Goal: Task Accomplishment & Management: Manage account settings

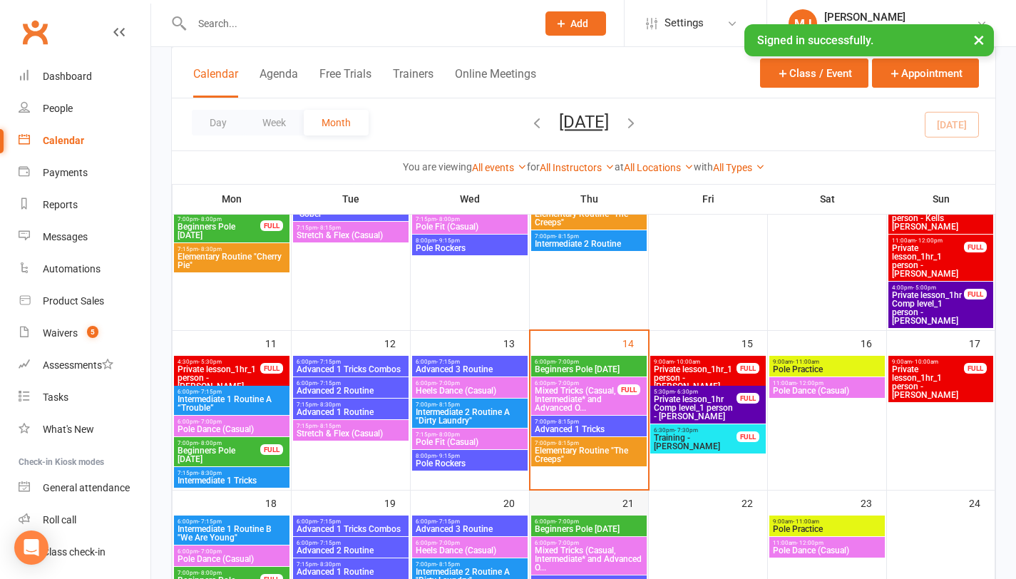
scroll to position [356, 0]
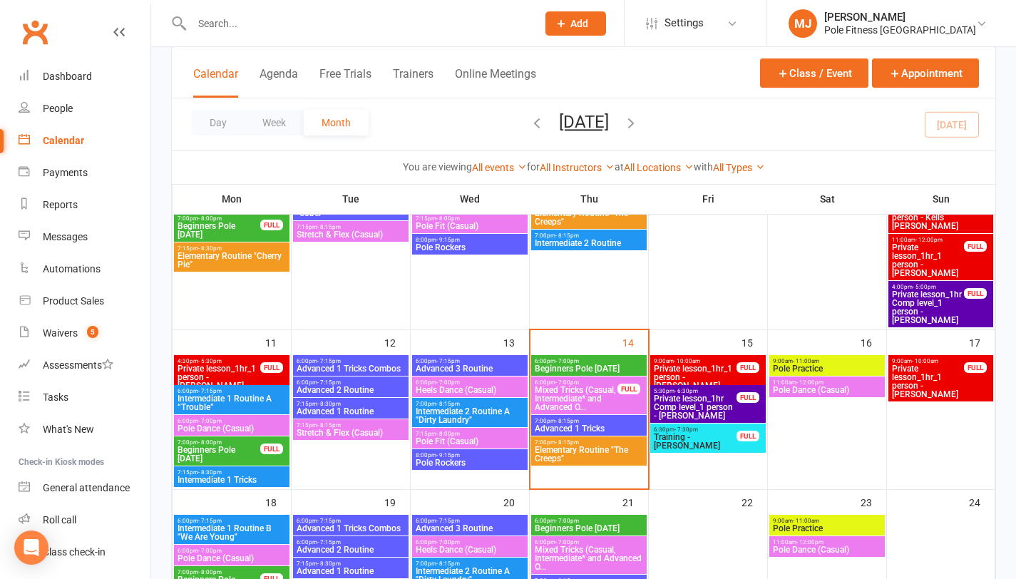
click at [597, 364] on span "Beginners Pole [DATE]" at bounding box center [589, 368] width 110 height 9
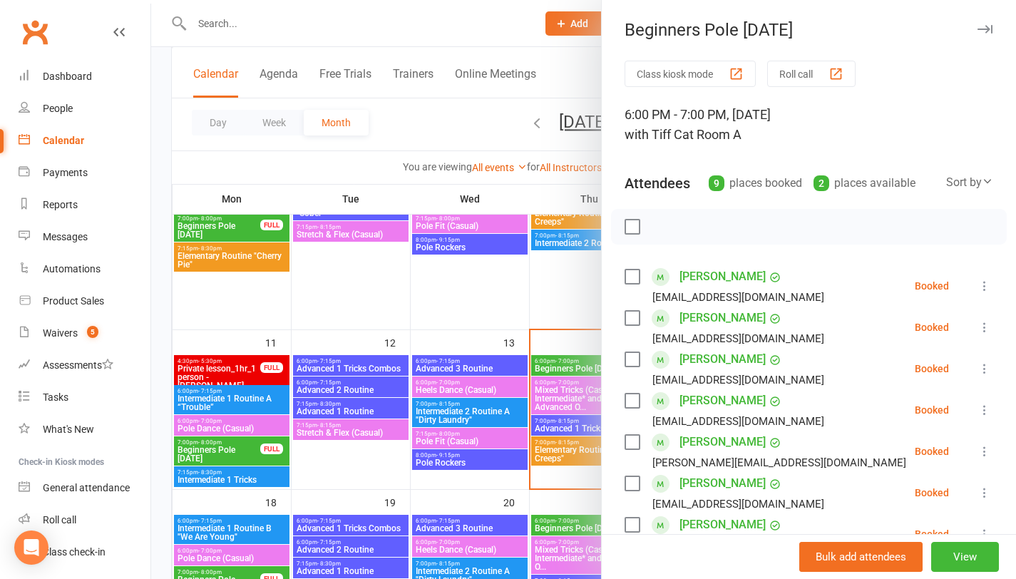
click at [629, 483] on label at bounding box center [632, 483] width 14 height 14
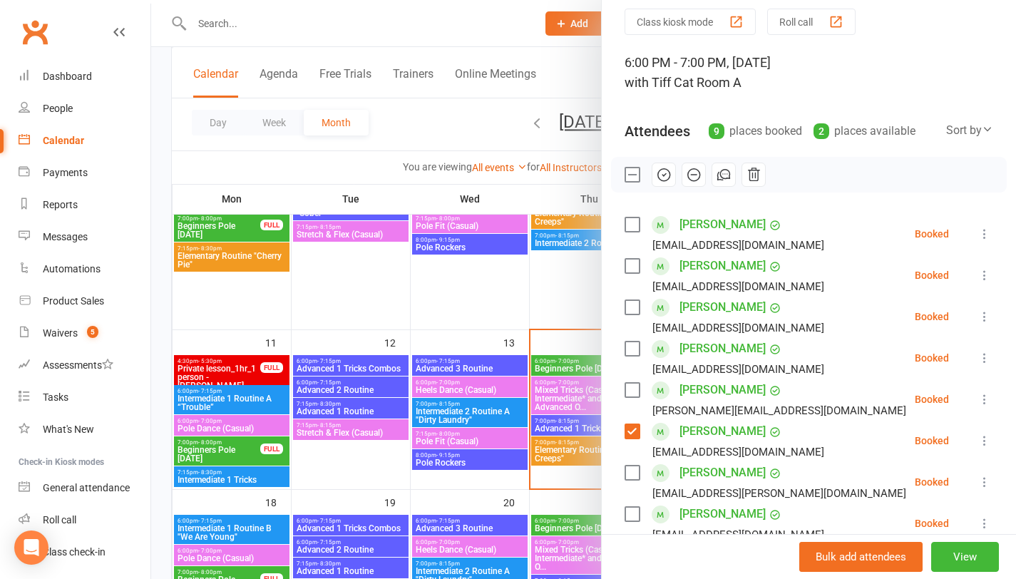
scroll to position [74, 0]
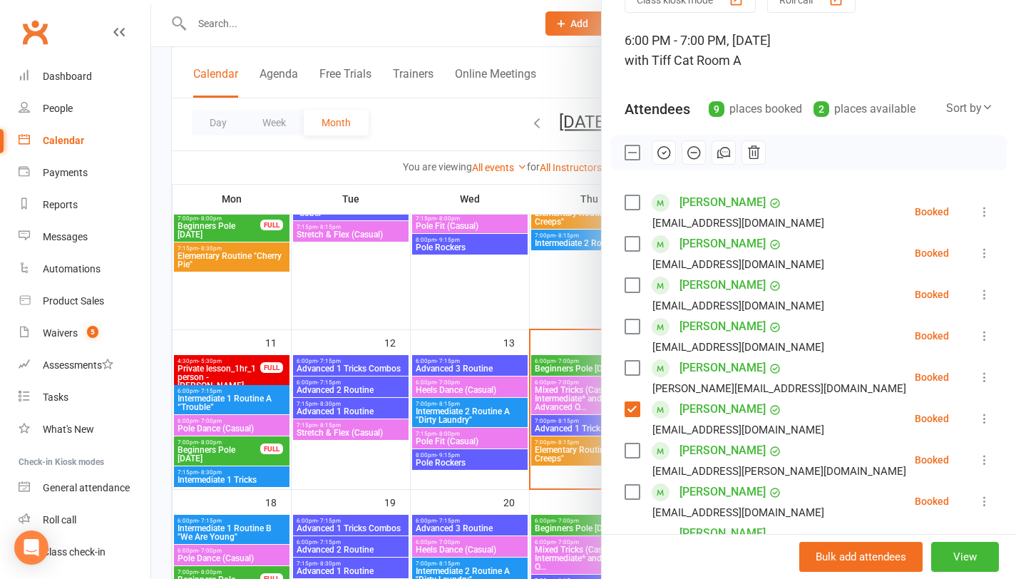
click at [635, 449] on div "[PERSON_NAME] [PERSON_NAME][EMAIL_ADDRESS][PERSON_NAME][PERSON_NAME][DOMAIN_NAM…" at bounding box center [768, 459] width 287 height 41
click at [626, 452] on label at bounding box center [632, 451] width 14 height 14
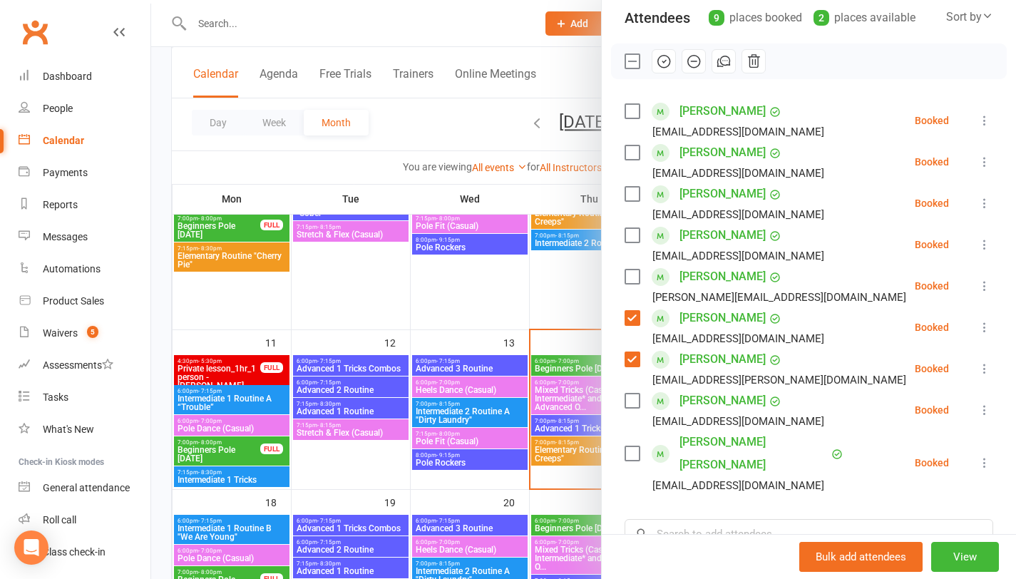
scroll to position [170, 0]
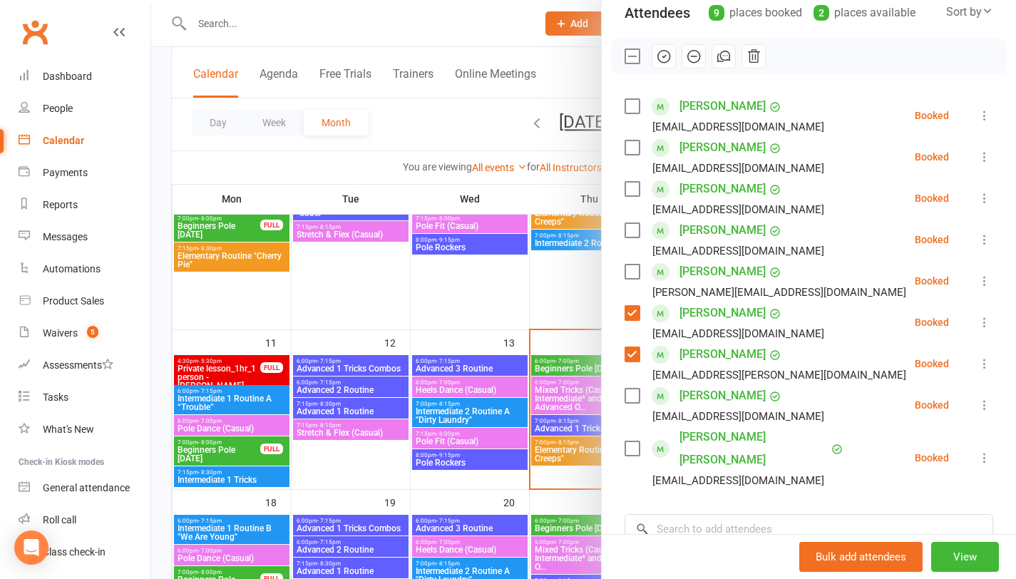
click at [626, 230] on label at bounding box center [632, 230] width 14 height 14
click at [629, 271] on label at bounding box center [632, 272] width 14 height 14
click at [659, 58] on icon "button" at bounding box center [664, 56] width 16 height 16
click at [511, 285] on div at bounding box center [583, 289] width 865 height 579
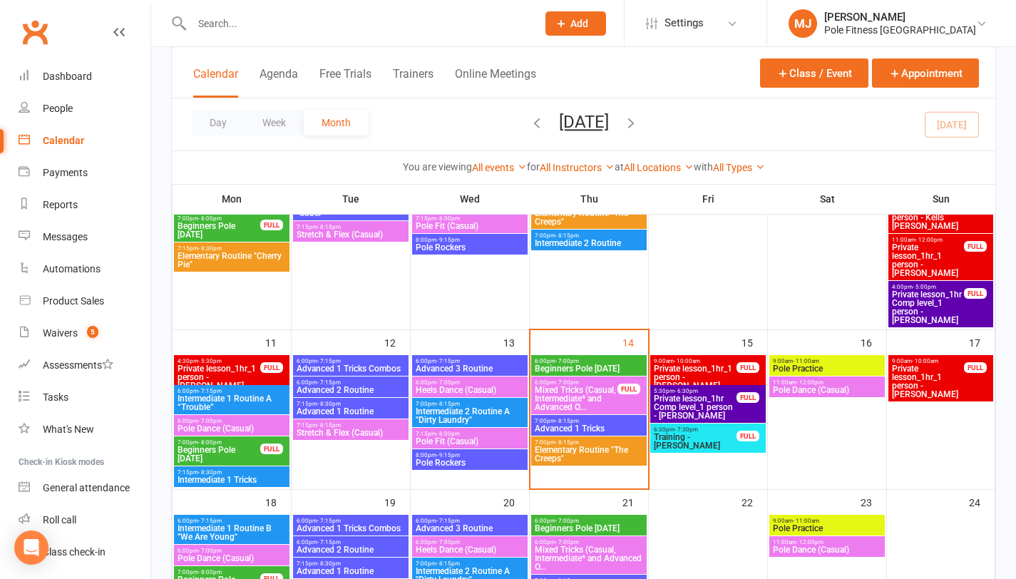
click at [608, 395] on span "Mixed Tricks (Casual, Intermediate* and Advanced O..." at bounding box center [576, 399] width 84 height 26
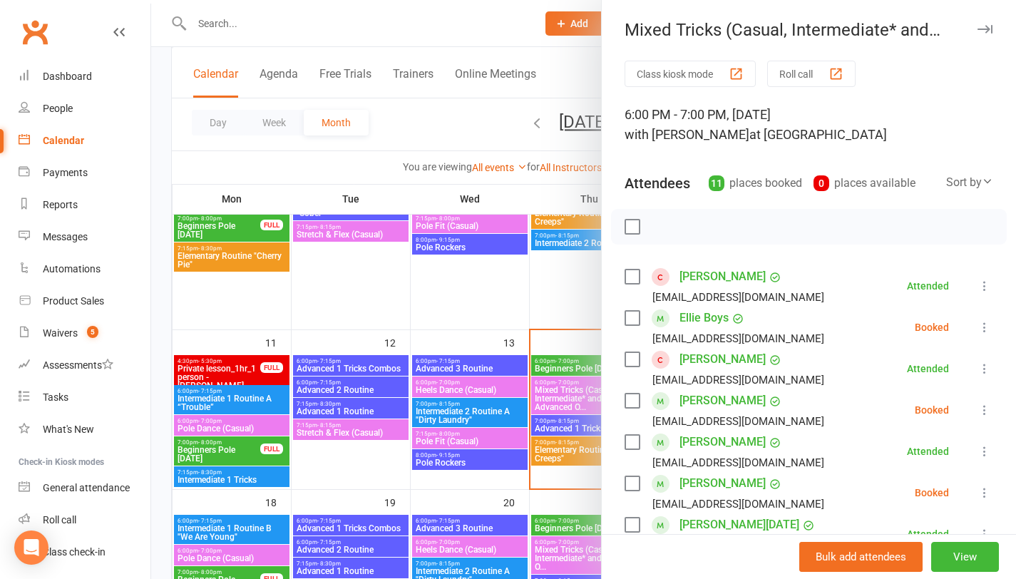
click at [630, 280] on label at bounding box center [632, 277] width 14 height 14
click at [626, 362] on label at bounding box center [632, 359] width 14 height 14
click at [629, 441] on label at bounding box center [632, 442] width 14 height 14
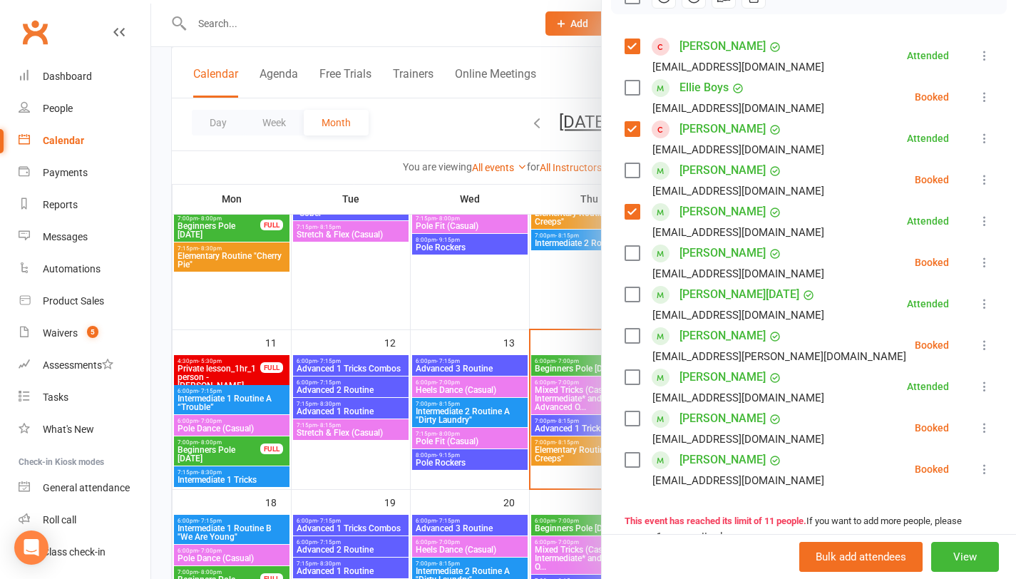
scroll to position [231, 0]
click at [703, 292] on link "[PERSON_NAME][DATE]" at bounding box center [740, 293] width 120 height 23
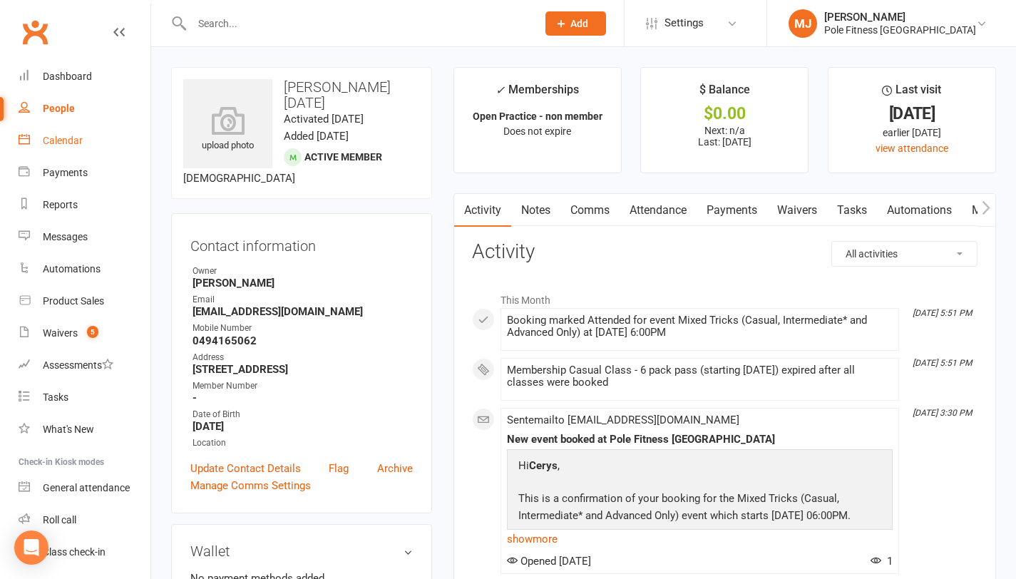
click at [58, 143] on div "Calendar" at bounding box center [63, 140] width 40 height 11
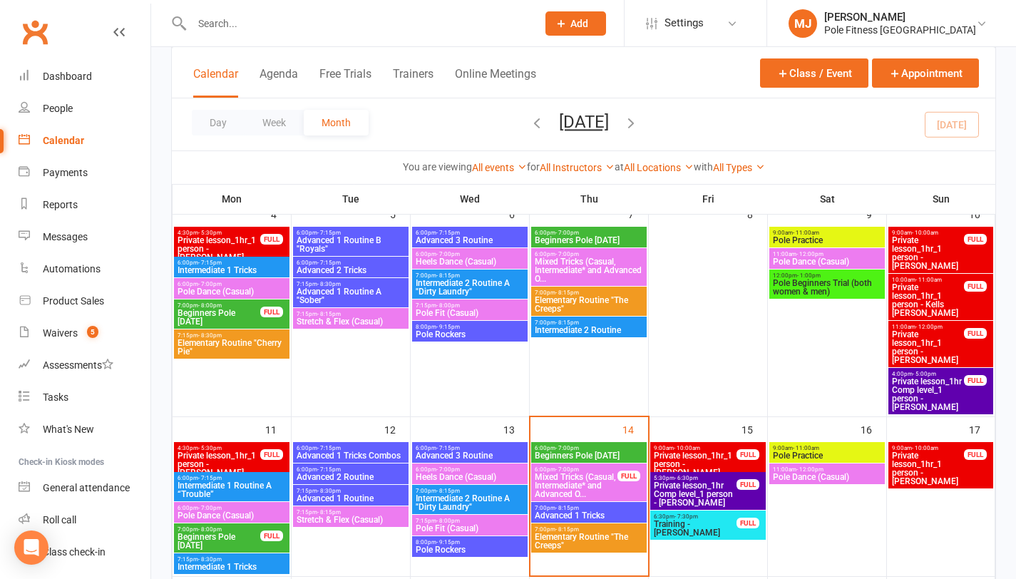
scroll to position [287, 0]
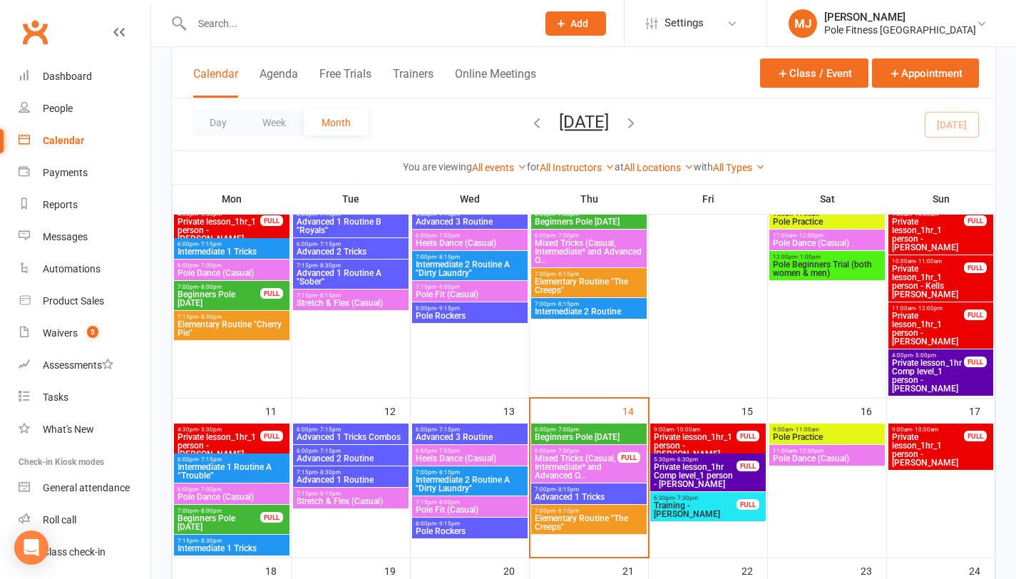
click at [591, 434] on span "Beginners Pole [DATE]" at bounding box center [589, 437] width 110 height 9
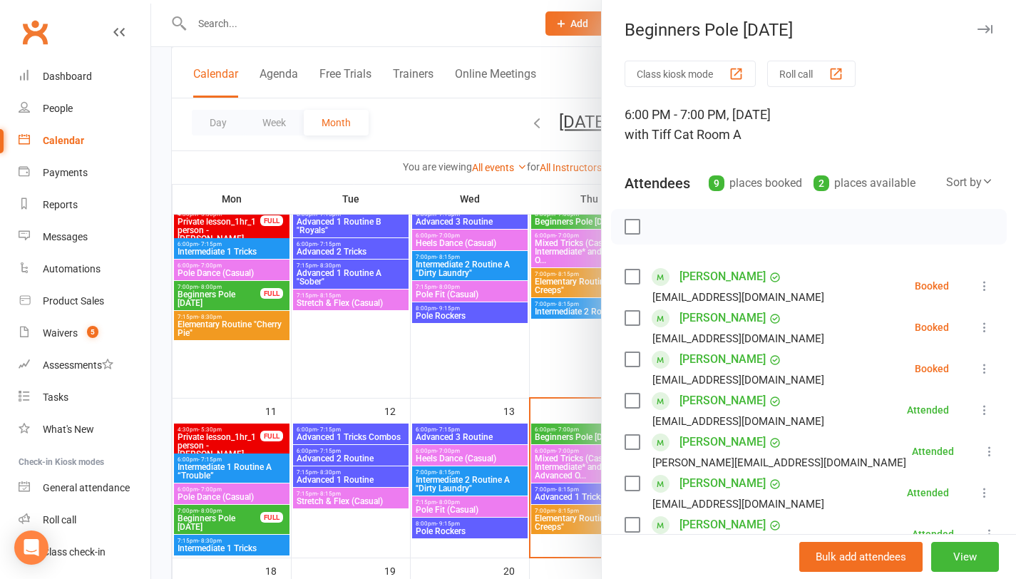
click at [625, 317] on label at bounding box center [632, 318] width 14 height 14
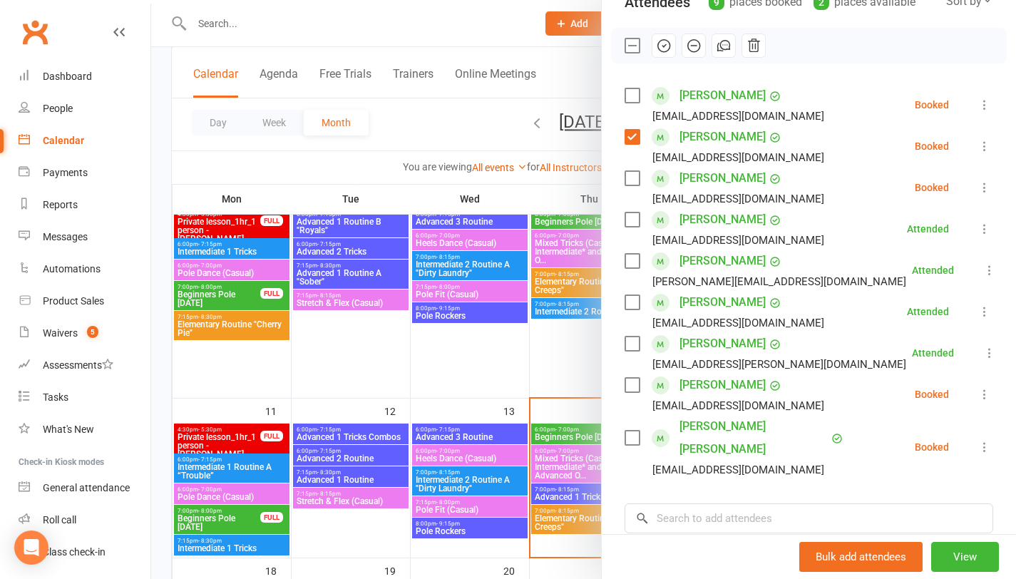
scroll to position [182, 0]
click at [628, 430] on label at bounding box center [632, 437] width 14 height 14
click at [657, 47] on icon "button" at bounding box center [664, 45] width 16 height 16
click at [486, 104] on div at bounding box center [583, 289] width 865 height 579
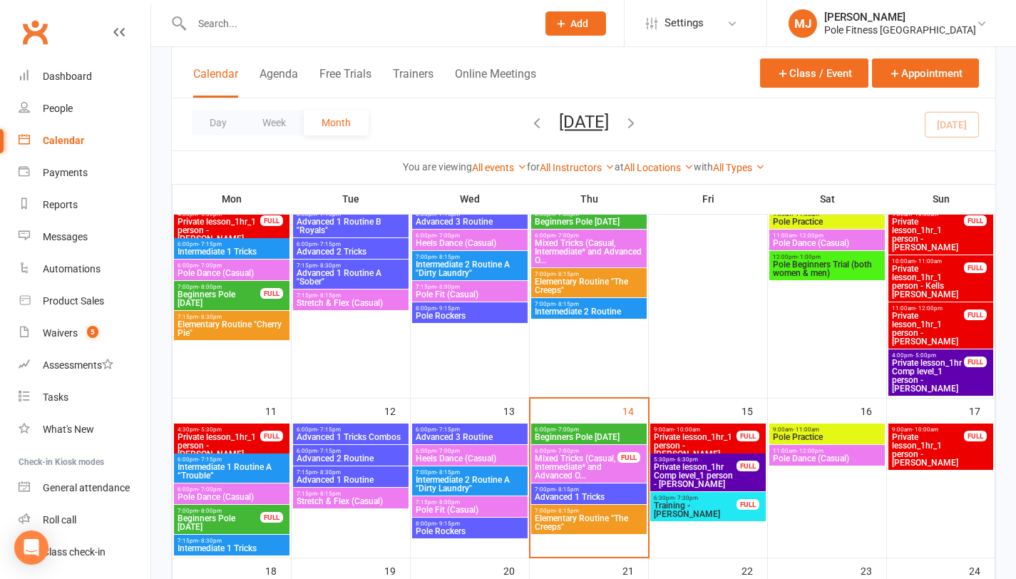
click at [592, 436] on span "Beginners Pole [DATE]" at bounding box center [589, 437] width 110 height 9
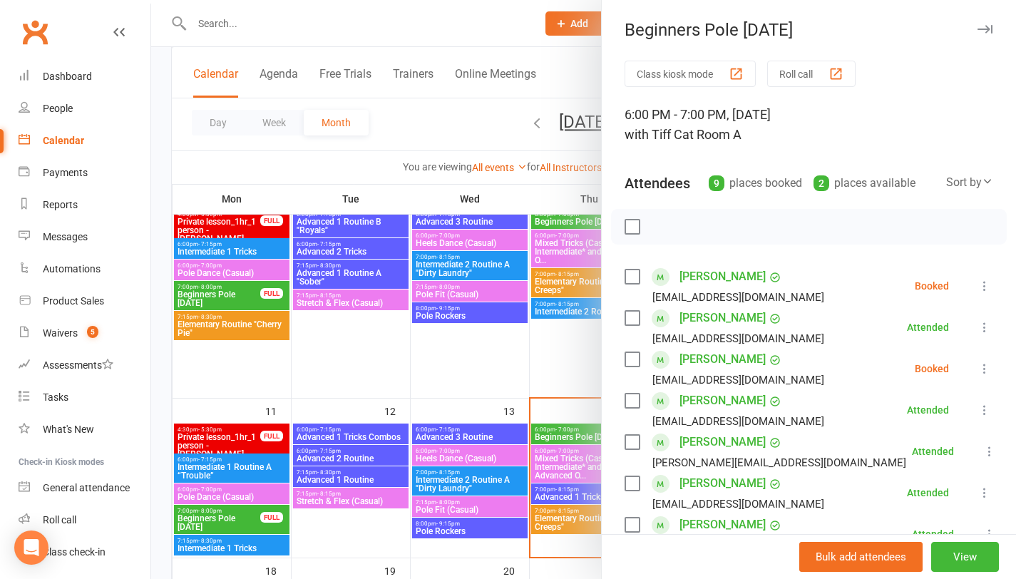
click at [552, 376] on div at bounding box center [583, 289] width 865 height 579
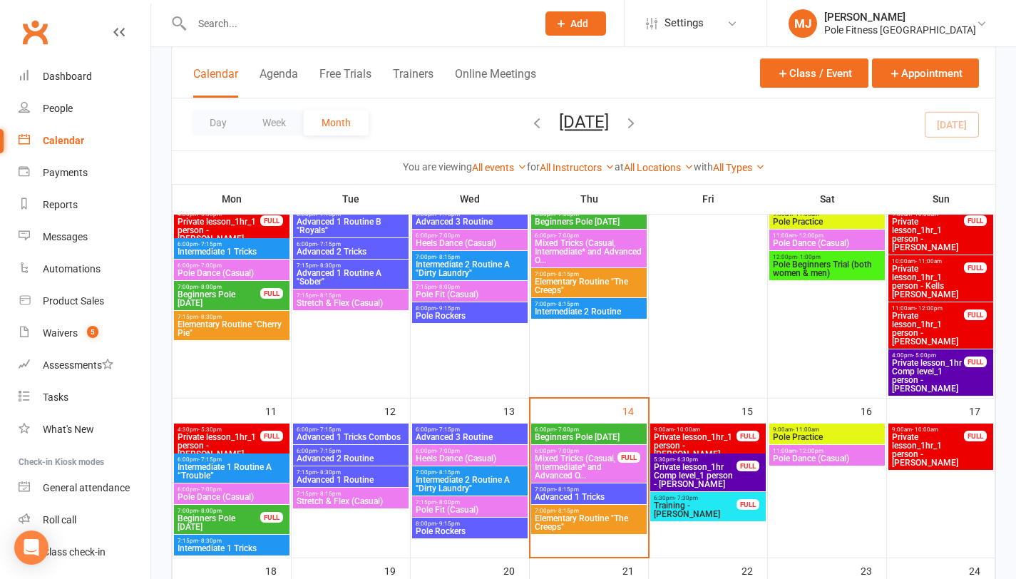
click at [589, 461] on span "Mixed Tricks (Casual, Intermediate* and Advanced O..." at bounding box center [576, 467] width 84 height 26
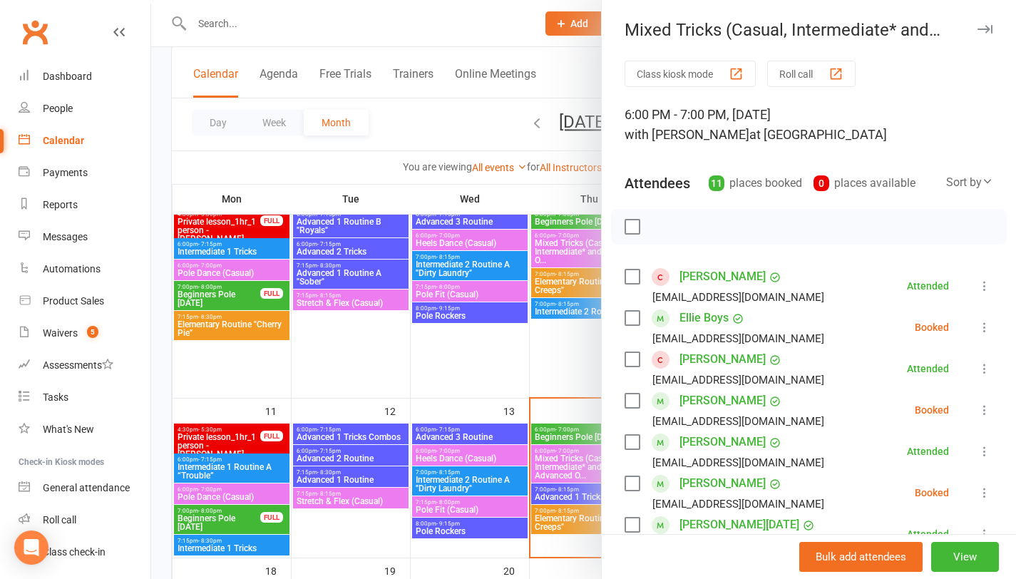
click at [629, 318] on label at bounding box center [632, 318] width 14 height 14
click at [664, 227] on icon "button" at bounding box center [665, 226] width 2 height 2
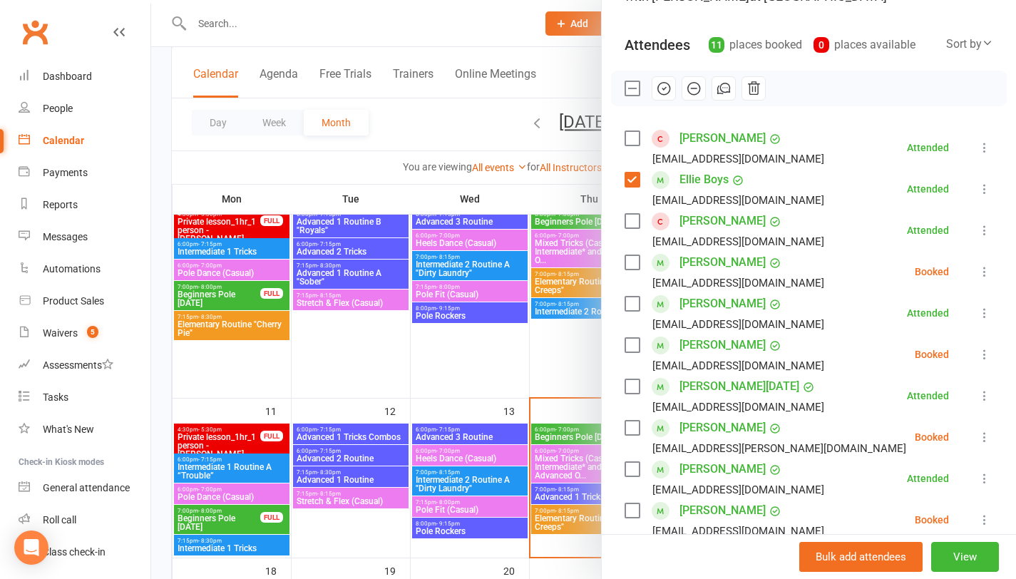
scroll to position [243, 0]
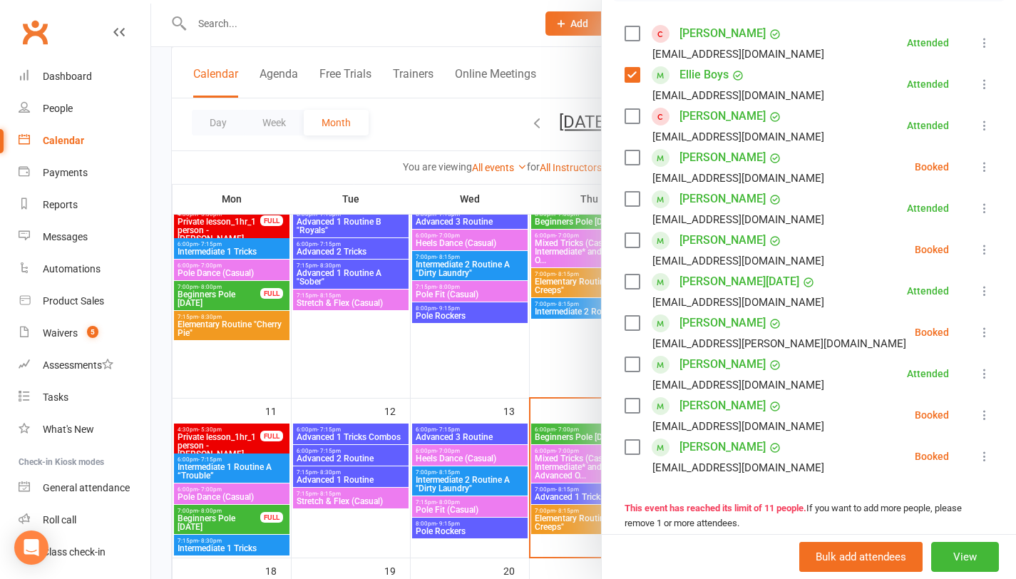
click at [546, 371] on div at bounding box center [583, 289] width 865 height 579
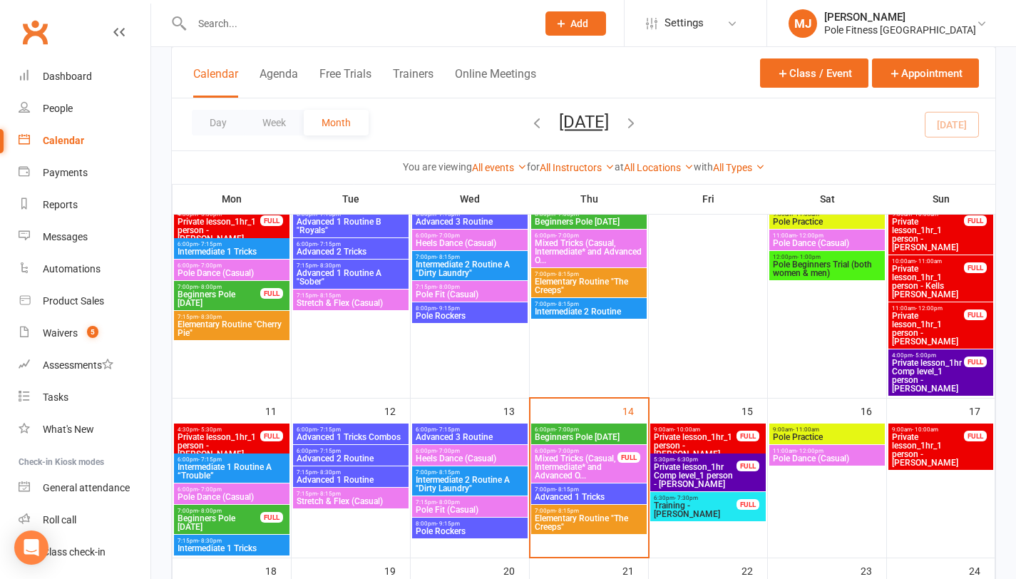
click at [563, 436] on span "Beginners Pole [DATE]" at bounding box center [589, 437] width 110 height 9
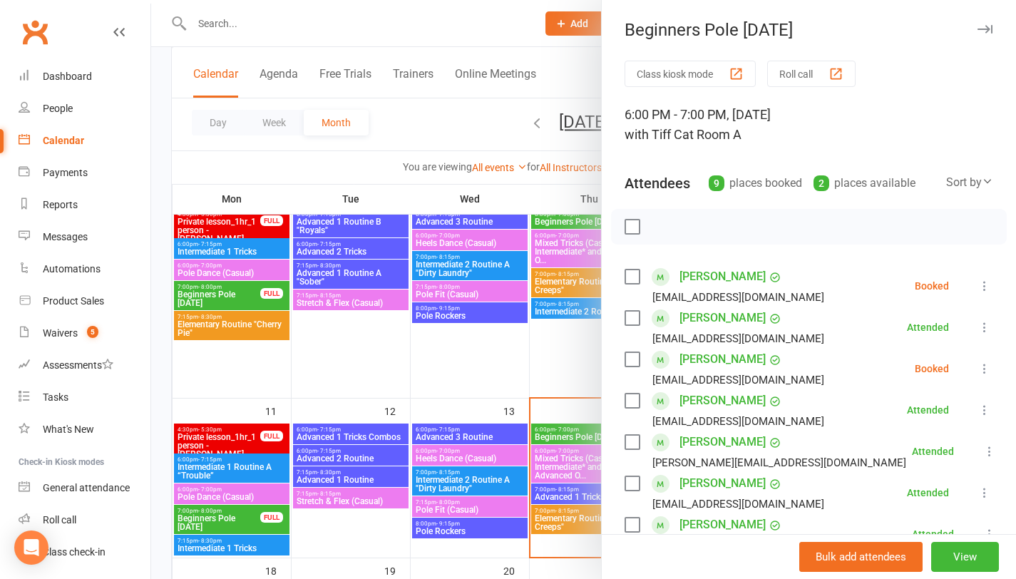
click at [628, 362] on label at bounding box center [632, 359] width 14 height 14
click at [689, 228] on icon "button" at bounding box center [694, 227] width 16 height 16
click at [662, 226] on icon "button" at bounding box center [664, 227] width 16 height 16
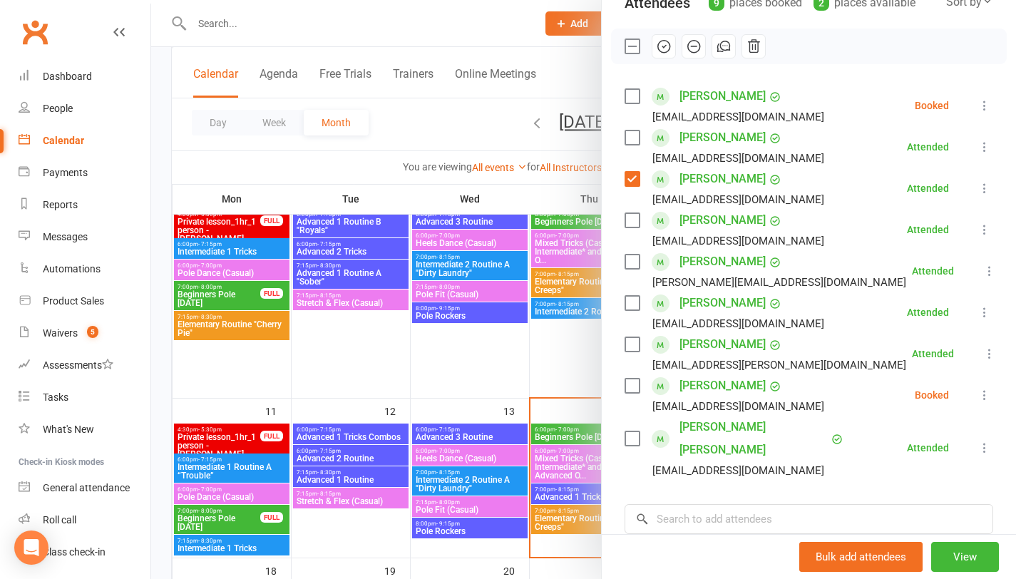
scroll to position [180, 0]
click at [446, 126] on div at bounding box center [583, 289] width 865 height 579
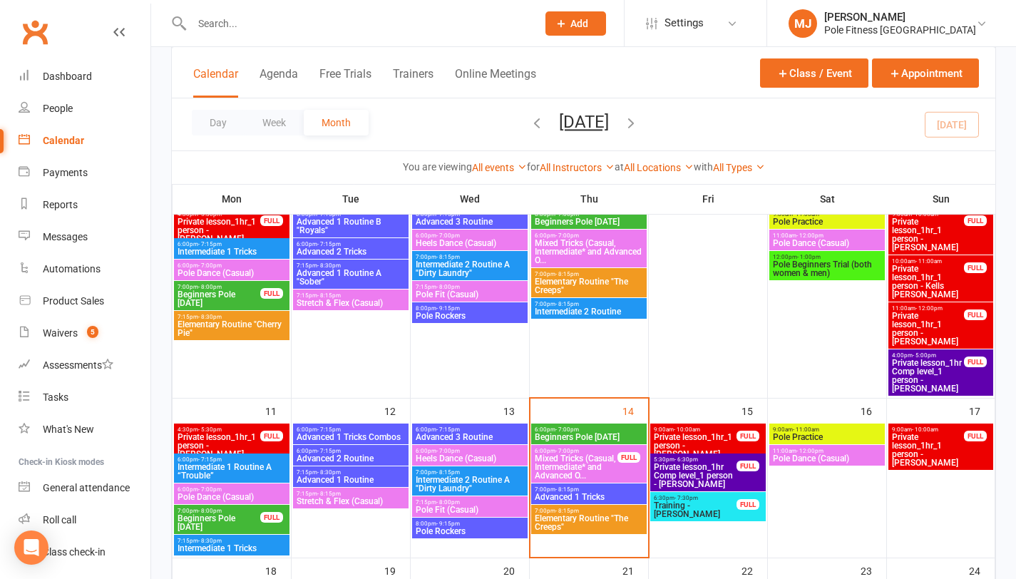
click at [565, 466] on span "Mixed Tricks (Casual, Intermediate* and Advanced O..." at bounding box center [576, 467] width 84 height 26
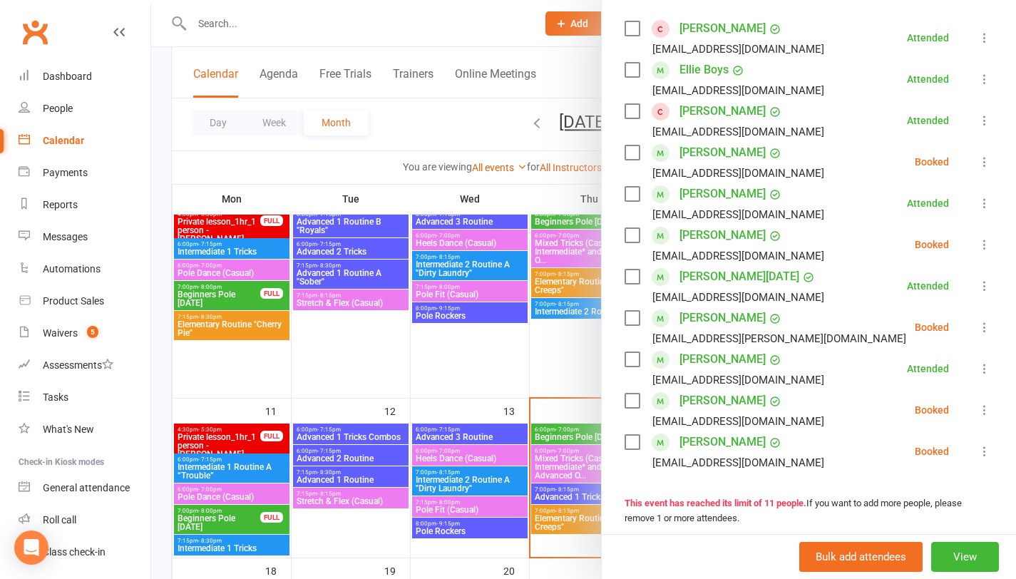
scroll to position [230, 0]
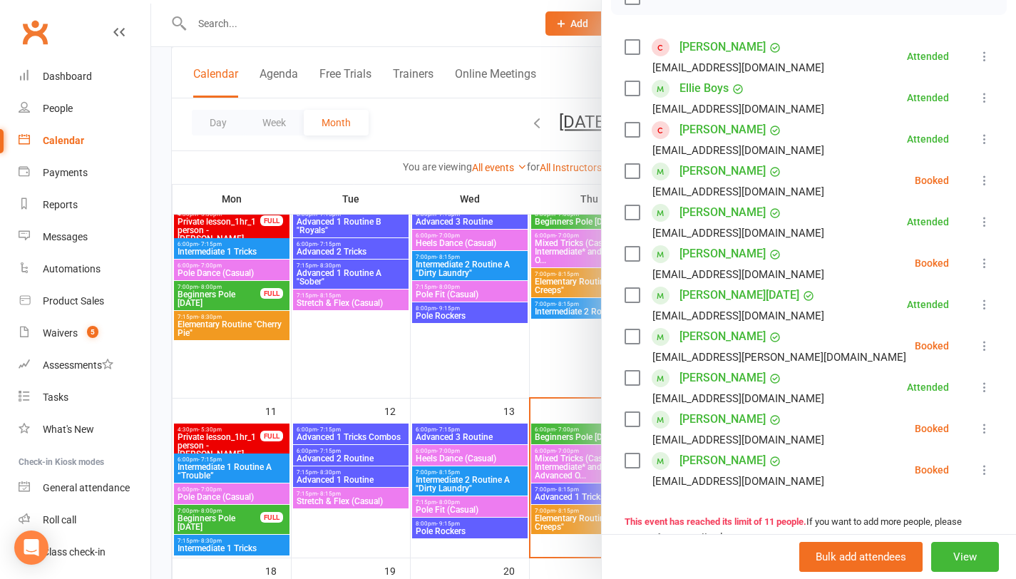
click at [452, 37] on div at bounding box center [583, 289] width 865 height 579
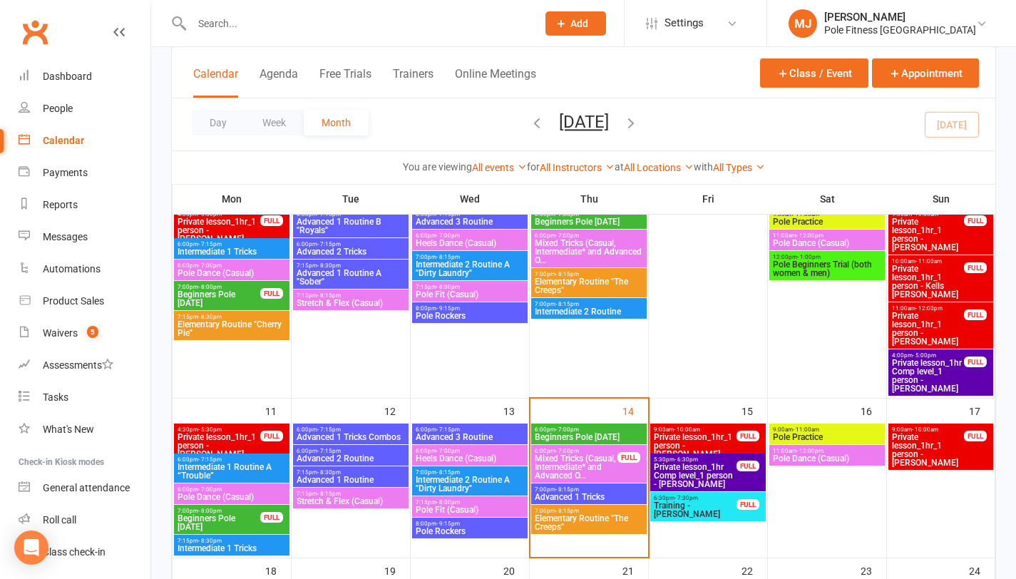
click at [378, 28] on input "text" at bounding box center [357, 24] width 339 height 20
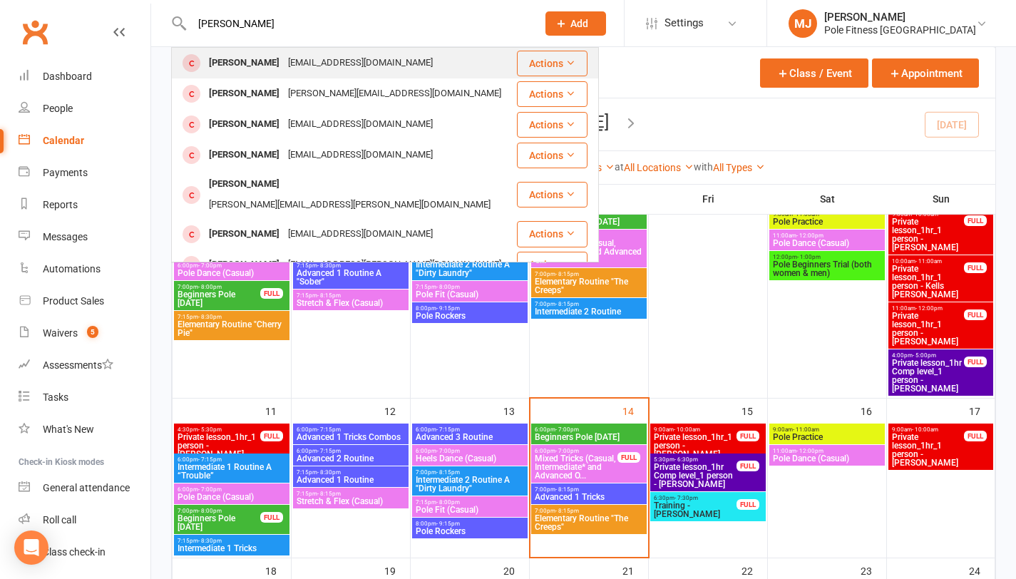
type input "emma burch"
click at [304, 66] on div "[EMAIL_ADDRESS][DOMAIN_NAME]" at bounding box center [360, 63] width 153 height 21
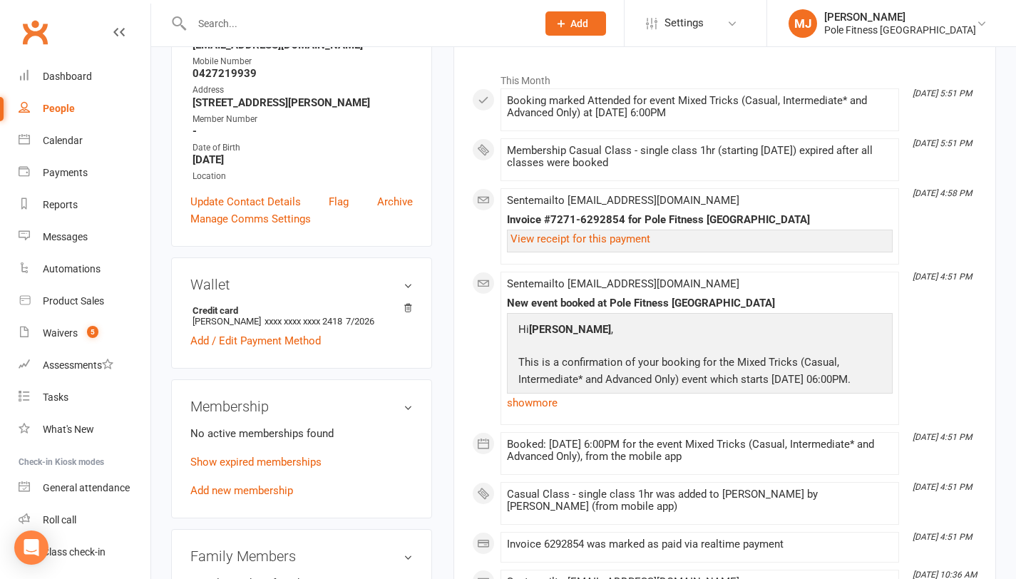
scroll to position [305, 0]
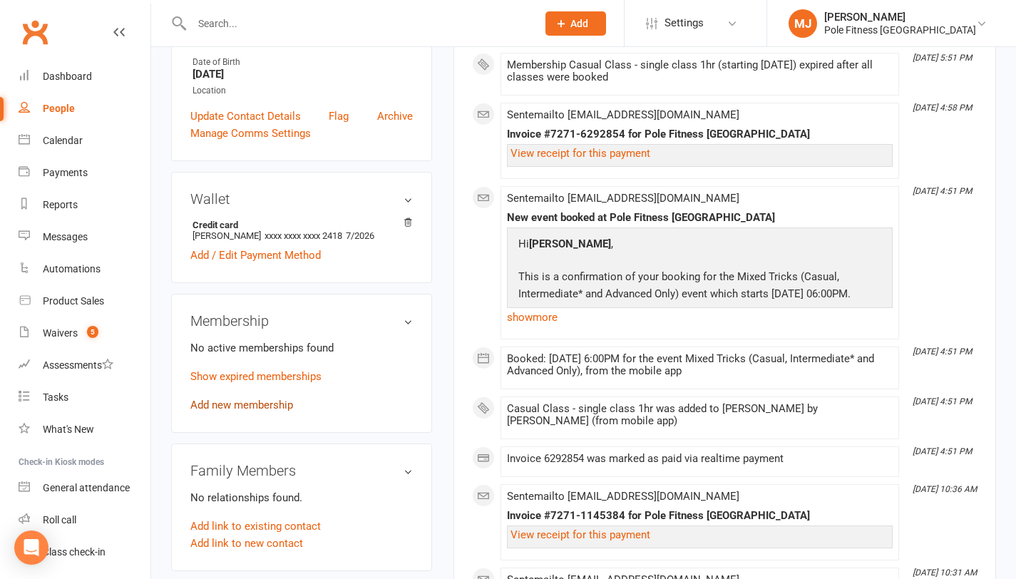
click at [225, 411] on link "Add new membership" at bounding box center [241, 405] width 103 height 13
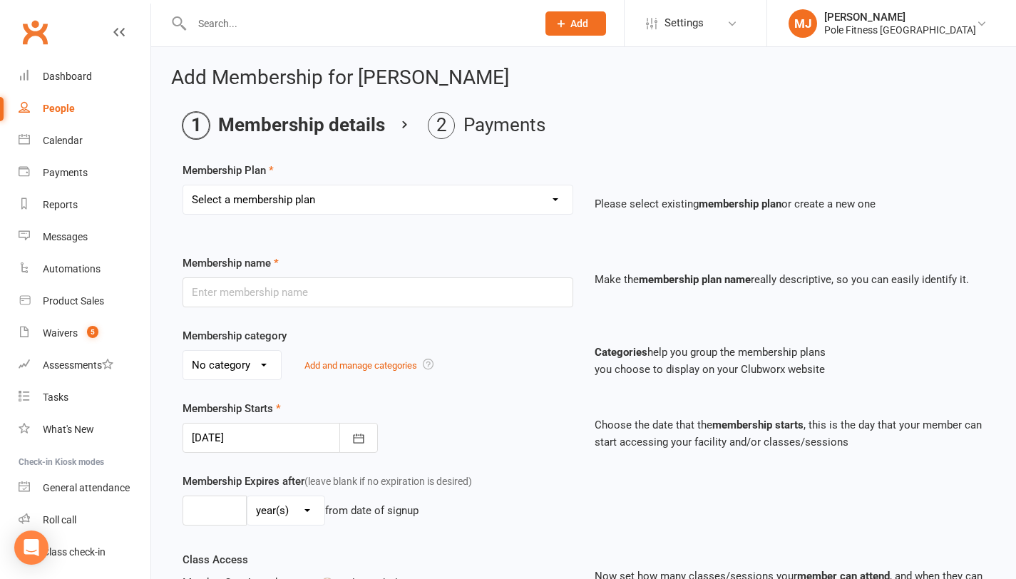
click at [559, 201] on select "Select a membership plan Create new Membership Plan Pole Course Advanced Casual…" at bounding box center [377, 199] width 389 height 29
select select "1"
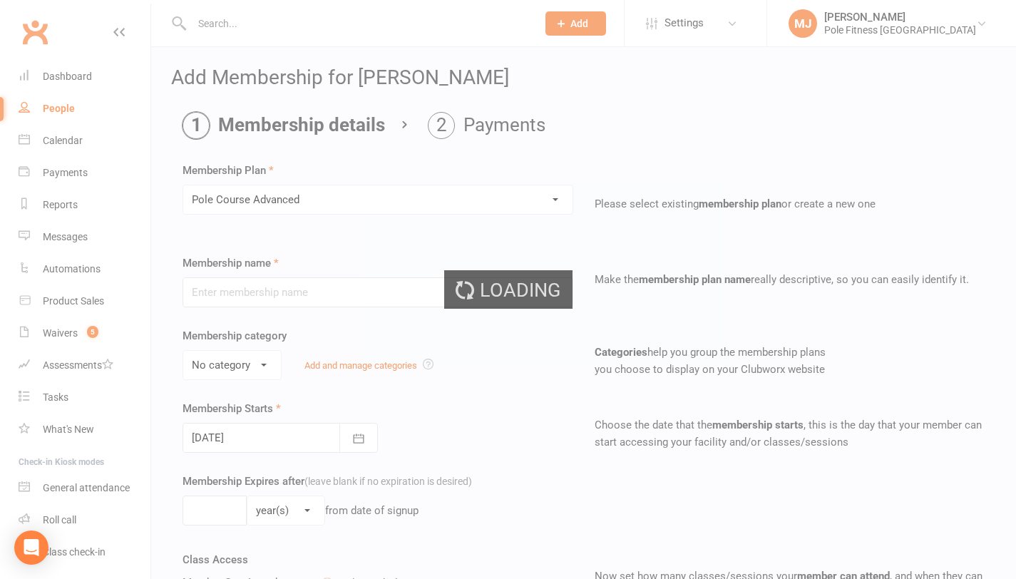
type input "Pole Course Advanced"
select select "1"
type input "6"
select select "1"
type input "1"
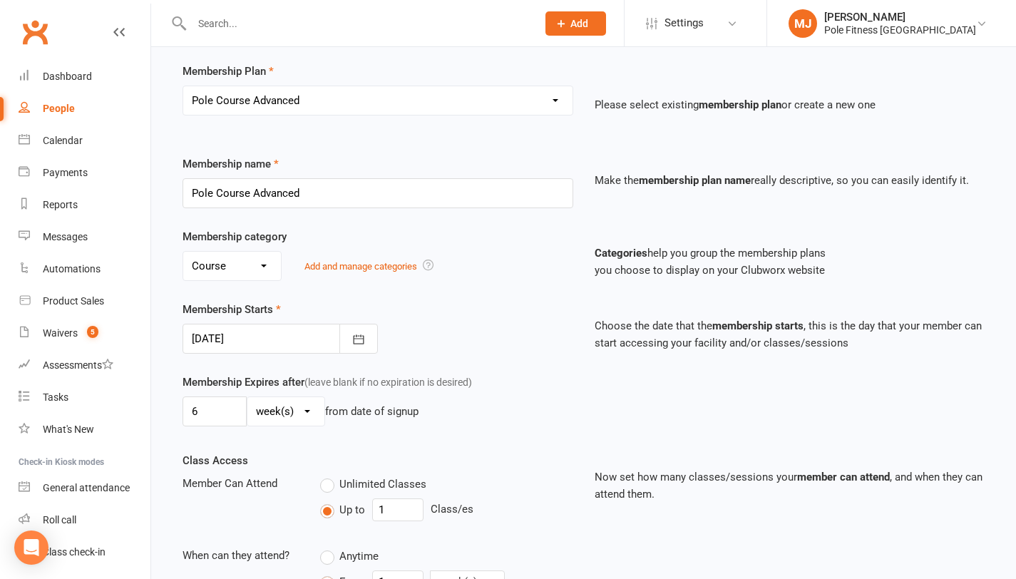
scroll to position [99, 0]
drag, startPoint x: 206, startPoint y: 411, endPoint x: 177, endPoint y: 411, distance: 29.2
click at [177, 411] on div "Membership Expires after (leave blank if no expiration is desired) 6 day(s) wee…" at bounding box center [378, 403] width 412 height 58
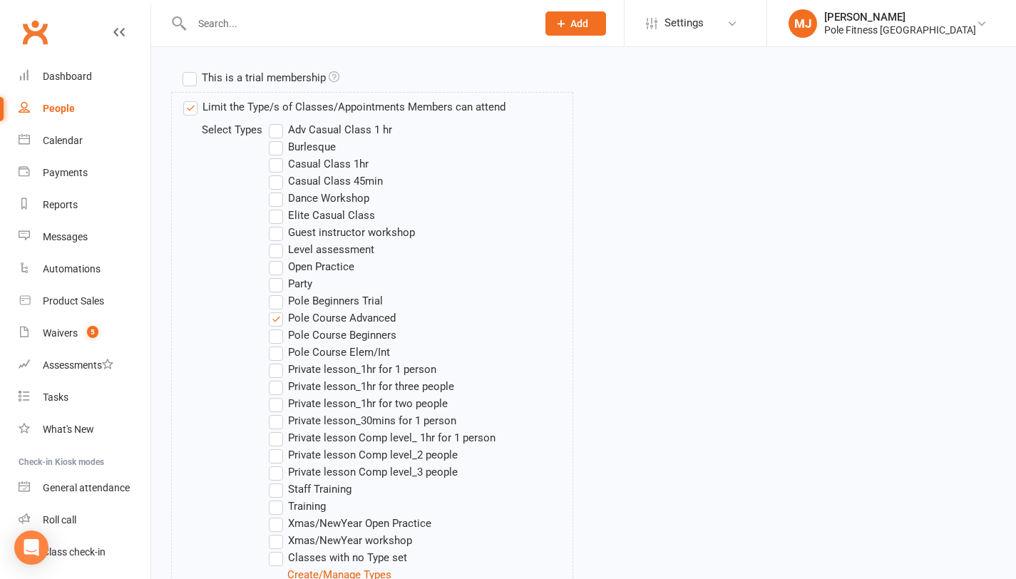
scroll to position [861, 0]
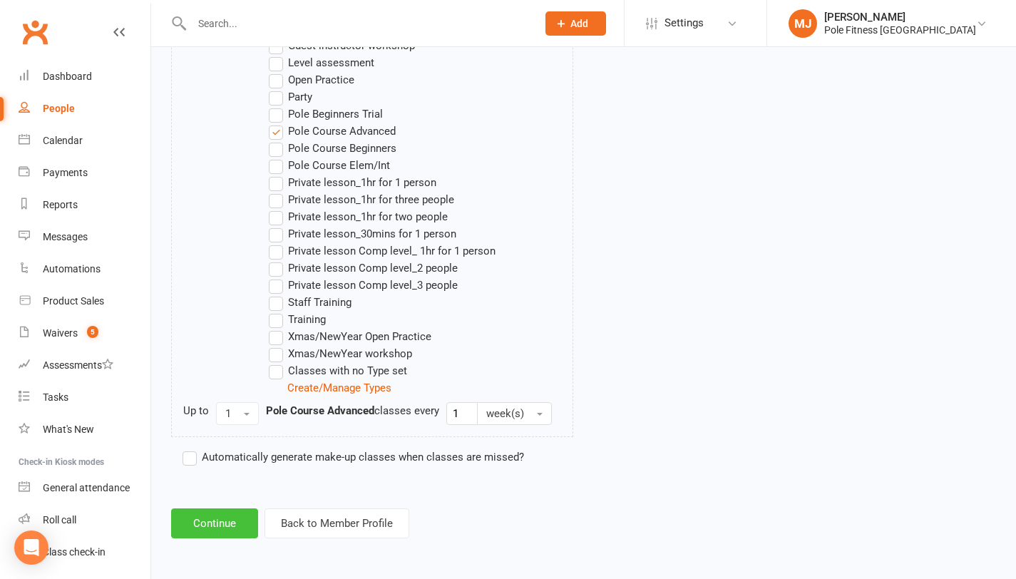
type input "3"
click at [242, 522] on button "Continue" at bounding box center [214, 523] width 87 height 30
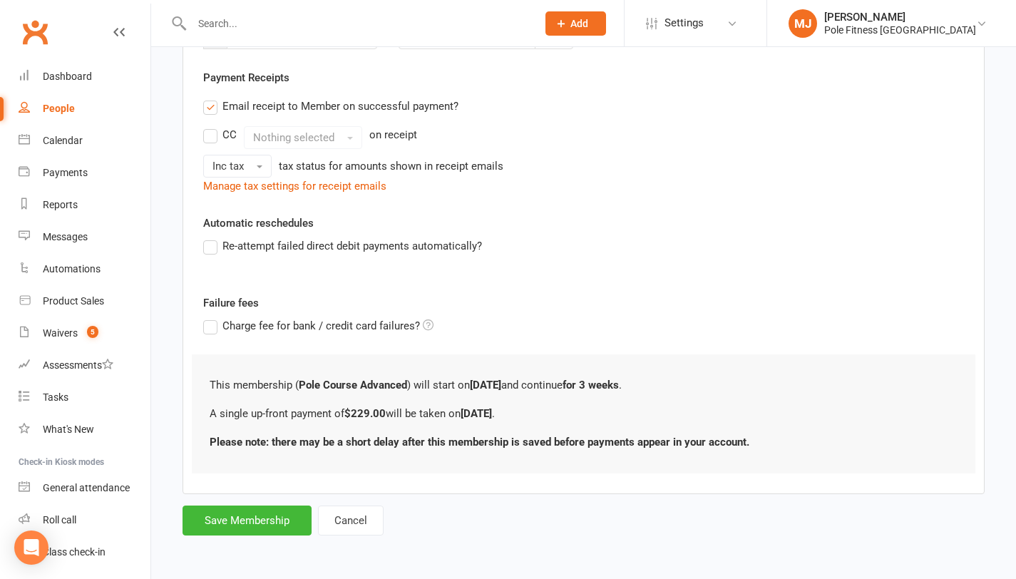
scroll to position [0, 0]
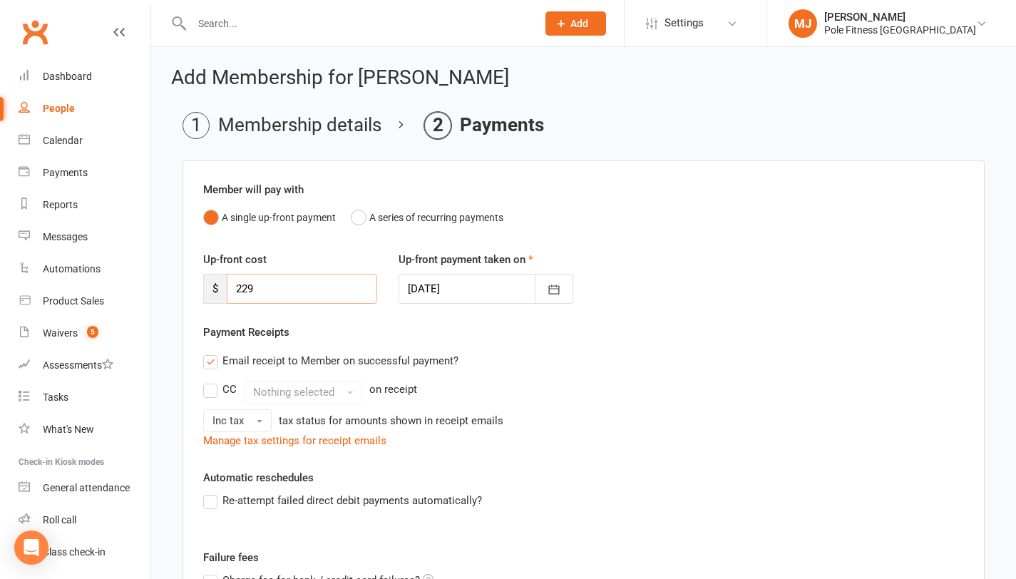
drag, startPoint x: 260, startPoint y: 285, endPoint x: 222, endPoint y: 285, distance: 37.8
click at [222, 285] on div "$ 229" at bounding box center [290, 289] width 174 height 30
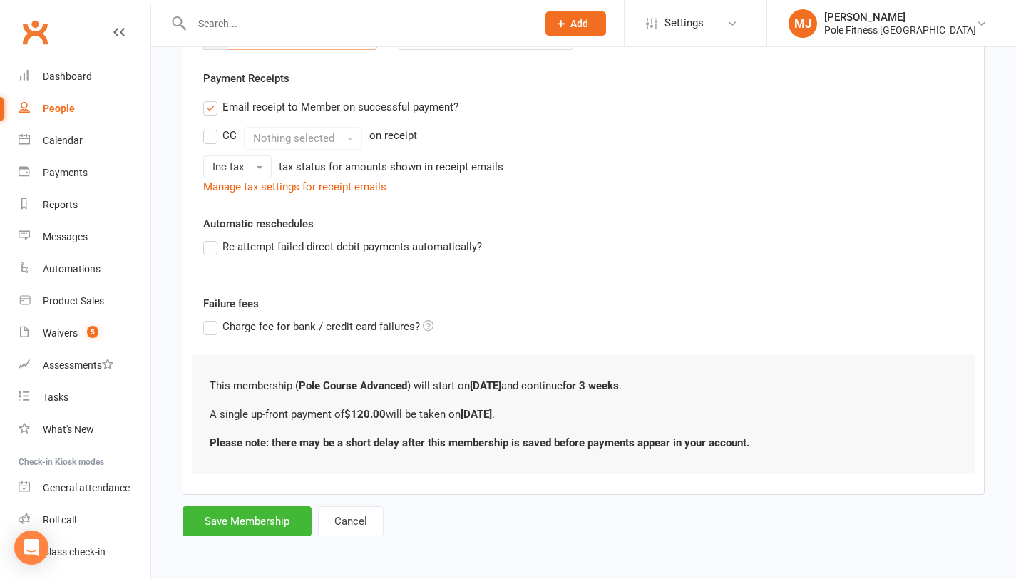
scroll to position [255, 0]
type input "120"
click at [262, 521] on button "Save Membership" at bounding box center [247, 521] width 129 height 30
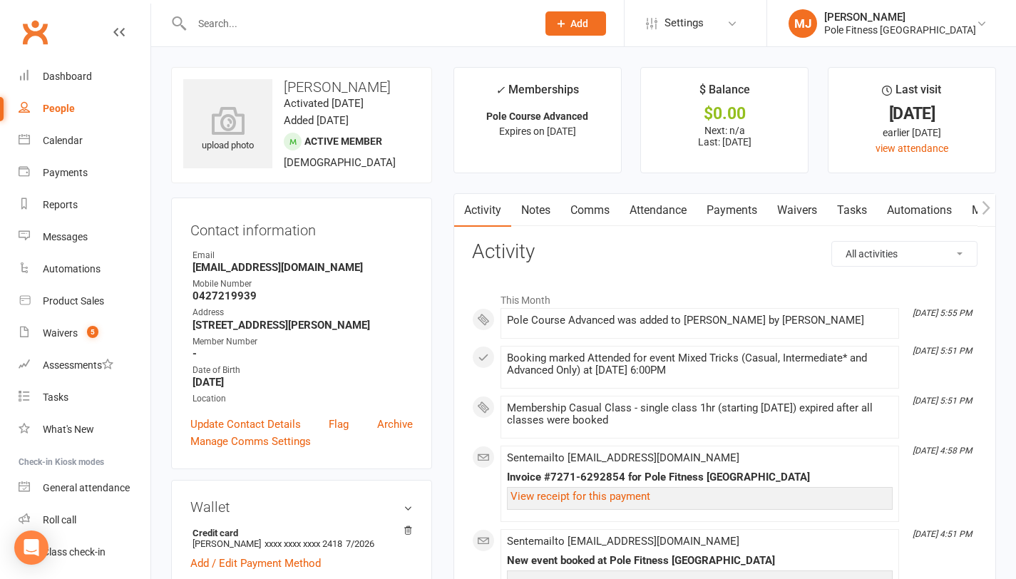
click at [734, 208] on link "Payments" at bounding box center [732, 210] width 71 height 33
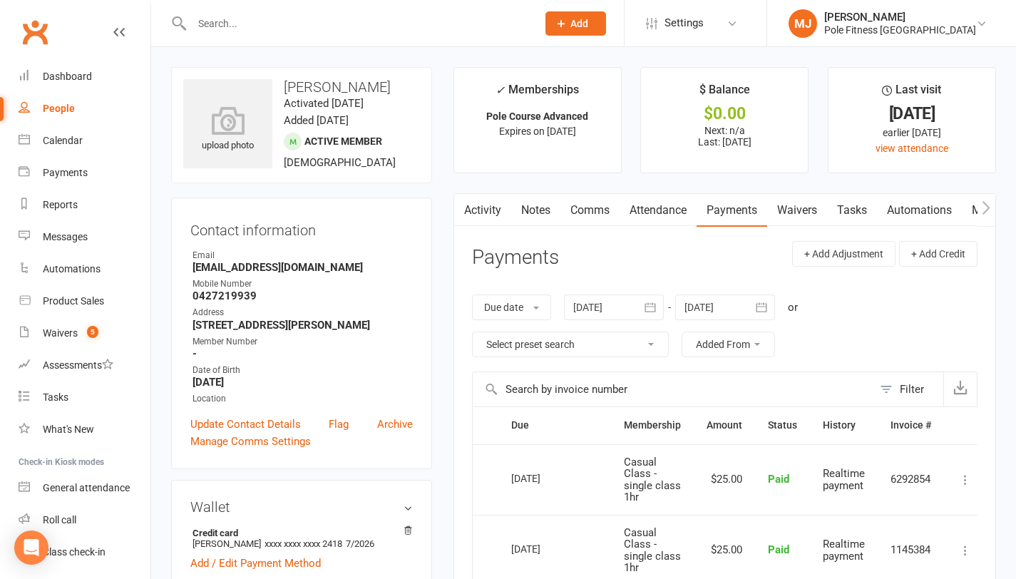
click at [742, 209] on link "Payments" at bounding box center [732, 210] width 71 height 33
click at [734, 120] on div "$0.00" at bounding box center [724, 113] width 141 height 15
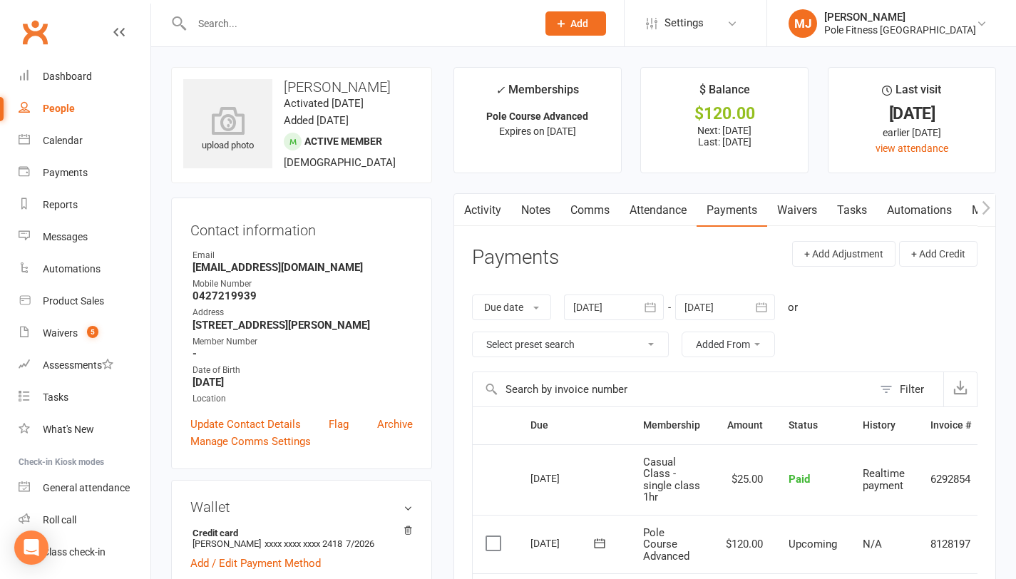
scroll to position [24, 0]
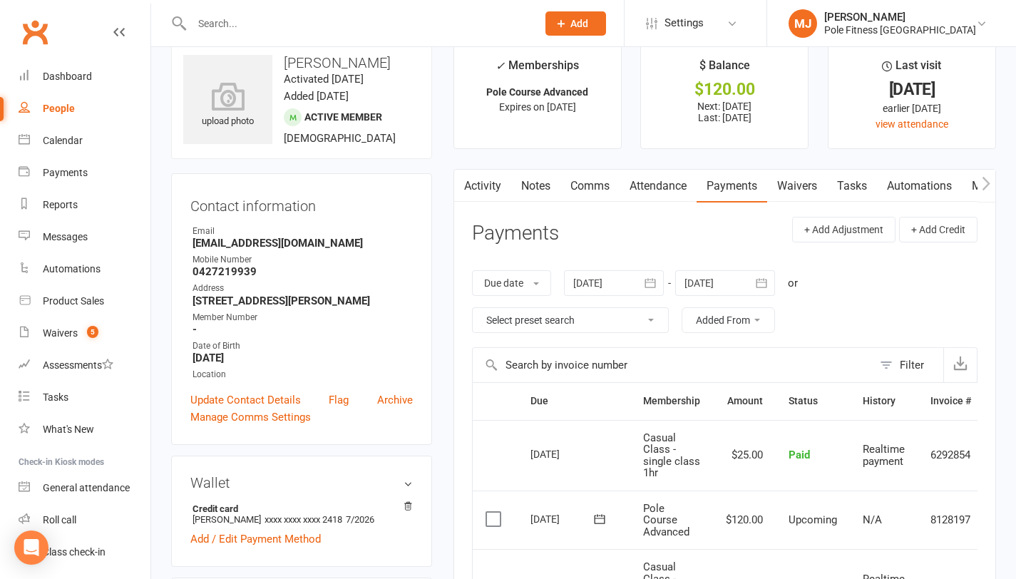
click at [494, 521] on label at bounding box center [495, 519] width 19 height 14
click at [494, 512] on input "checkbox" at bounding box center [490, 512] width 9 height 0
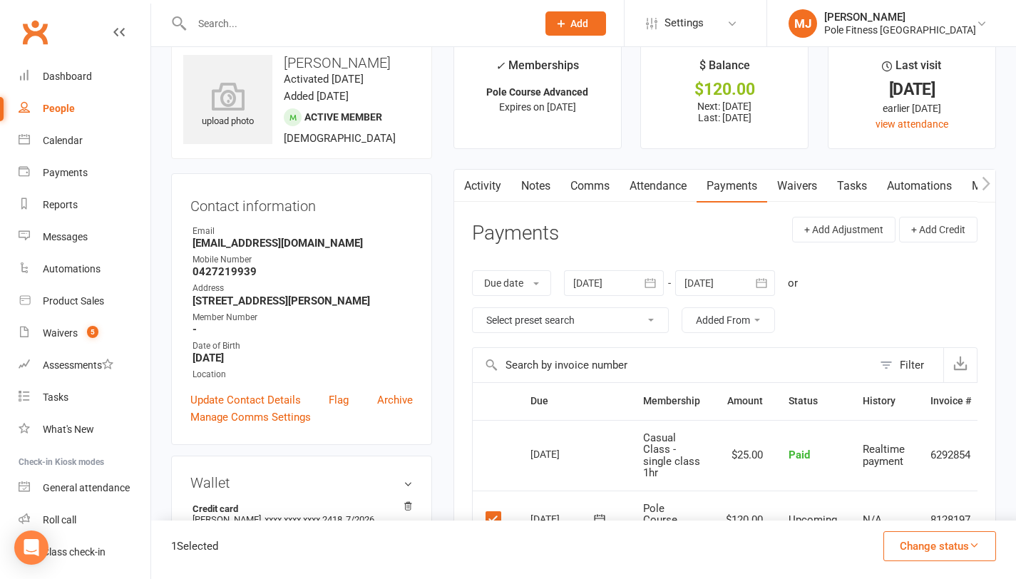
click at [937, 551] on button "Change status" at bounding box center [939, 546] width 113 height 30
click at [889, 454] on link "Paid (POS)" at bounding box center [924, 450] width 141 height 29
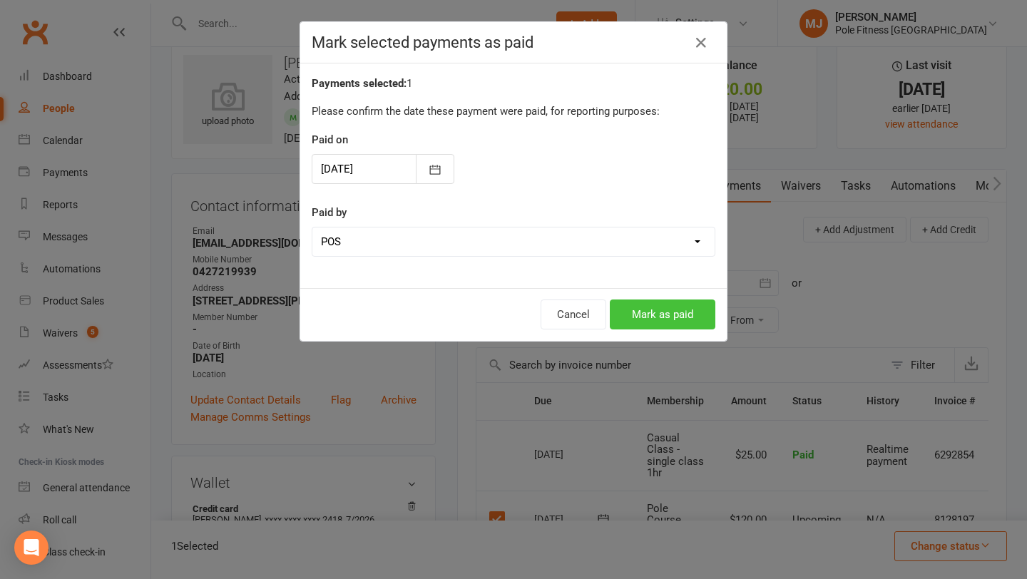
click at [656, 318] on button "Mark as paid" at bounding box center [663, 314] width 106 height 30
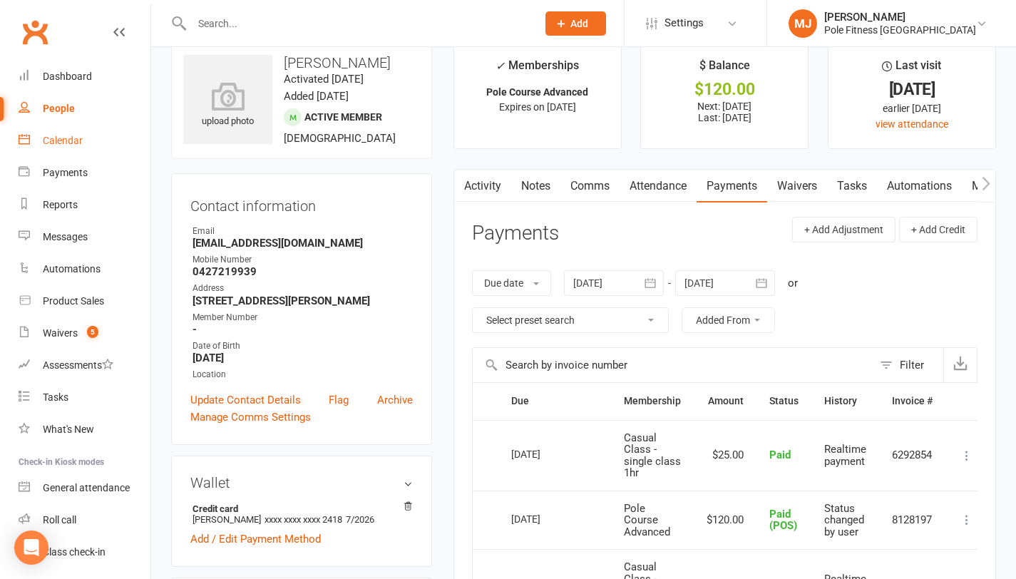
click at [62, 143] on div "Calendar" at bounding box center [63, 140] width 40 height 11
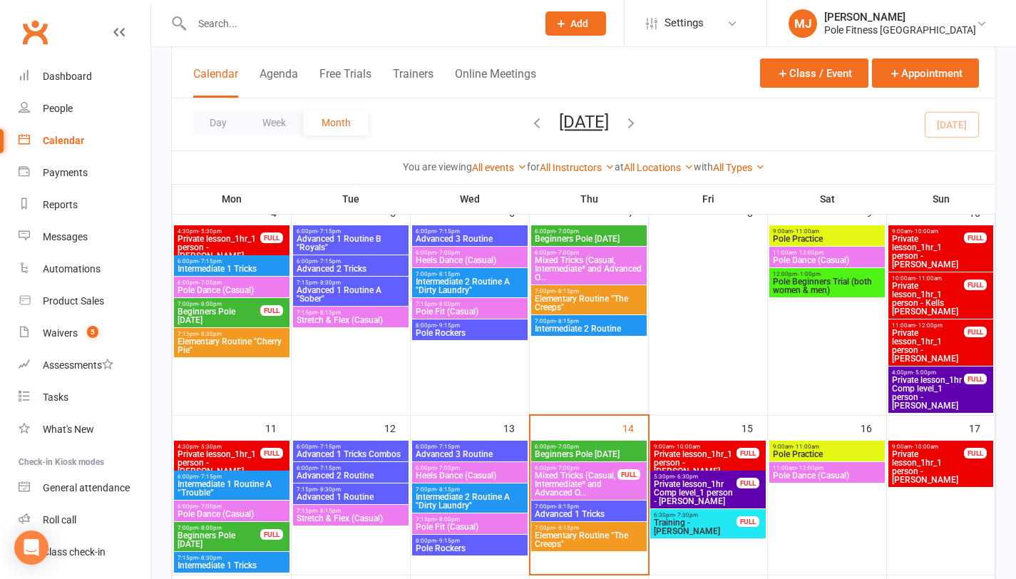
scroll to position [280, 0]
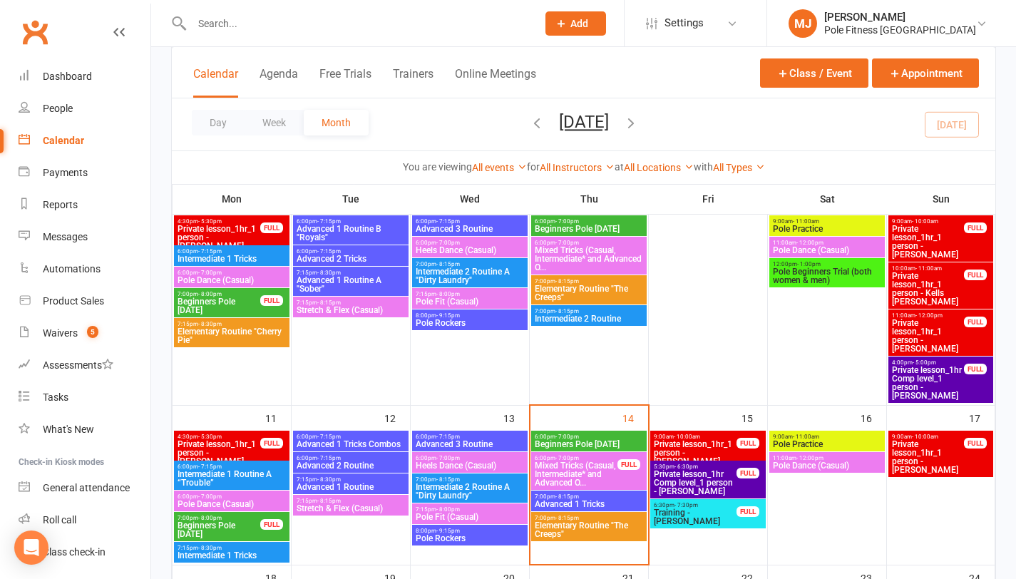
click at [594, 467] on span "Mixed Tricks (Casual, Intermediate* and Advanced O..." at bounding box center [576, 474] width 84 height 26
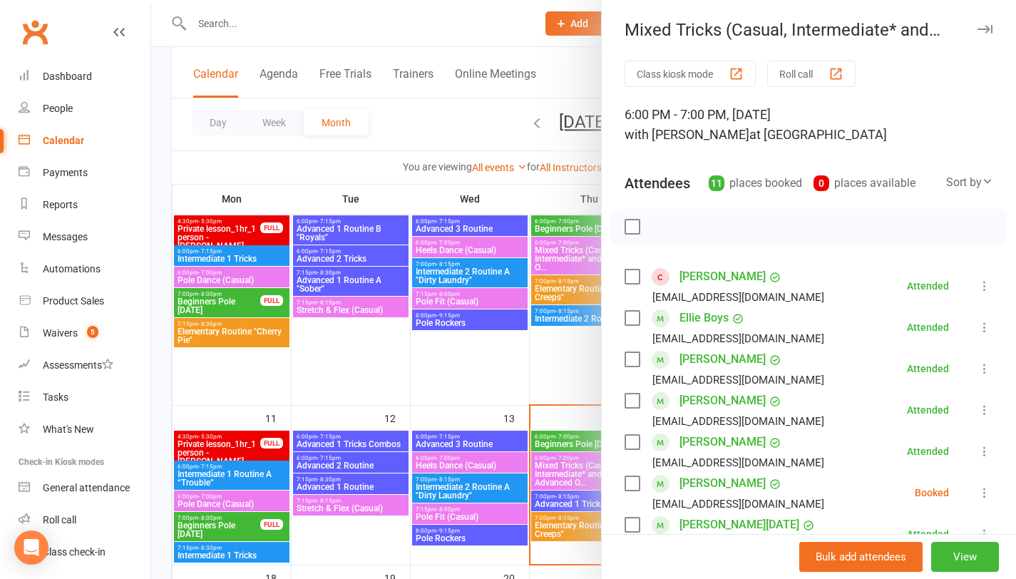
click at [630, 483] on label at bounding box center [632, 483] width 14 height 14
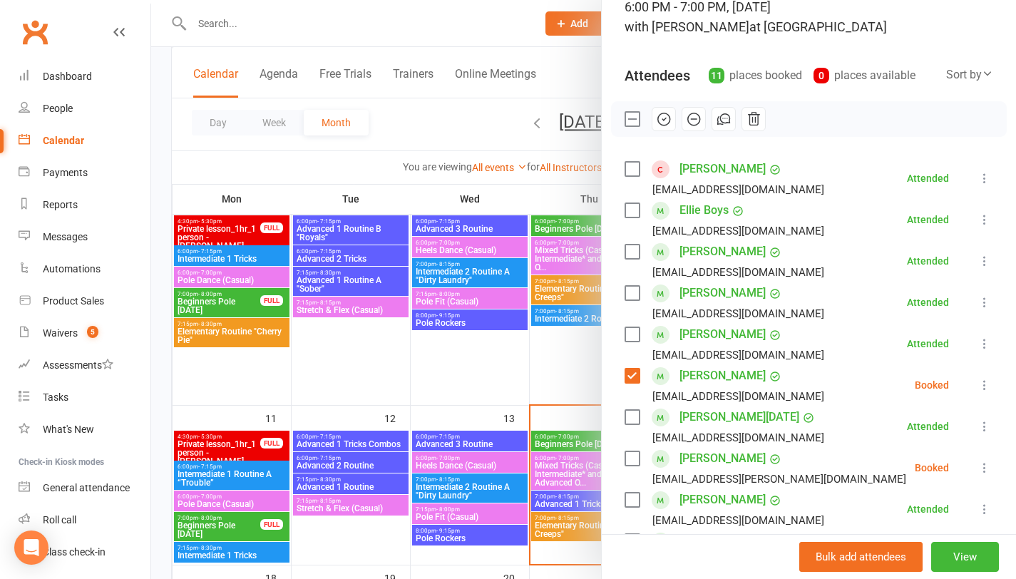
scroll to position [121, 0]
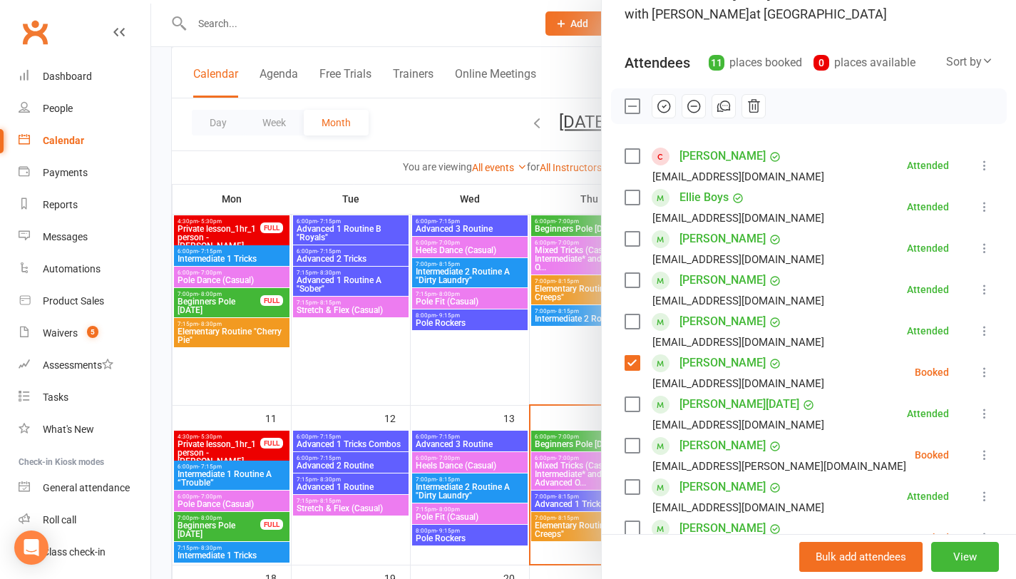
click at [628, 446] on label at bounding box center [632, 446] width 14 height 14
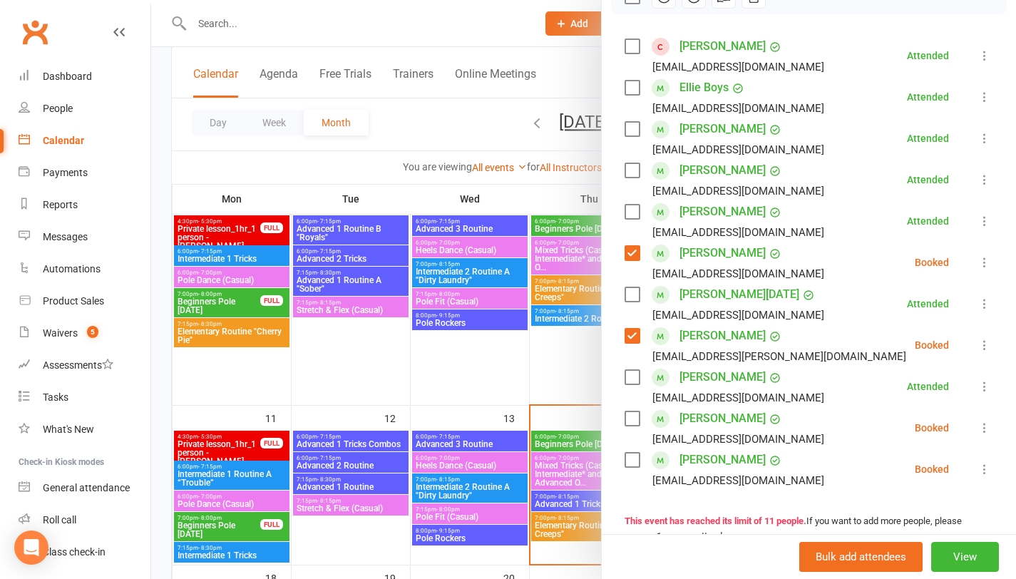
scroll to position [231, 0]
click at [630, 417] on label at bounding box center [632, 418] width 14 height 14
click at [630, 458] on label at bounding box center [632, 459] width 14 height 14
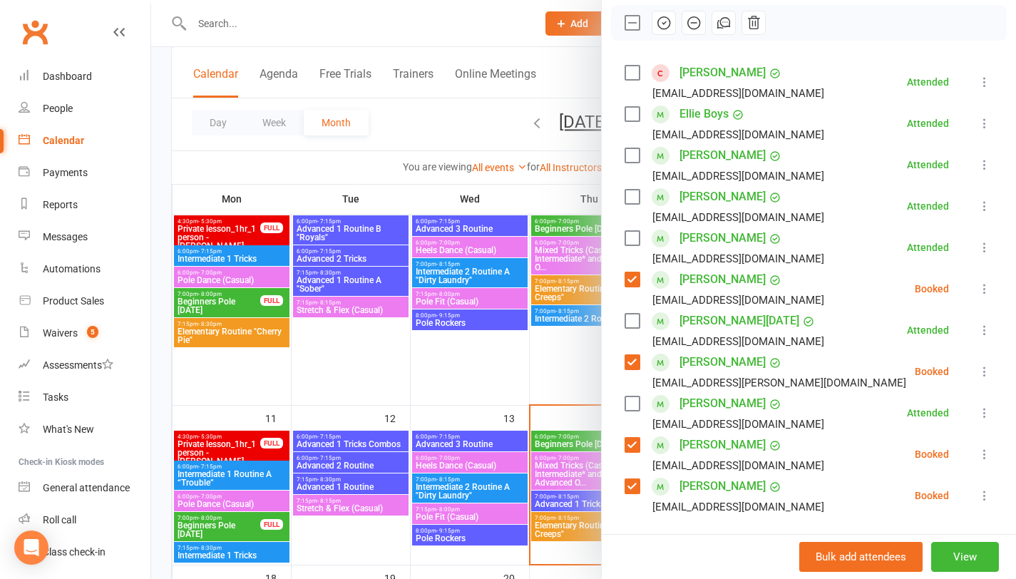
scroll to position [202, 0]
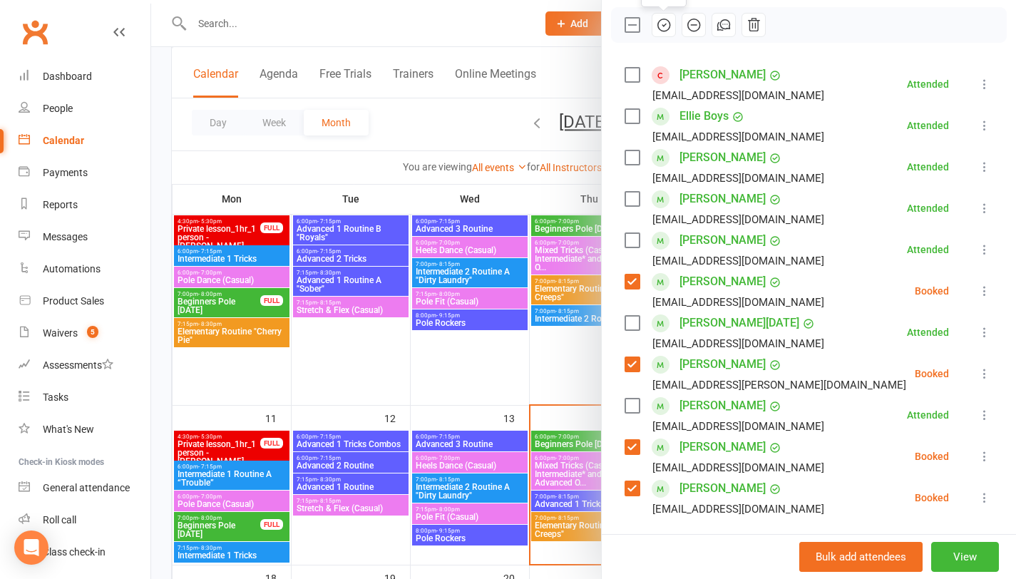
click at [662, 23] on icon "button" at bounding box center [664, 25] width 16 height 16
click at [471, 143] on div at bounding box center [583, 289] width 865 height 579
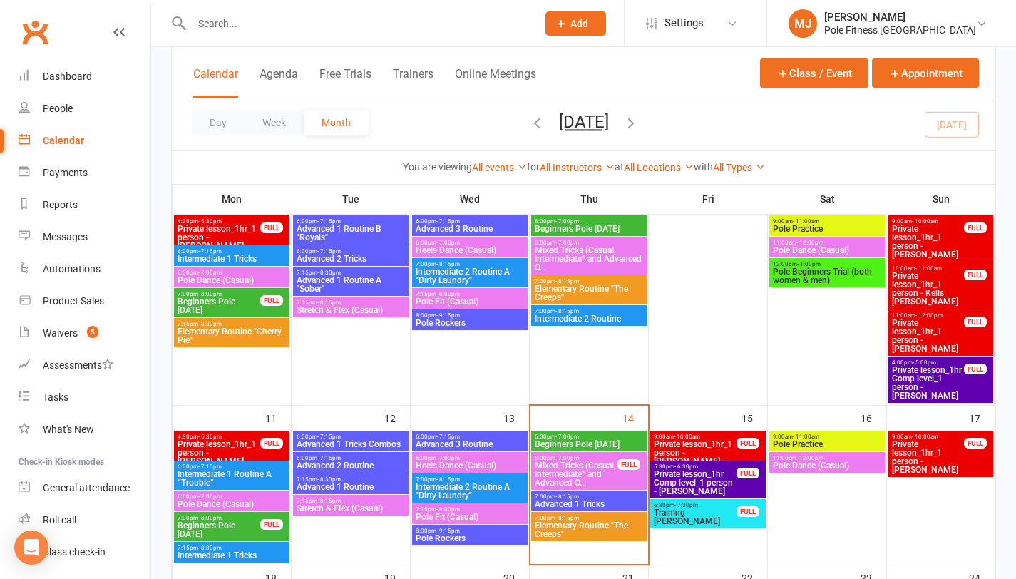
click at [577, 502] on span "Advanced 1 Tricks" at bounding box center [589, 504] width 110 height 9
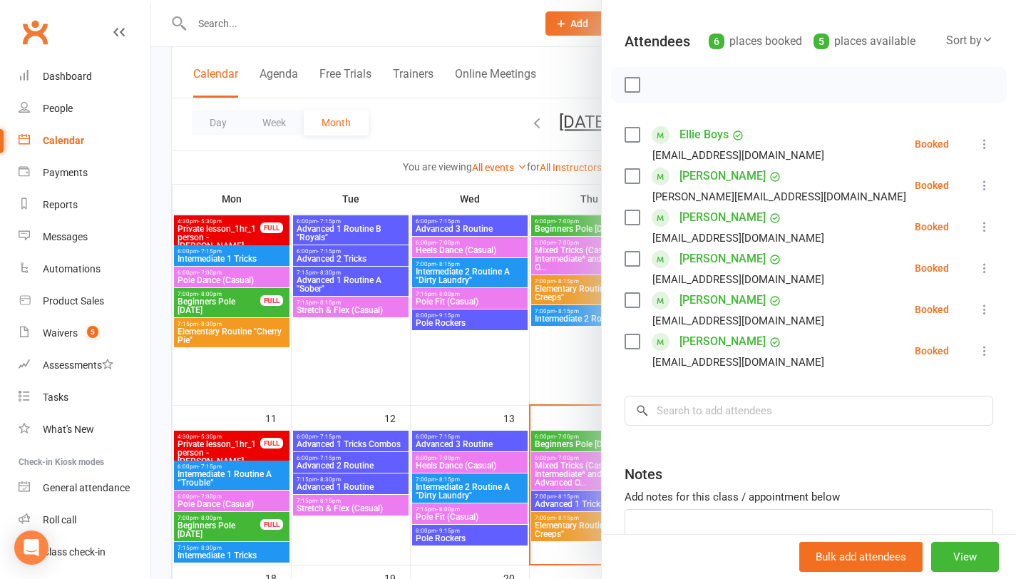
scroll to position [196, 0]
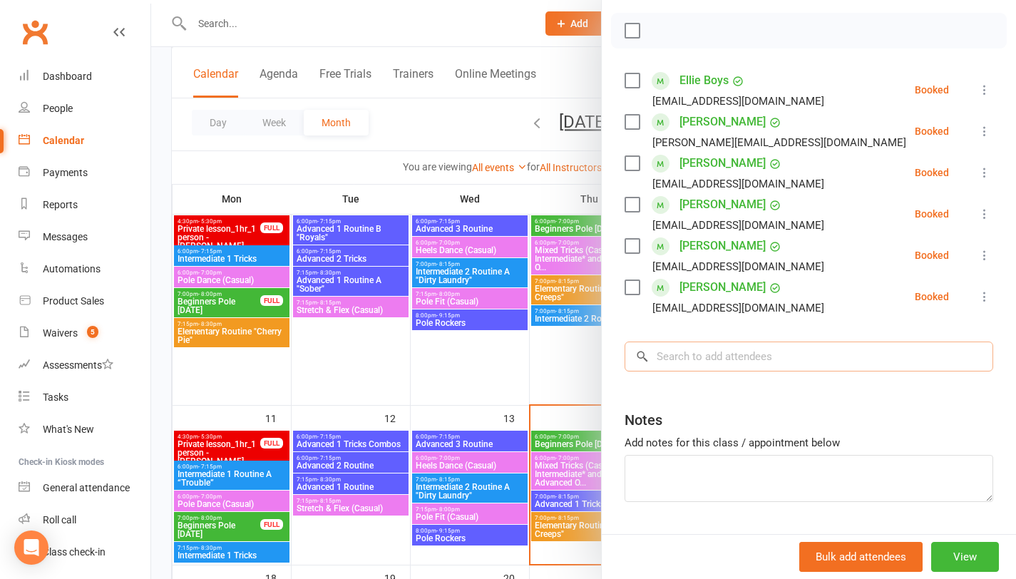
click at [677, 353] on input "search" at bounding box center [809, 357] width 369 height 30
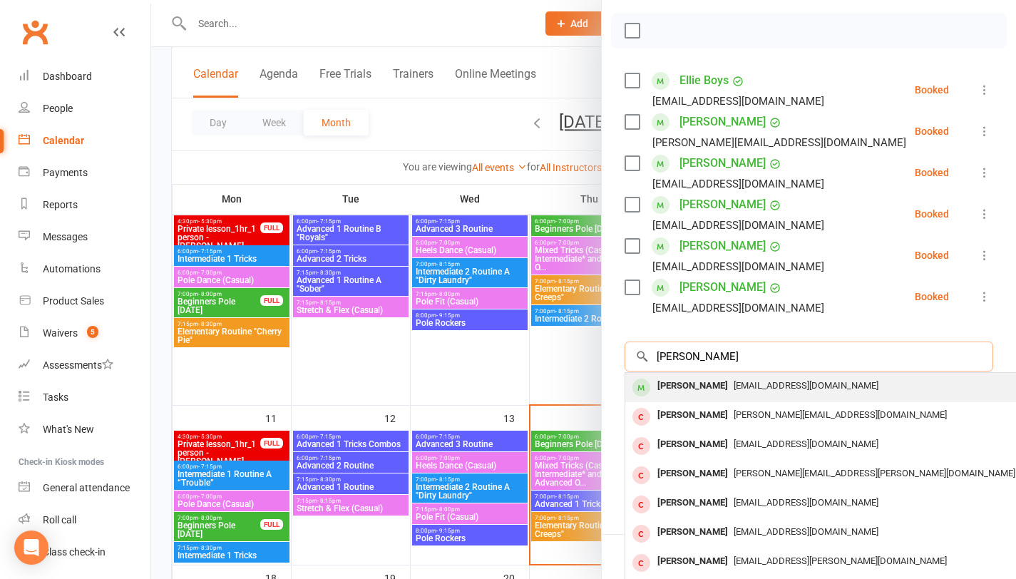
type input "[PERSON_NAME]"
click at [736, 386] on span "[EMAIL_ADDRESS][DOMAIN_NAME]" at bounding box center [806, 385] width 145 height 11
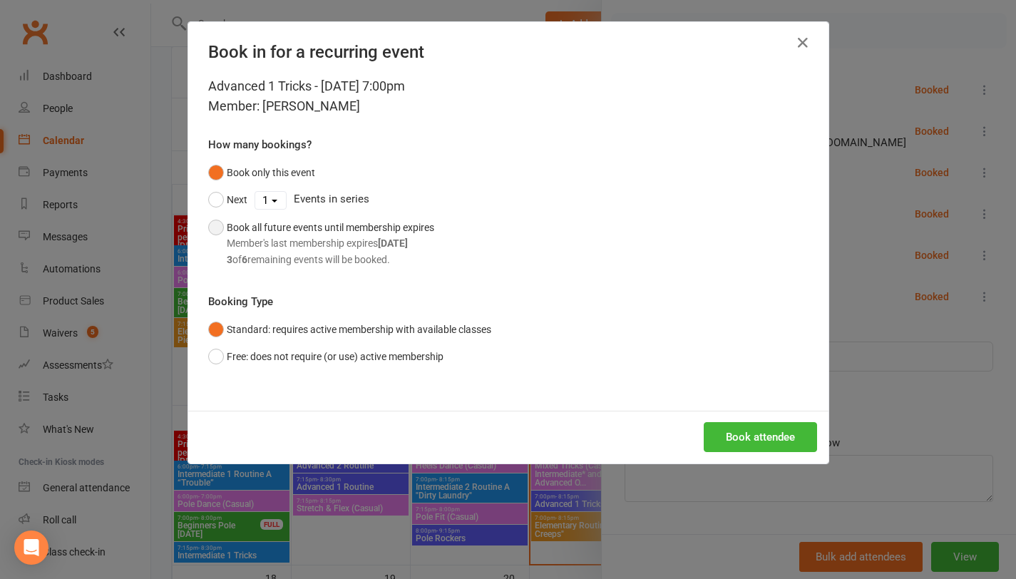
click at [211, 227] on button "Book all future events until membership expires Member's last membership expire…" at bounding box center [321, 243] width 226 height 59
click at [766, 436] on button "Book attendee" at bounding box center [760, 437] width 113 height 30
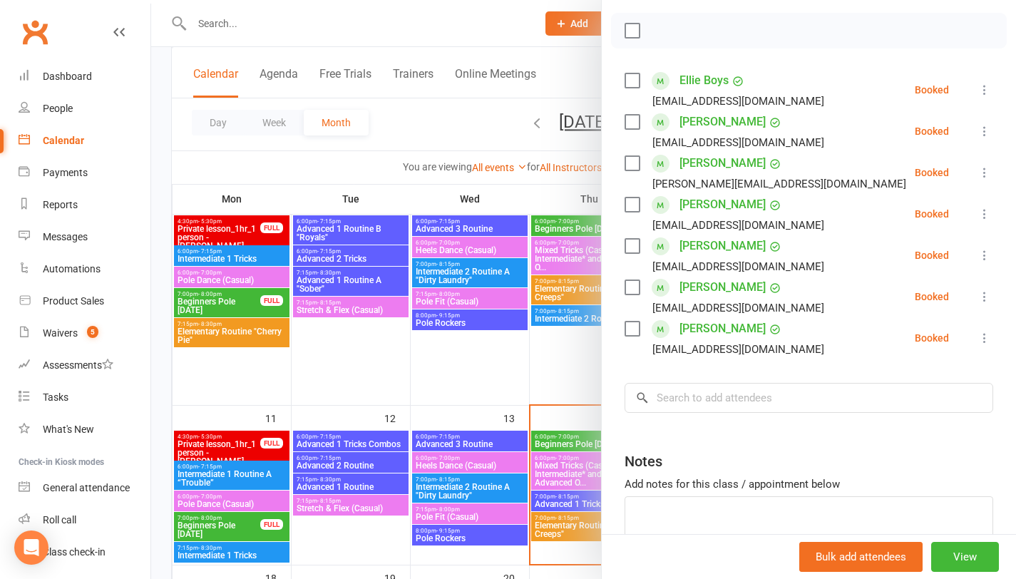
click at [476, 381] on div at bounding box center [583, 289] width 865 height 579
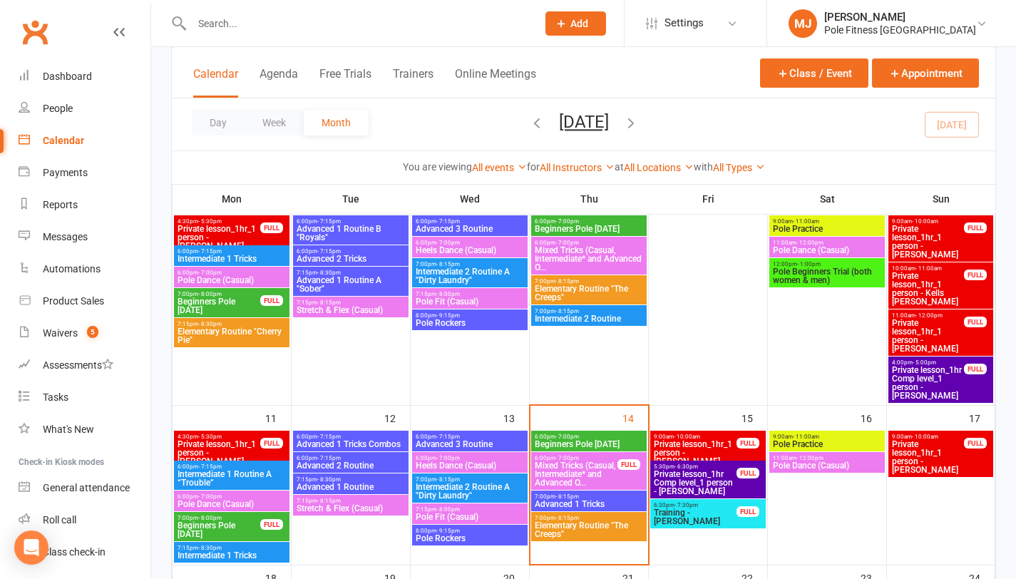
click at [570, 443] on span "Beginners Pole [DATE]" at bounding box center [589, 444] width 110 height 9
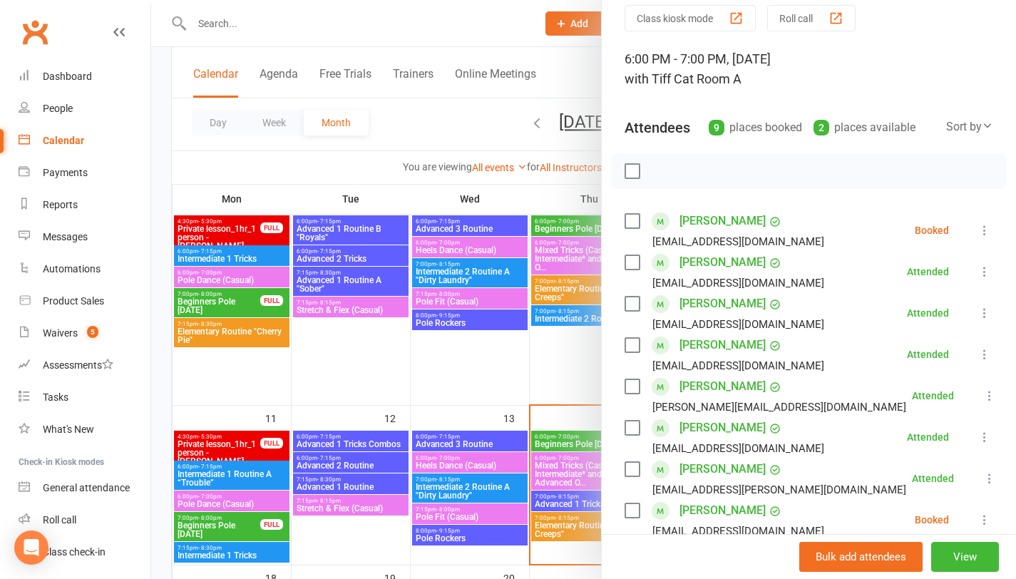
scroll to position [277, 0]
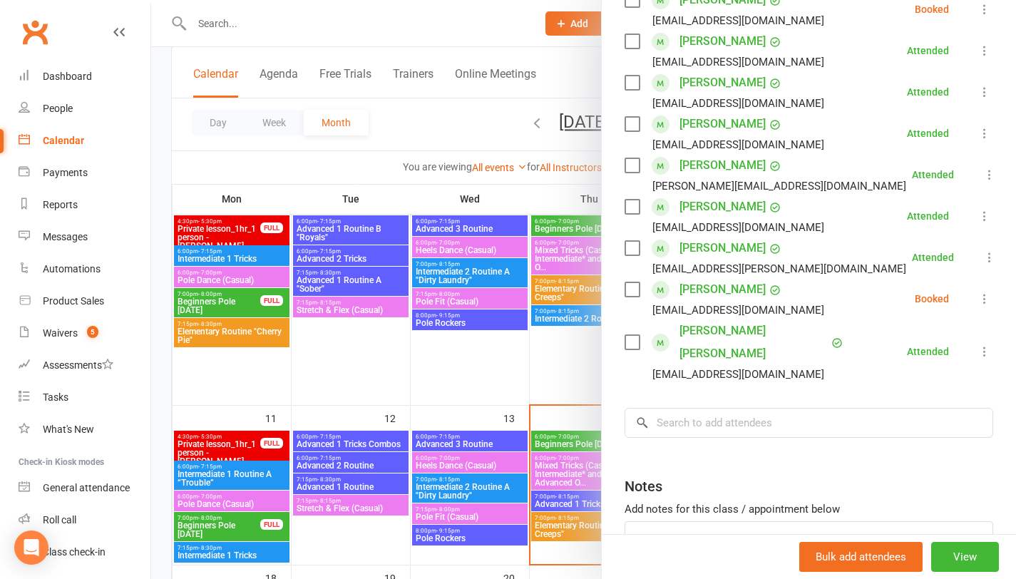
click at [631, 287] on label at bounding box center [632, 289] width 14 height 14
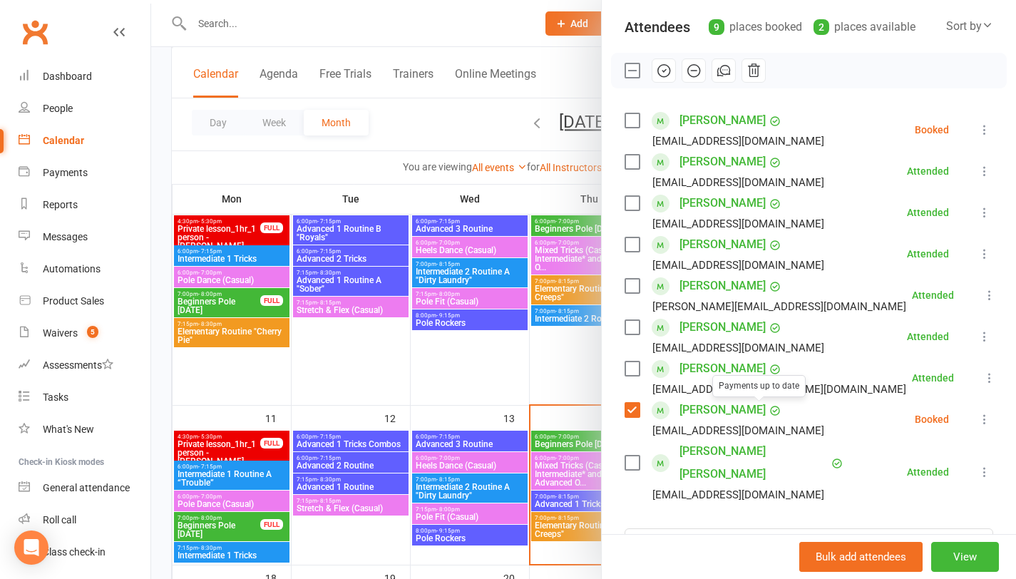
scroll to position [145, 0]
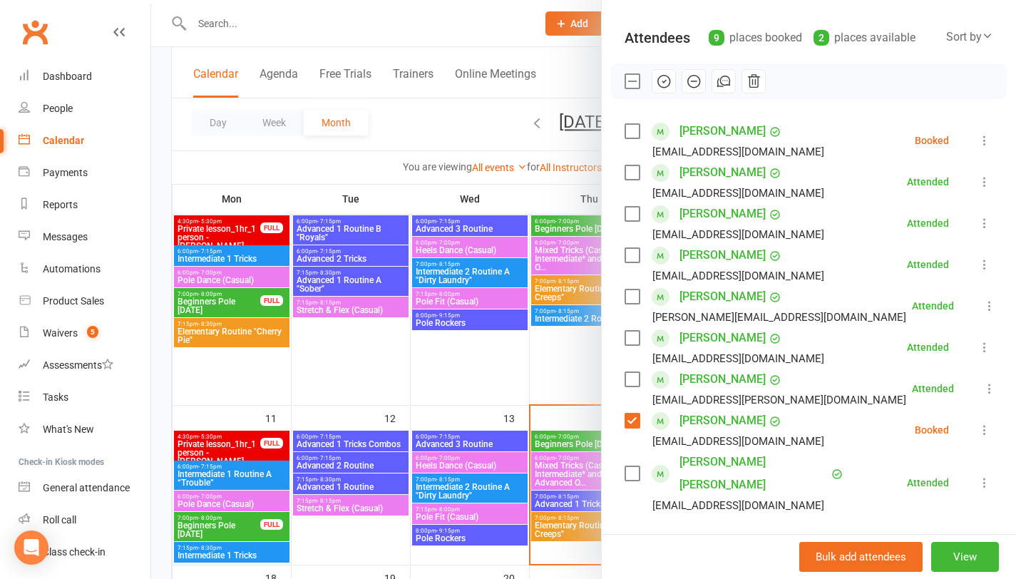
click at [978, 431] on icon at bounding box center [985, 430] width 14 height 14
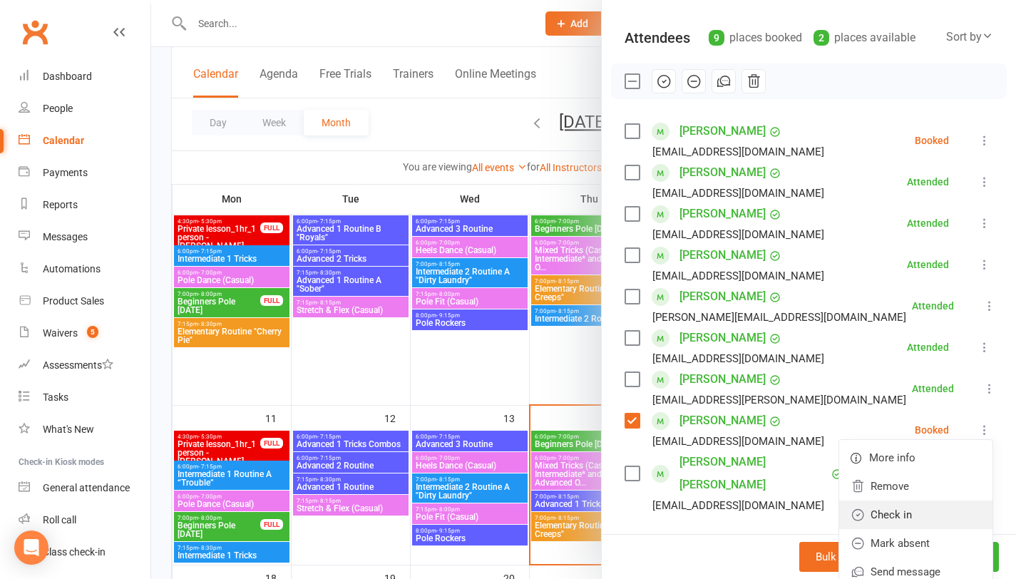
click at [879, 516] on link "Check in" at bounding box center [915, 515] width 153 height 29
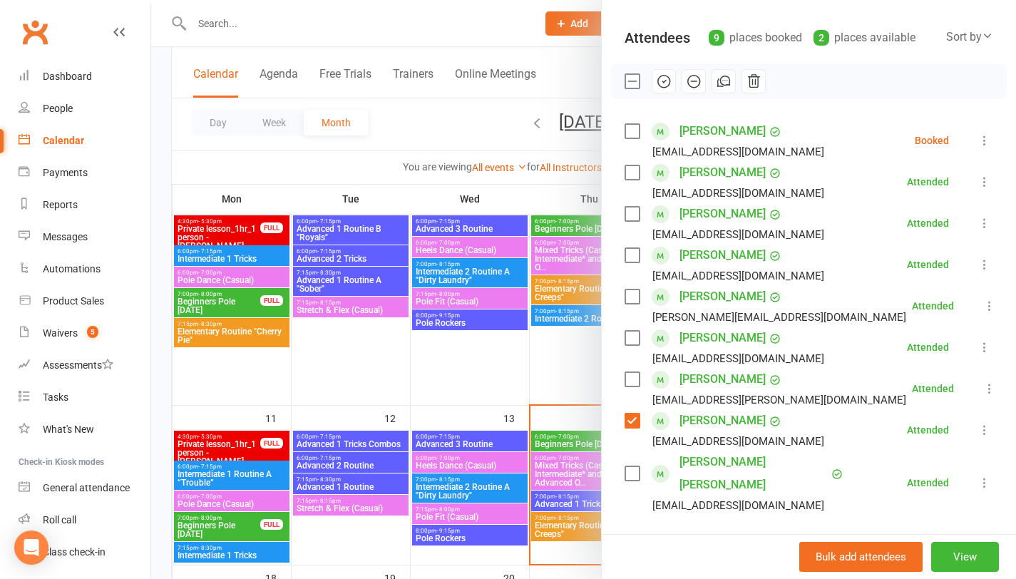
click at [548, 374] on div at bounding box center [583, 289] width 865 height 579
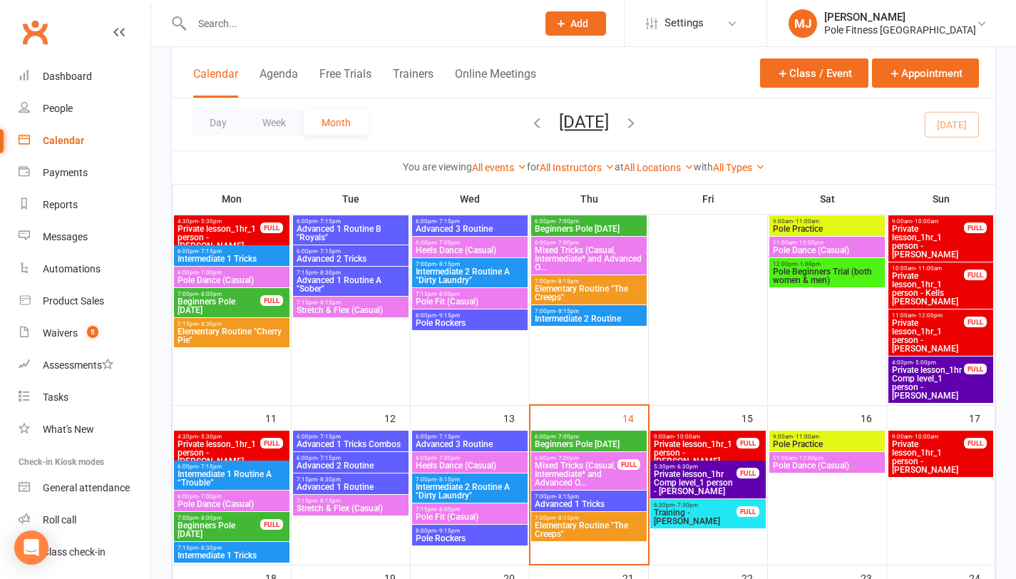
click at [236, 443] on span "Private lesson_1hr_1 person - [PERSON_NAME]" at bounding box center [219, 453] width 84 height 26
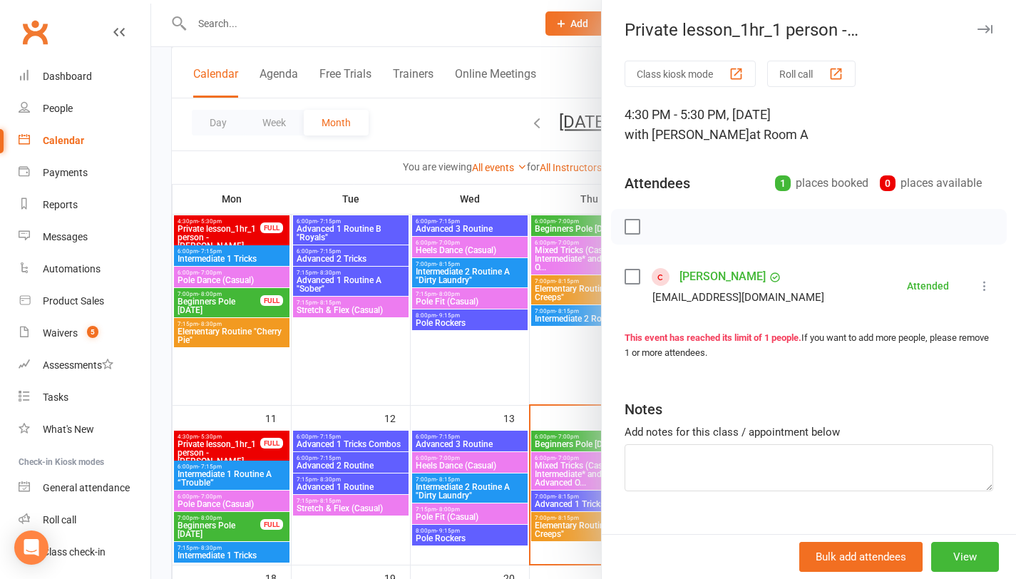
click at [220, 472] on div at bounding box center [583, 289] width 865 height 579
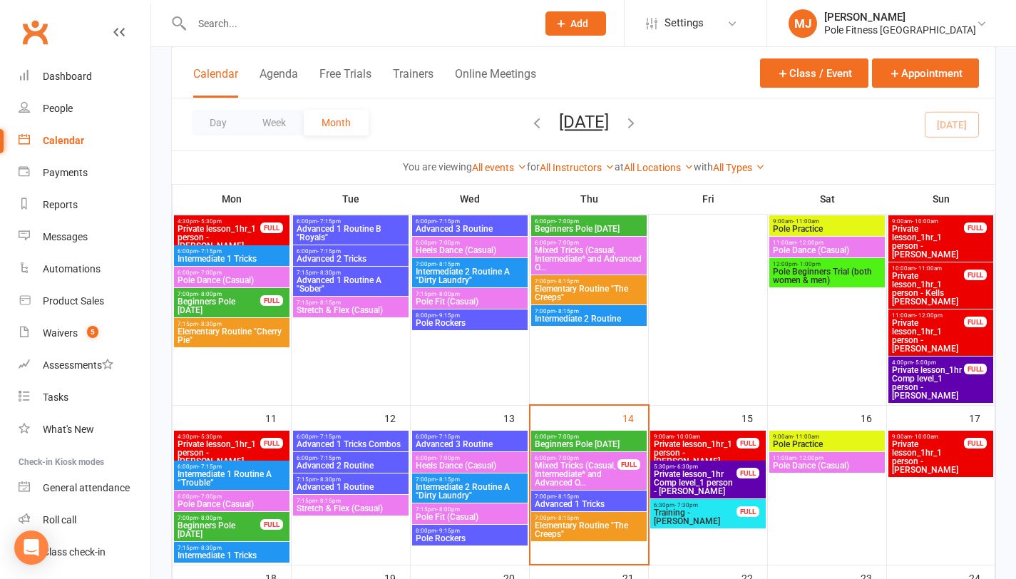
click at [220, 472] on span "Intermediate 1 Routine A “Trouble”" at bounding box center [232, 478] width 110 height 17
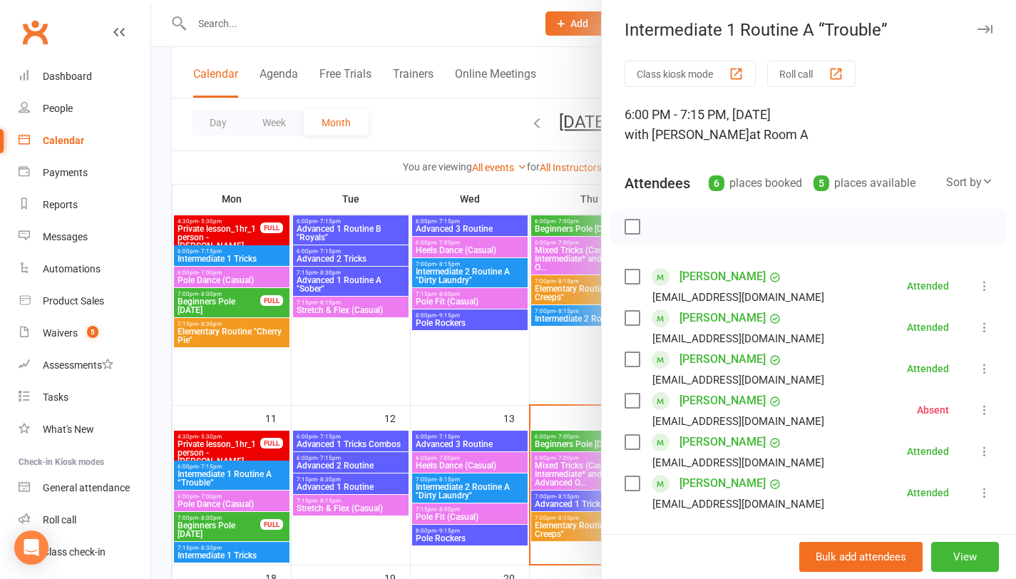
click at [475, 436] on div at bounding box center [583, 289] width 865 height 579
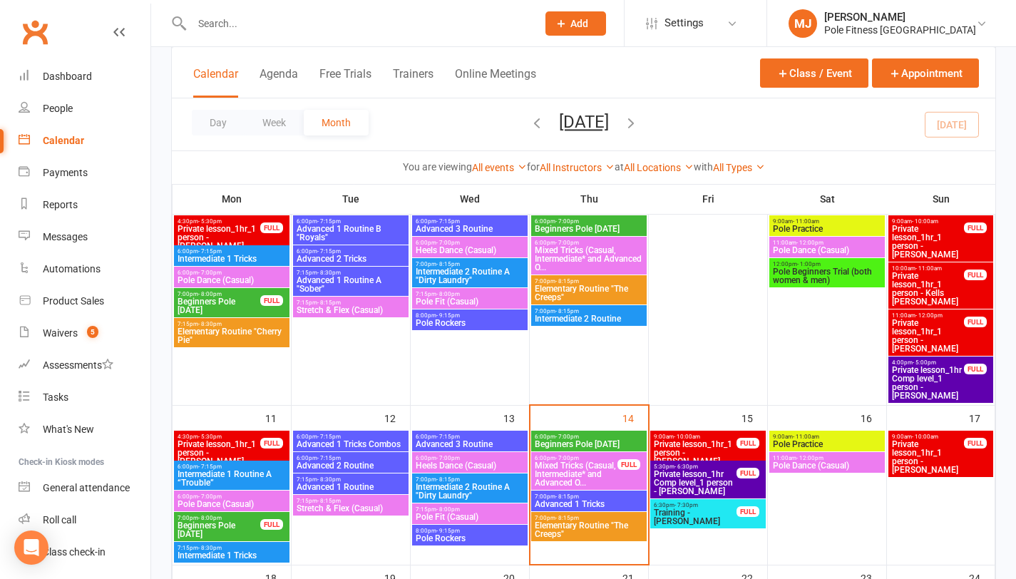
click at [478, 441] on span "Advanced 3 Routine" at bounding box center [470, 444] width 110 height 9
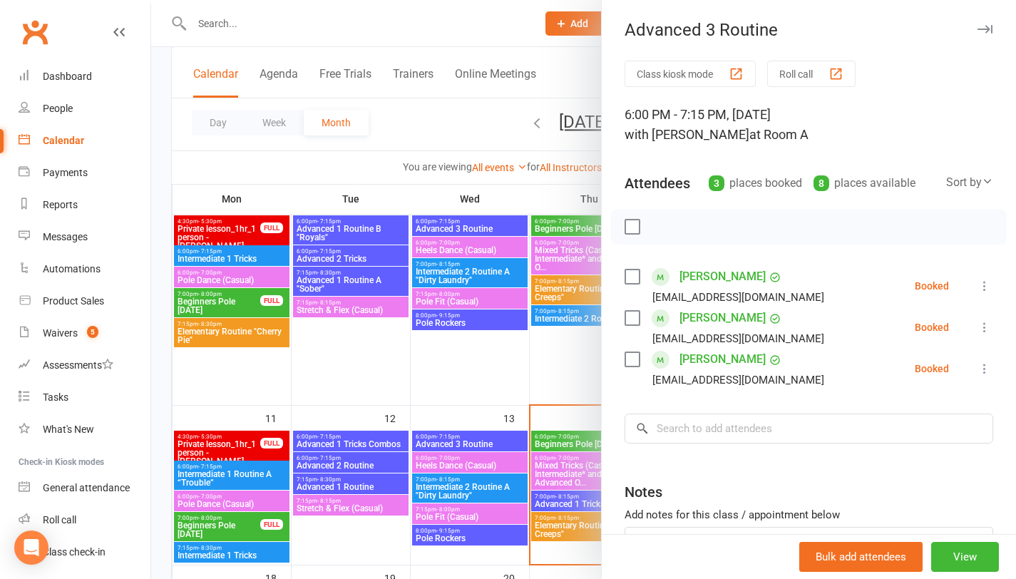
click at [459, 465] on div at bounding box center [583, 289] width 865 height 579
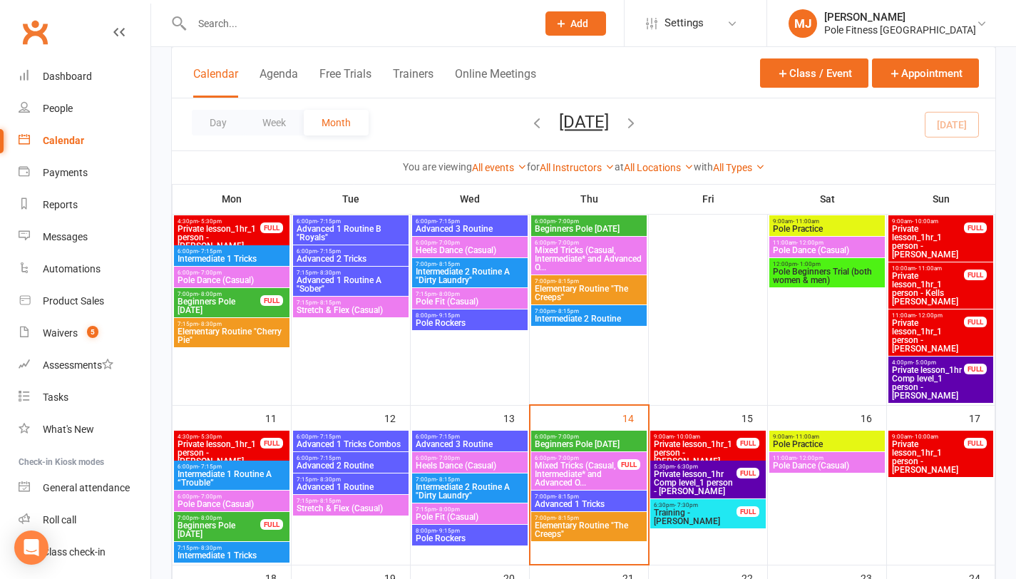
click at [459, 465] on span "Heels Dance (Casual)" at bounding box center [470, 465] width 110 height 9
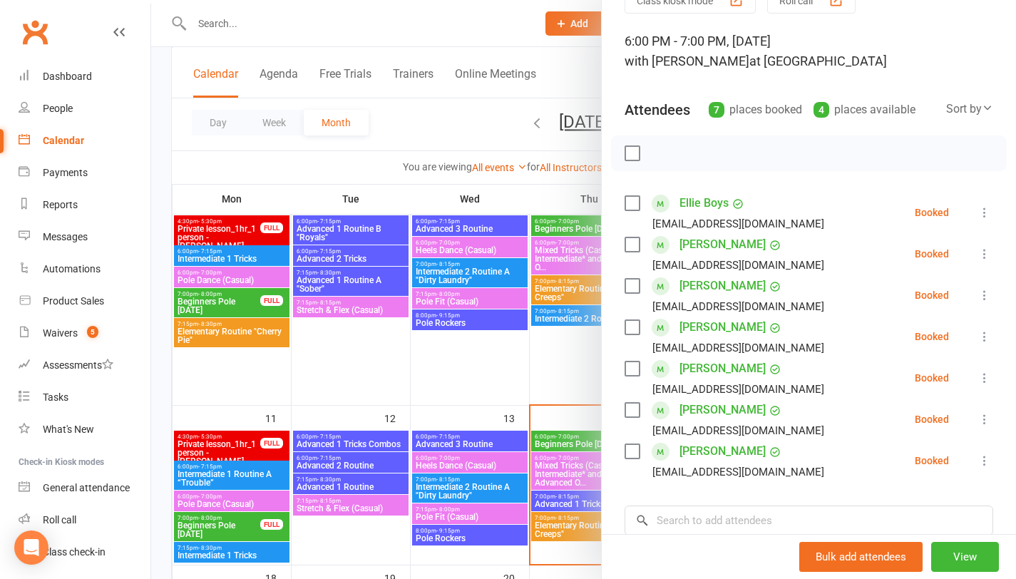
scroll to position [93, 0]
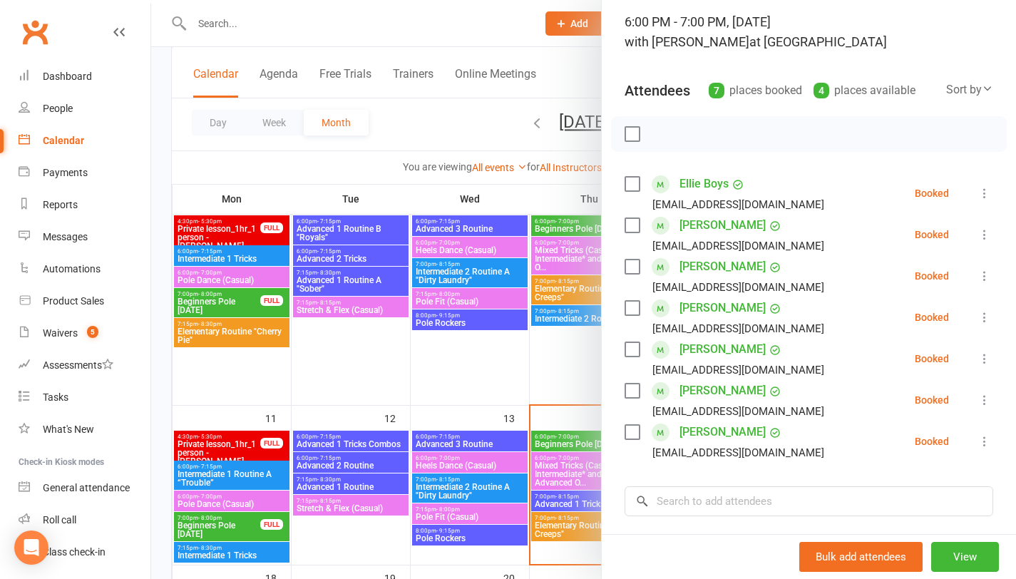
click at [458, 495] on div at bounding box center [583, 289] width 865 height 579
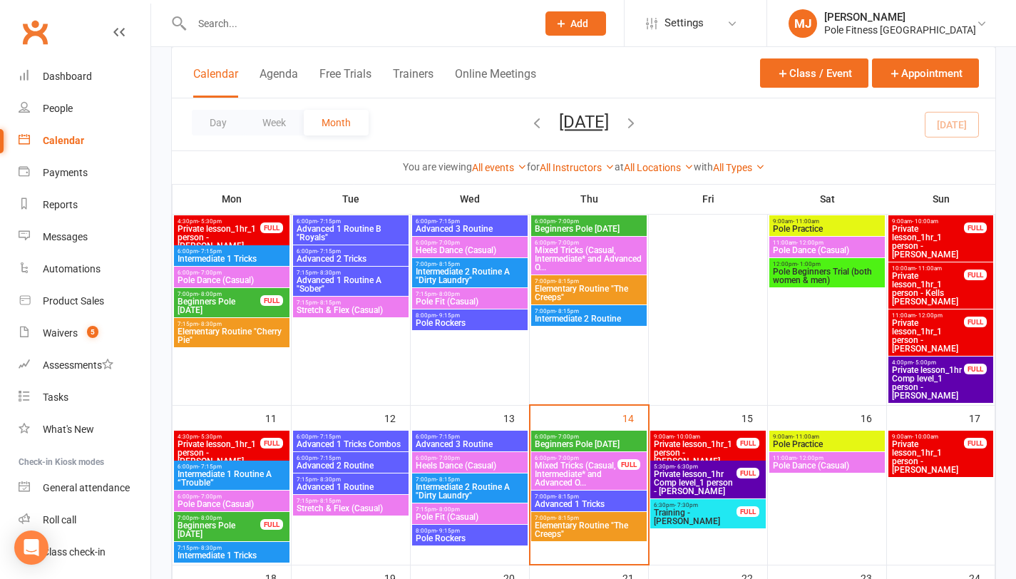
click at [471, 492] on span "Intermediate 2 Routine A "Dirty Laundry"" at bounding box center [470, 491] width 110 height 17
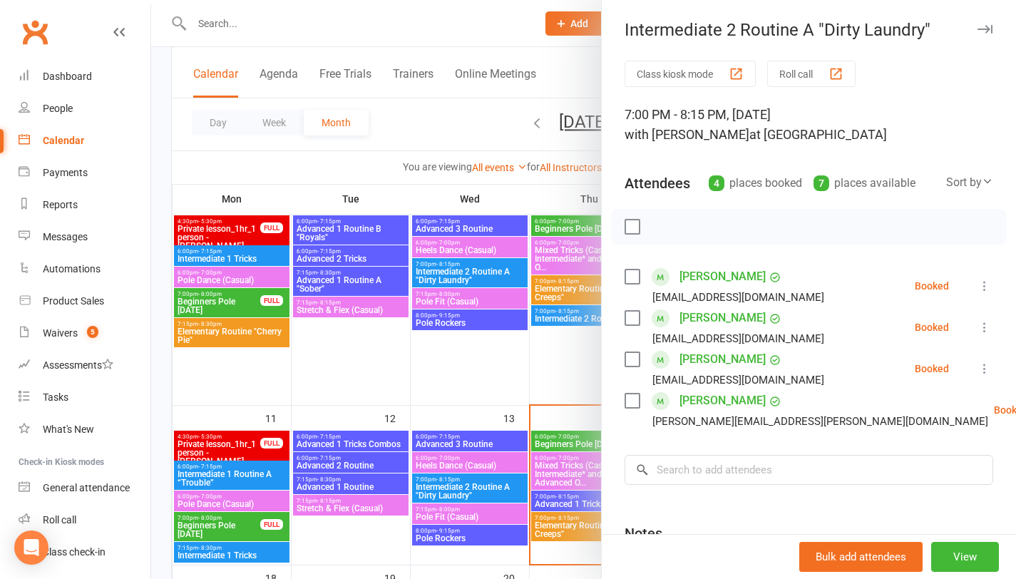
click at [484, 518] on div at bounding box center [583, 289] width 865 height 579
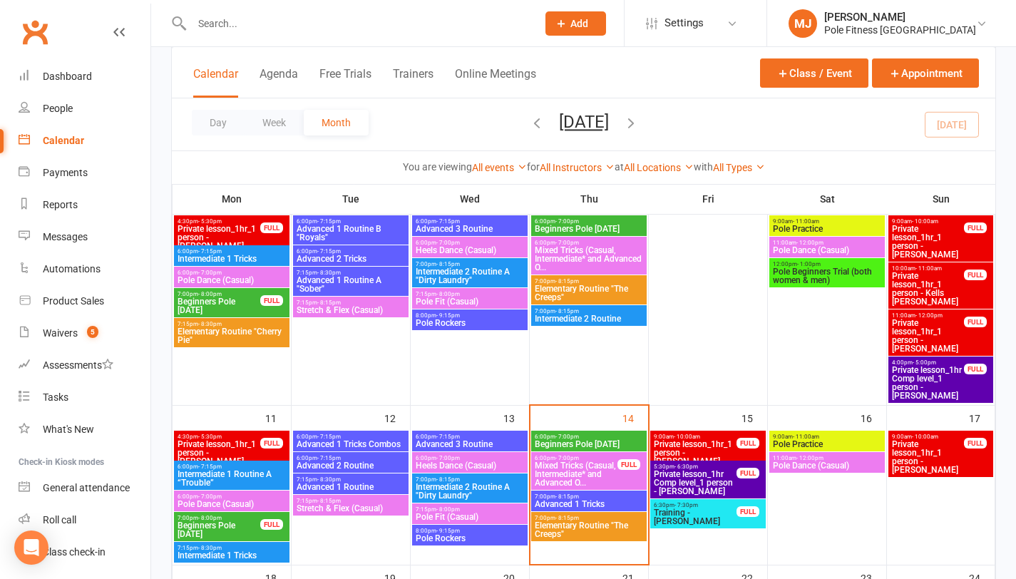
click at [499, 515] on span "Pole Fit (Casual)" at bounding box center [470, 517] width 110 height 9
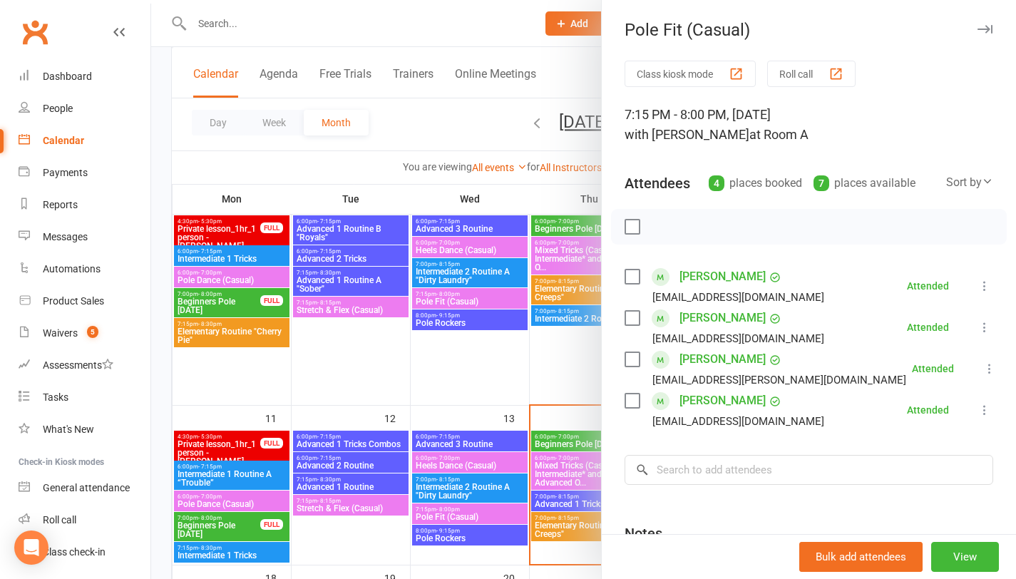
click at [478, 534] on div at bounding box center [583, 289] width 865 height 579
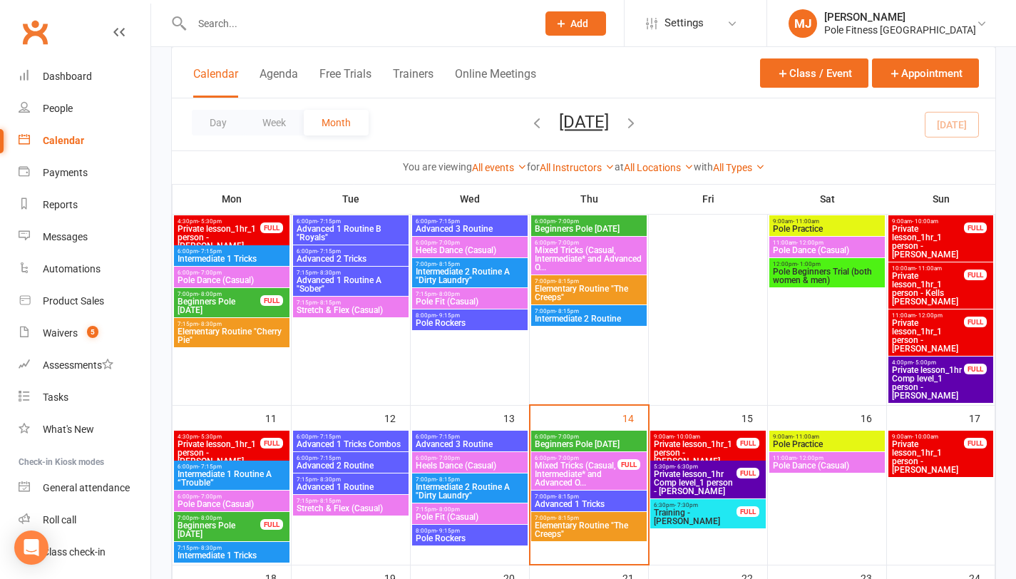
click at [478, 534] on span "Pole Rockers" at bounding box center [470, 538] width 110 height 9
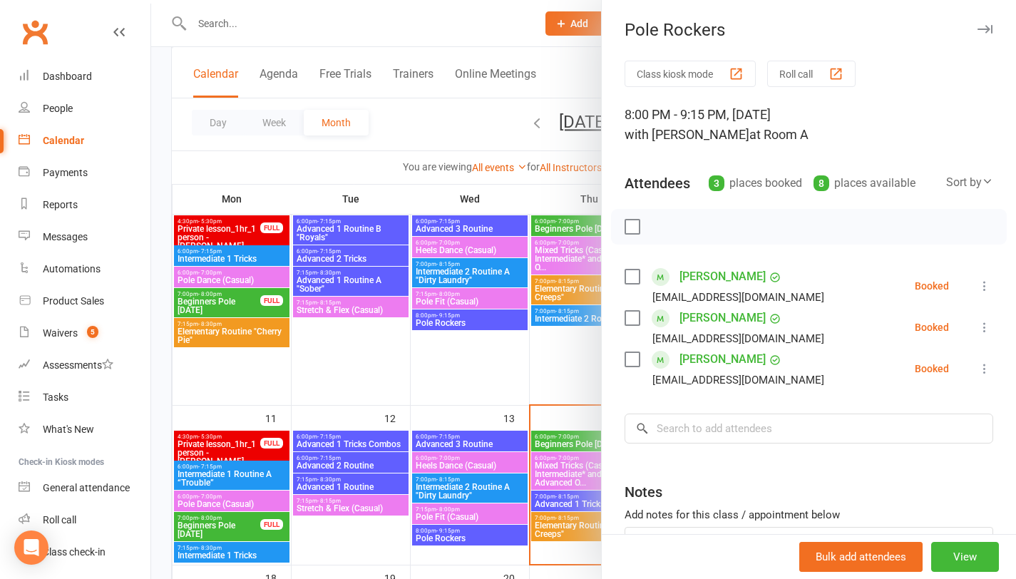
click at [474, 386] on div at bounding box center [583, 289] width 865 height 579
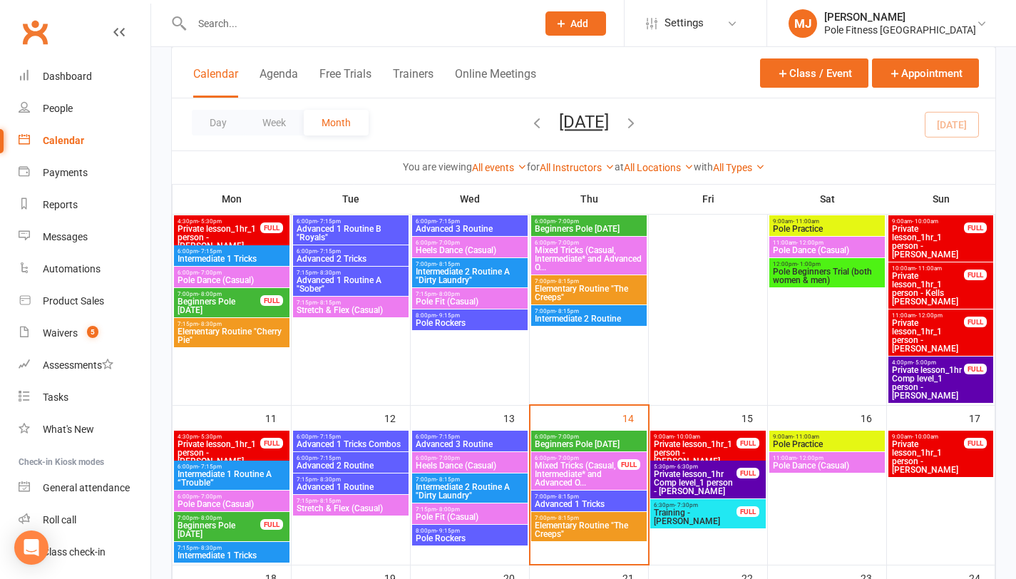
click at [807, 443] on span "Pole Practice" at bounding box center [827, 444] width 110 height 9
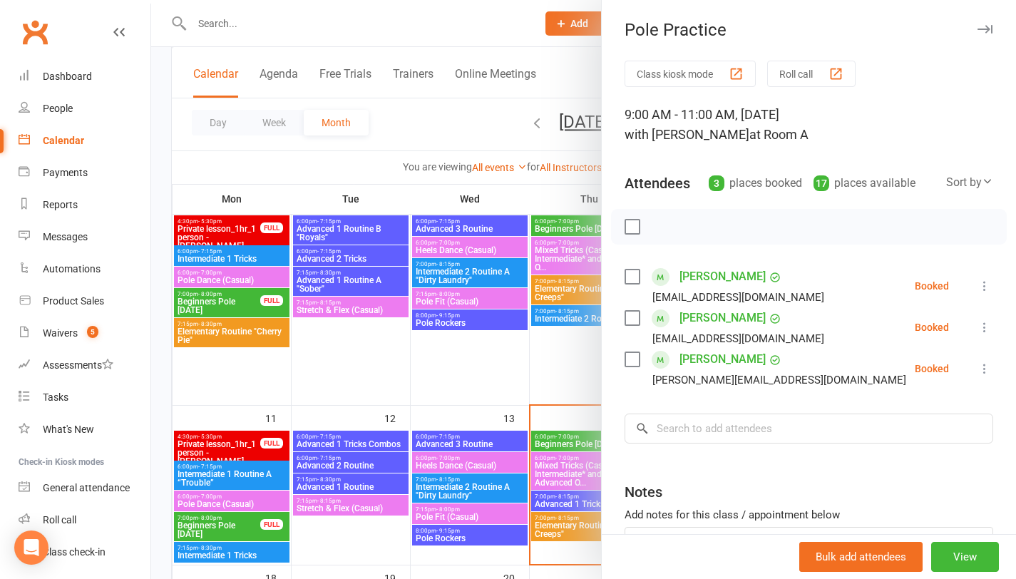
click at [478, 376] on div at bounding box center [583, 289] width 865 height 579
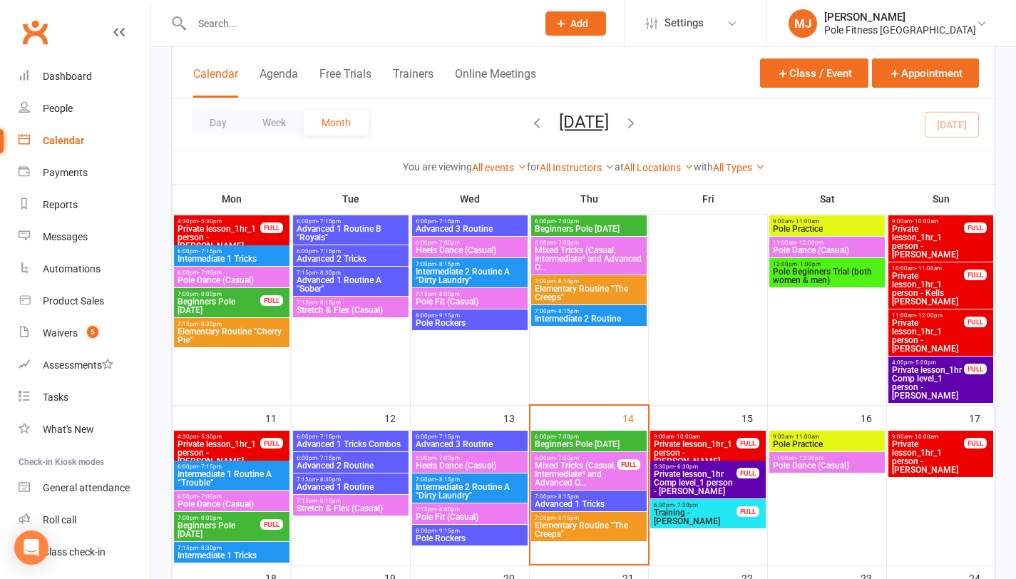
click at [790, 463] on span "Pole Dance (Casual)" at bounding box center [827, 465] width 110 height 9
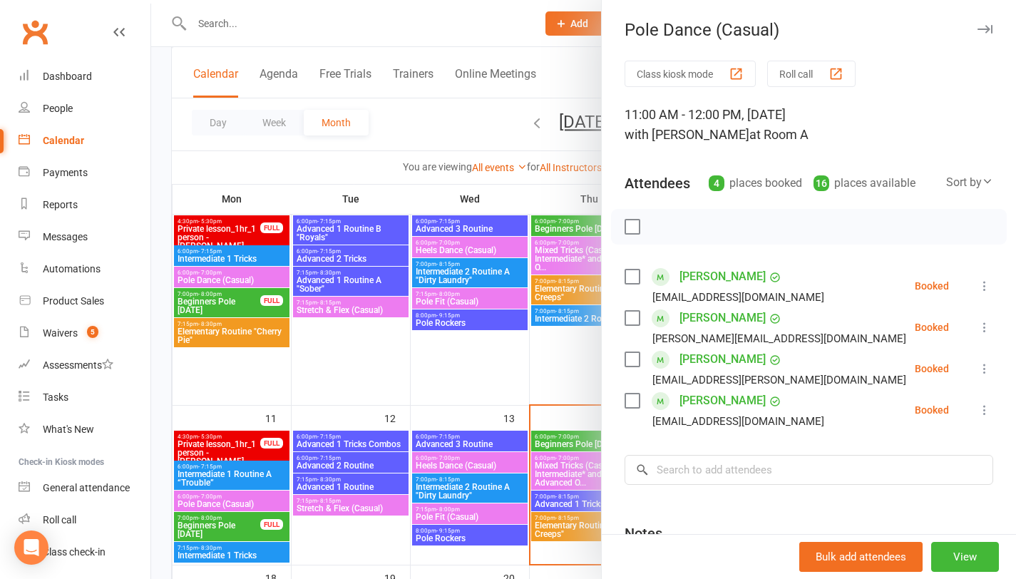
click at [446, 385] on div at bounding box center [583, 289] width 865 height 579
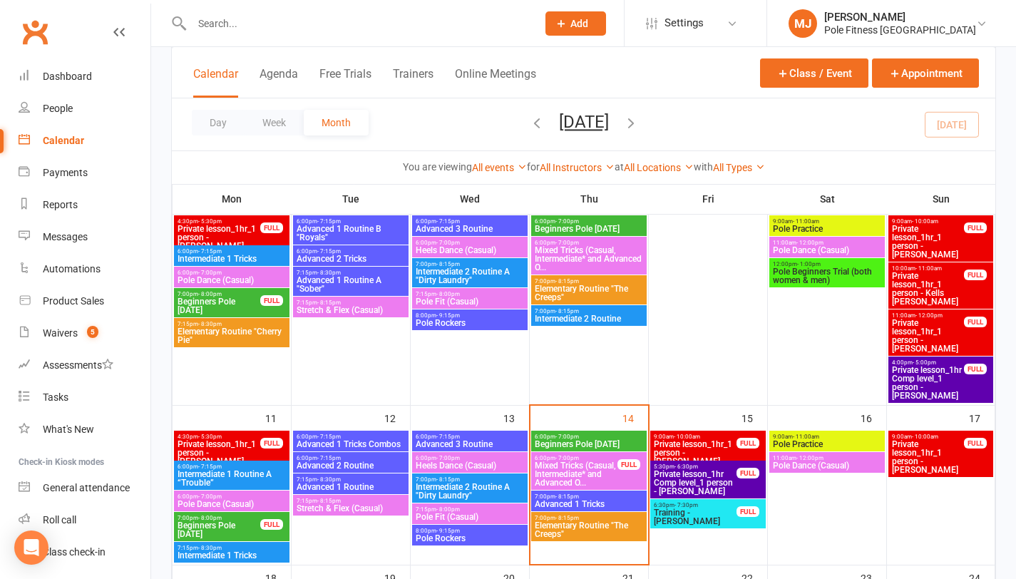
click at [948, 464] on span "Private lesson_1hr_1 person - [PERSON_NAME]" at bounding box center [927, 457] width 73 height 34
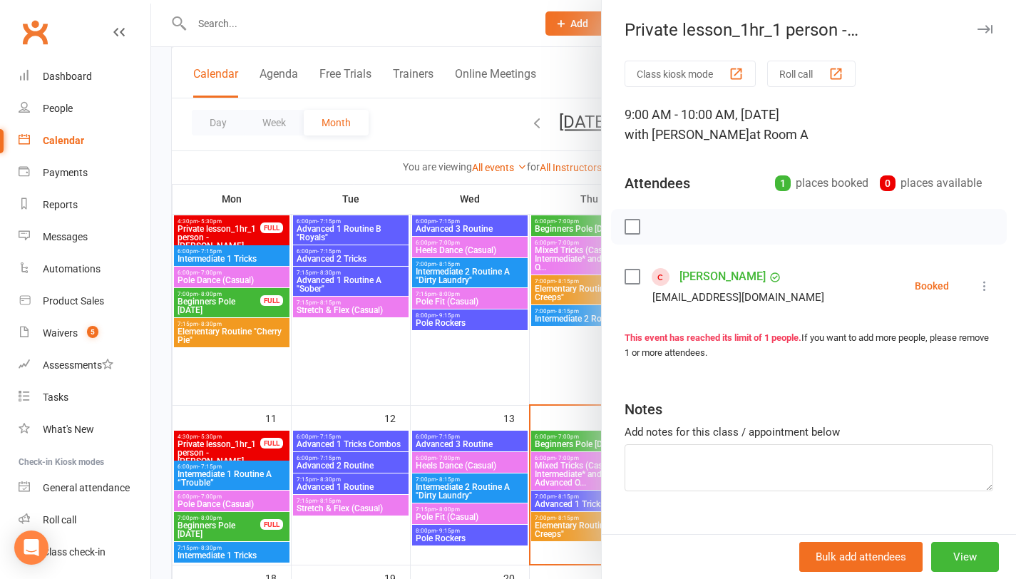
click at [512, 374] on div at bounding box center [583, 289] width 865 height 579
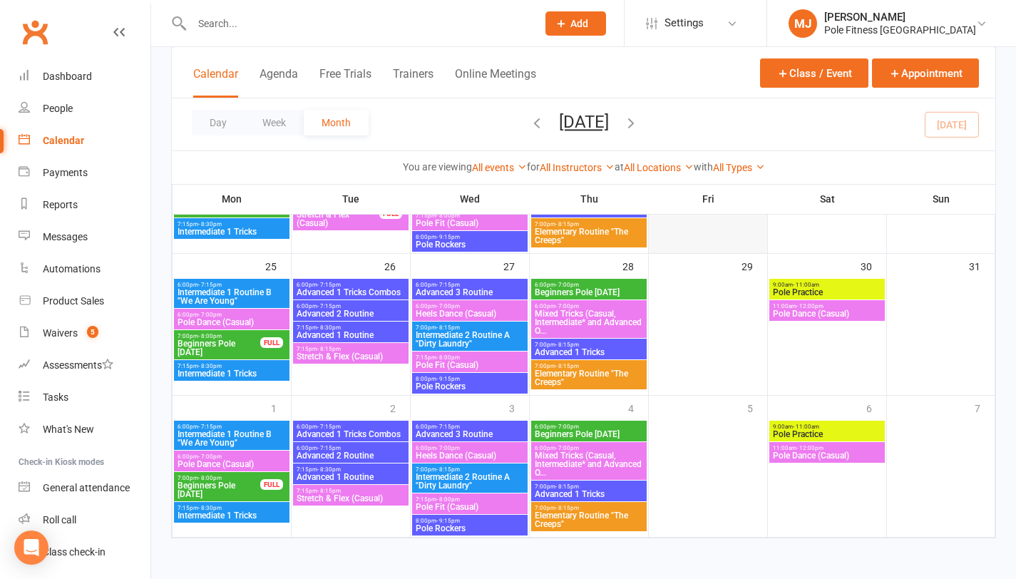
scroll to position [610, 0]
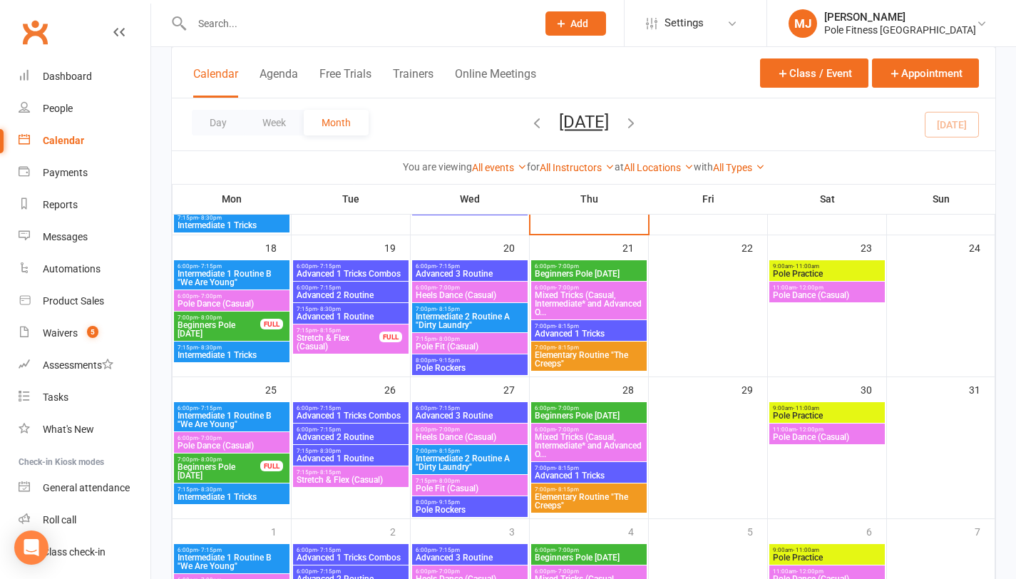
click at [581, 270] on span "Beginners Pole [DATE]" at bounding box center [589, 274] width 110 height 9
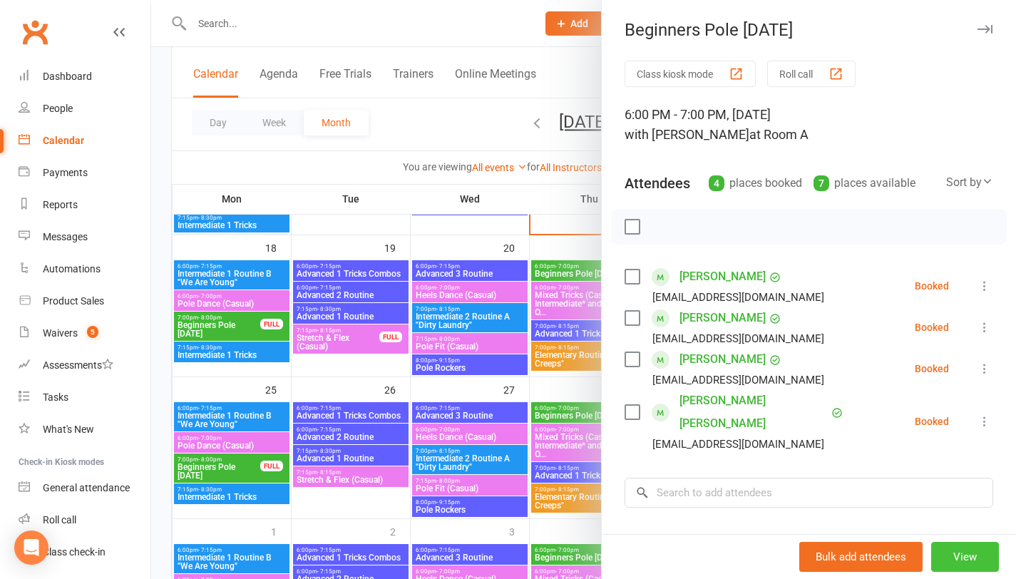
click at [949, 555] on button "View" at bounding box center [965, 557] width 68 height 30
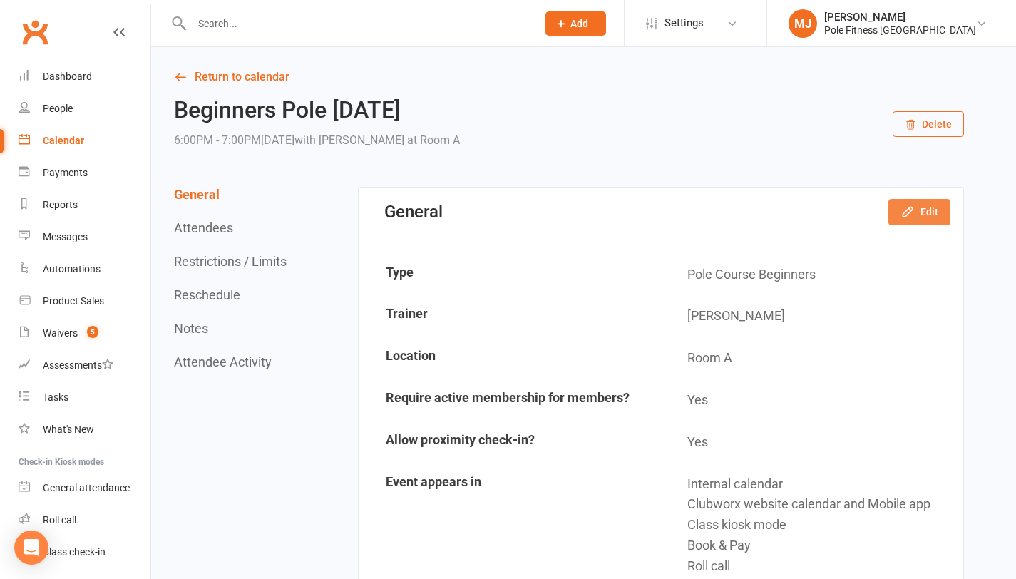
click at [928, 212] on button "Edit" at bounding box center [919, 212] width 62 height 26
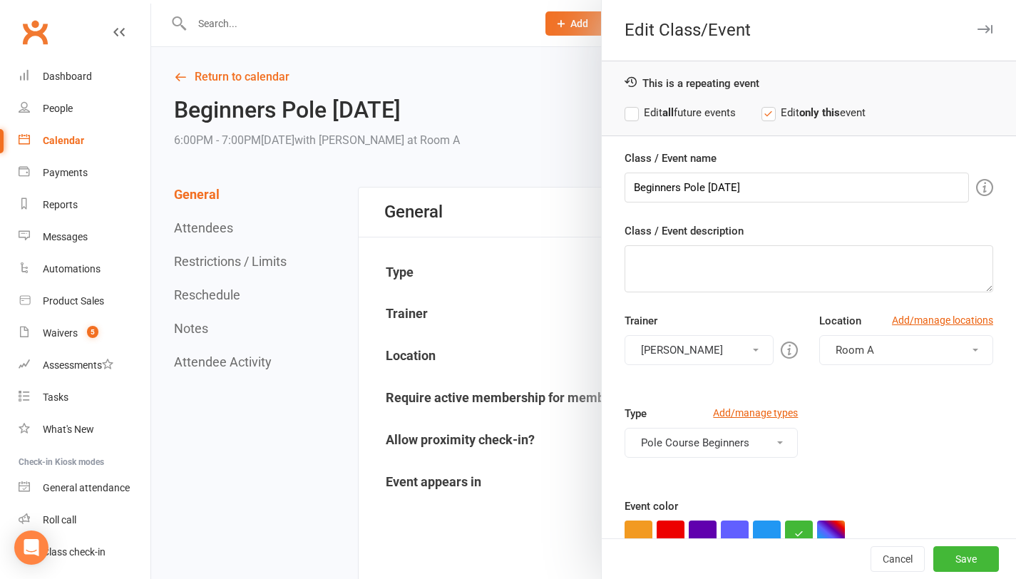
click at [753, 349] on span at bounding box center [756, 350] width 6 height 3
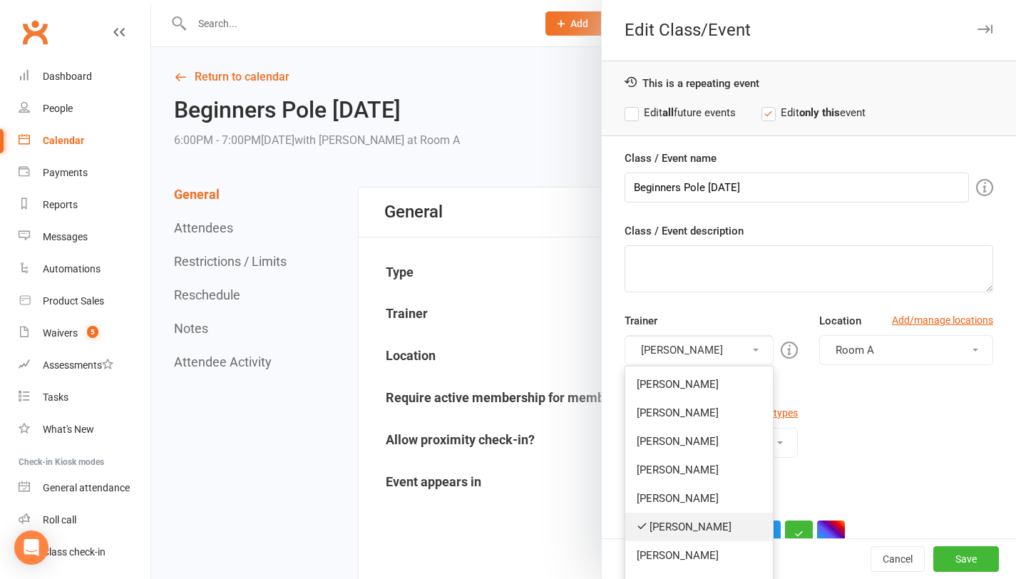
click at [658, 522] on link "[PERSON_NAME]" at bounding box center [699, 527] width 148 height 29
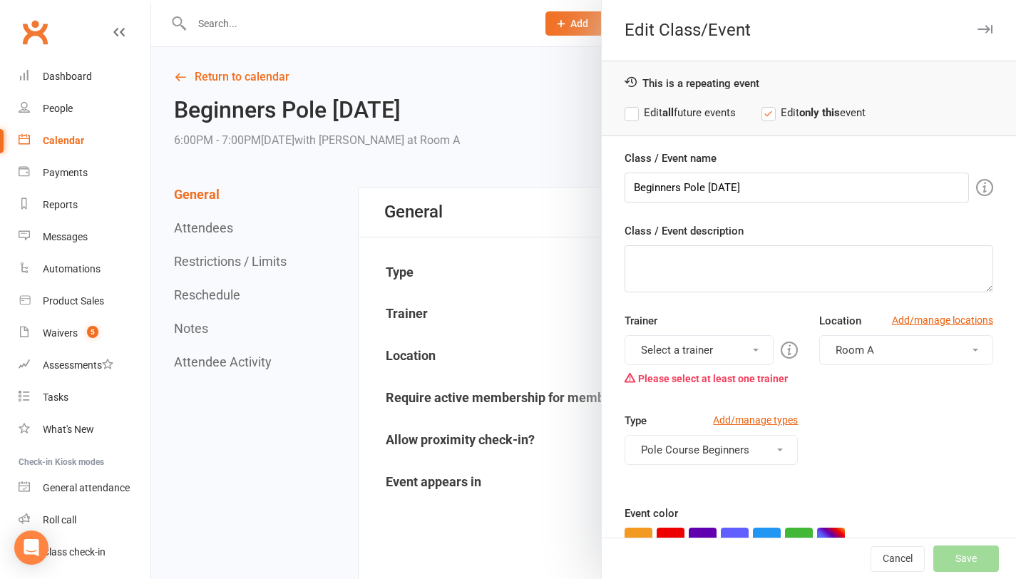
click at [753, 349] on span at bounding box center [756, 350] width 6 height 3
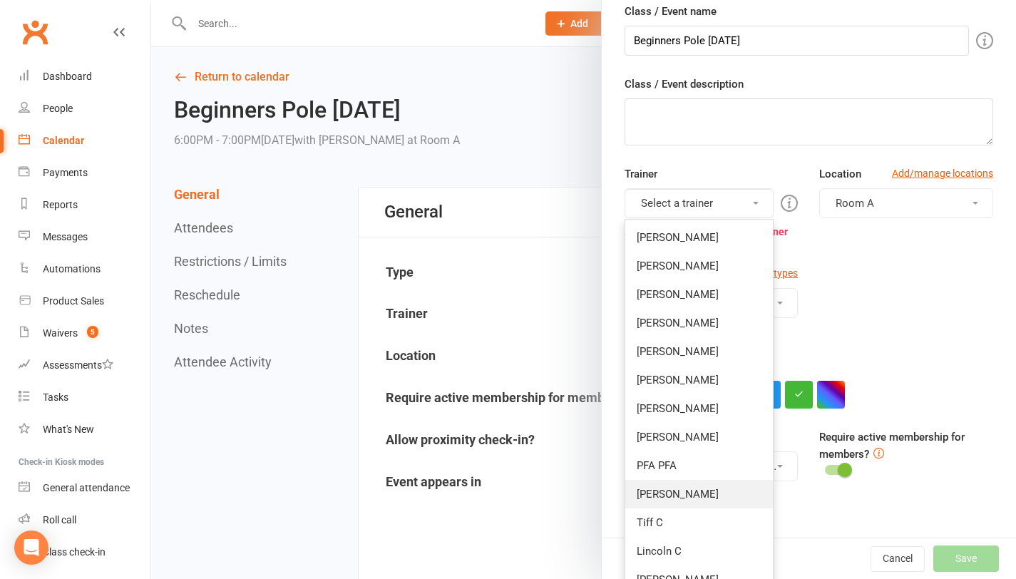
scroll to position [227, 0]
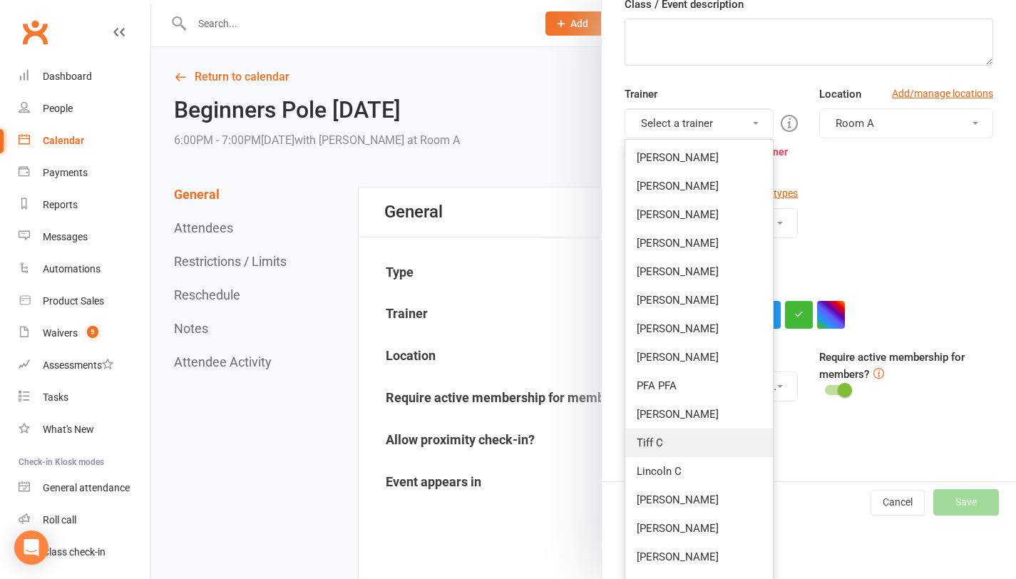
click at [642, 444] on link "Tiff C" at bounding box center [699, 443] width 148 height 29
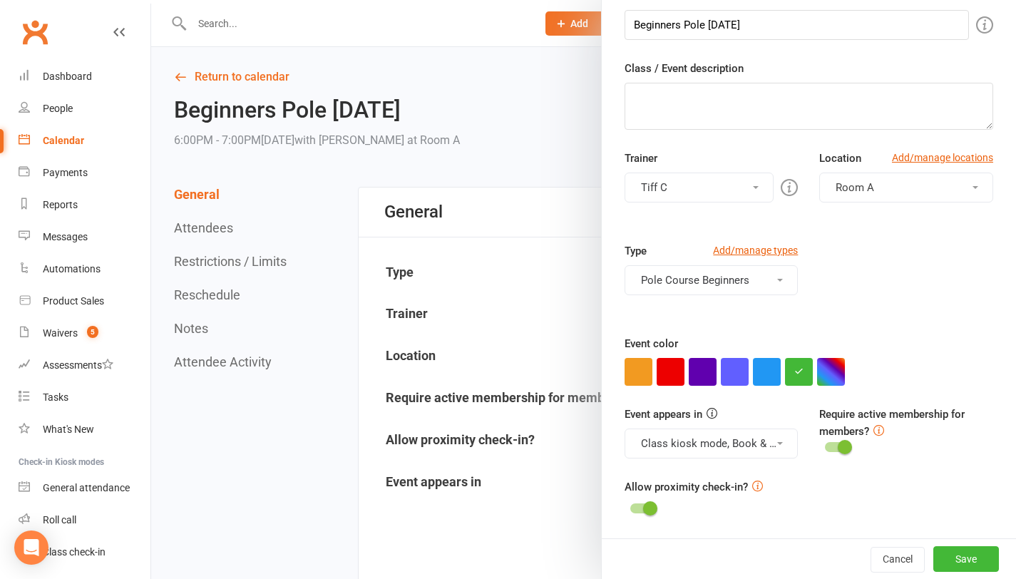
scroll to position [163, 0]
click at [966, 563] on button "Save" at bounding box center [966, 559] width 66 height 26
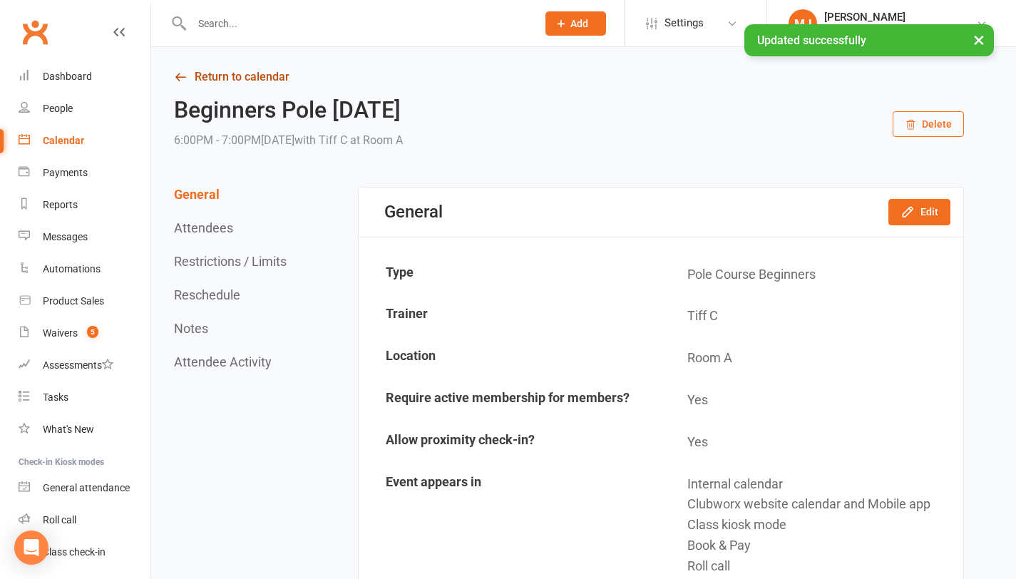
click at [258, 74] on link "Return to calendar" at bounding box center [569, 77] width 790 height 20
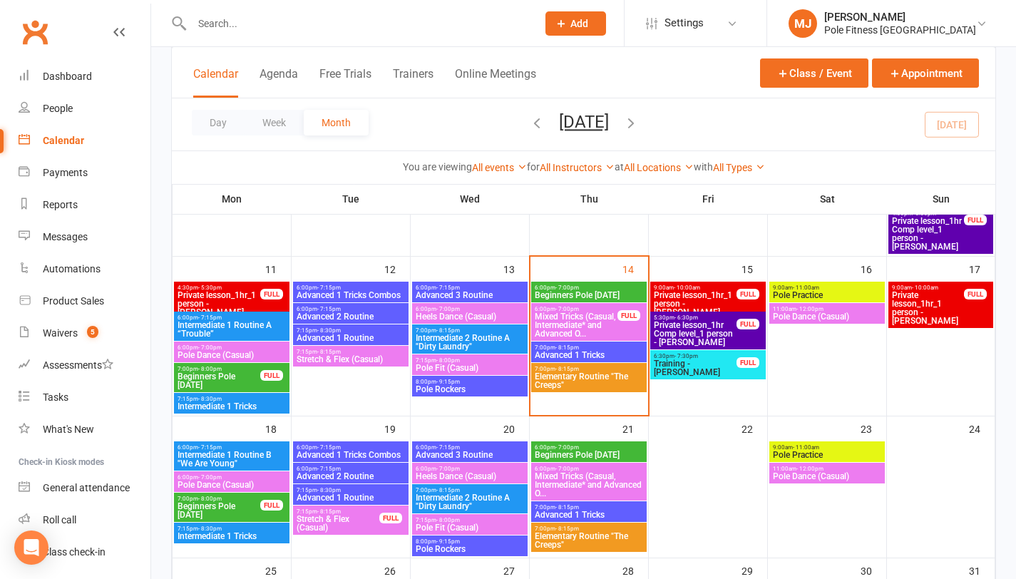
scroll to position [430, 0]
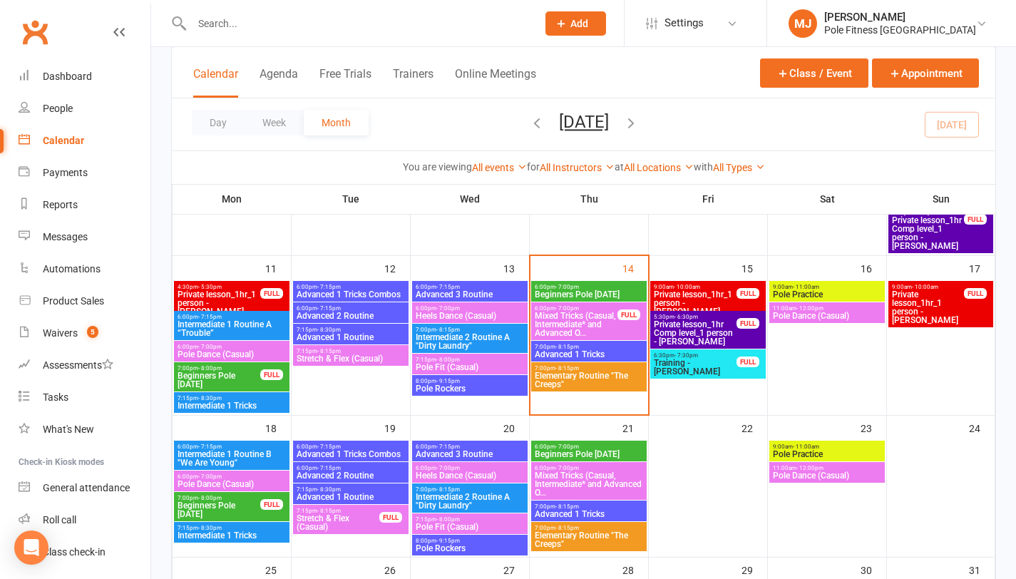
click at [595, 538] on span "Elementary Routine "The Creeps"" at bounding box center [589, 539] width 110 height 17
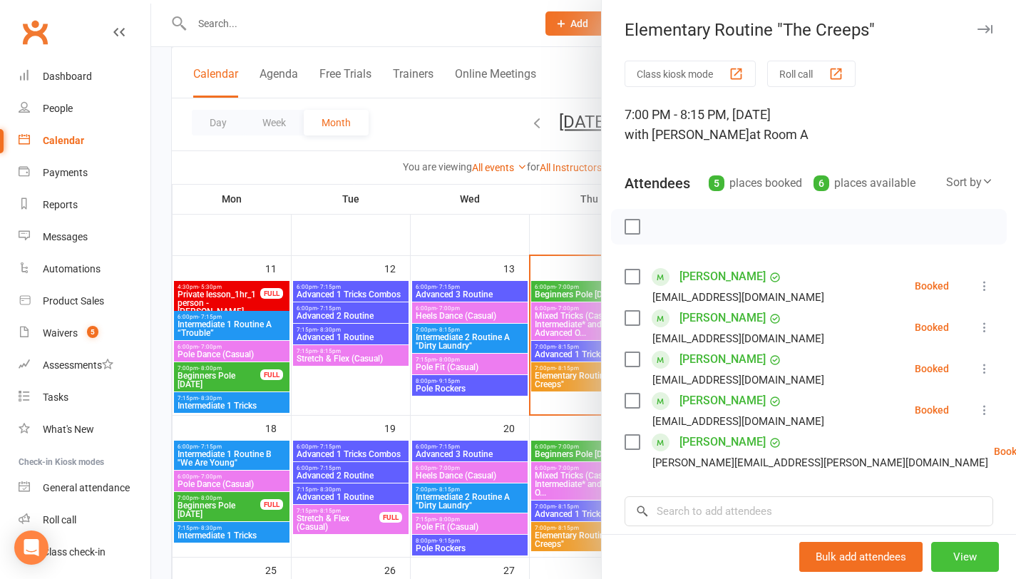
click at [946, 558] on button "View" at bounding box center [965, 557] width 68 height 30
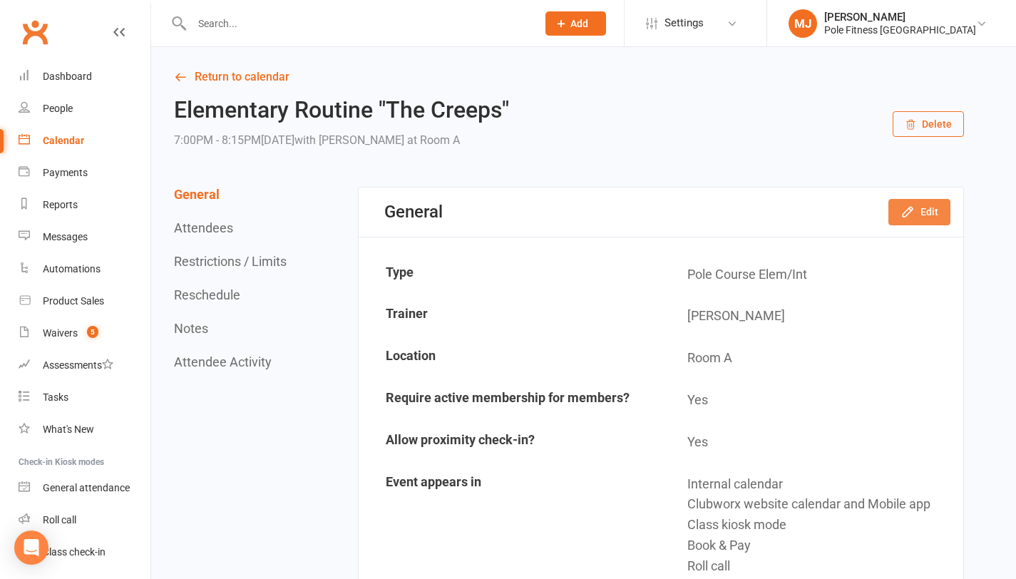
click at [917, 220] on button "Edit" at bounding box center [919, 212] width 62 height 26
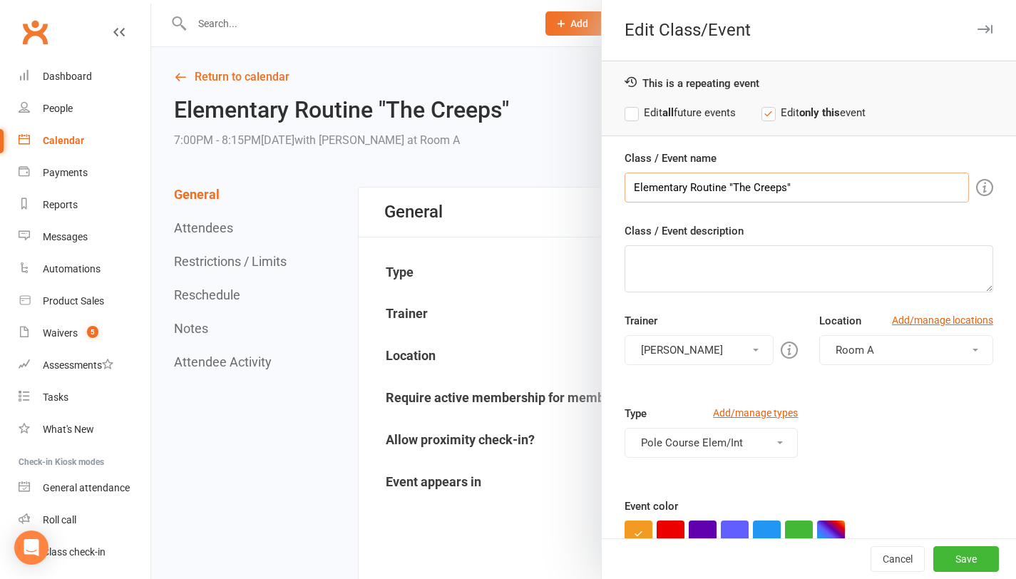
drag, startPoint x: 795, startPoint y: 188, endPoint x: 727, endPoint y: 190, distance: 67.8
click at [727, 190] on input "Elementary Routine "The Creeps"" at bounding box center [797, 188] width 344 height 30
type input "Elementary Routine "Powerful""
click at [748, 354] on button "[PERSON_NAME]" at bounding box center [700, 350] width 150 height 30
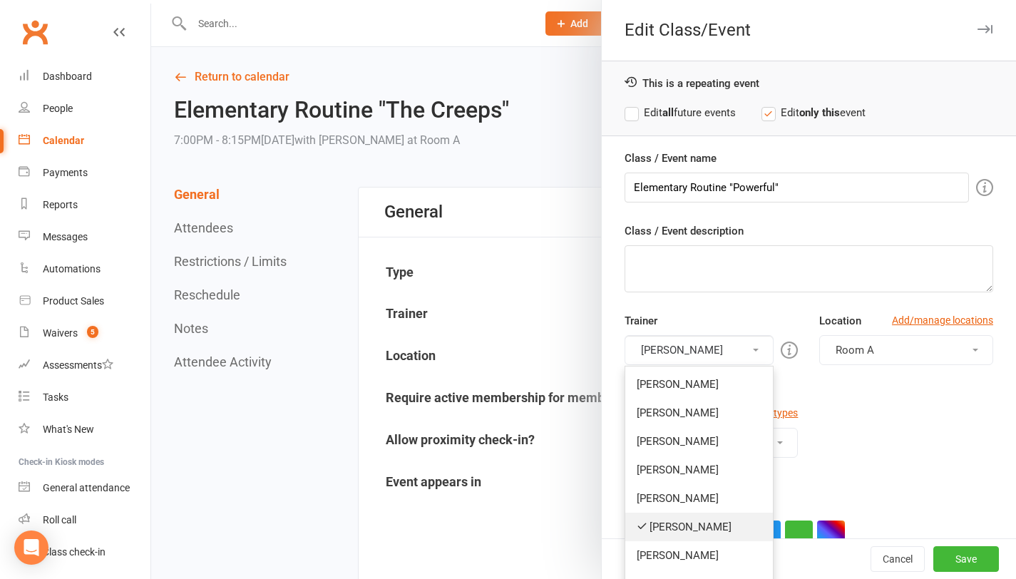
click at [660, 533] on link "[PERSON_NAME]" at bounding box center [699, 527] width 148 height 29
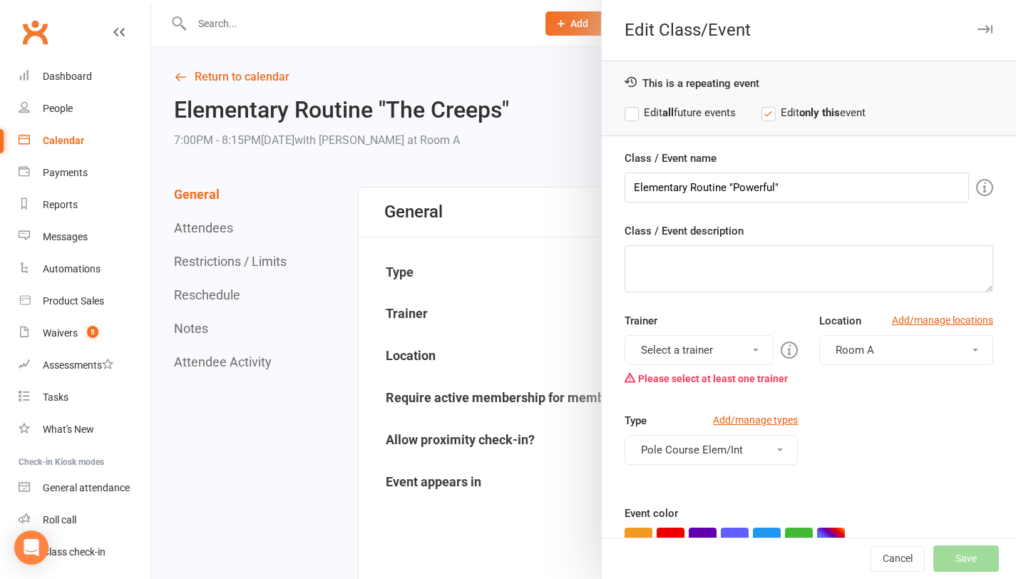
click at [747, 354] on button "Select a trainer" at bounding box center [700, 350] width 150 height 30
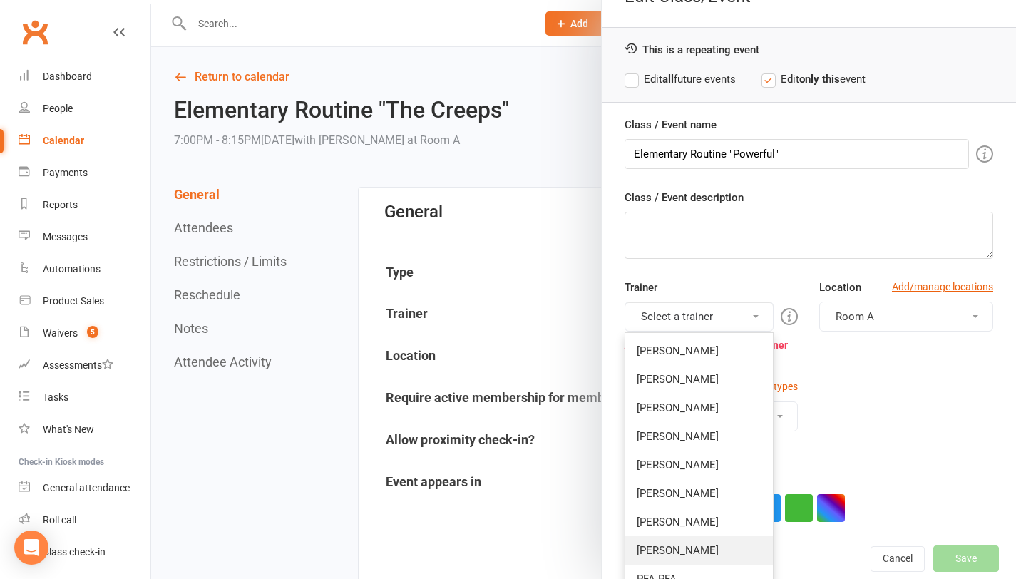
scroll to position [105, 0]
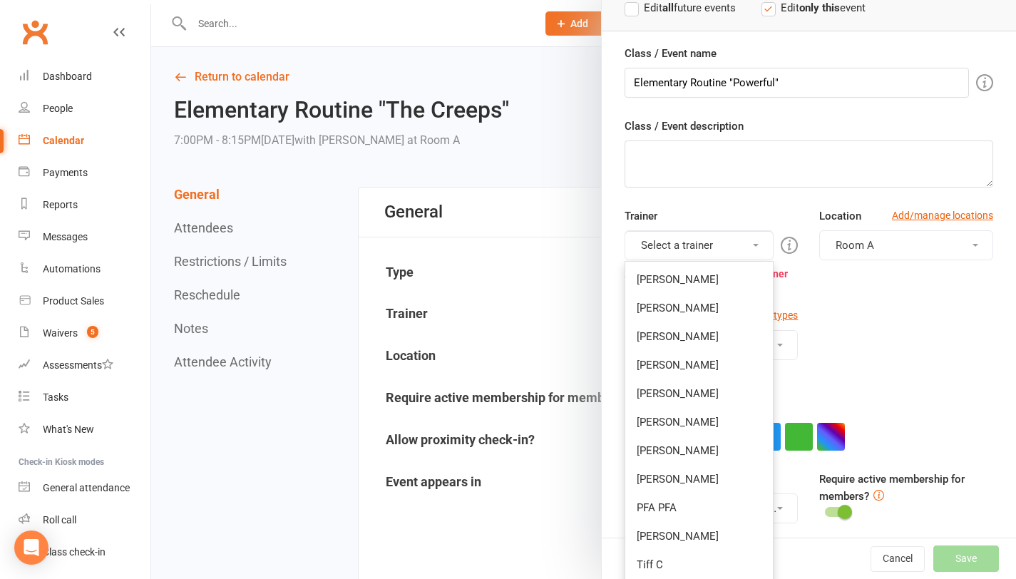
click at [657, 561] on link "Tiff C" at bounding box center [699, 564] width 148 height 29
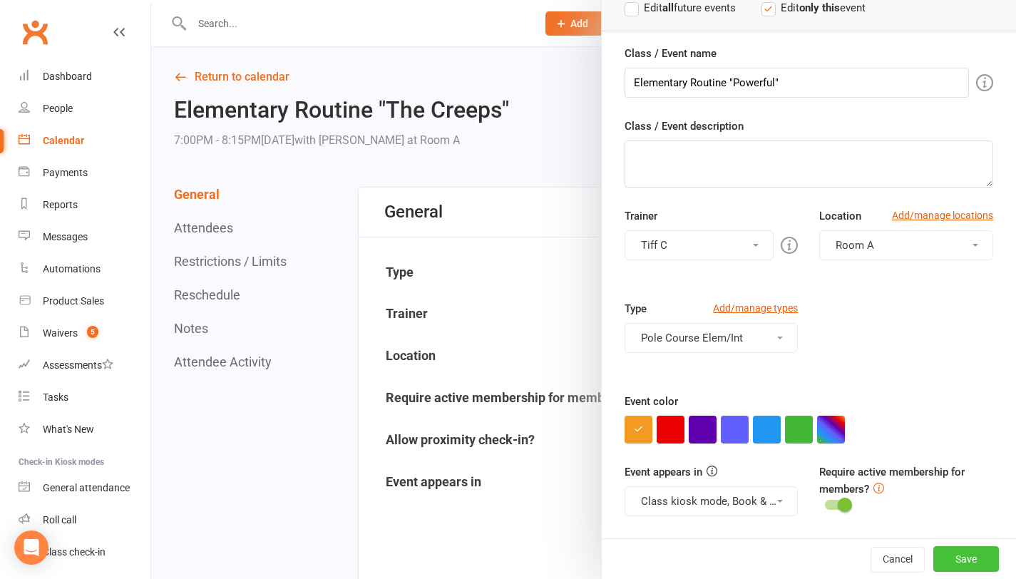
click at [941, 559] on button "Save" at bounding box center [966, 559] width 66 height 26
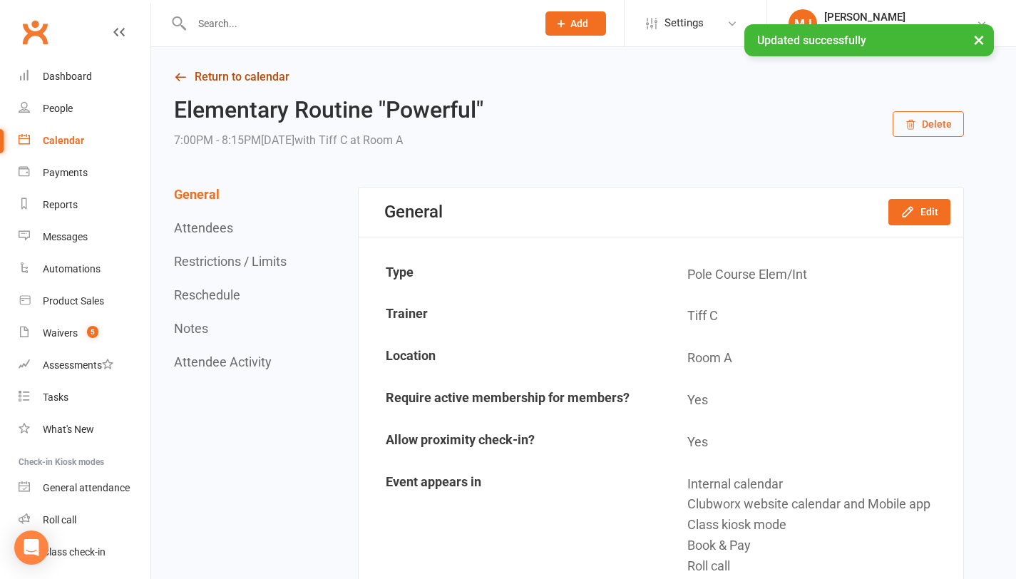
click at [191, 75] on link "Return to calendar" at bounding box center [569, 77] width 790 height 20
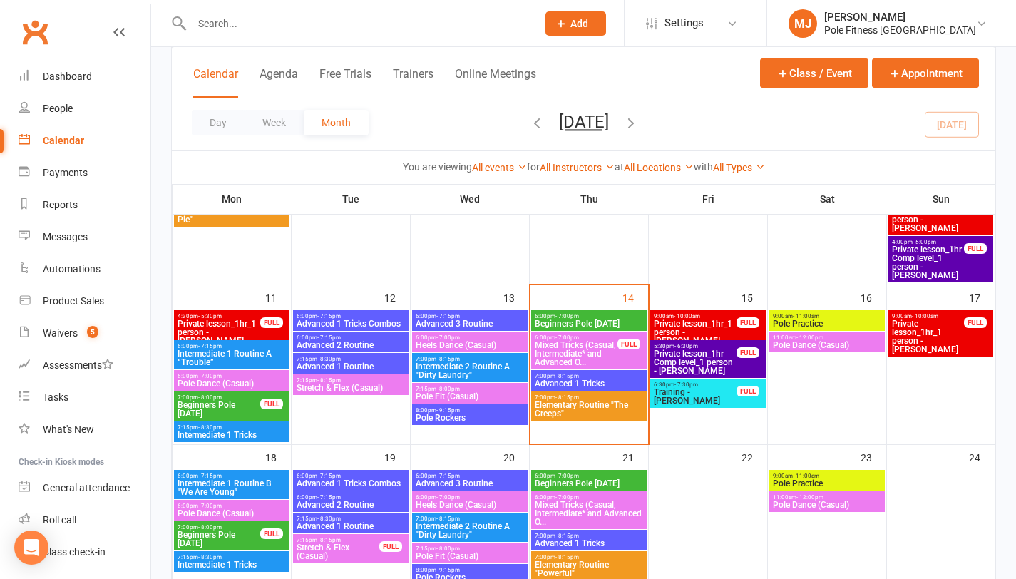
scroll to position [431, 0]
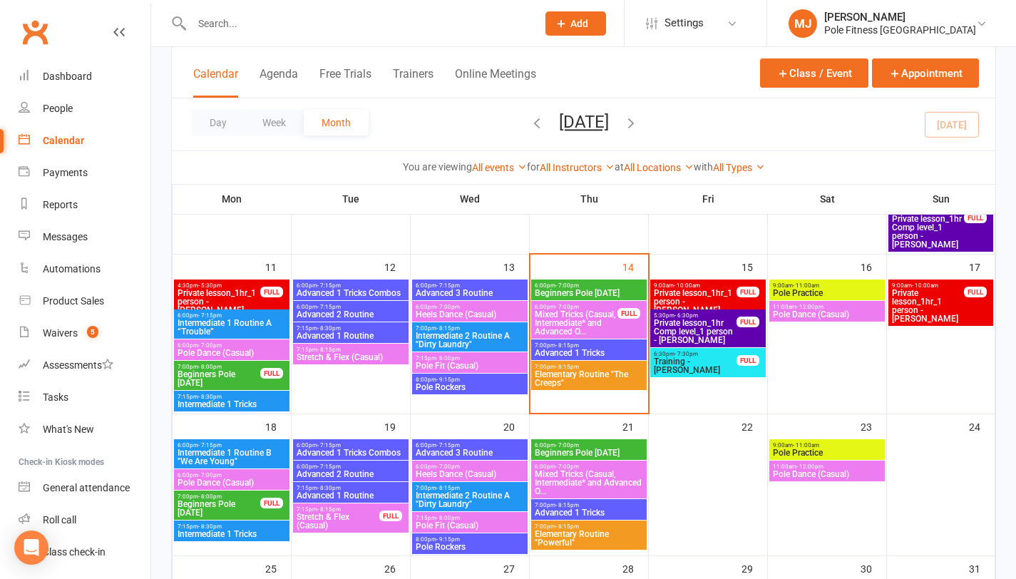
click at [588, 374] on span "Elementary Routine "The Creeps"" at bounding box center [589, 378] width 110 height 17
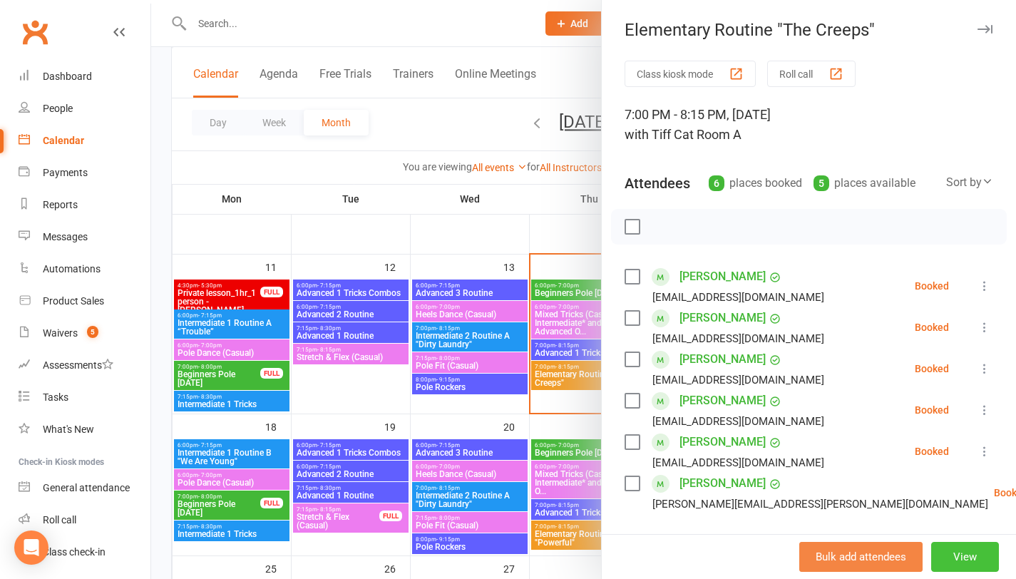
click at [948, 559] on button "View" at bounding box center [965, 557] width 68 height 30
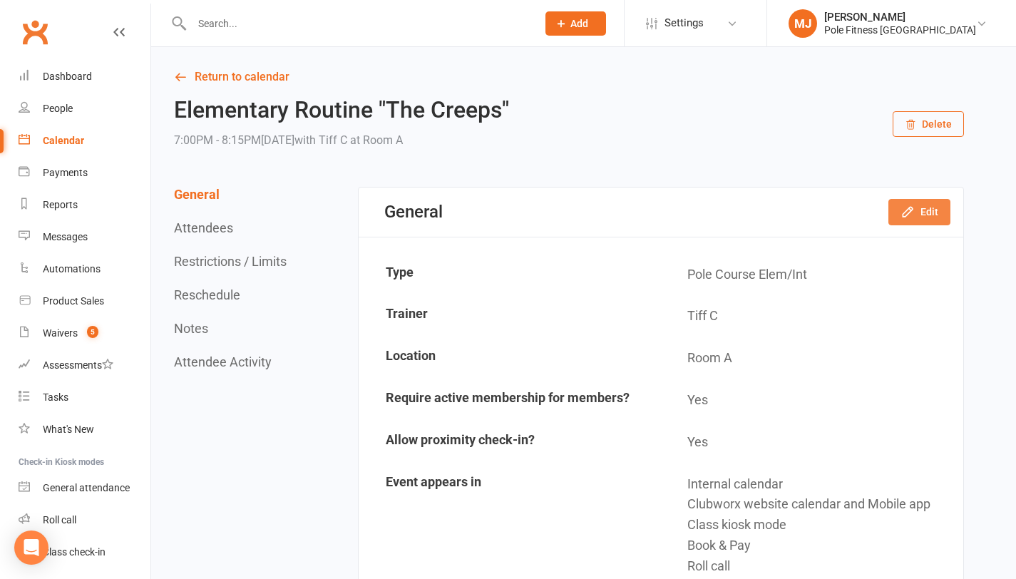
click at [920, 212] on button "Edit" at bounding box center [919, 212] width 62 height 26
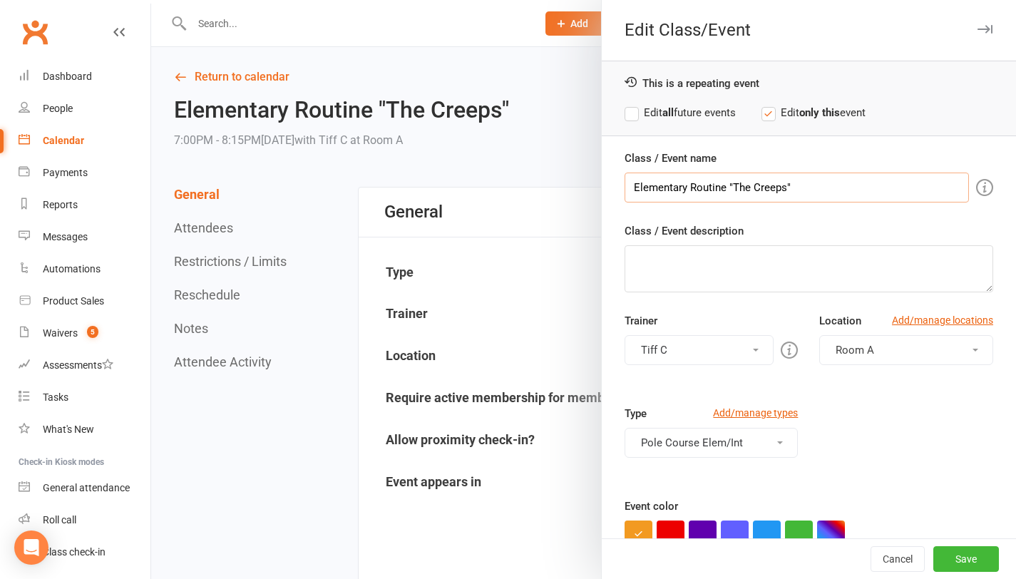
drag, startPoint x: 804, startPoint y: 188, endPoint x: 728, endPoint y: 190, distance: 75.6
click at [728, 190] on input "Elementary Routine "The Creeps"" at bounding box center [797, 188] width 344 height 30
type input "Elementary Routine "Powerful""
click at [951, 560] on button "Save" at bounding box center [966, 559] width 66 height 26
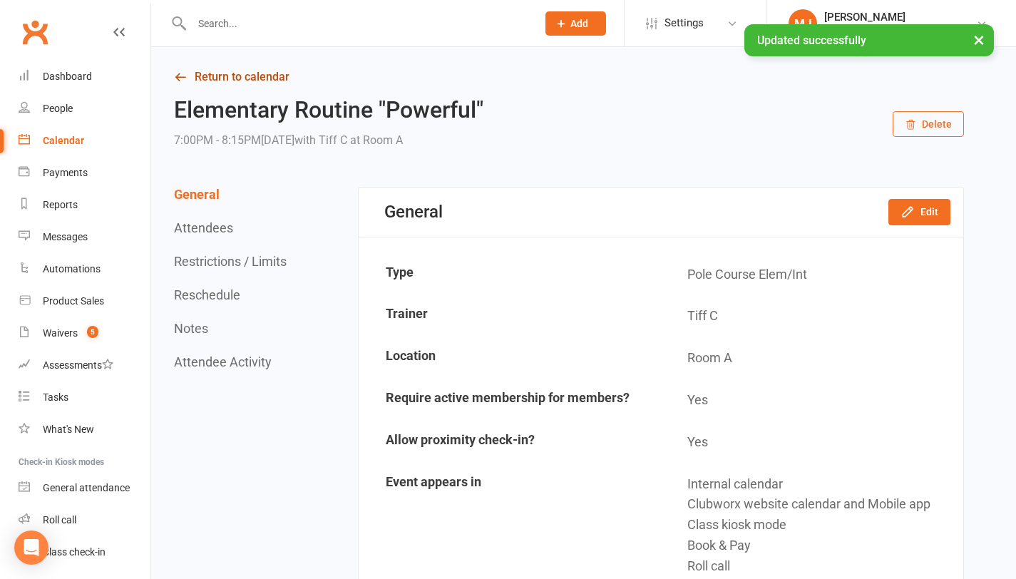
click at [230, 75] on link "Return to calendar" at bounding box center [569, 77] width 790 height 20
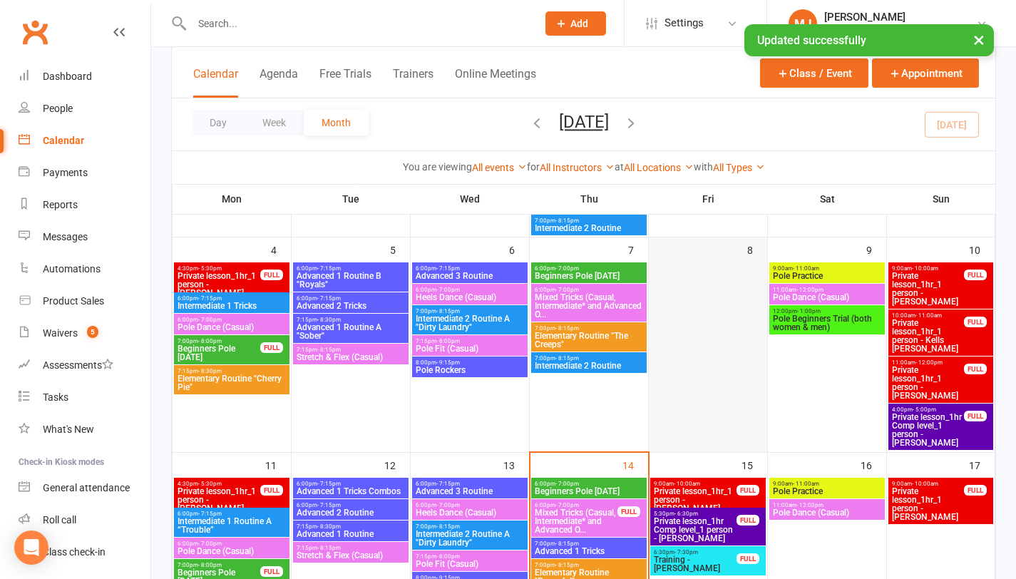
scroll to position [286, 0]
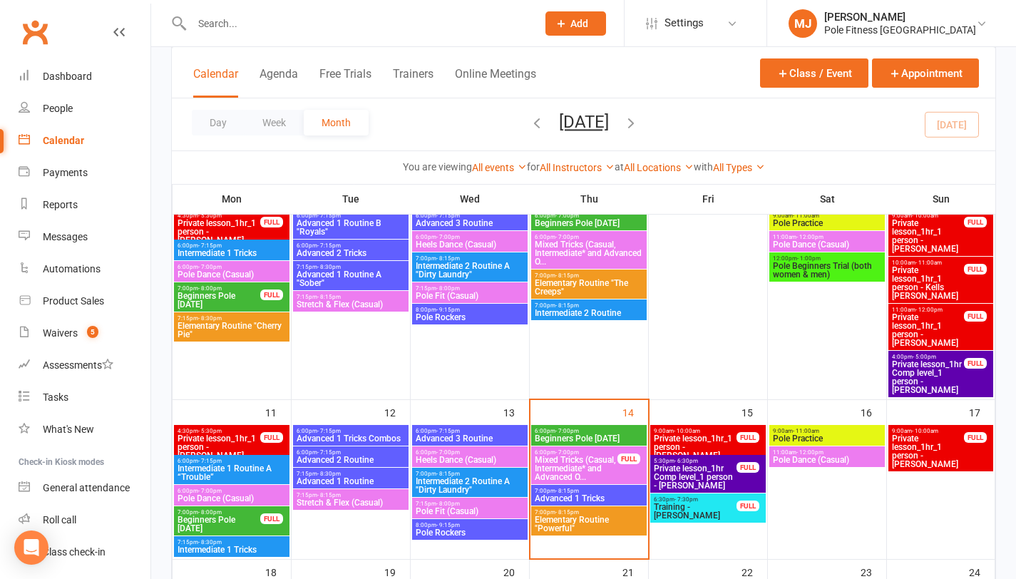
click at [602, 524] on span "Elementary Routine "Powerful"" at bounding box center [589, 524] width 110 height 17
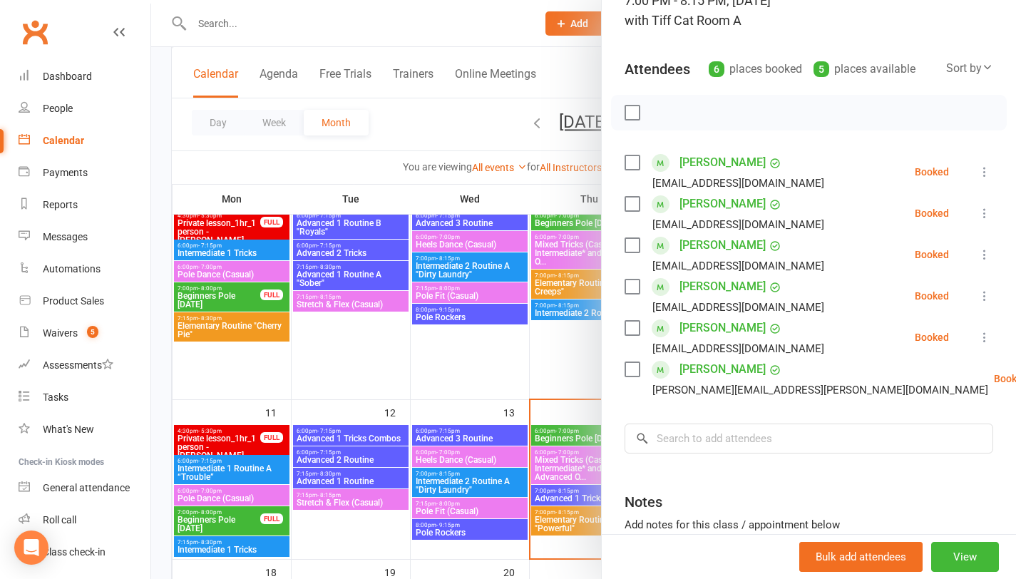
scroll to position [116, 0]
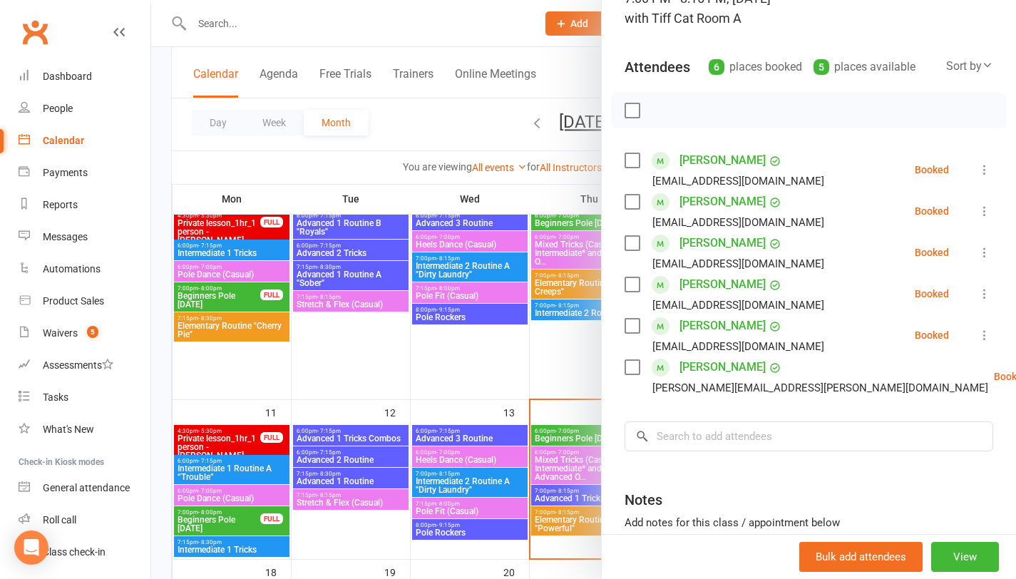
drag, startPoint x: 526, startPoint y: 367, endPoint x: 538, endPoint y: 371, distance: 12.2
click at [526, 367] on div at bounding box center [583, 289] width 865 height 579
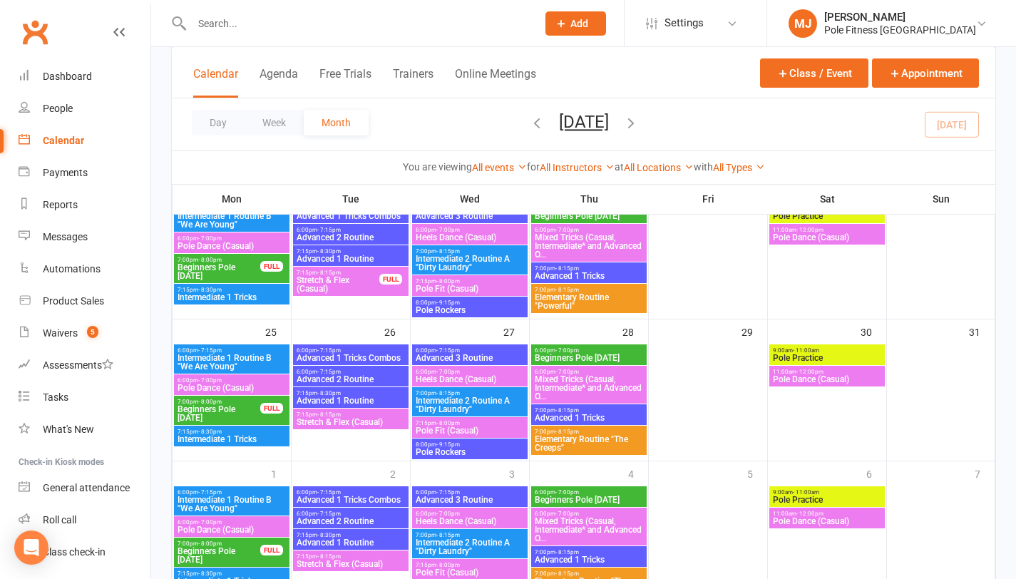
scroll to position [668, 0]
click at [594, 354] on span "Beginners Pole [DATE]" at bounding box center [589, 358] width 110 height 9
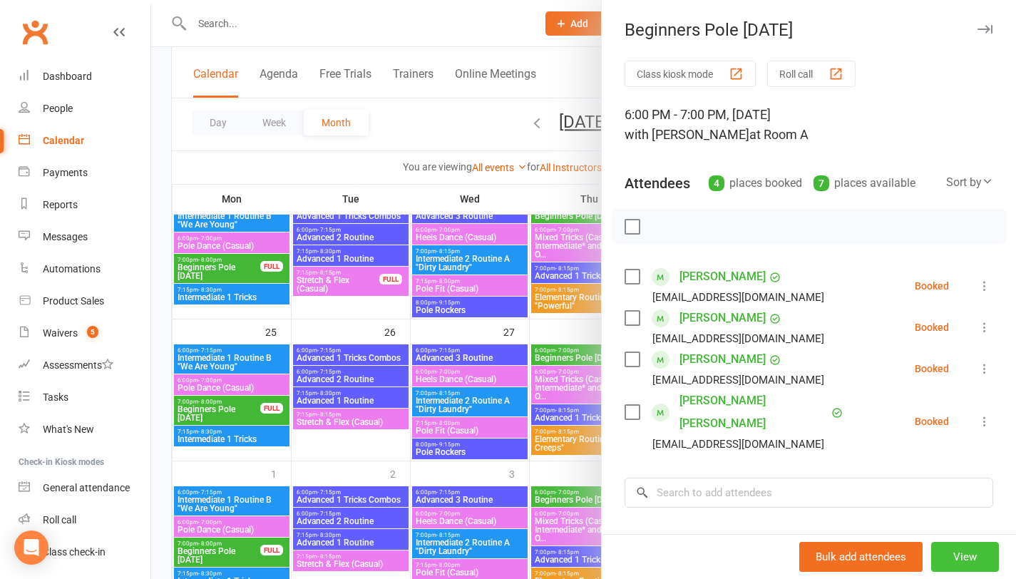
click at [953, 557] on button "View" at bounding box center [965, 557] width 68 height 30
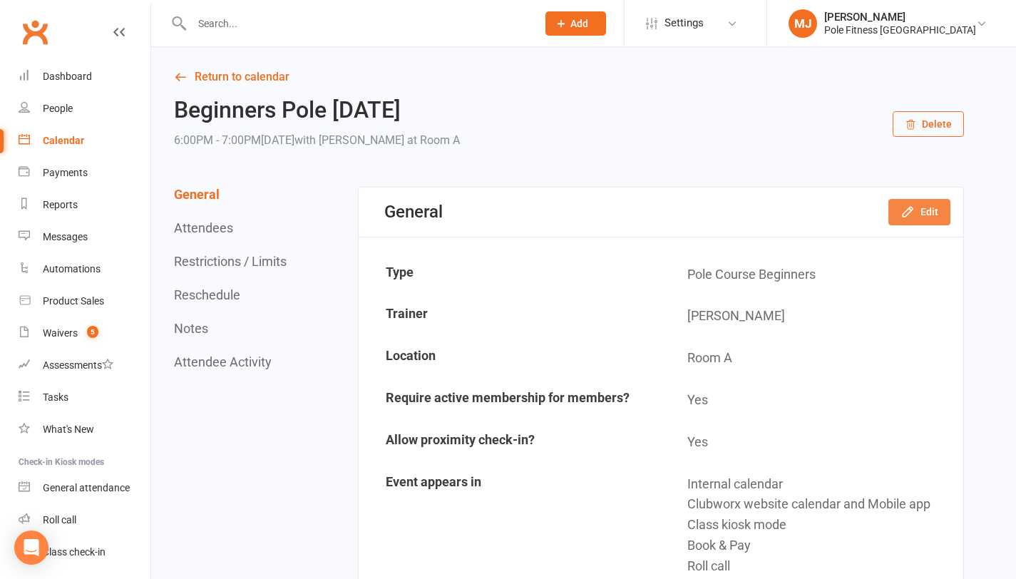
click at [916, 210] on button "Edit" at bounding box center [919, 212] width 62 height 26
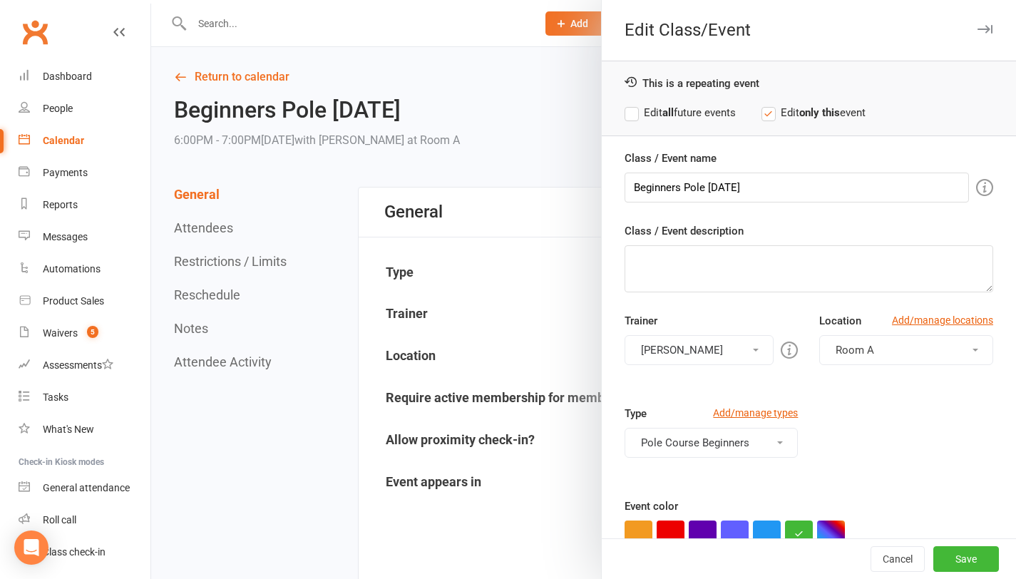
click at [745, 357] on button "[PERSON_NAME]" at bounding box center [700, 350] width 150 height 30
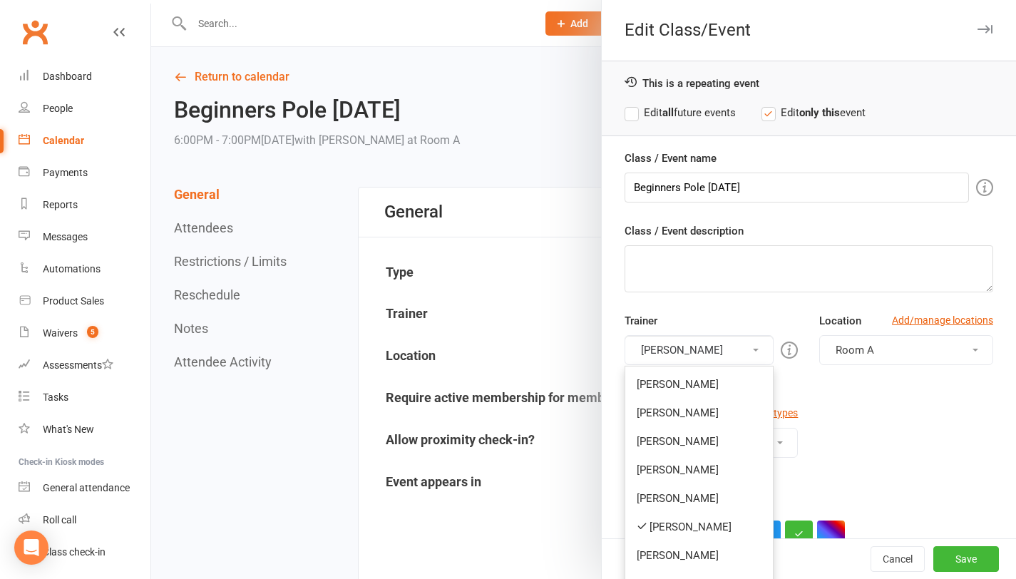
drag, startPoint x: 663, startPoint y: 522, endPoint x: 685, endPoint y: 530, distance: 22.8
click at [663, 522] on link "[PERSON_NAME]" at bounding box center [699, 527] width 148 height 29
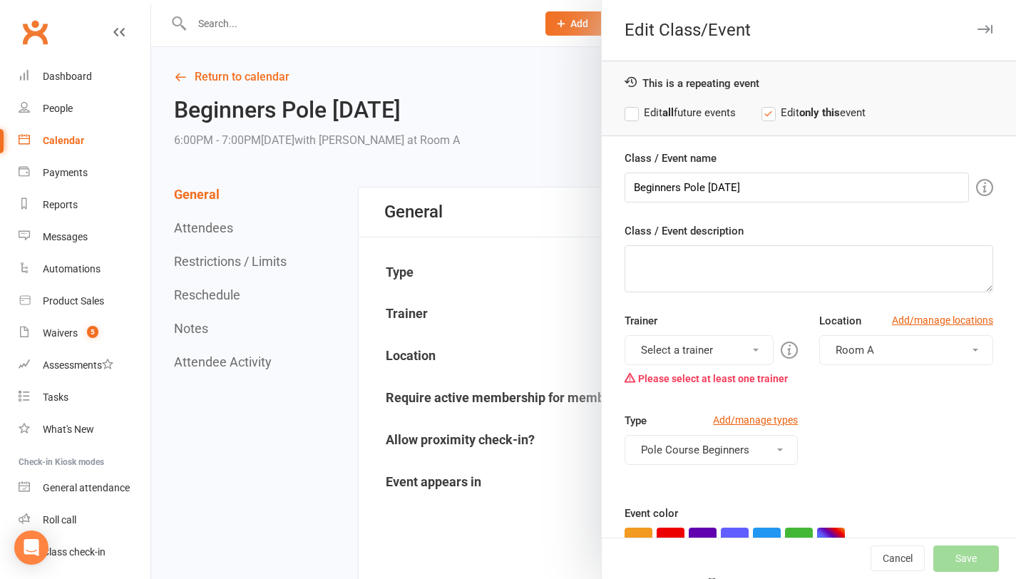
scroll to position [170, 0]
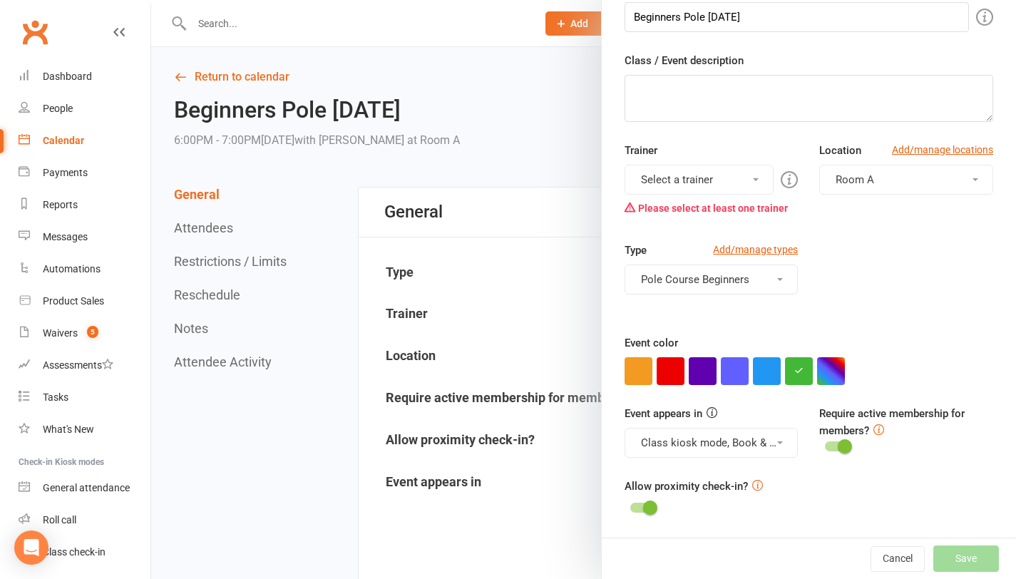
click at [747, 180] on button "Select a trainer" at bounding box center [700, 180] width 150 height 30
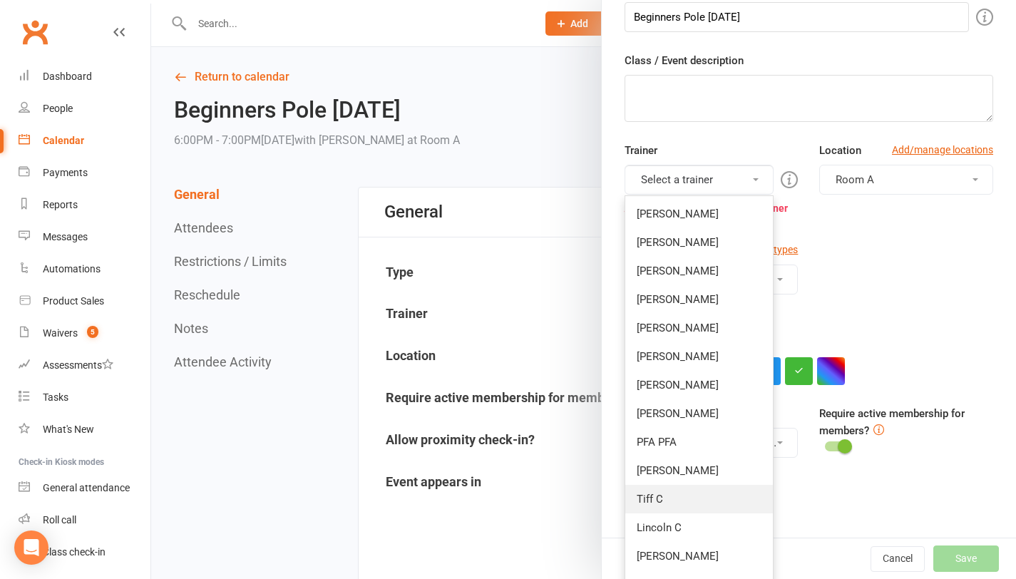
click at [645, 496] on link "Tiff C" at bounding box center [699, 499] width 148 height 29
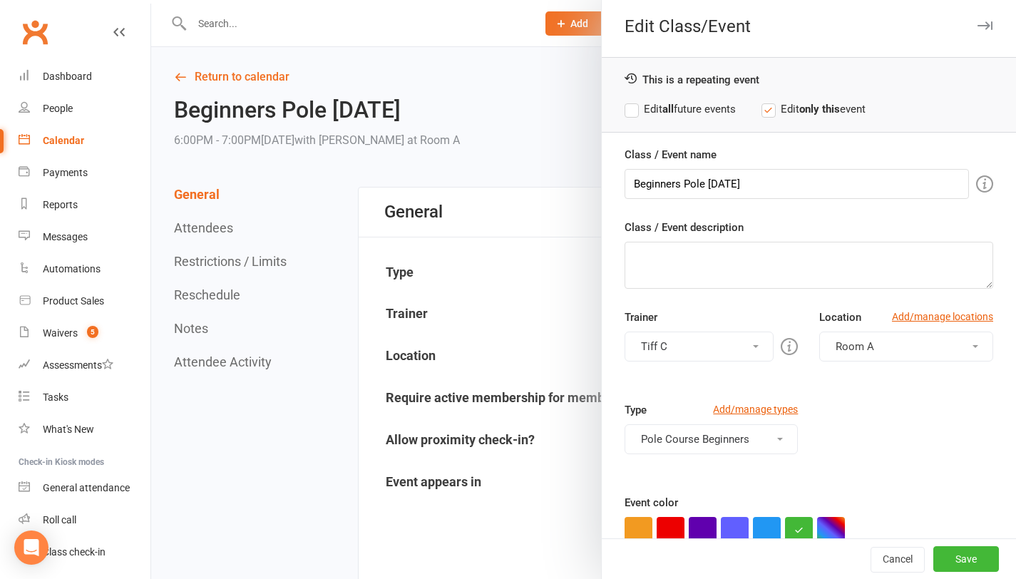
scroll to position [0, 0]
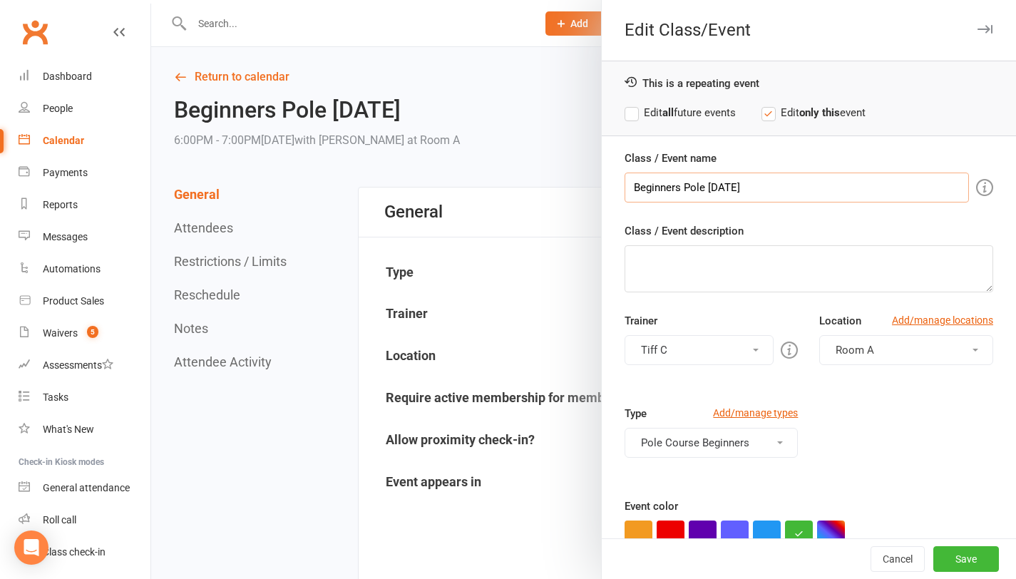
click at [763, 189] on input "Beginners Pole [DATE]" at bounding box center [797, 188] width 344 height 30
click at [960, 561] on button "Save" at bounding box center [966, 559] width 66 height 26
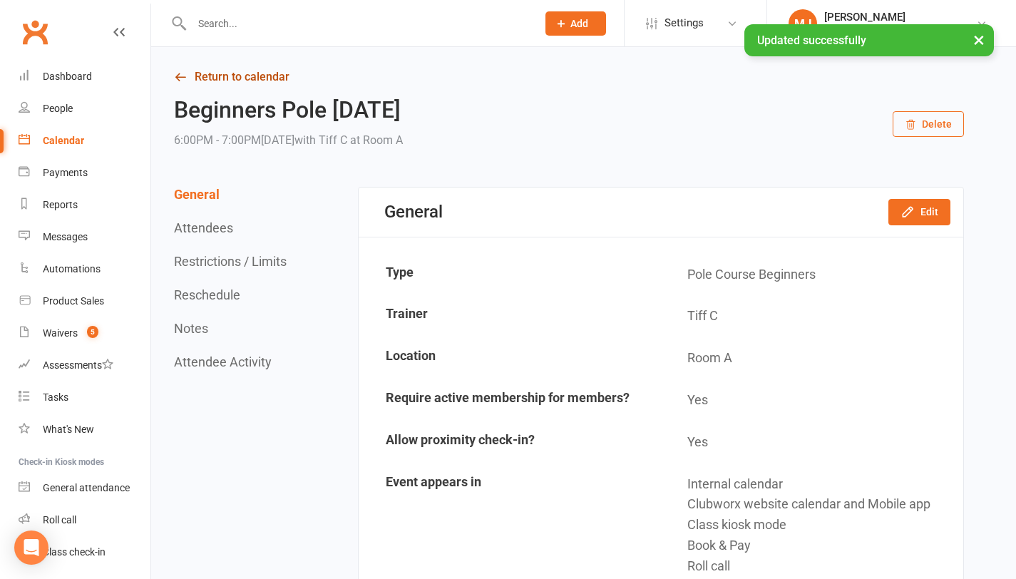
click at [256, 77] on link "Return to calendar" at bounding box center [569, 77] width 790 height 20
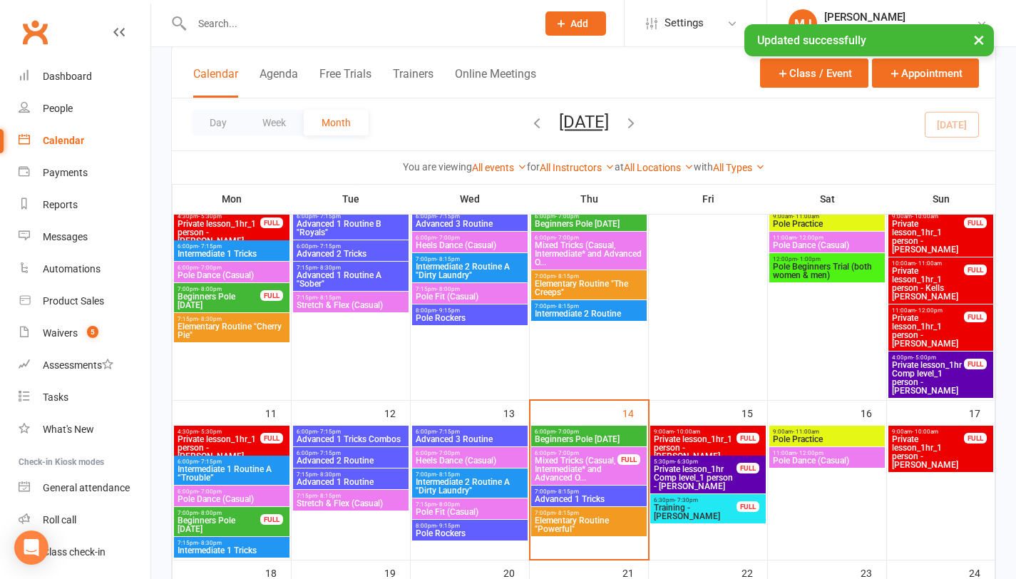
scroll to position [322, 0]
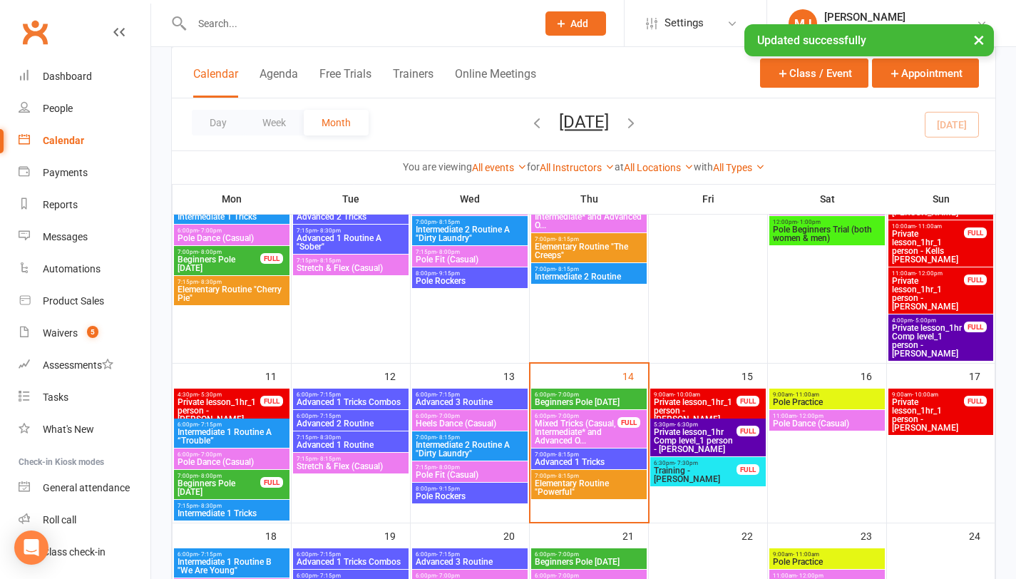
click at [568, 486] on span "Elementary Routine "Powerful"" at bounding box center [589, 487] width 110 height 17
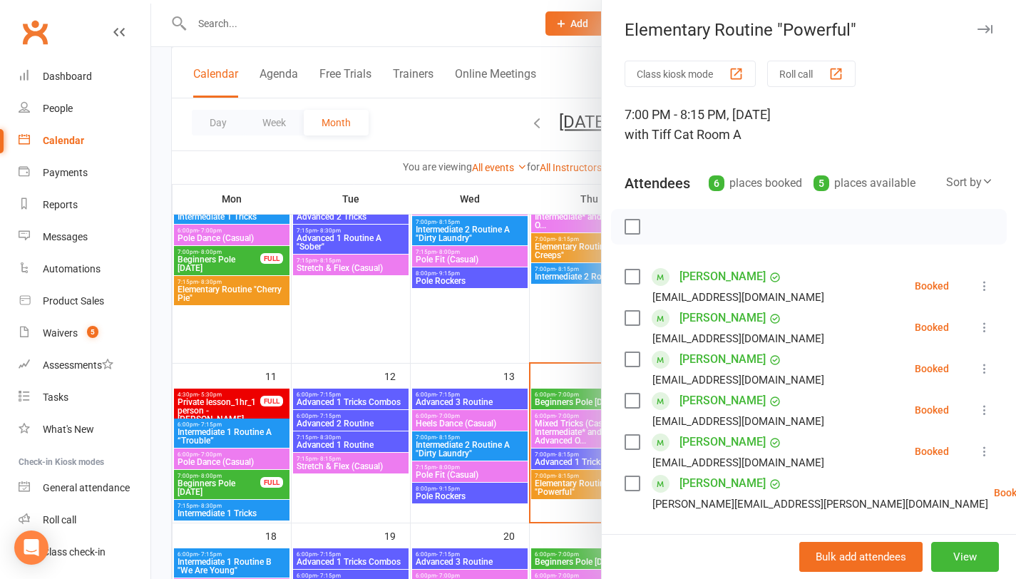
click at [455, 326] on div at bounding box center [583, 289] width 865 height 579
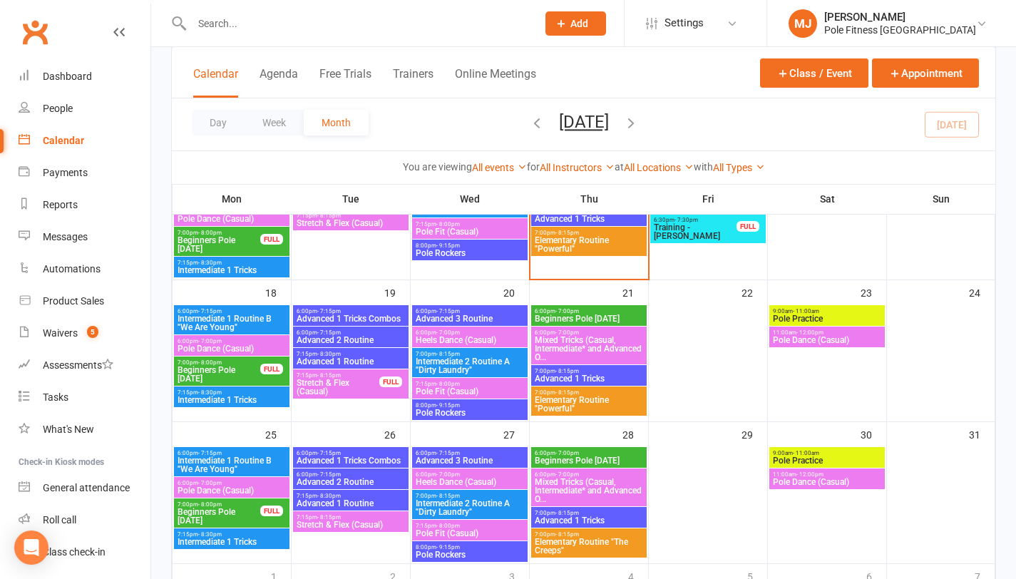
scroll to position [661, 0]
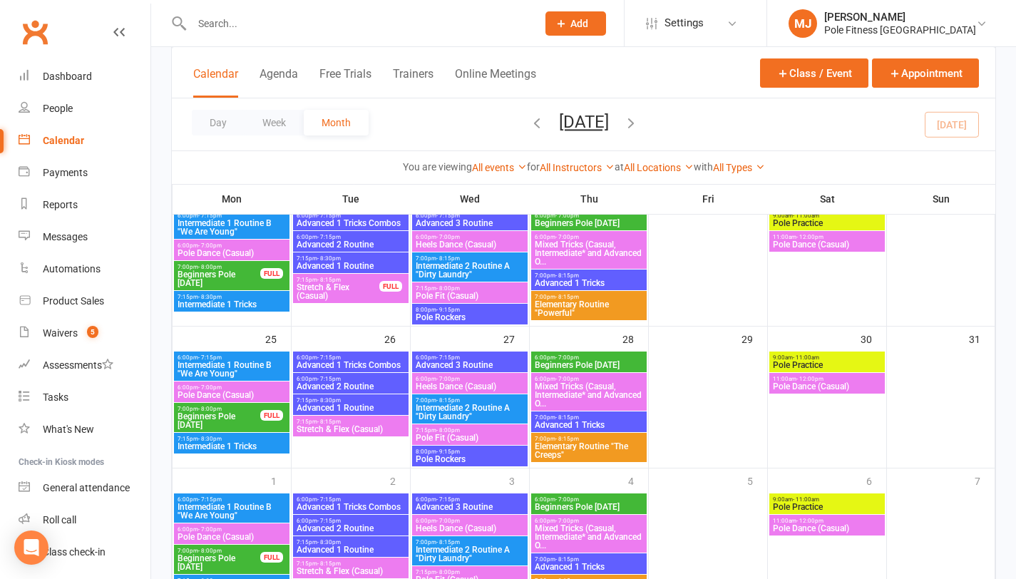
click at [581, 452] on span "Elementary Routine "The Creeps"" at bounding box center [589, 450] width 110 height 17
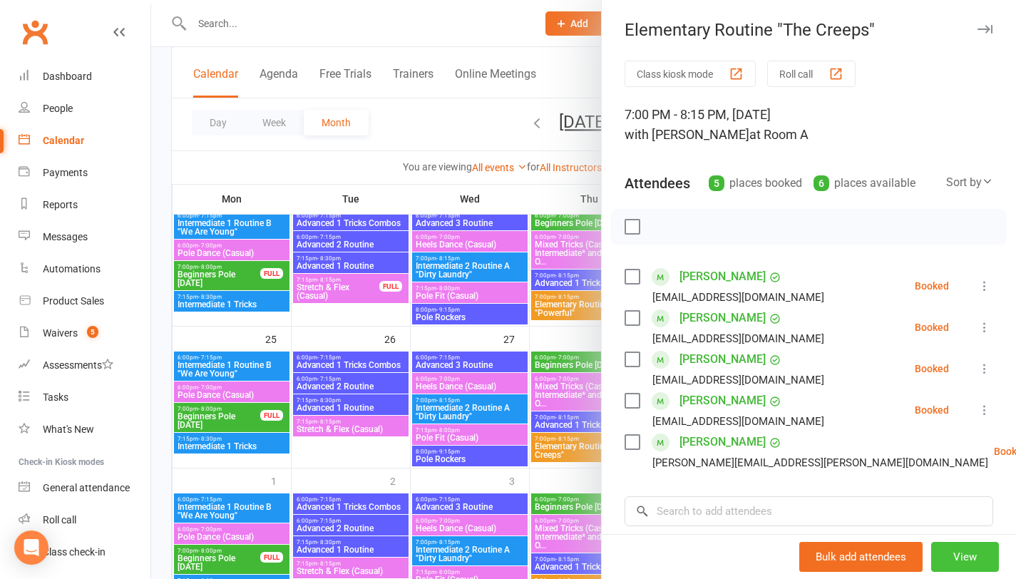
click at [951, 558] on button "View" at bounding box center [965, 557] width 68 height 30
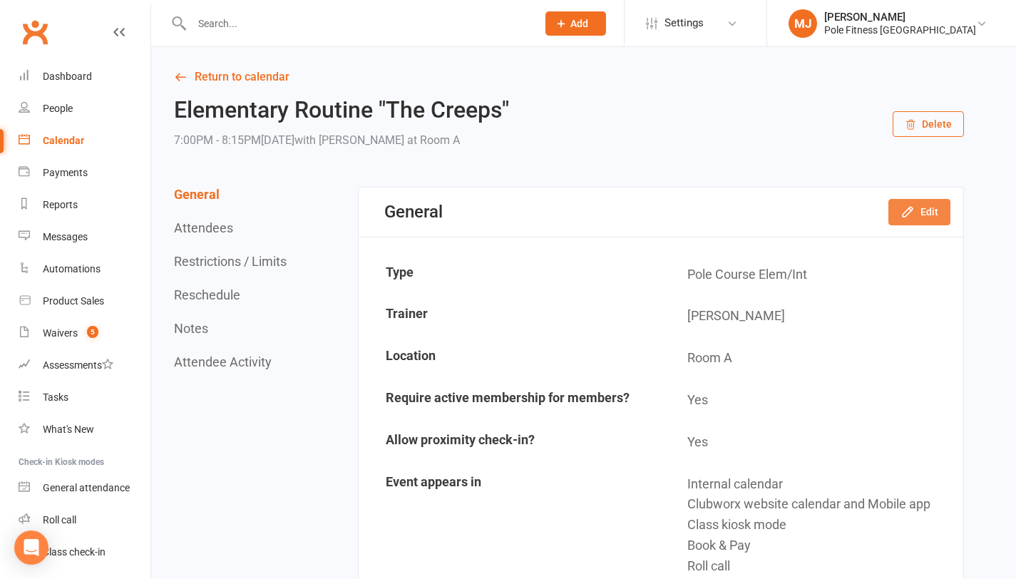
click at [921, 207] on button "Edit" at bounding box center [919, 212] width 62 height 26
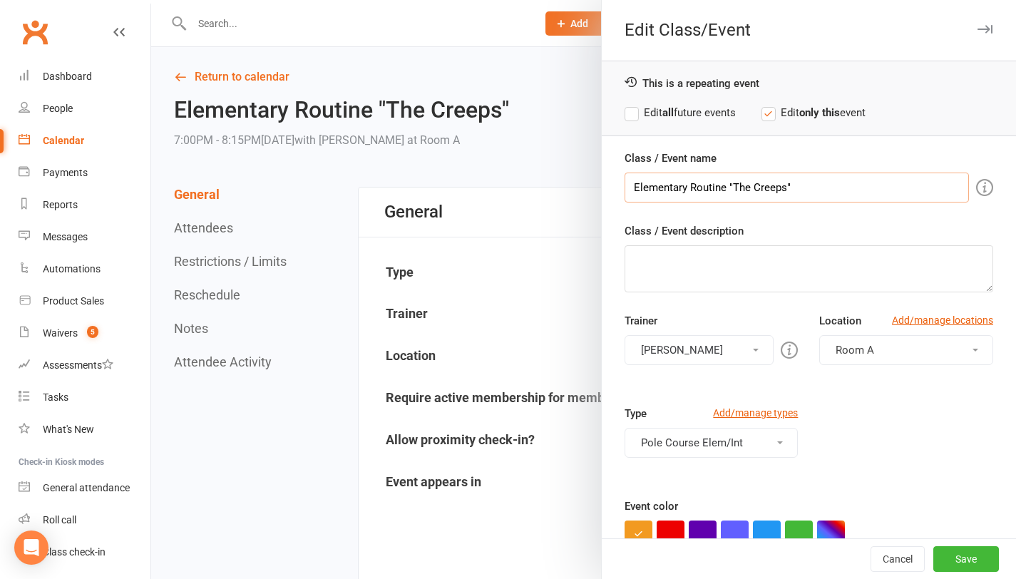
drag, startPoint x: 794, startPoint y: 189, endPoint x: 729, endPoint y: 190, distance: 65.6
click at [729, 190] on input "Elementary Routine "The Creeps"" at bounding box center [797, 188] width 344 height 30
type input "Elementary Routine "Powerful""
click at [753, 350] on span at bounding box center [756, 350] width 6 height 3
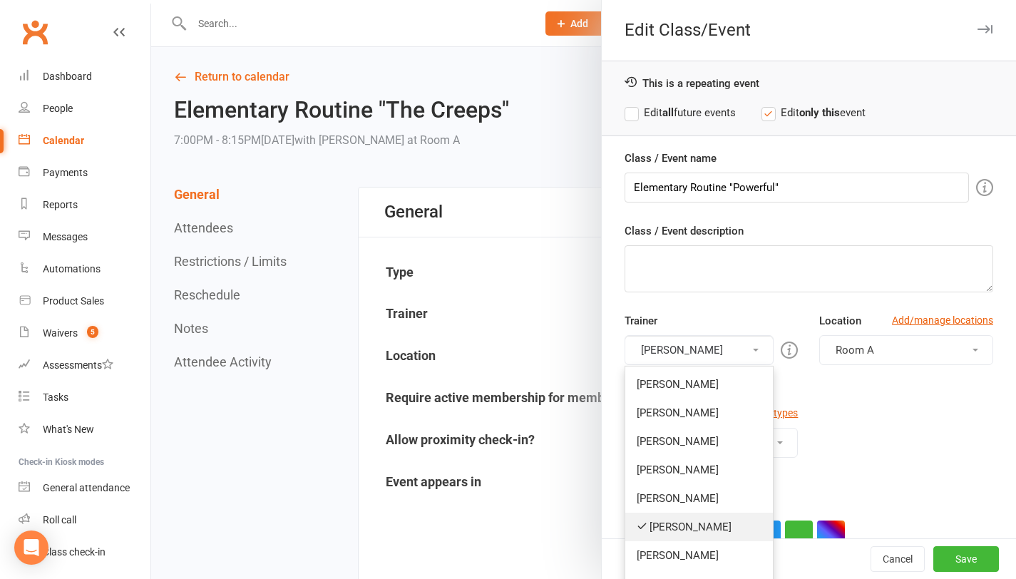
click at [671, 523] on link "[PERSON_NAME]" at bounding box center [699, 527] width 148 height 29
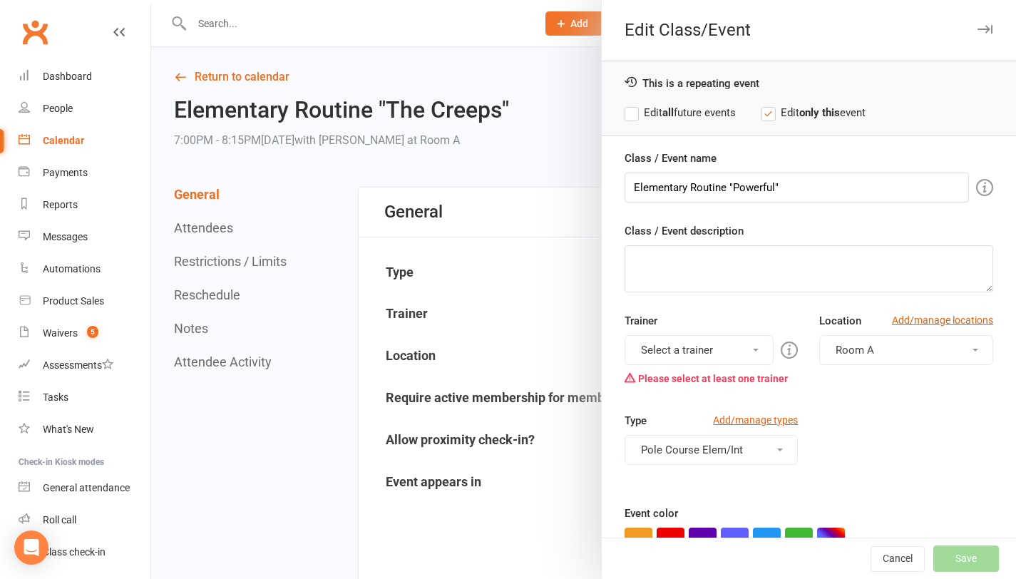
click at [743, 353] on button "Select a trainer" at bounding box center [700, 350] width 150 height 30
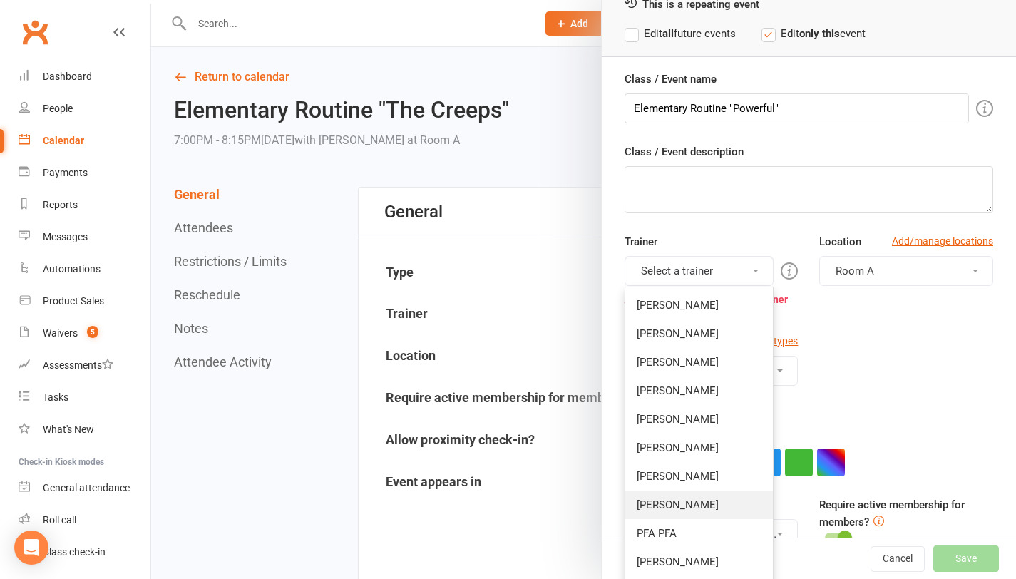
scroll to position [123, 0]
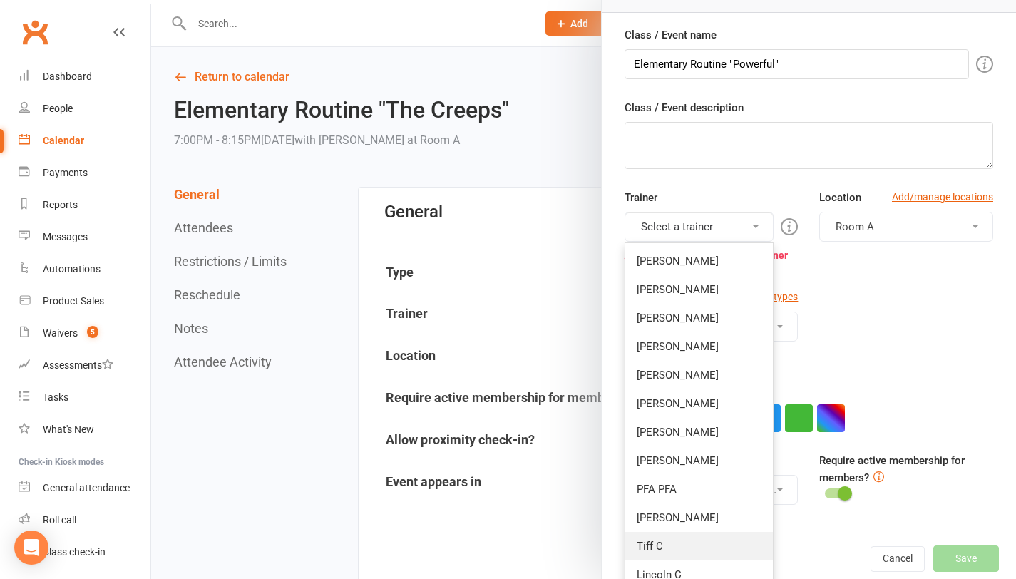
click at [655, 541] on link "Tiff C" at bounding box center [699, 546] width 148 height 29
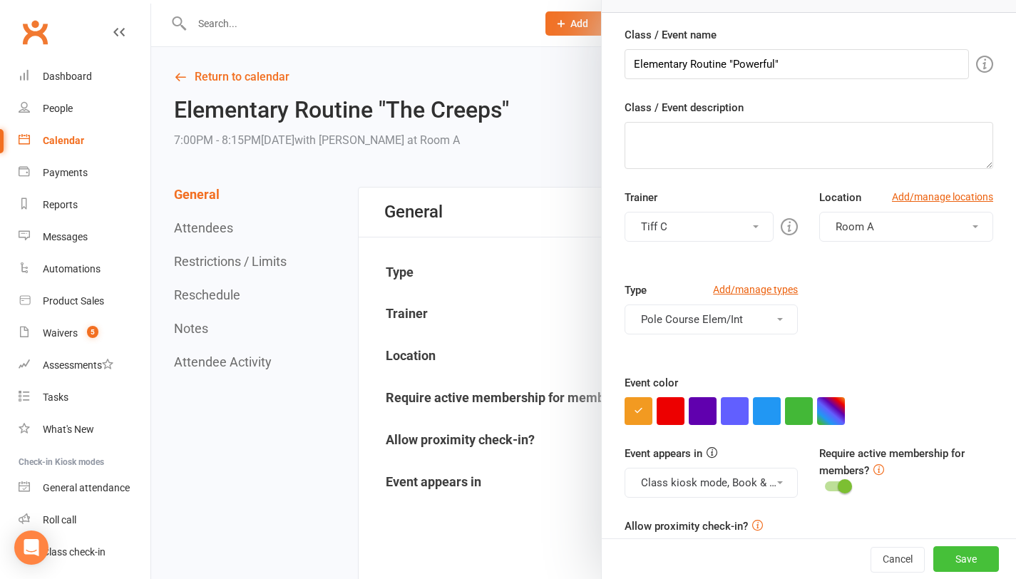
click at [948, 560] on button "Save" at bounding box center [966, 559] width 66 height 26
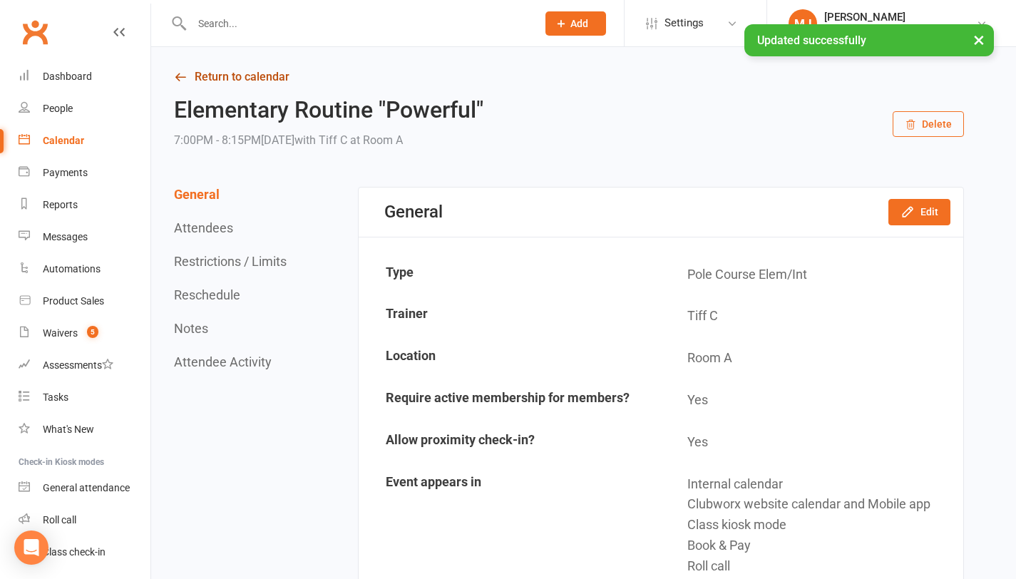
click at [257, 81] on link "Return to calendar" at bounding box center [569, 77] width 790 height 20
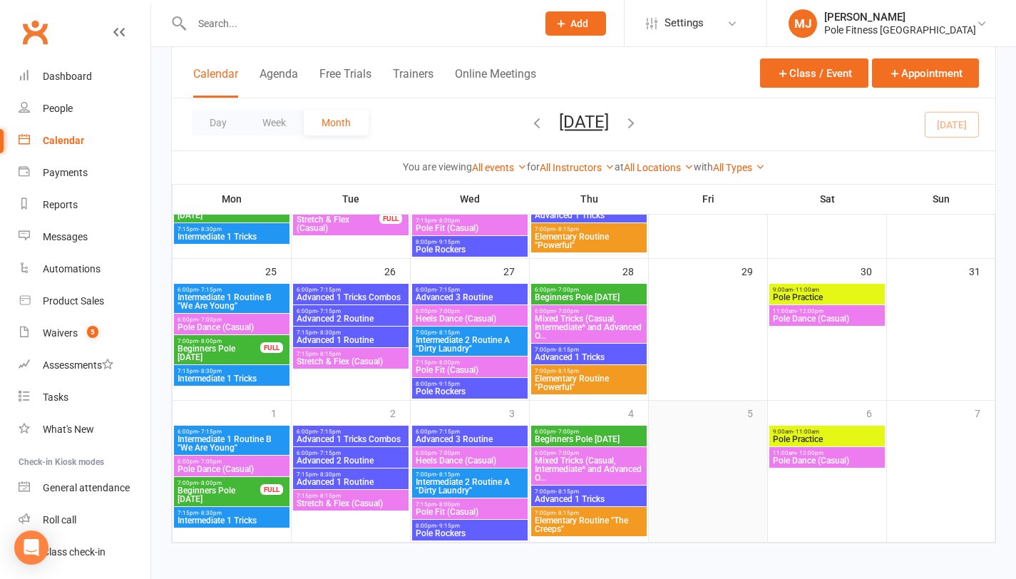
scroll to position [734, 0]
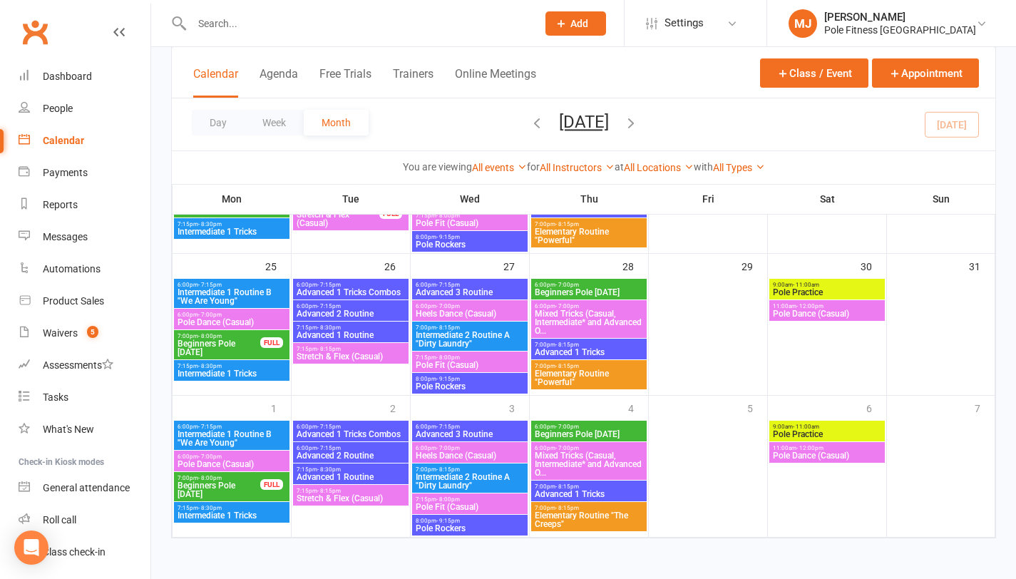
click at [588, 426] on span "6:00pm - 7:00pm" at bounding box center [589, 427] width 110 height 6
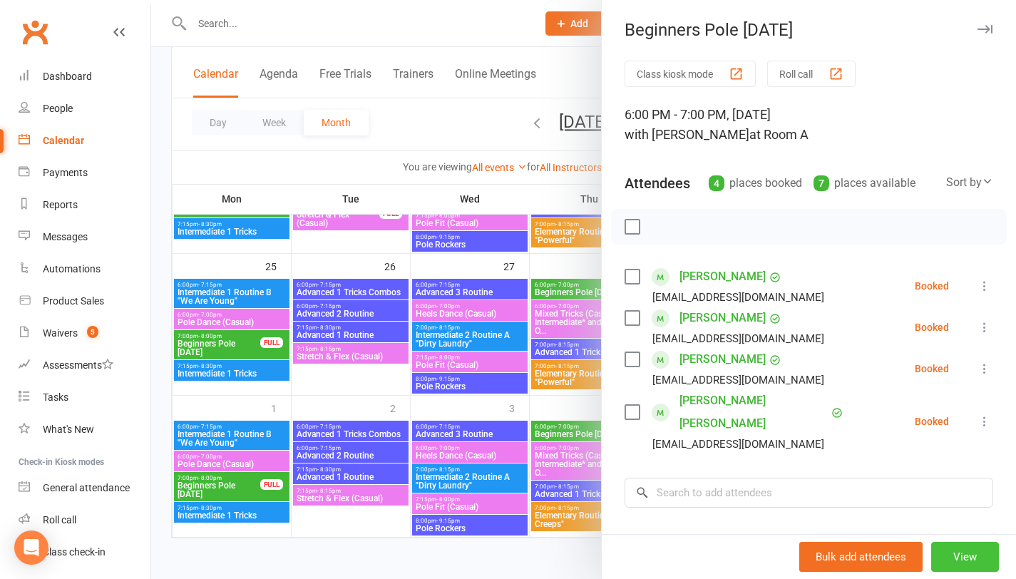
click at [951, 560] on button "View" at bounding box center [965, 557] width 68 height 30
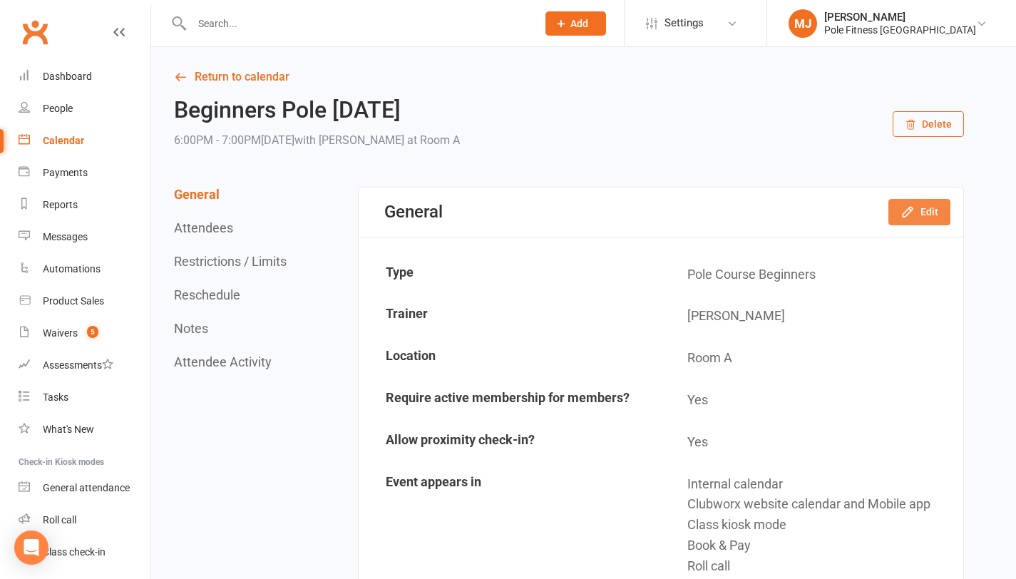
click at [917, 210] on button "Edit" at bounding box center [919, 212] width 62 height 26
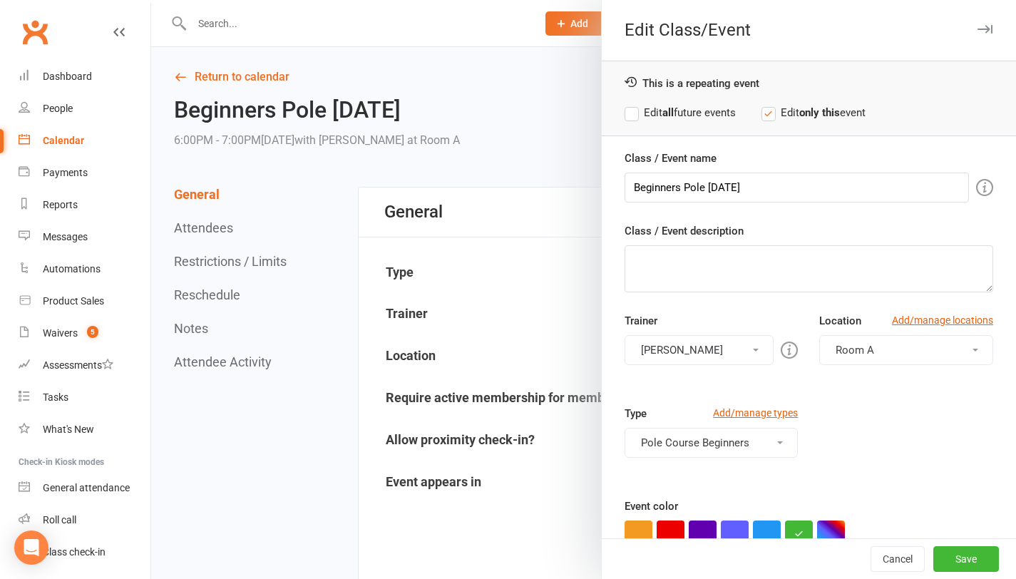
click at [741, 343] on button "[PERSON_NAME]" at bounding box center [700, 350] width 150 height 30
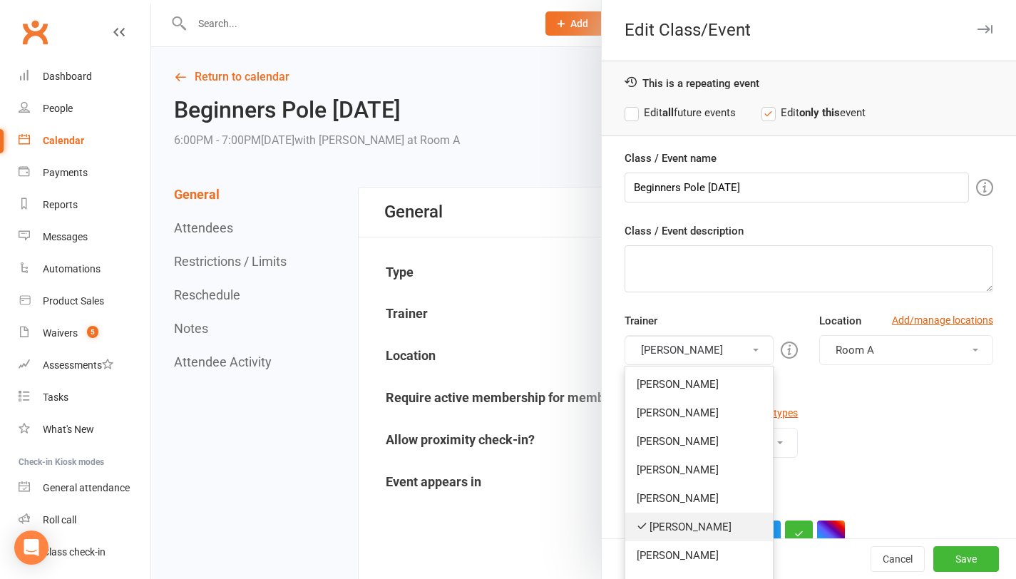
click at [667, 527] on link "[PERSON_NAME]" at bounding box center [699, 527] width 148 height 29
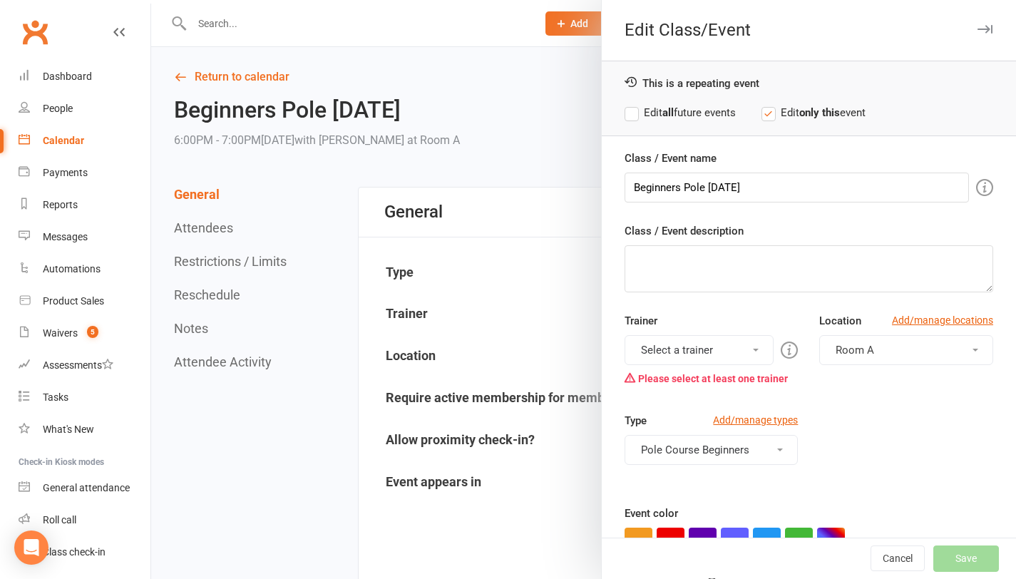
click at [743, 355] on button "Select a trainer" at bounding box center [700, 350] width 150 height 30
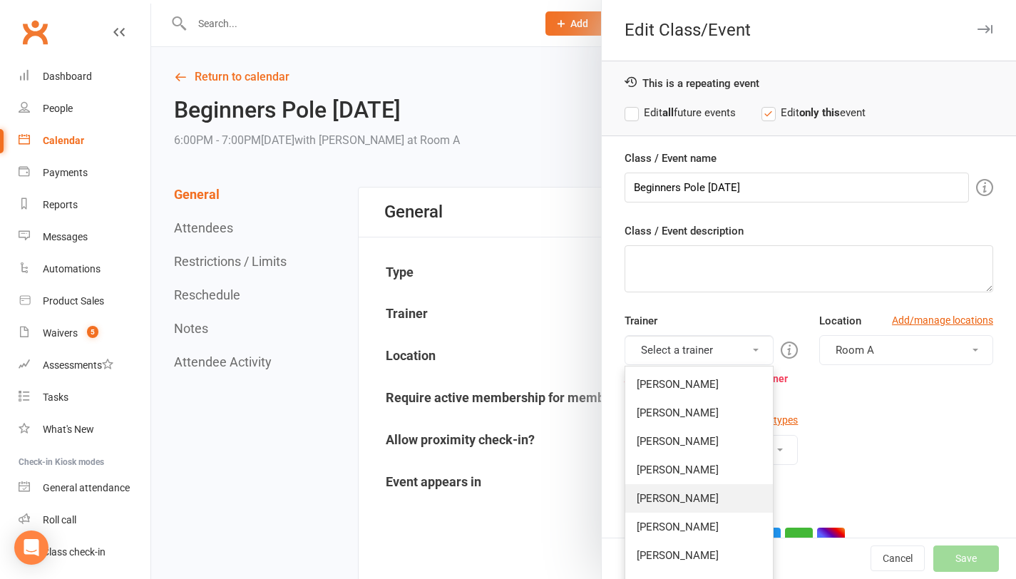
scroll to position [128, 0]
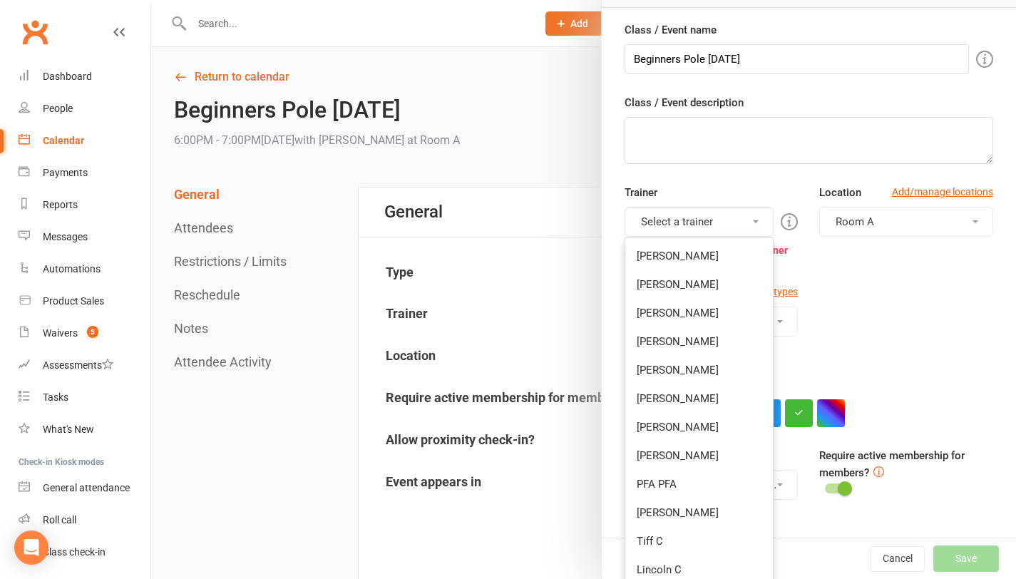
drag, startPoint x: 650, startPoint y: 535, endPoint x: 660, endPoint y: 532, distance: 11.1
click at [650, 535] on link "Tiff C" at bounding box center [699, 541] width 148 height 29
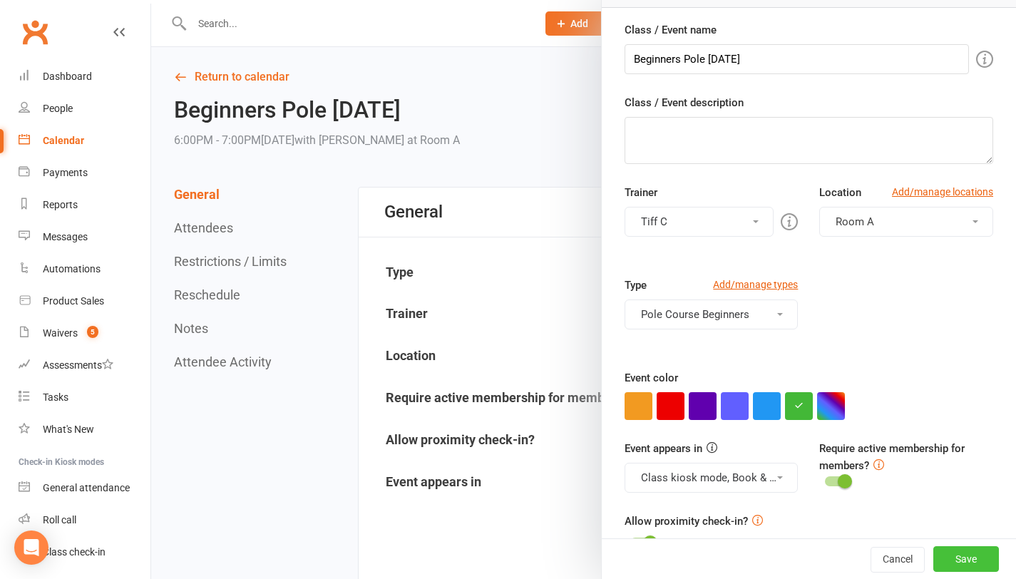
click at [948, 558] on button "Save" at bounding box center [966, 559] width 66 height 26
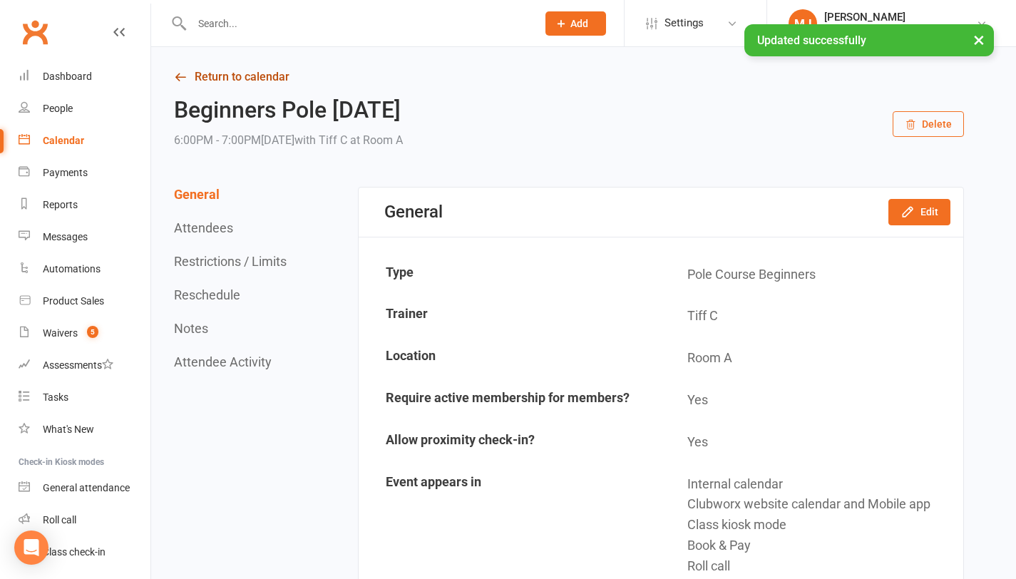
drag, startPoint x: 234, startPoint y: 78, endPoint x: 244, endPoint y: 83, distance: 11.2
click at [235, 78] on link "Return to calendar" at bounding box center [569, 77] width 790 height 20
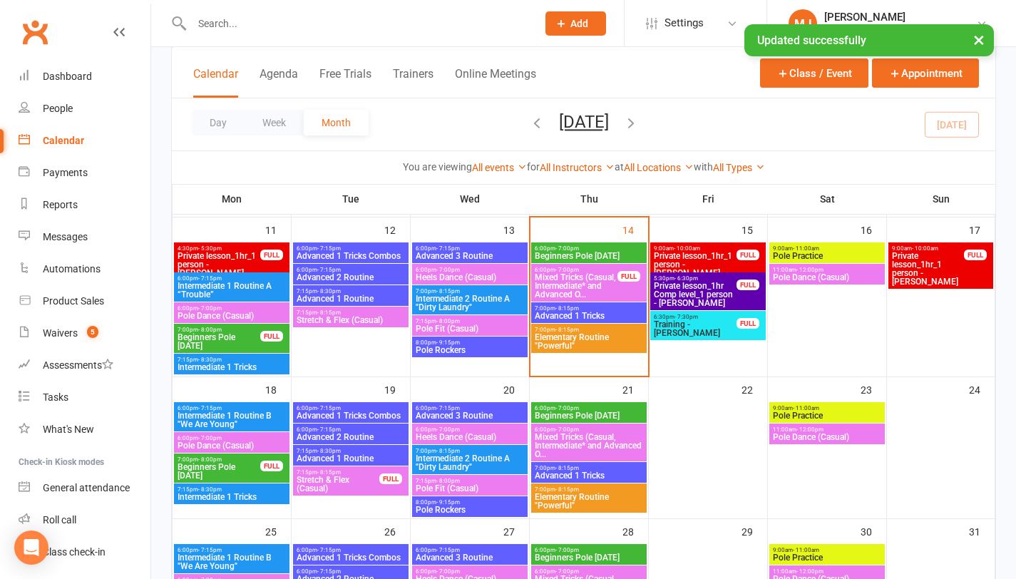
scroll to position [734, 0]
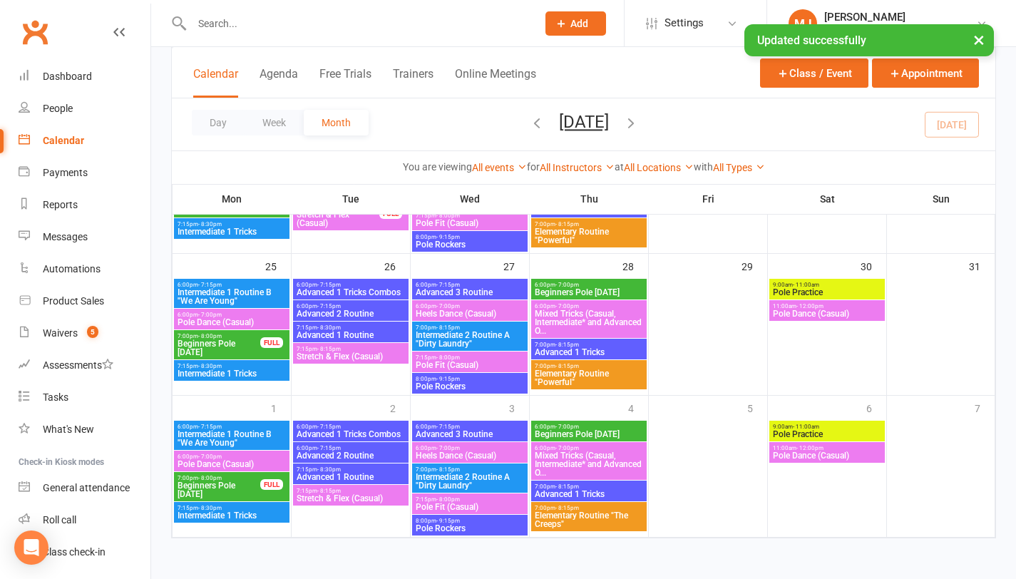
click at [577, 516] on span "Elementary Routine "The Creeps"" at bounding box center [589, 519] width 110 height 17
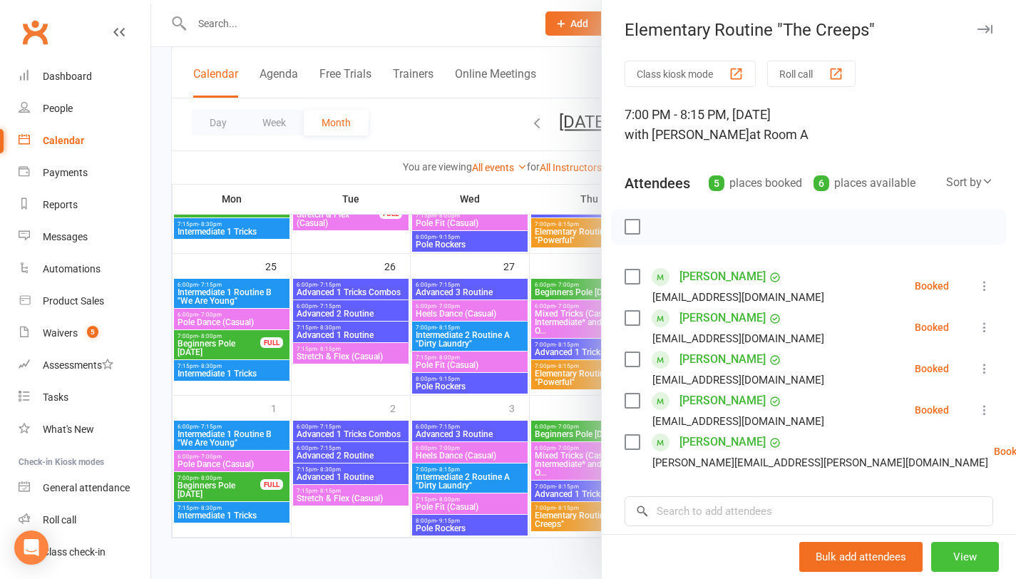
click at [948, 555] on button "View" at bounding box center [965, 557] width 68 height 30
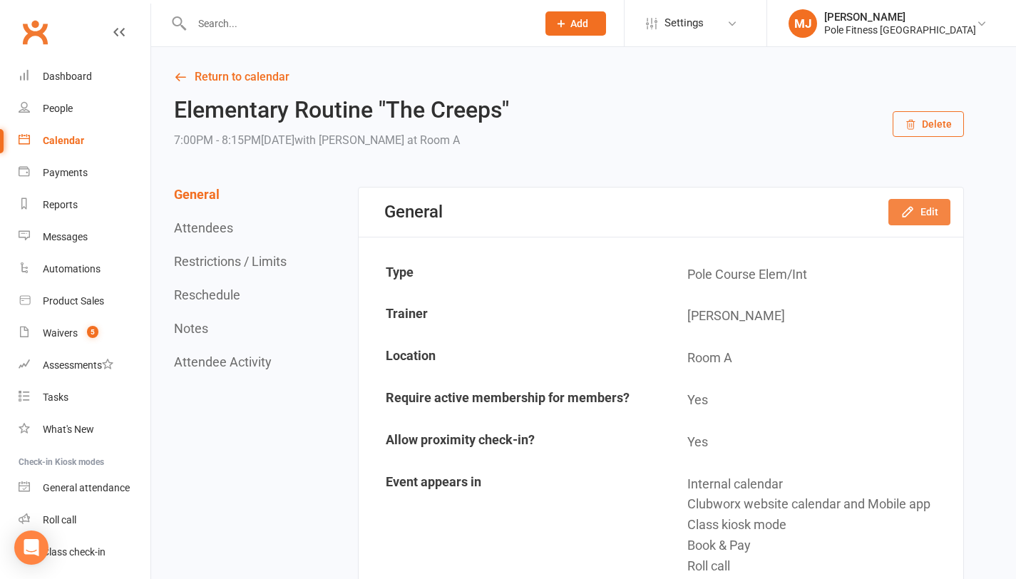
click at [916, 214] on button "Edit" at bounding box center [919, 212] width 62 height 26
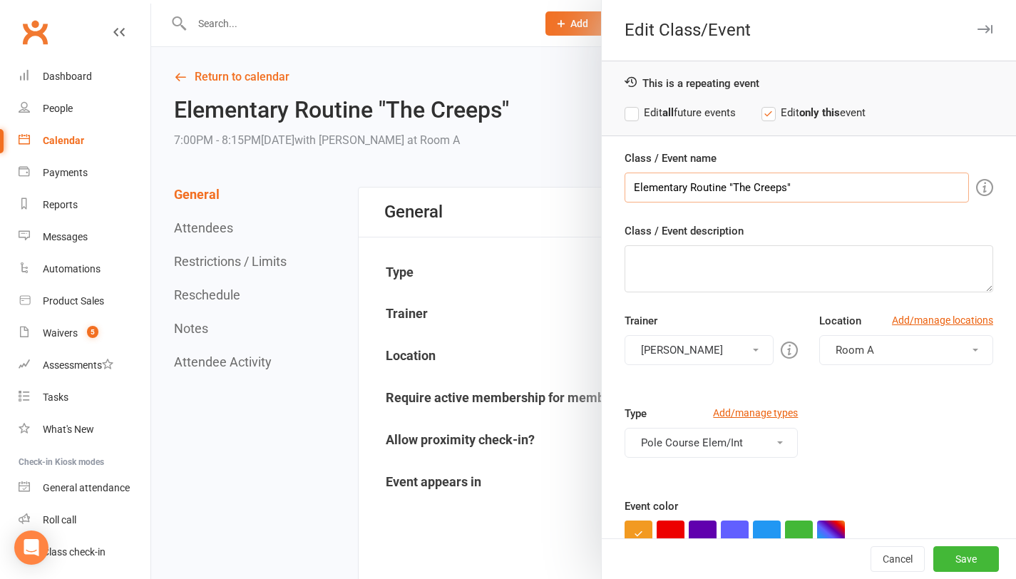
drag, startPoint x: 789, startPoint y: 183, endPoint x: 731, endPoint y: 188, distance: 58.7
click at [731, 188] on input "Elementary Routine "The Creeps"" at bounding box center [797, 188] width 344 height 30
type input "Elementary Routine "Powerful""
click at [746, 345] on button "[PERSON_NAME]" at bounding box center [700, 350] width 150 height 30
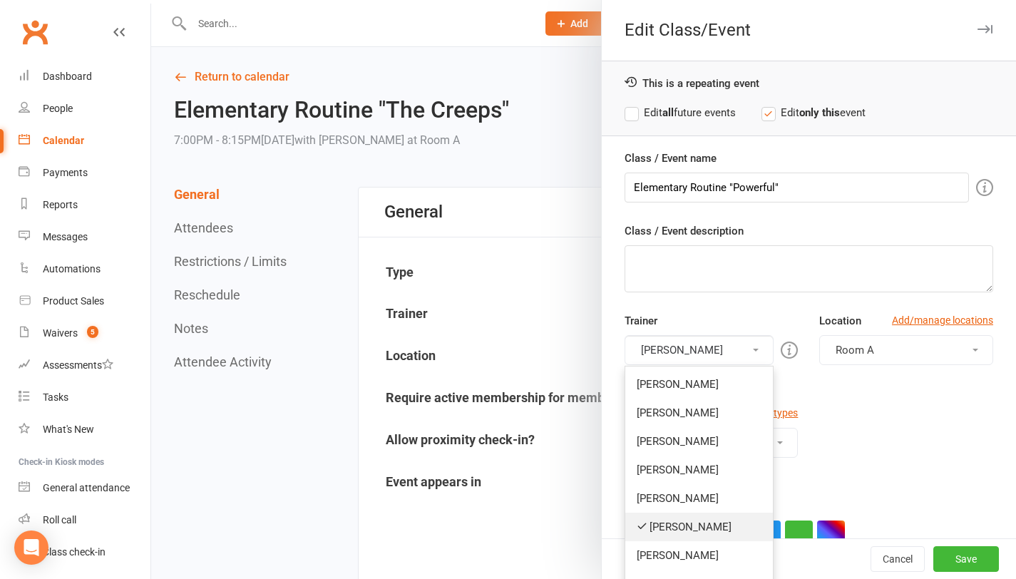
click at [683, 525] on link "[PERSON_NAME]" at bounding box center [699, 527] width 148 height 29
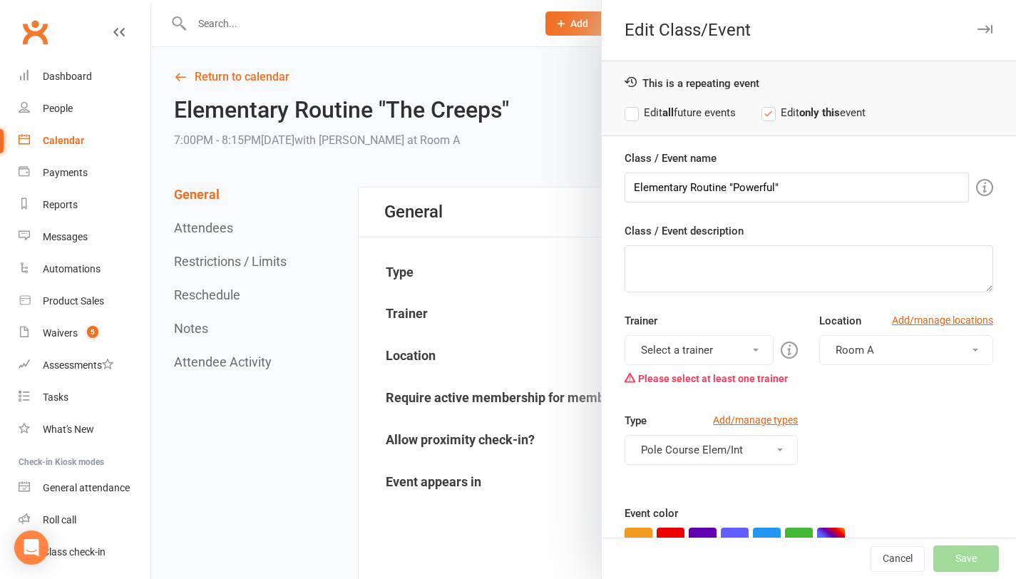
click at [749, 351] on button "Select a trainer" at bounding box center [700, 350] width 150 height 30
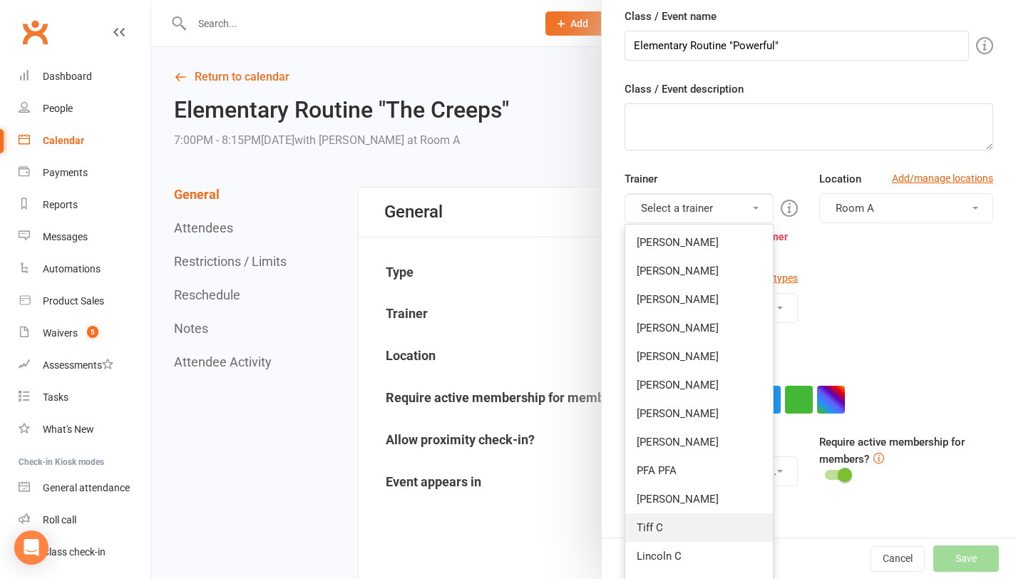
scroll to position [142, 0]
click at [672, 523] on link "Tiff C" at bounding box center [699, 527] width 148 height 29
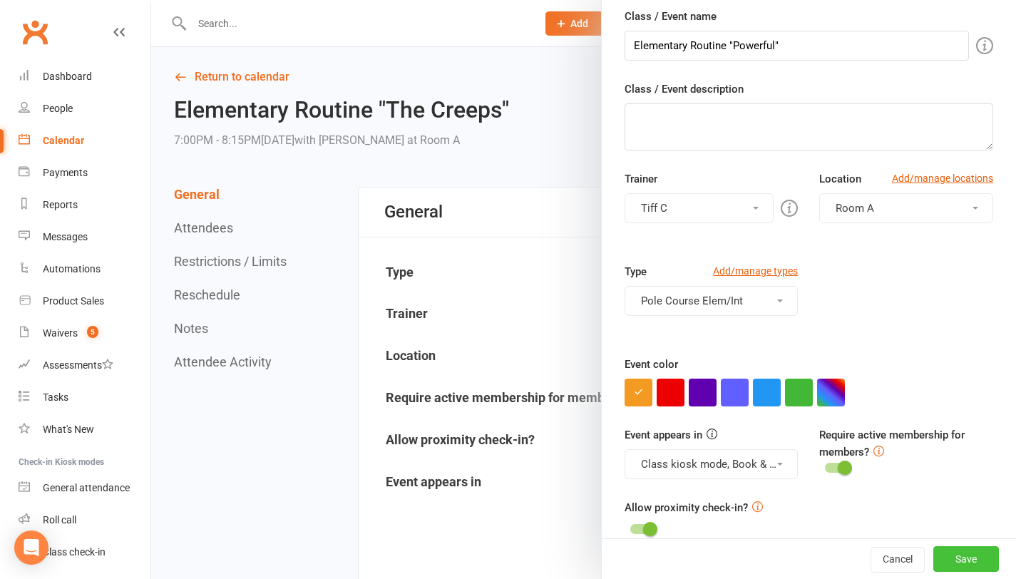
click at [956, 563] on button "Save" at bounding box center [966, 559] width 66 height 26
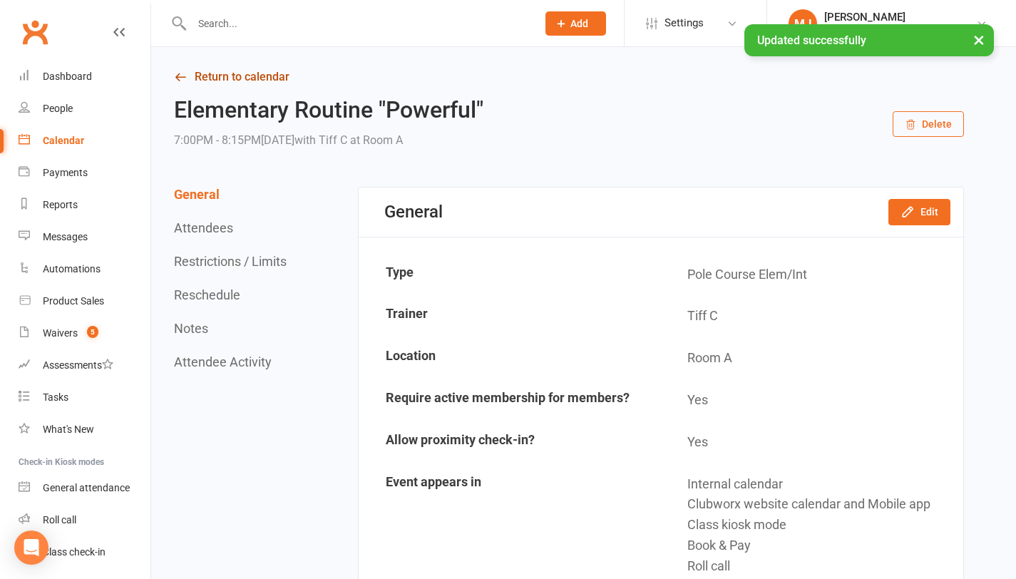
click at [217, 78] on link "Return to calendar" at bounding box center [569, 77] width 790 height 20
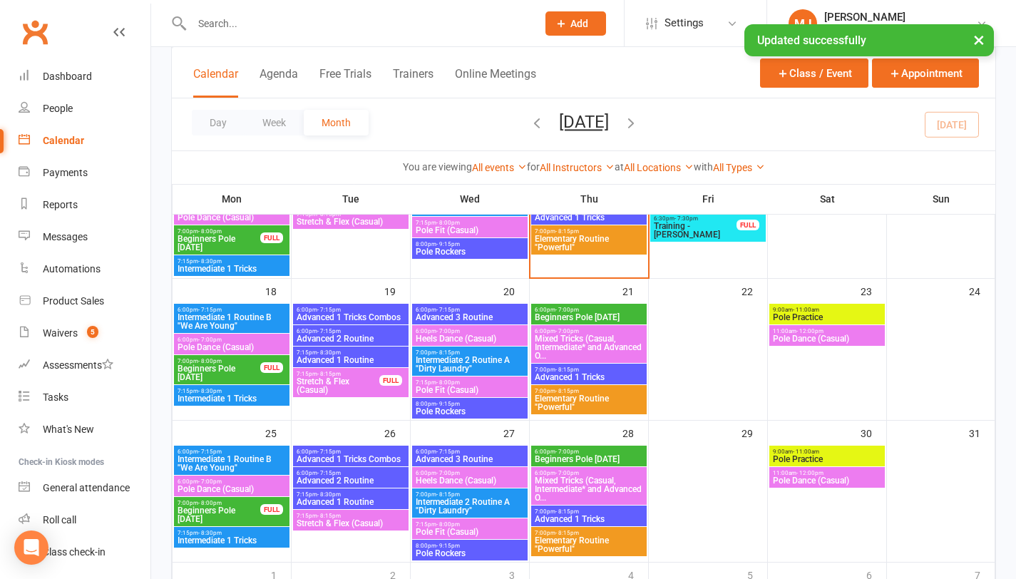
scroll to position [734, 0]
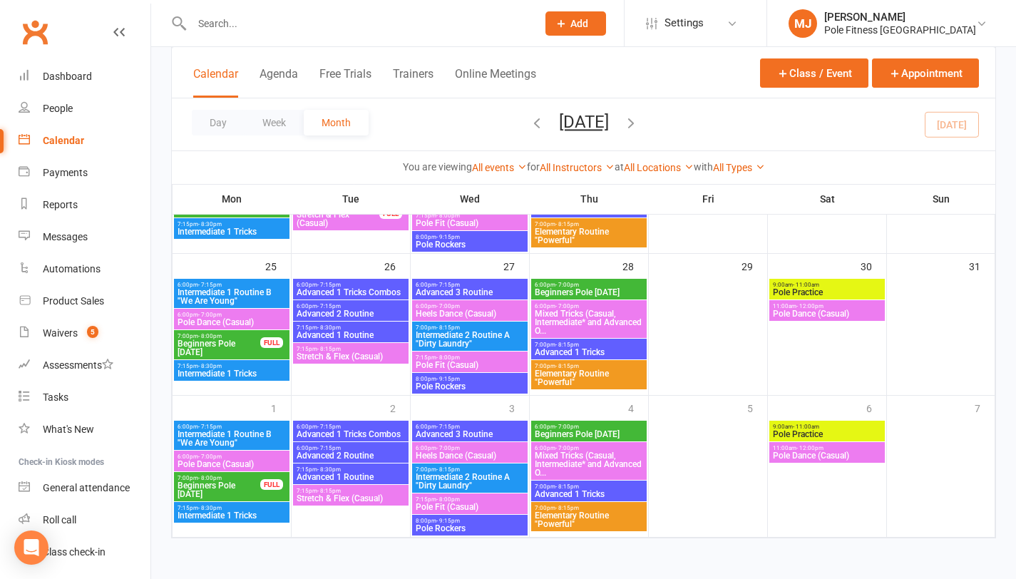
click at [246, 28] on input "text" at bounding box center [357, 24] width 339 height 20
type input "a"
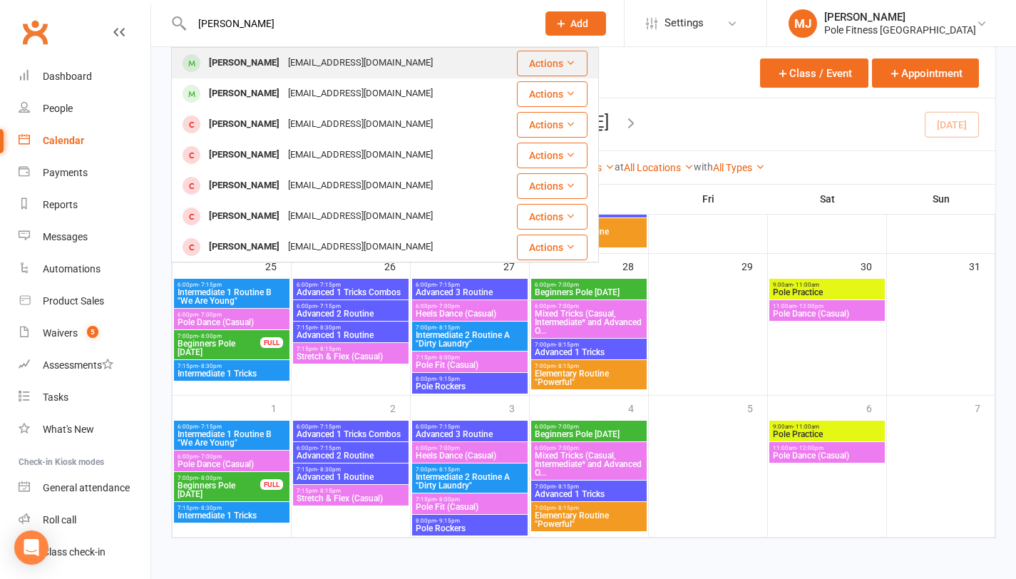
type input "[PERSON_NAME]"
click at [270, 65] on div "[PERSON_NAME]" at bounding box center [244, 63] width 79 height 21
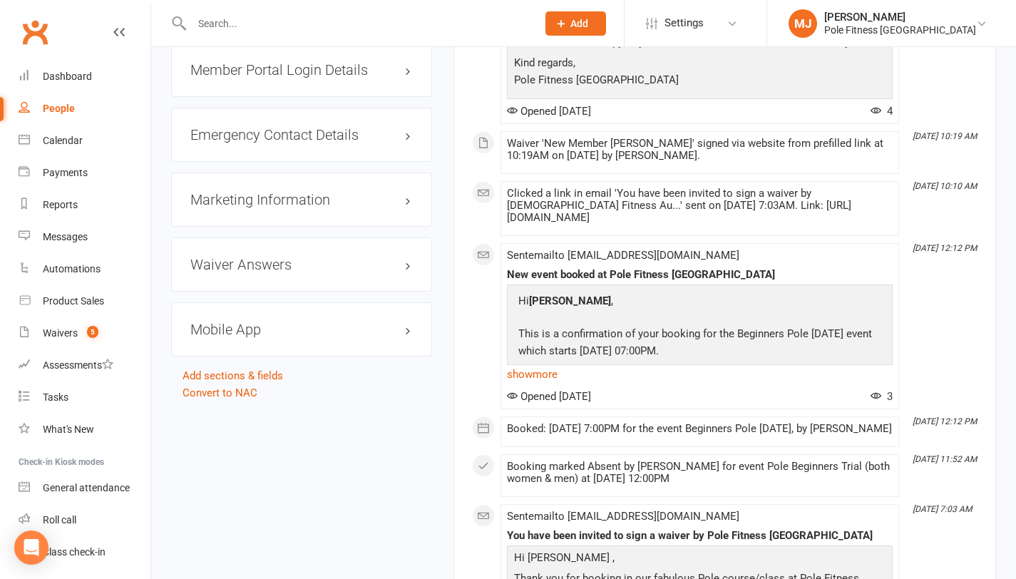
scroll to position [1093, 0]
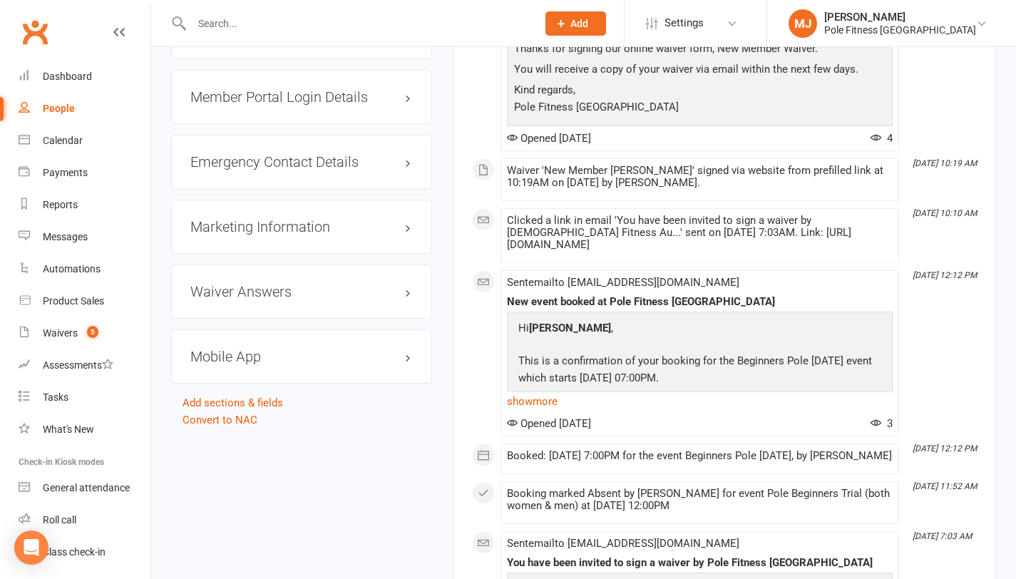
click at [410, 359] on h3 "Mobile App" at bounding box center [301, 357] width 222 height 16
click at [250, 381] on div at bounding box center [244, 386] width 24 height 10
click at [232, 384] on input "checkbox" at bounding box center [232, 384] width 0 height 0
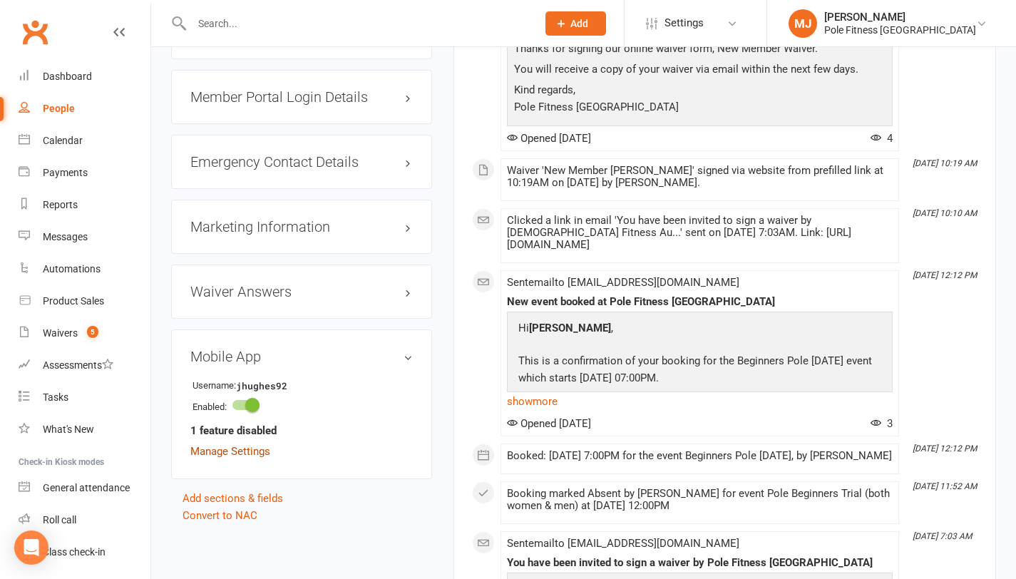
click at [243, 426] on strong "1 feature disabled" at bounding box center [233, 430] width 86 height 17
click at [258, 449] on link "Manage Settings" at bounding box center [230, 451] width 80 height 13
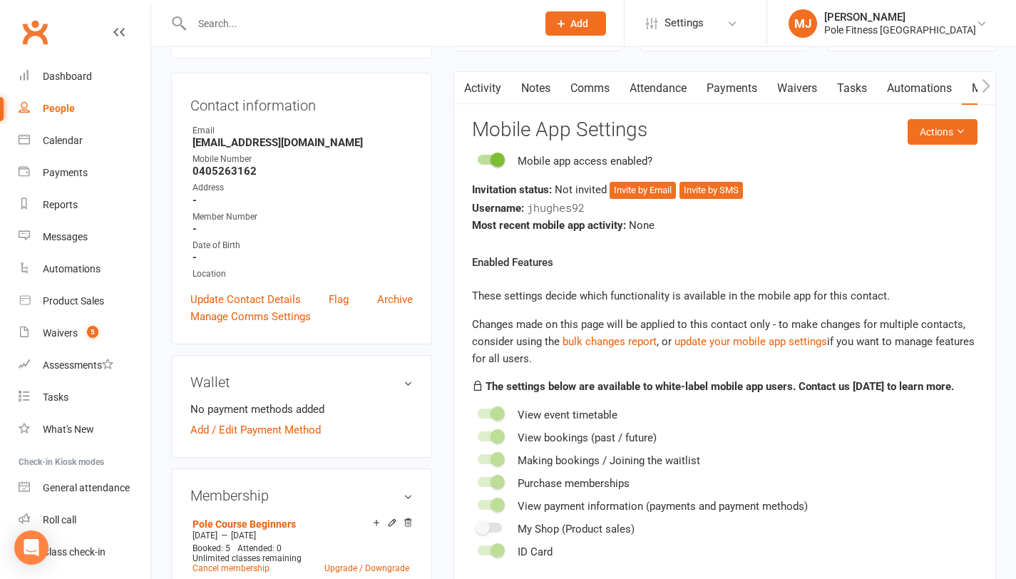
scroll to position [122, 0]
click at [660, 193] on button "Invite by Email" at bounding box center [643, 190] width 66 height 17
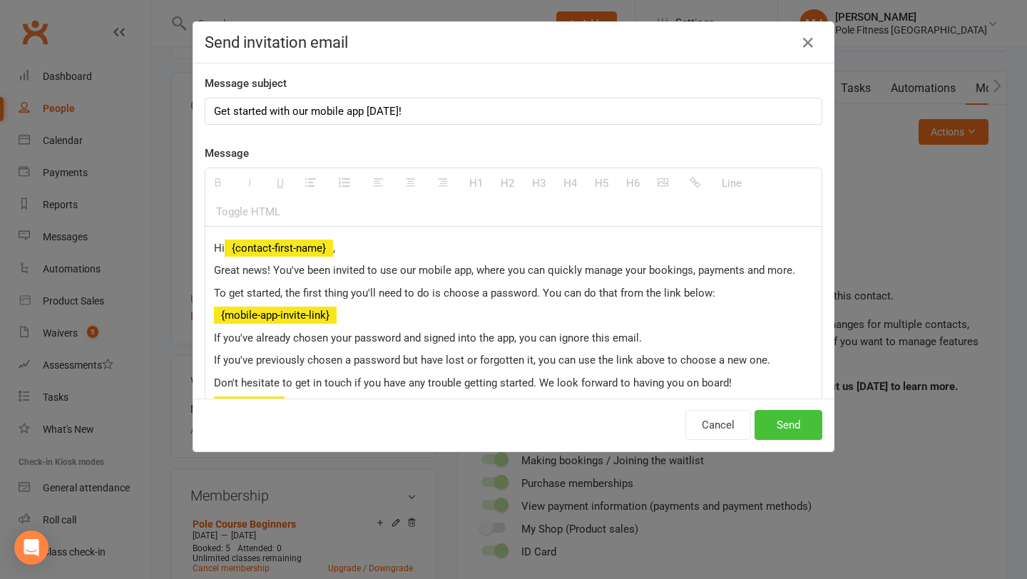
click at [789, 433] on button "Send" at bounding box center [788, 425] width 68 height 30
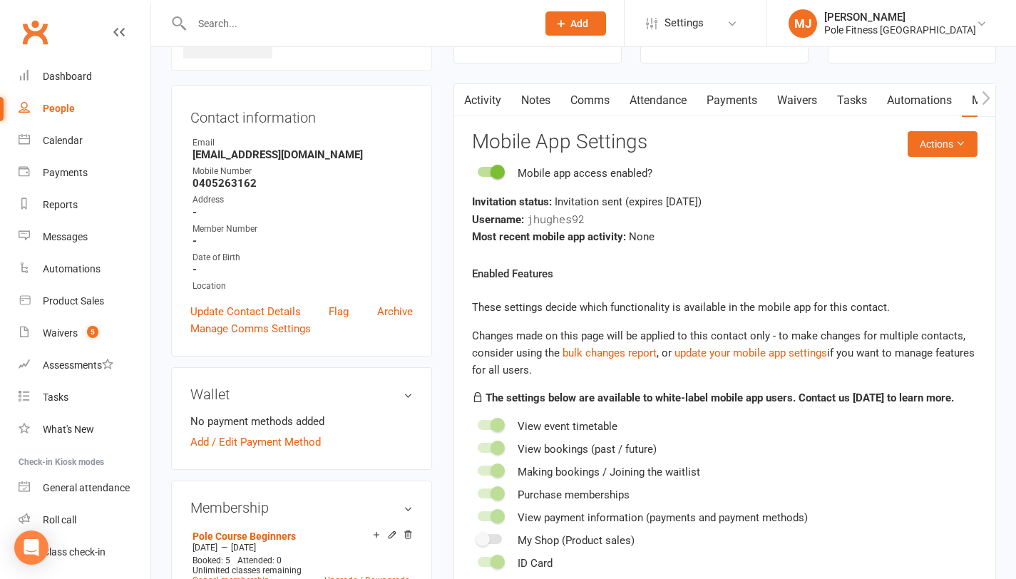
scroll to position [0, 0]
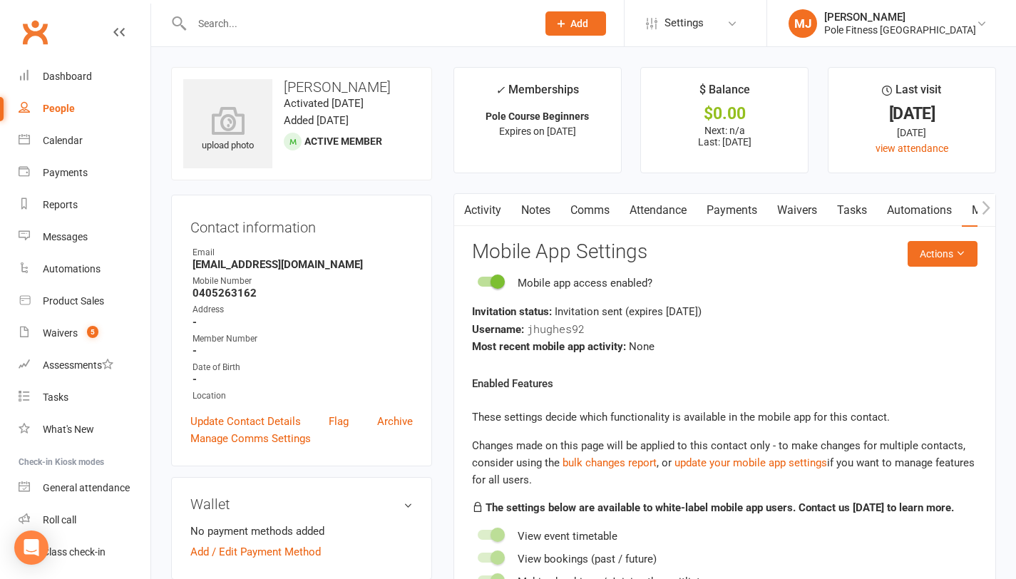
click at [587, 211] on link "Comms" at bounding box center [589, 210] width 59 height 33
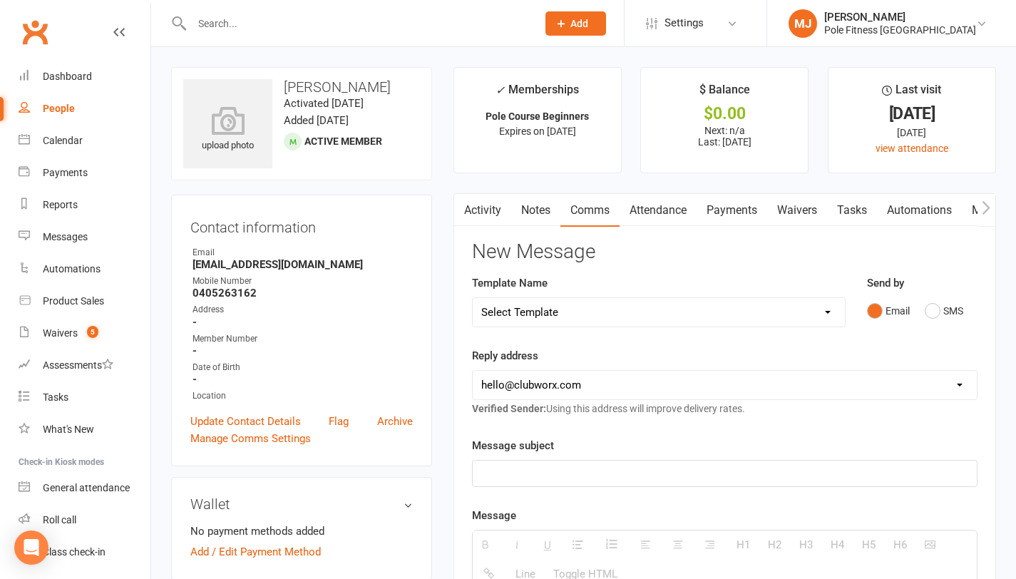
click at [492, 207] on link "Activity" at bounding box center [482, 210] width 57 height 33
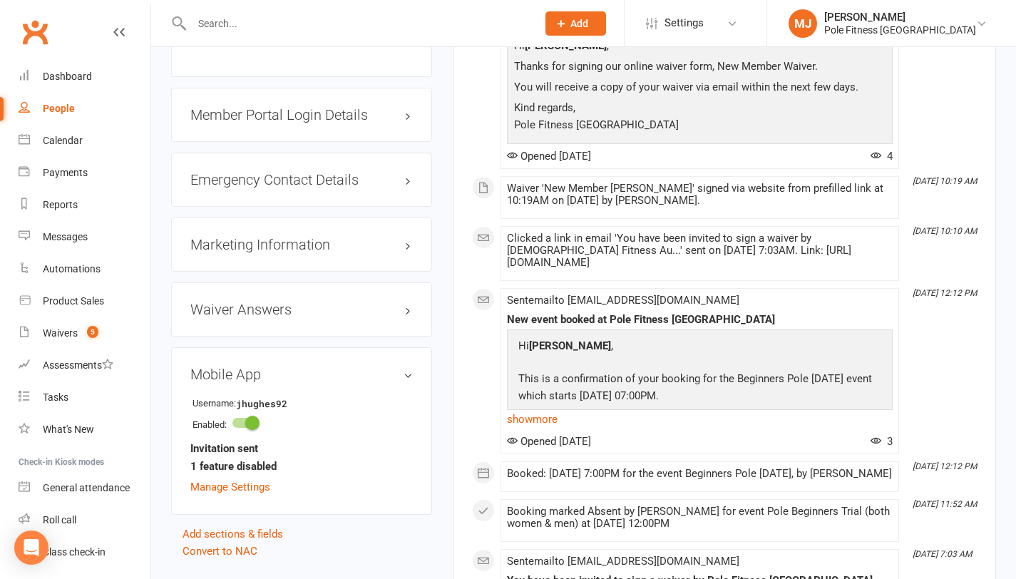
scroll to position [1115, 0]
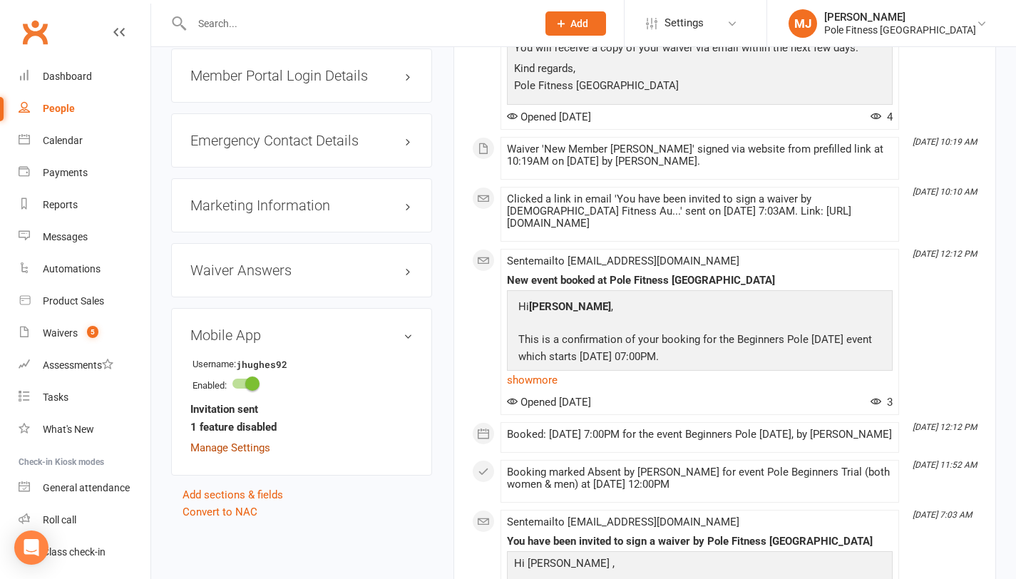
click at [235, 444] on link "Manage Settings" at bounding box center [230, 447] width 80 height 13
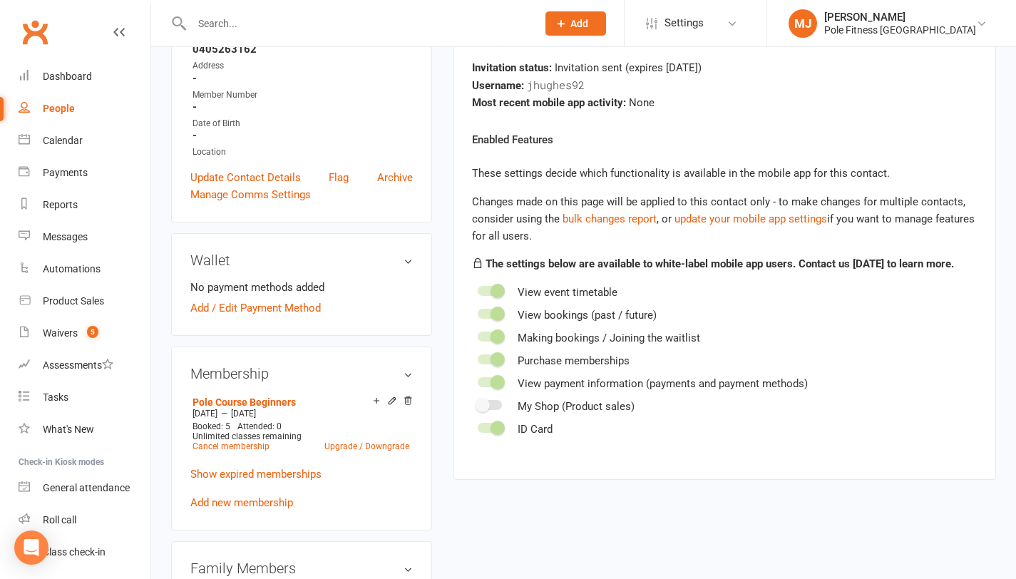
scroll to position [122, 0]
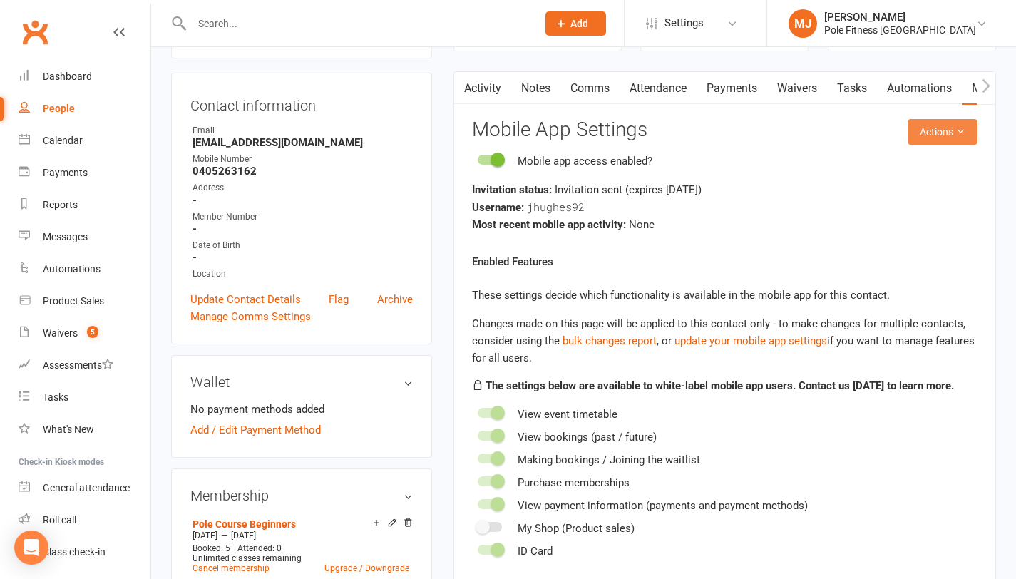
click at [958, 133] on icon at bounding box center [961, 131] width 10 height 10
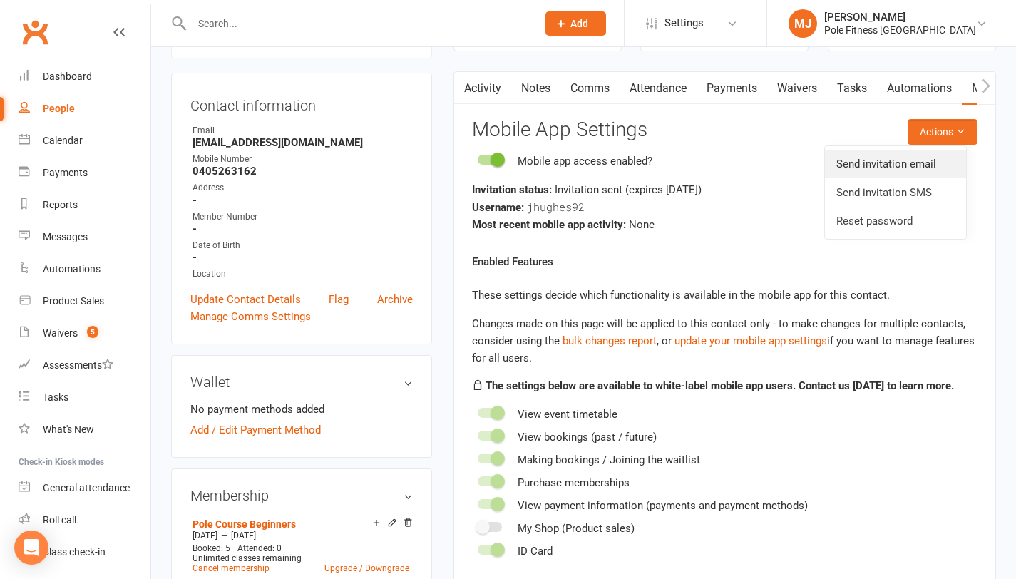
click at [872, 168] on link "Send invitation email" at bounding box center [895, 164] width 141 height 29
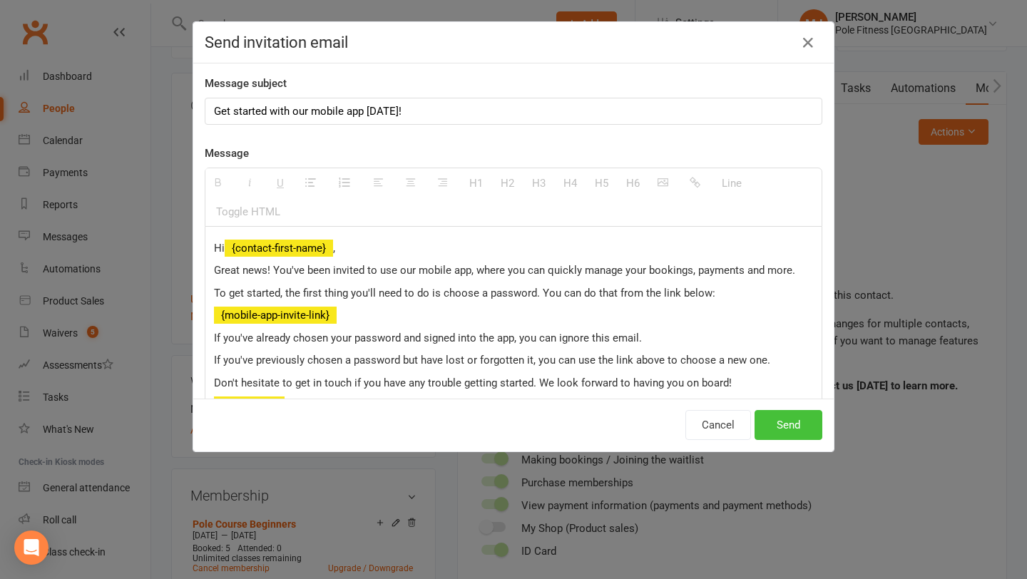
click at [778, 423] on button "Send" at bounding box center [788, 425] width 68 height 30
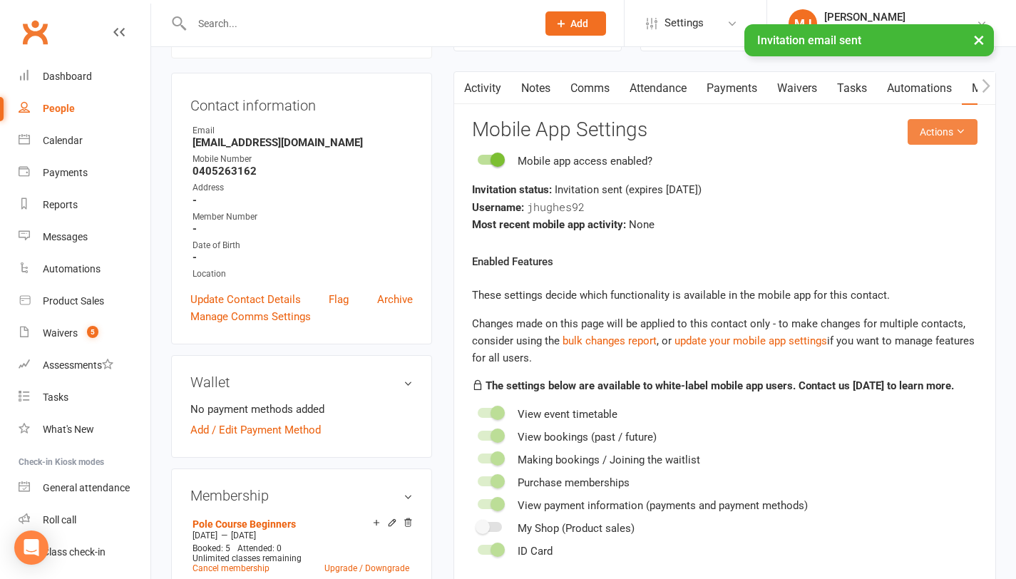
click at [949, 133] on button "Actions" at bounding box center [943, 132] width 70 height 26
click at [911, 192] on link "Send invitation SMS" at bounding box center [895, 192] width 141 height 29
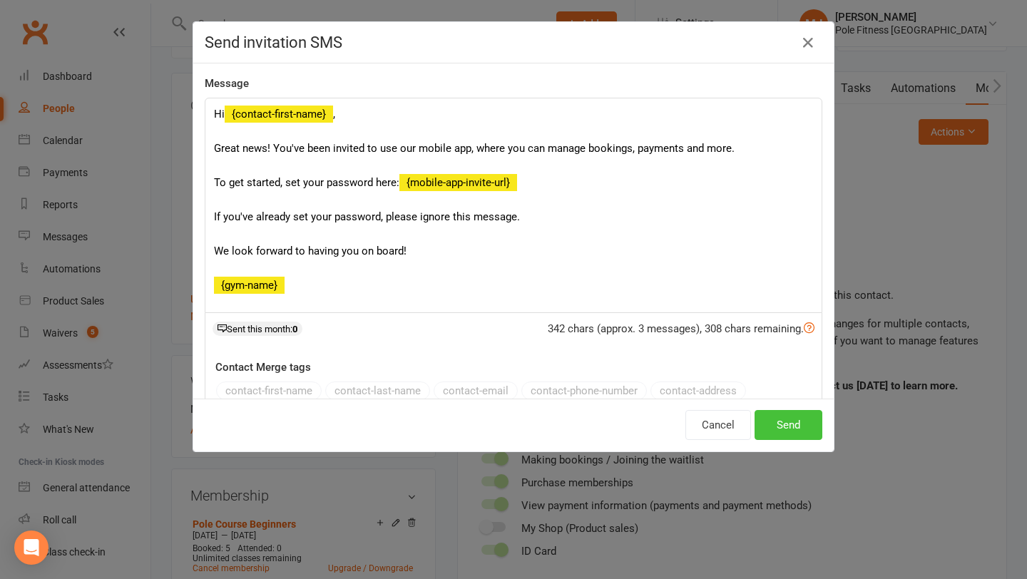
click at [781, 425] on button "Send" at bounding box center [788, 425] width 68 height 30
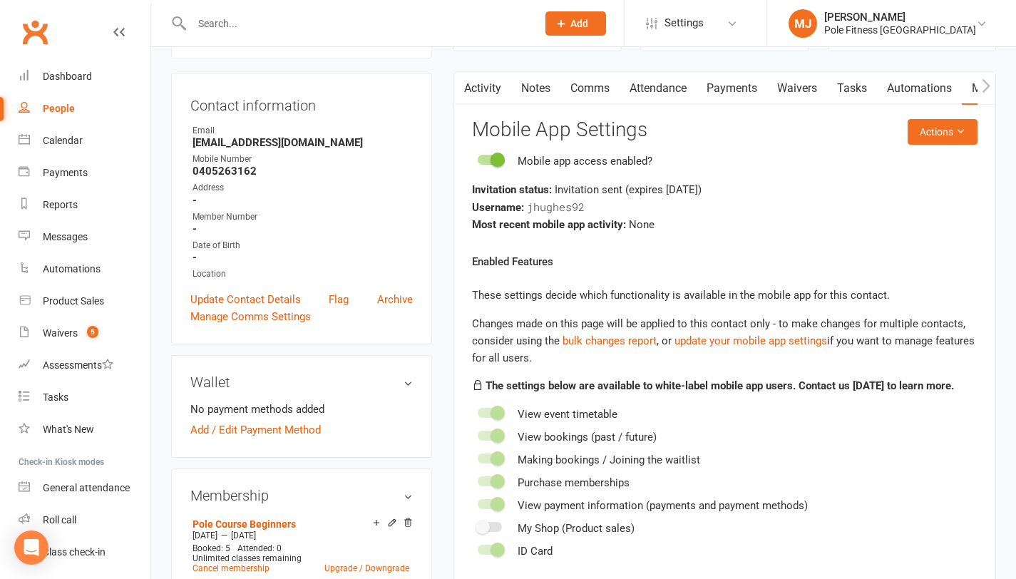
click at [259, 21] on input "text" at bounding box center [357, 24] width 339 height 20
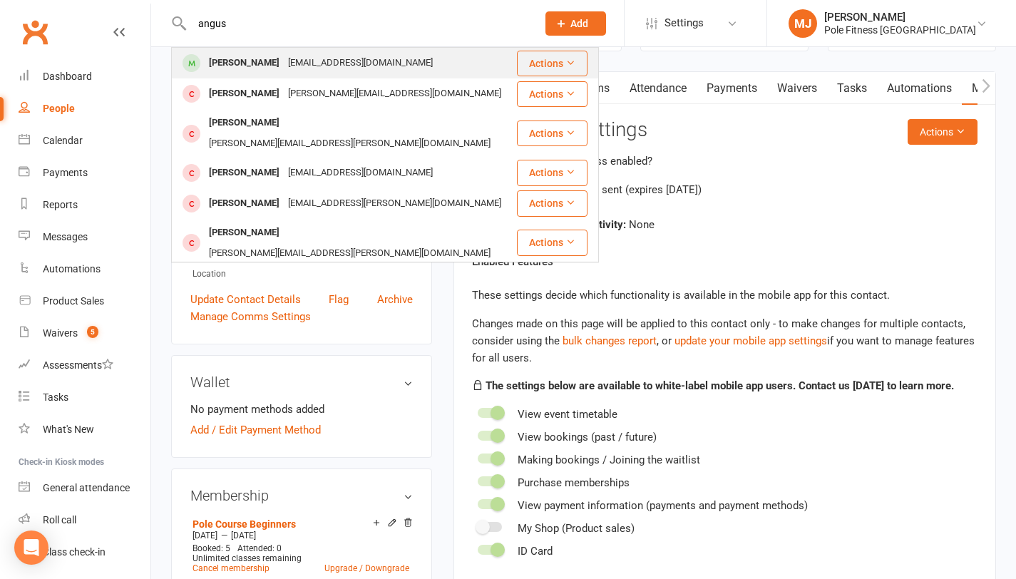
type input "angus"
click at [269, 64] on div "[PERSON_NAME]" at bounding box center [244, 63] width 79 height 21
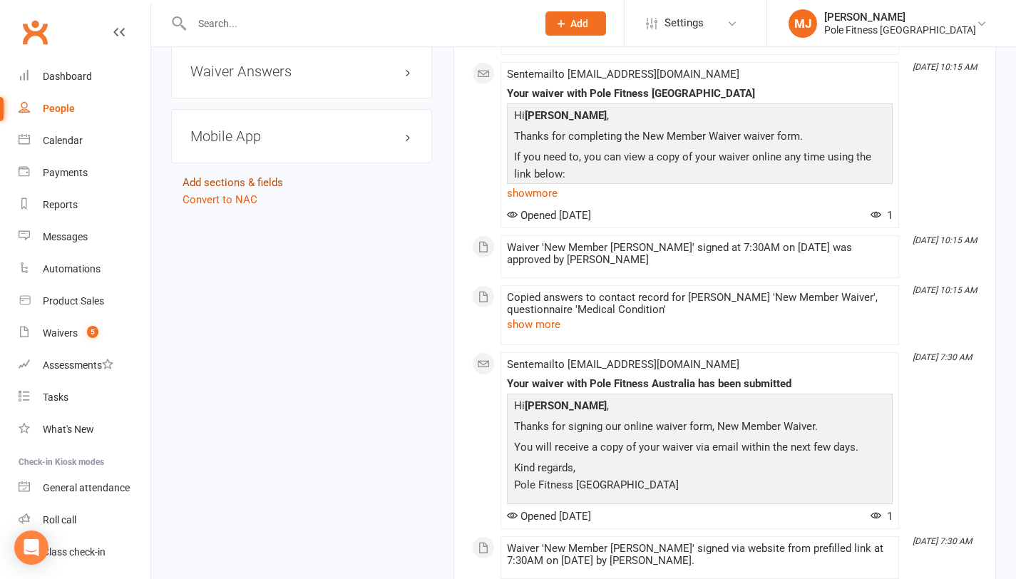
scroll to position [1269, 0]
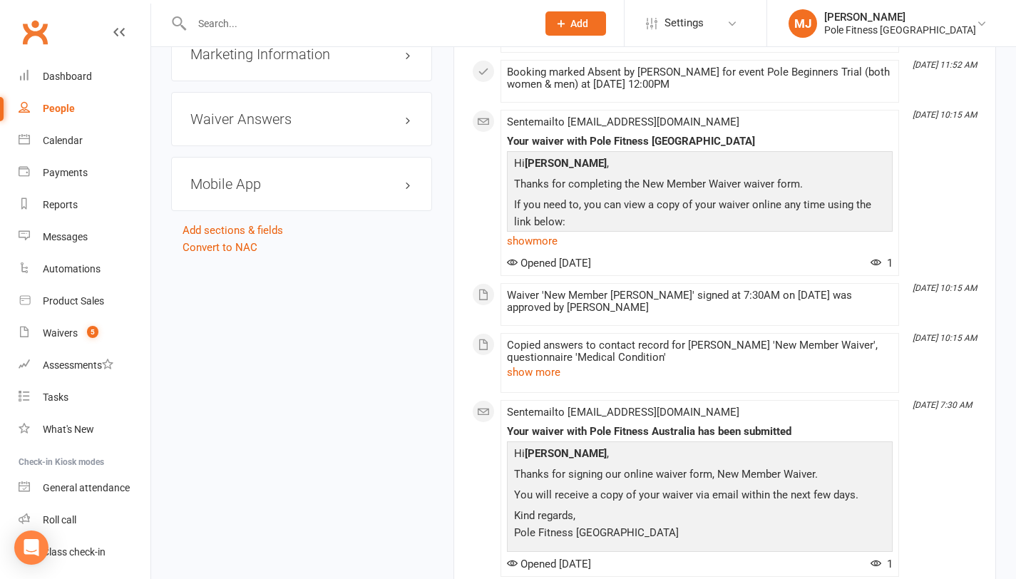
click at [232, 189] on h3 "Mobile App" at bounding box center [301, 184] width 222 height 16
click at [256, 218] on div at bounding box center [244, 213] width 24 height 10
click at [232, 211] on input "checkbox" at bounding box center [232, 211] width 0 height 0
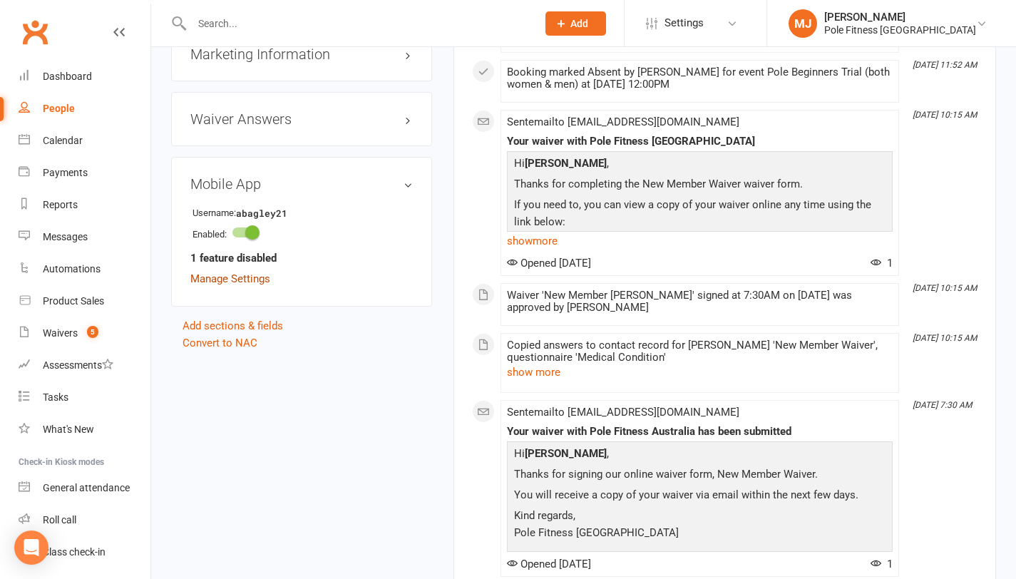
click at [247, 285] on link "Manage Settings" at bounding box center [230, 278] width 80 height 13
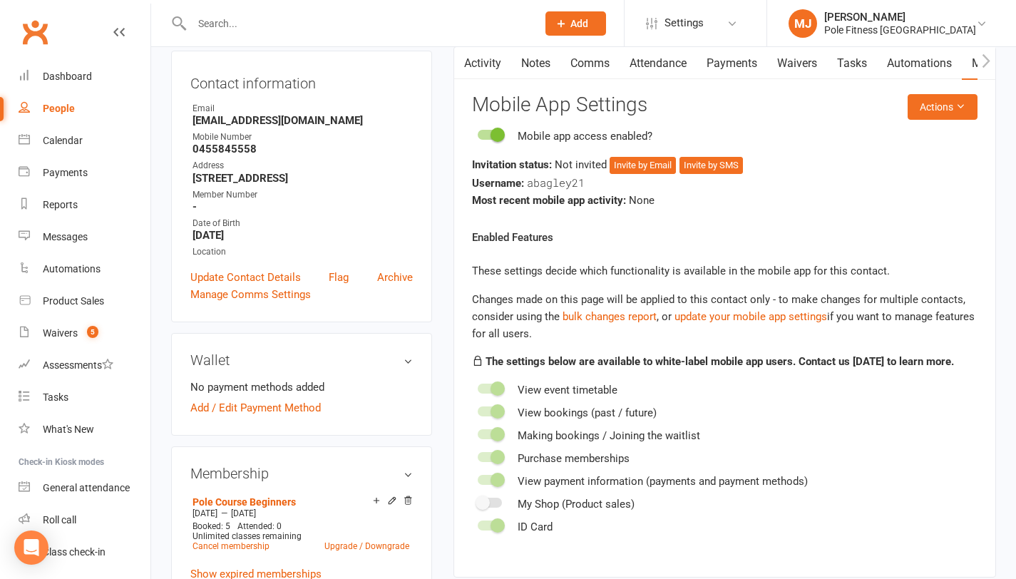
scroll to position [122, 0]
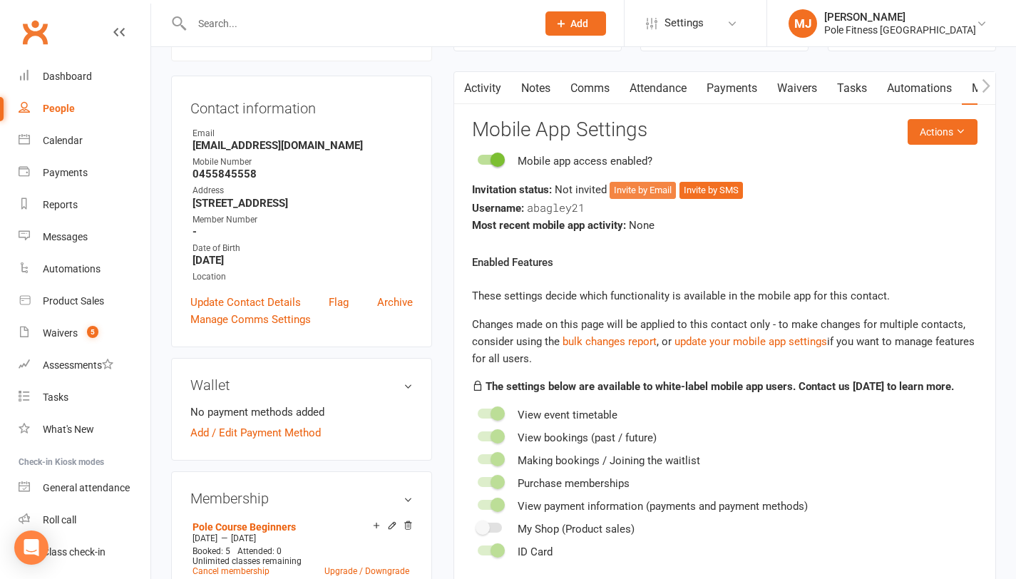
click at [656, 190] on button "Invite by Email" at bounding box center [643, 190] width 66 height 17
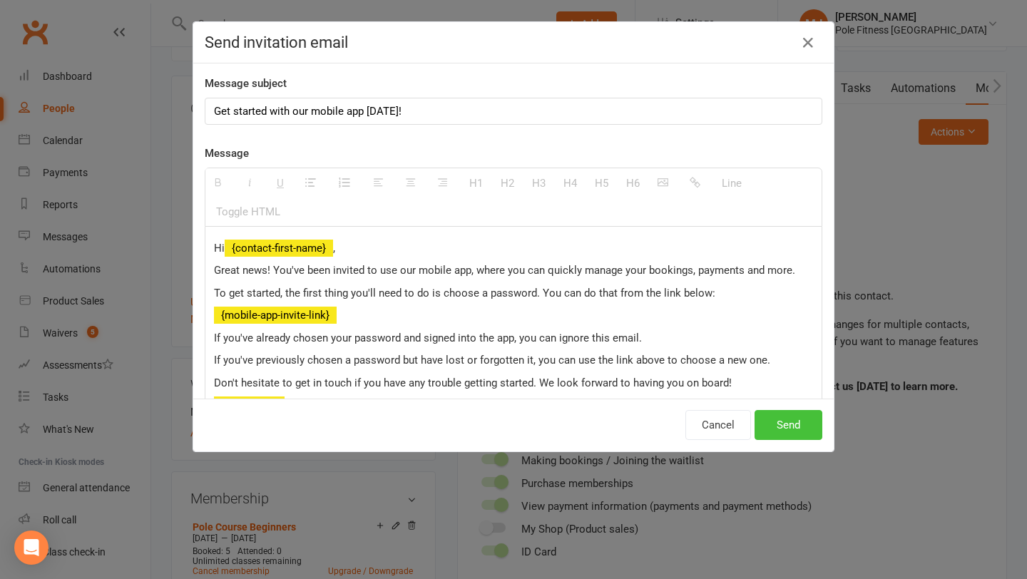
click at [794, 426] on button "Send" at bounding box center [788, 425] width 68 height 30
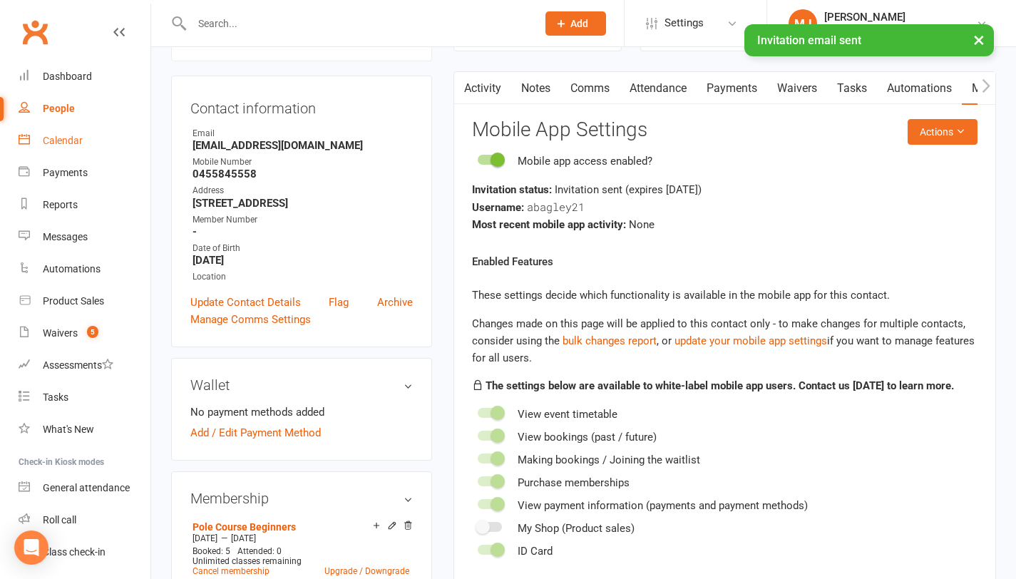
click at [60, 140] on div "Calendar" at bounding box center [63, 140] width 40 height 11
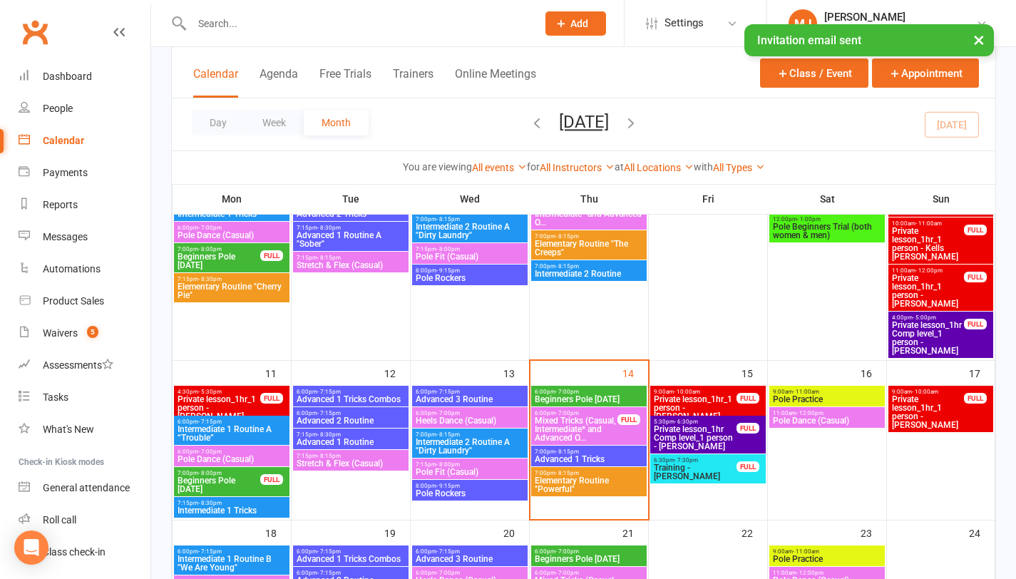
scroll to position [329, 0]
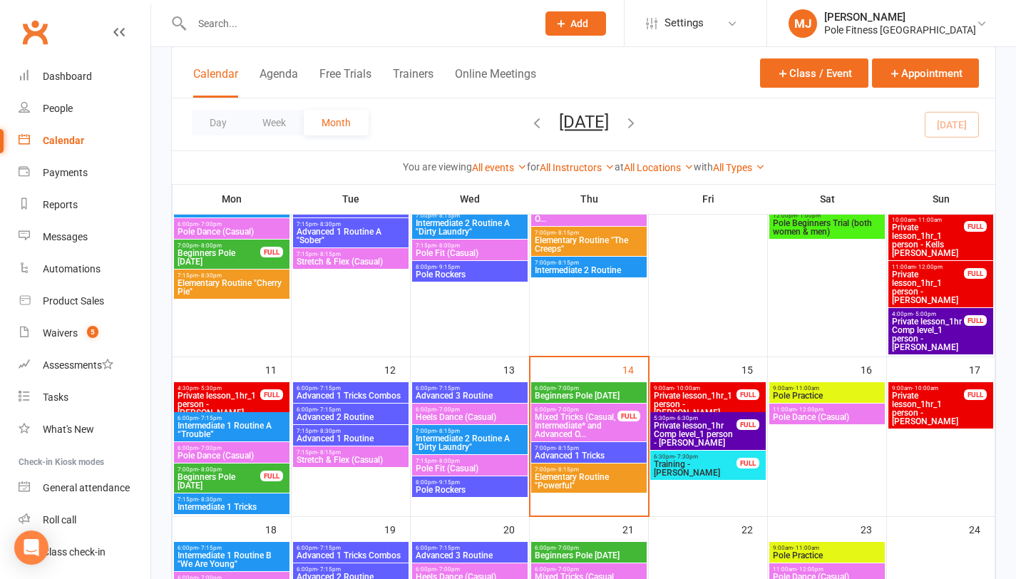
click at [220, 475] on span "Beginners Pole [DATE]" at bounding box center [219, 481] width 84 height 17
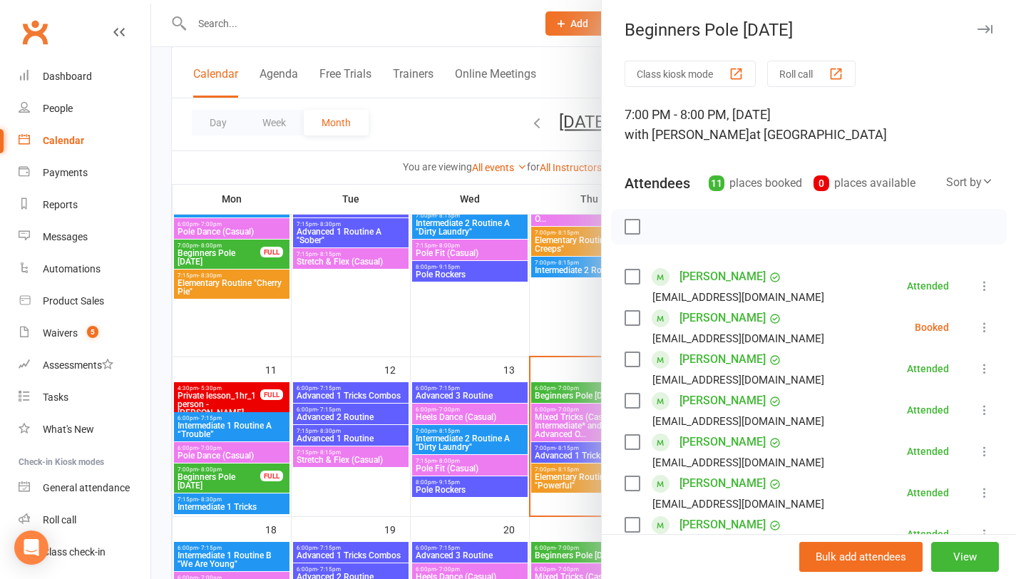
click at [707, 401] on link "[PERSON_NAME]" at bounding box center [723, 400] width 86 height 23
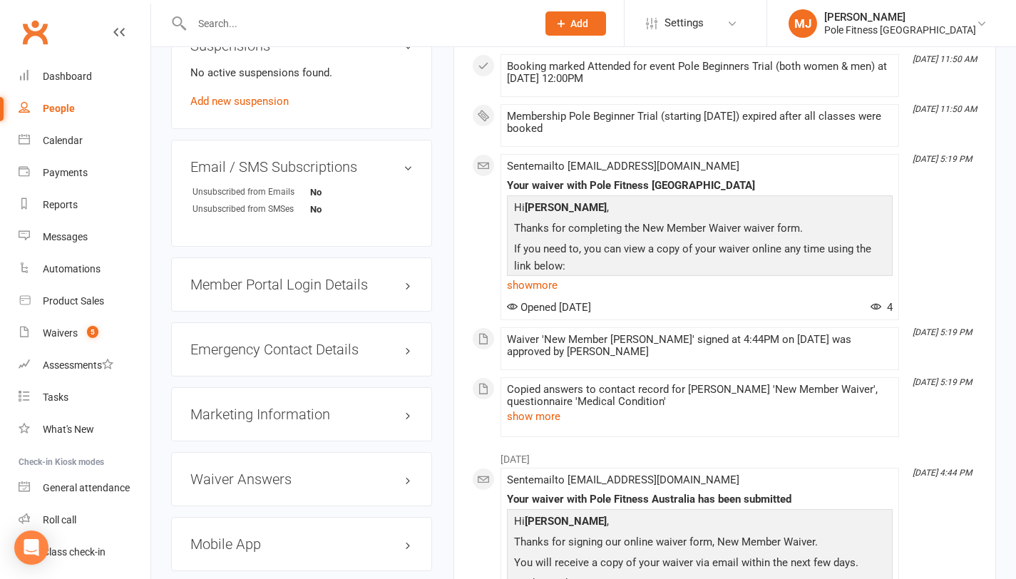
scroll to position [1430, 0]
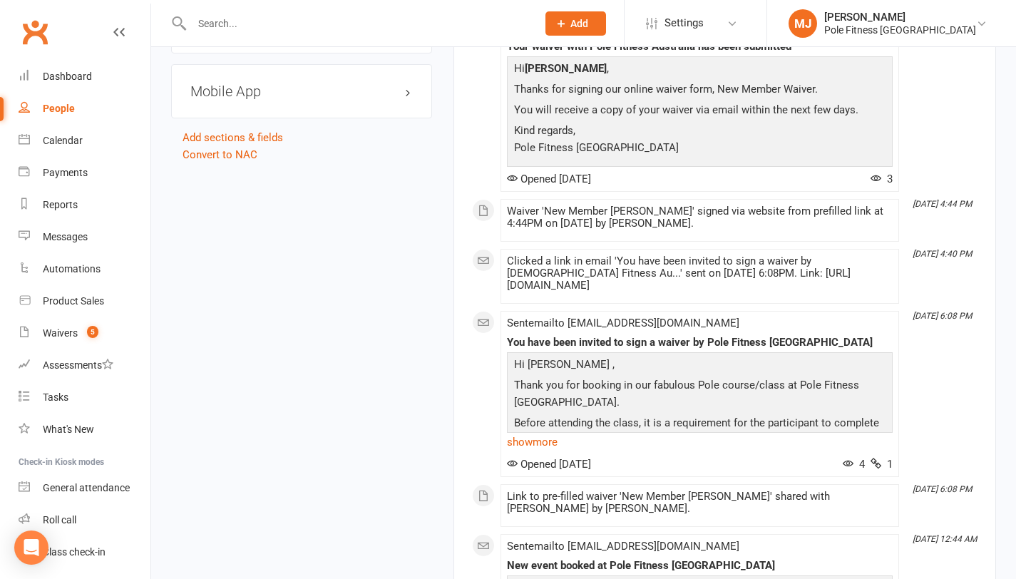
click at [408, 89] on h3 "Mobile App" at bounding box center [301, 91] width 222 height 16
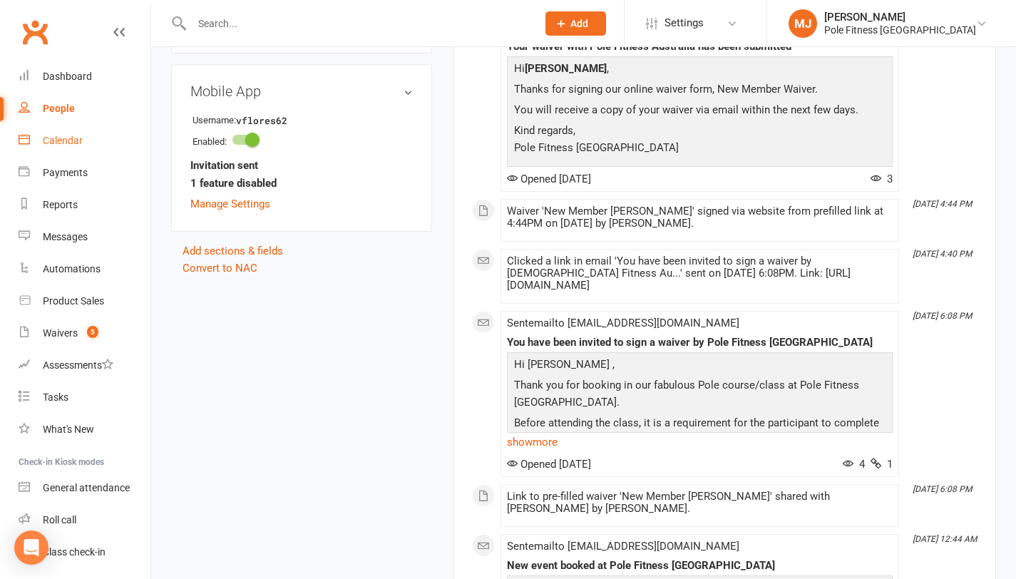
click at [73, 143] on div "Calendar" at bounding box center [63, 140] width 40 height 11
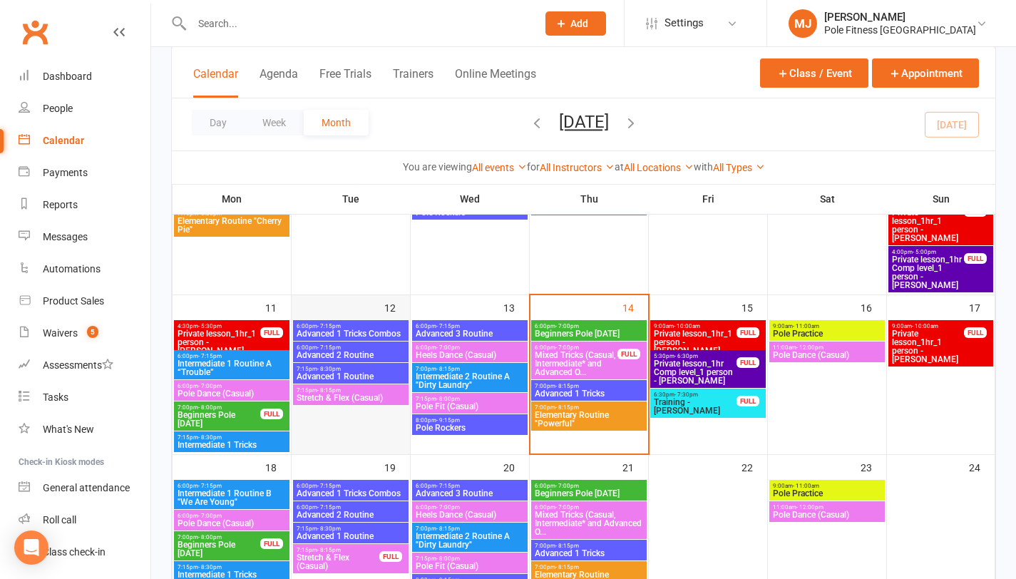
scroll to position [391, 0]
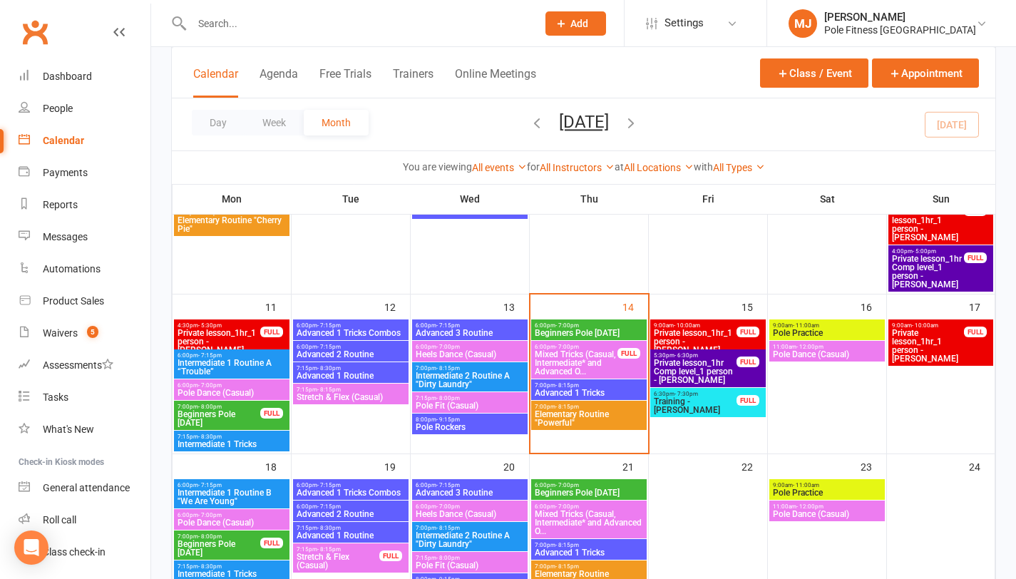
click at [227, 421] on span "Beginners Pole [DATE]" at bounding box center [219, 418] width 84 height 17
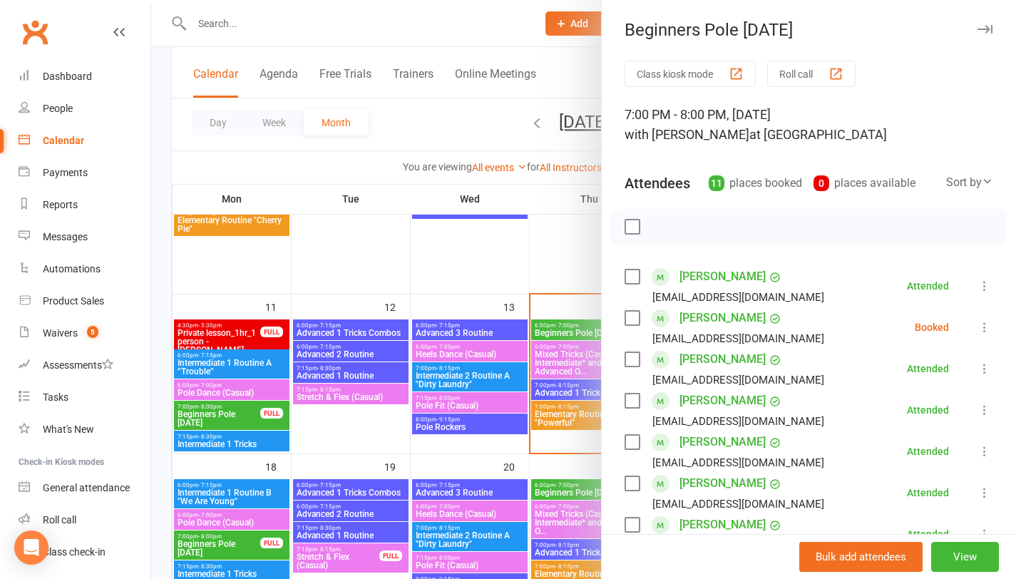
click at [700, 442] on link "[PERSON_NAME]" at bounding box center [723, 442] width 86 height 23
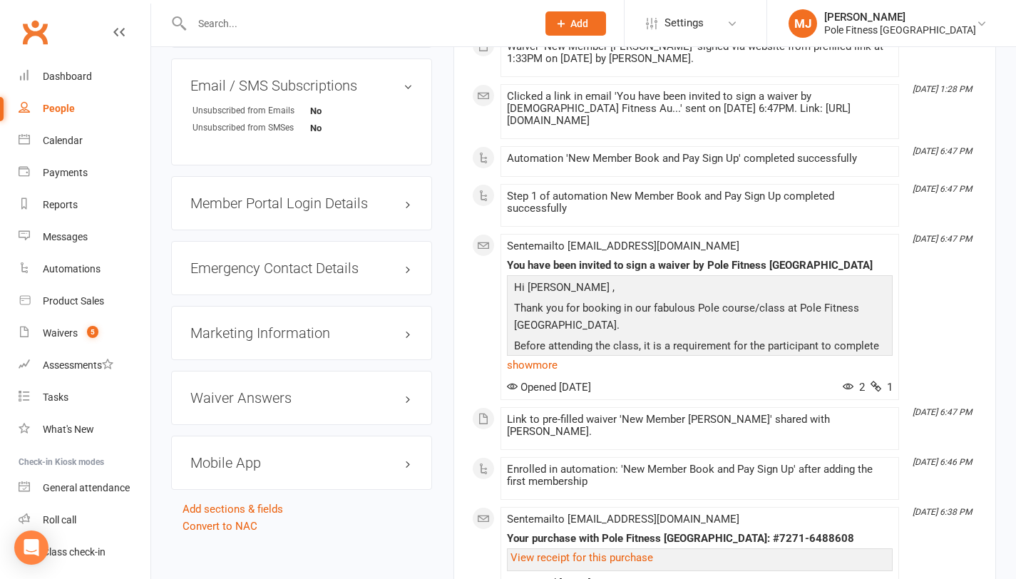
scroll to position [1026, 0]
click at [387, 466] on h3 "Mobile App" at bounding box center [301, 462] width 222 height 16
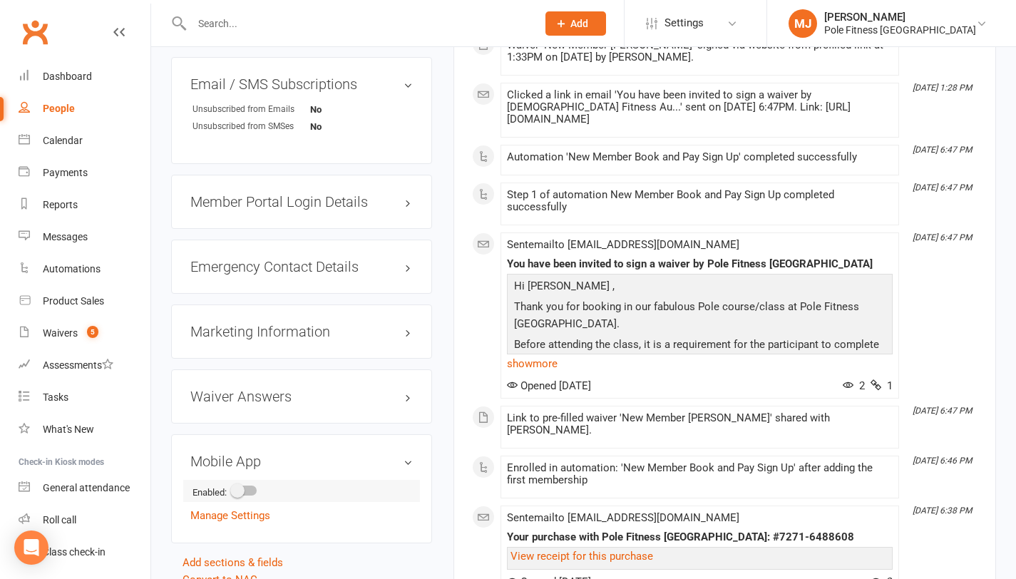
click at [256, 486] on div at bounding box center [244, 491] width 24 height 10
click at [232, 488] on input "checkbox" at bounding box center [232, 488] width 0 height 0
click at [248, 555] on link "Manage Settings" at bounding box center [230, 556] width 80 height 13
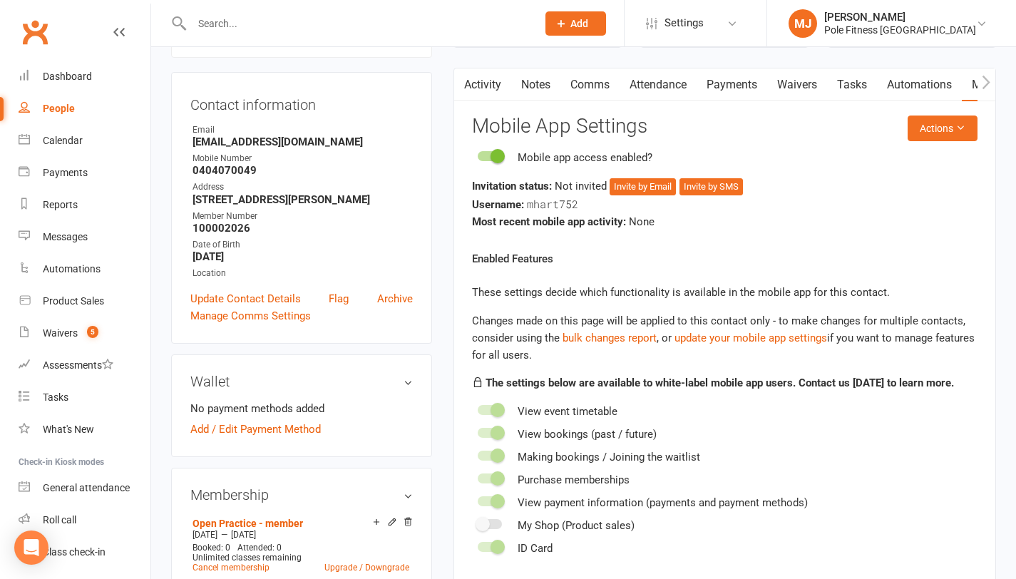
scroll to position [122, 0]
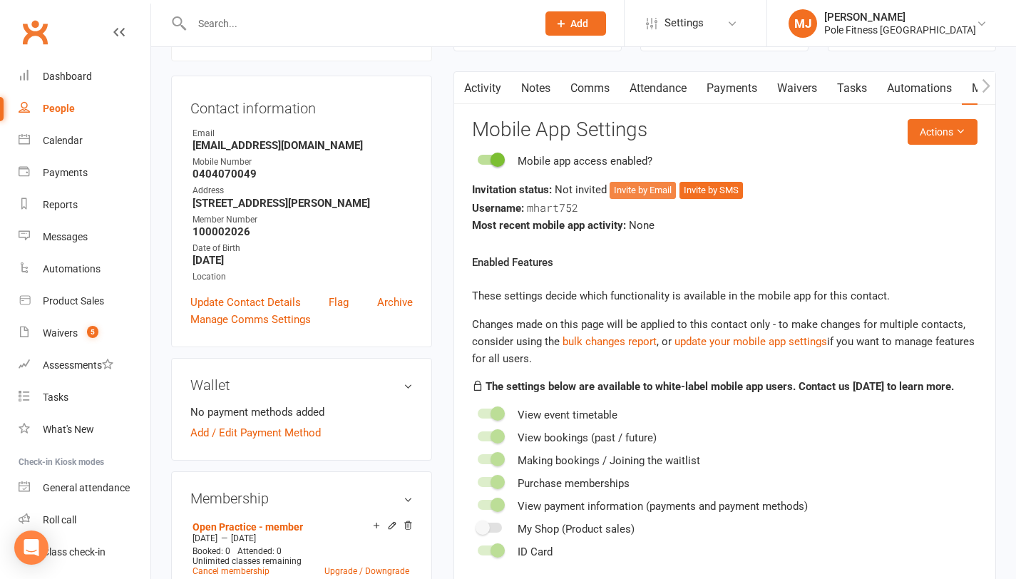
click at [662, 191] on button "Invite by Email" at bounding box center [643, 190] width 66 height 17
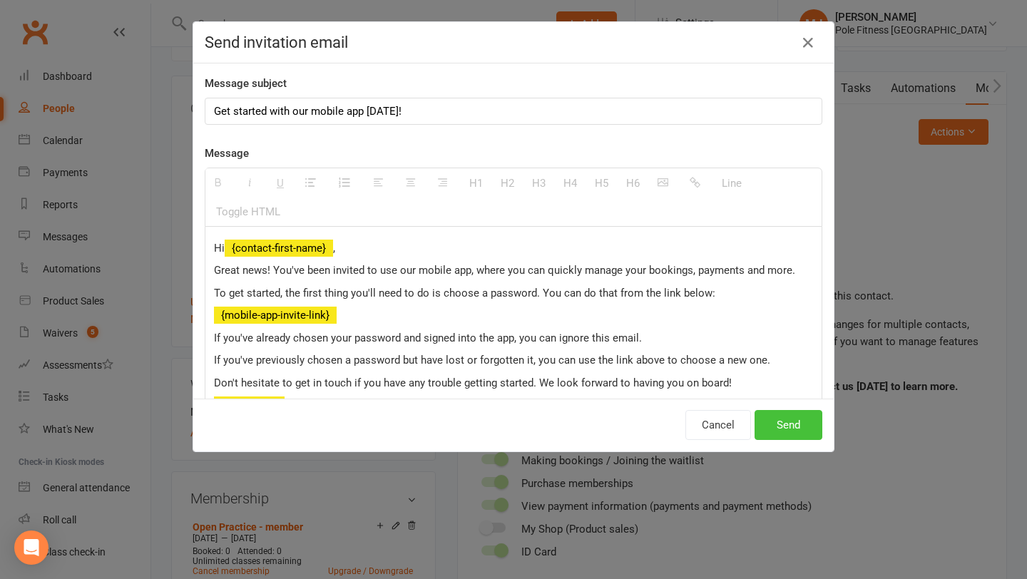
click at [800, 426] on button "Send" at bounding box center [788, 425] width 68 height 30
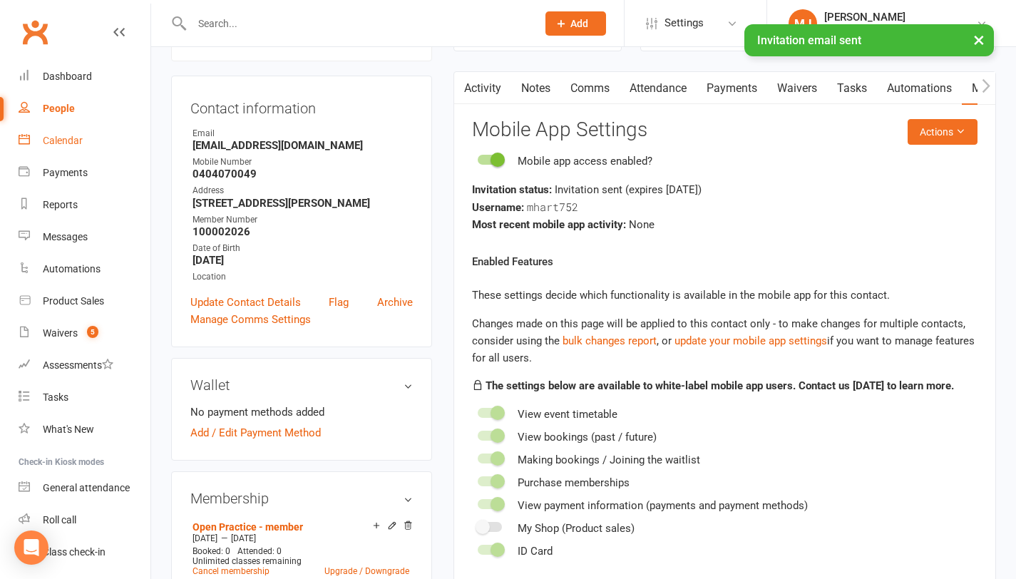
click at [68, 138] on div "Calendar" at bounding box center [63, 140] width 40 height 11
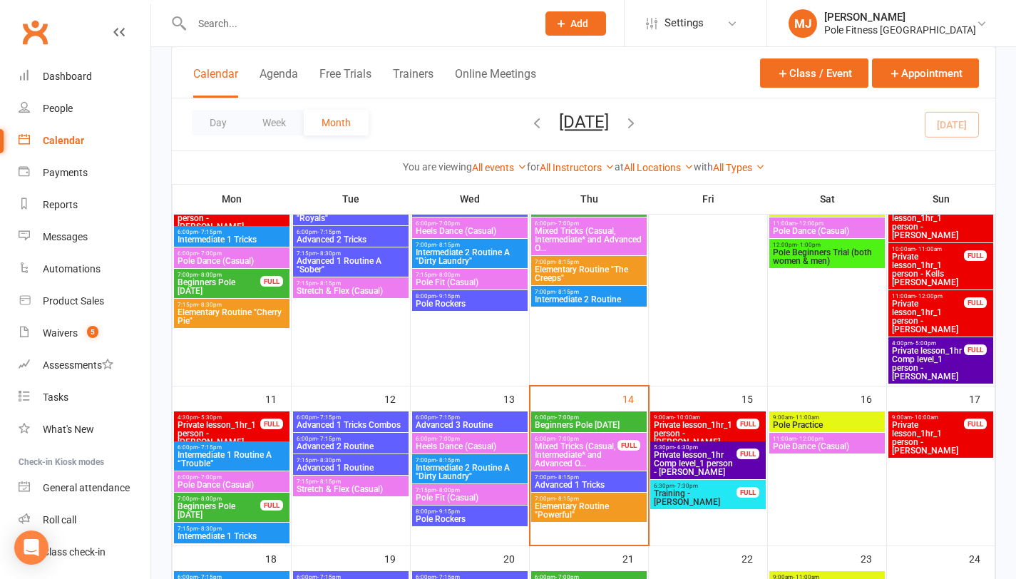
scroll to position [305, 0]
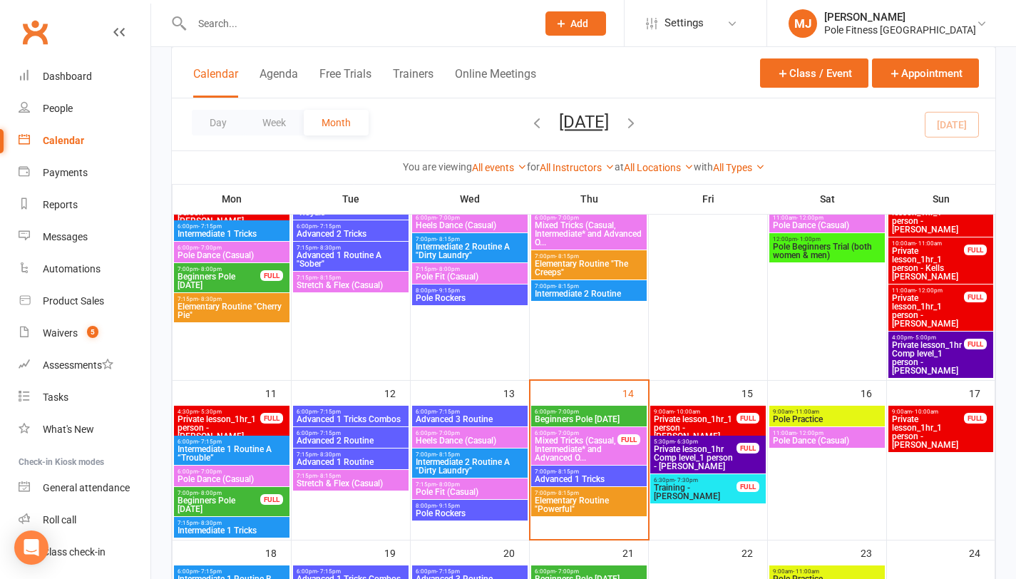
click at [196, 505] on span "Beginners Pole [DATE]" at bounding box center [219, 504] width 84 height 17
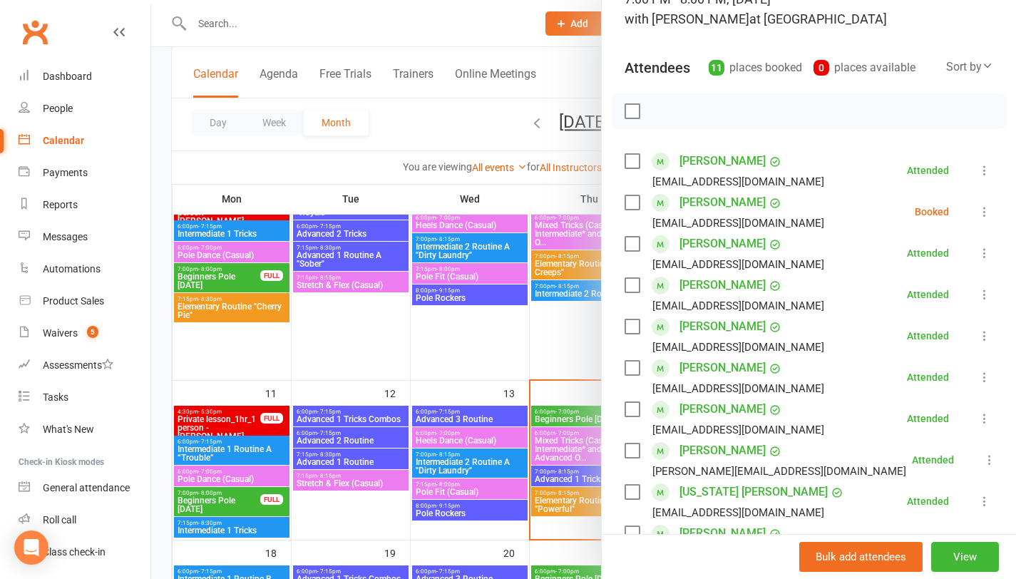
scroll to position [132, 0]
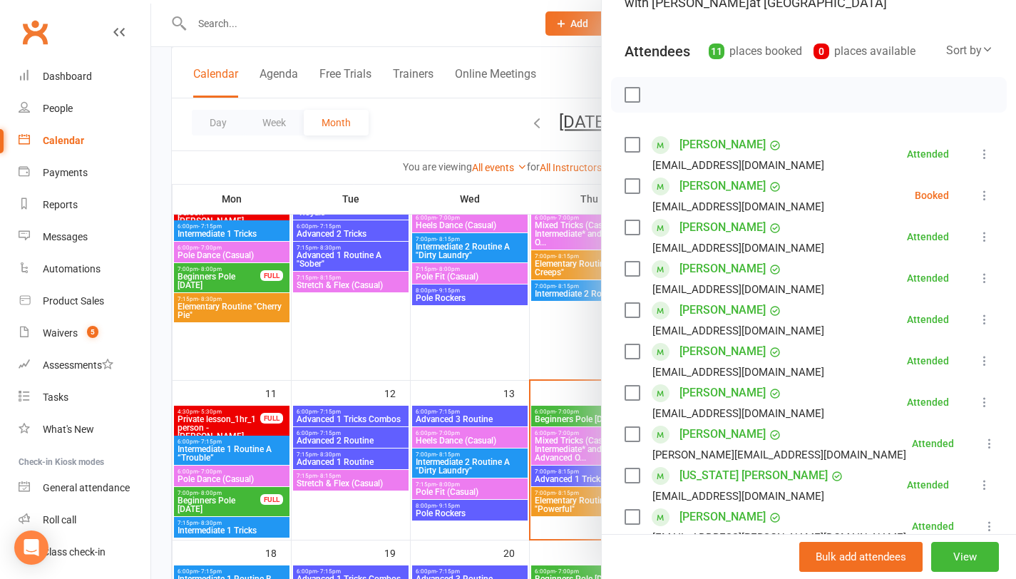
click at [733, 395] on link "[PERSON_NAME]" at bounding box center [723, 392] width 86 height 23
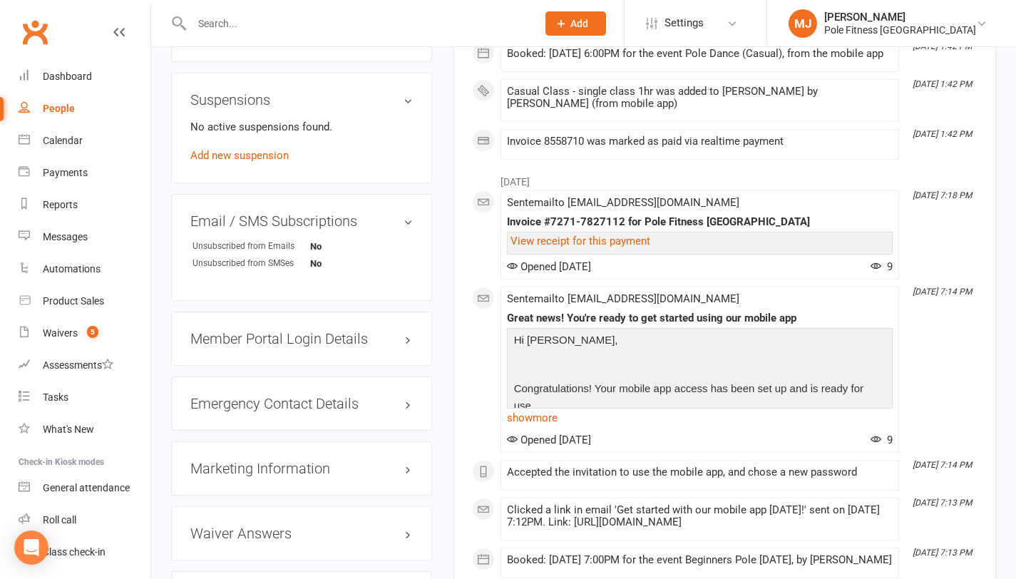
scroll to position [1166, 0]
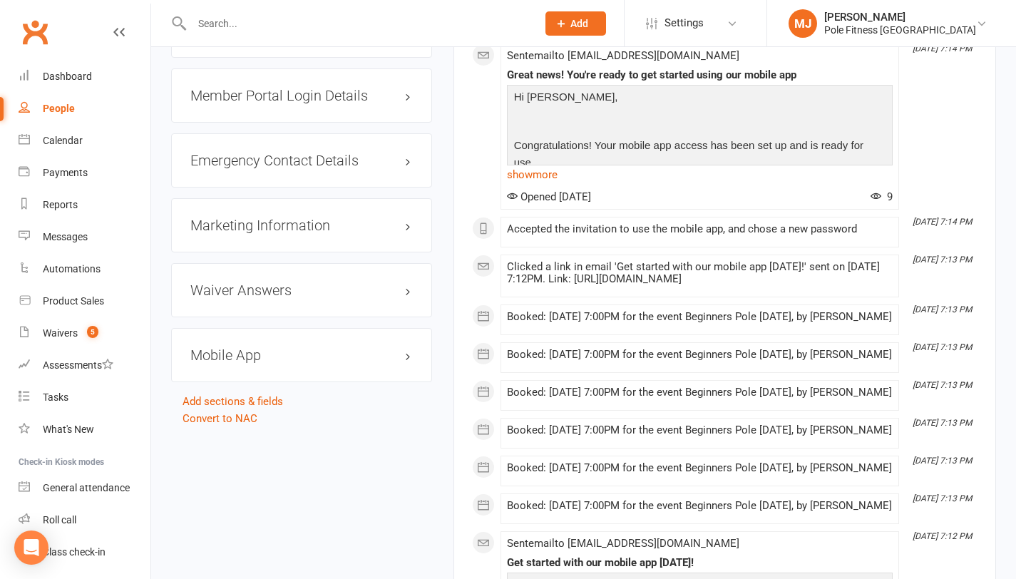
click at [287, 352] on h3 "Mobile App" at bounding box center [301, 355] width 222 height 16
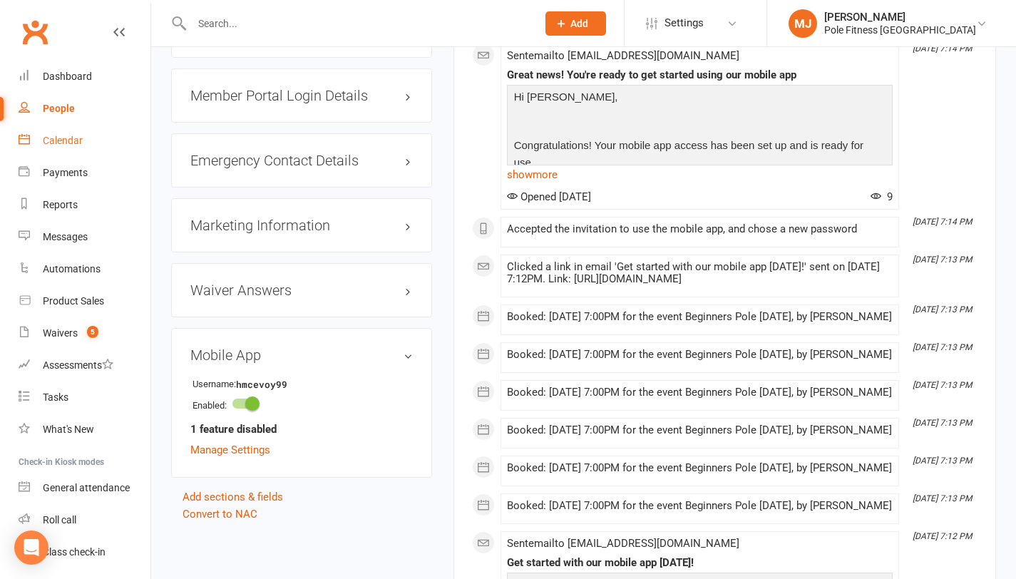
click at [58, 142] on div "Calendar" at bounding box center [63, 140] width 40 height 11
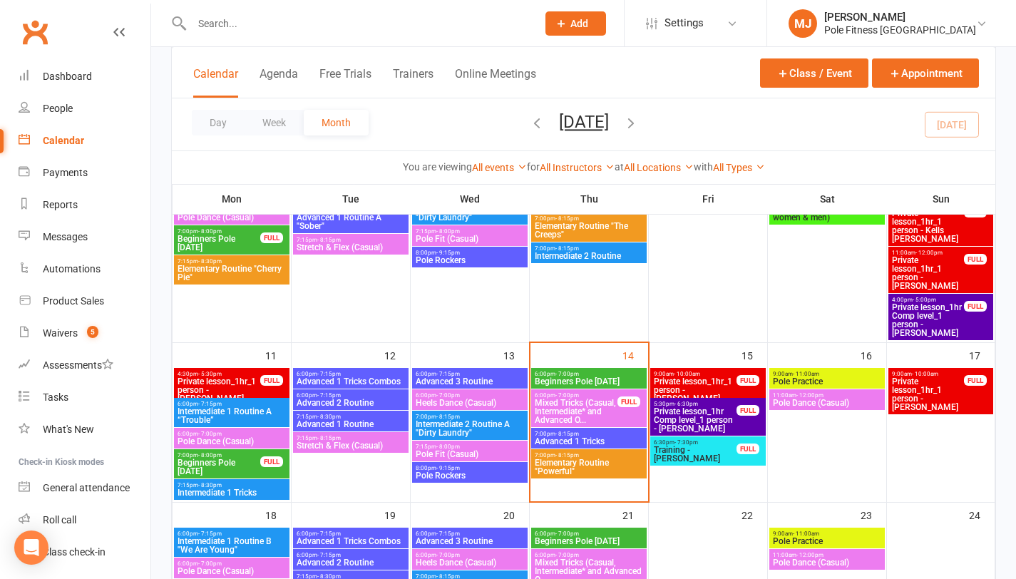
scroll to position [343, 0]
click at [257, 456] on span "7:00pm - 8:00pm" at bounding box center [219, 455] width 84 height 6
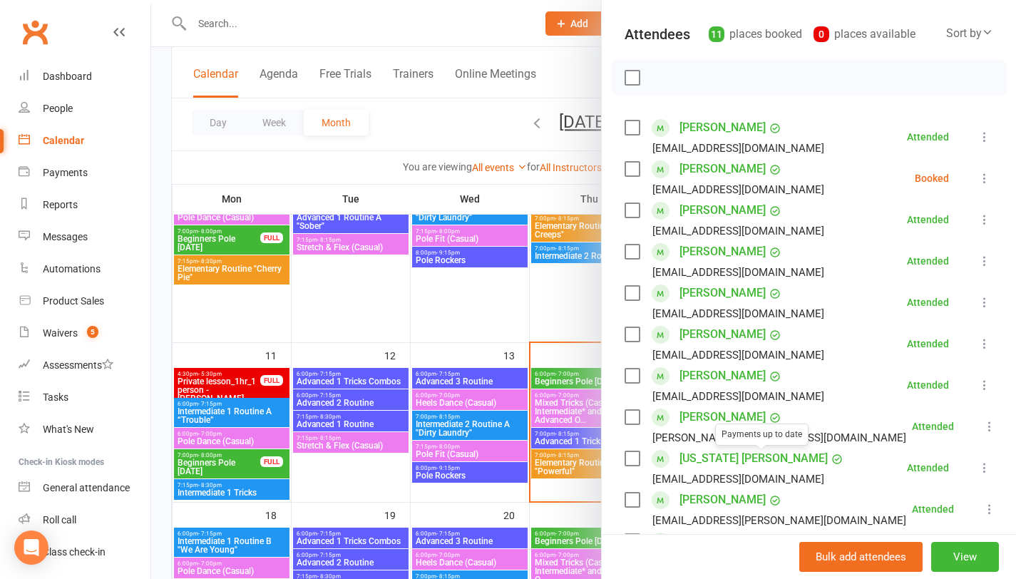
scroll to position [150, 0]
click at [717, 423] on link "[PERSON_NAME]" at bounding box center [723, 416] width 86 height 23
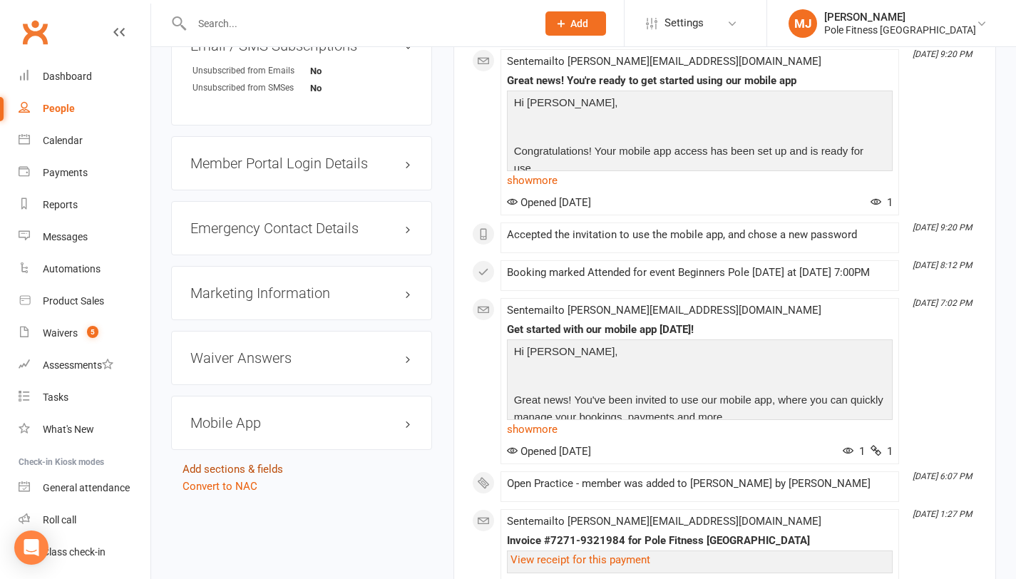
scroll to position [1140, 0]
click at [237, 395] on div "Mobile App" at bounding box center [301, 422] width 261 height 54
click at [245, 414] on h3 "Mobile App" at bounding box center [301, 422] width 222 height 16
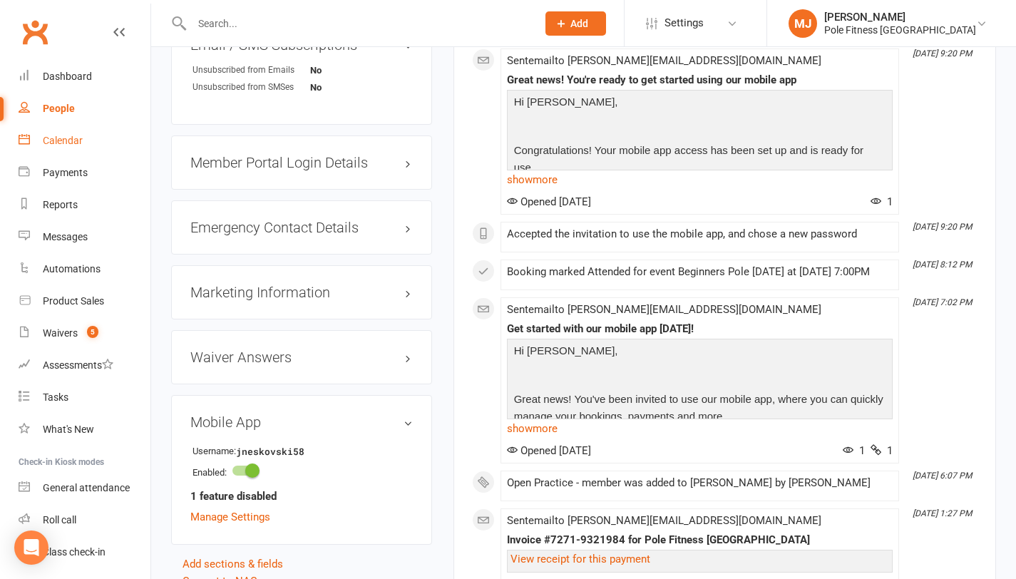
click at [73, 144] on div "Calendar" at bounding box center [63, 140] width 40 height 11
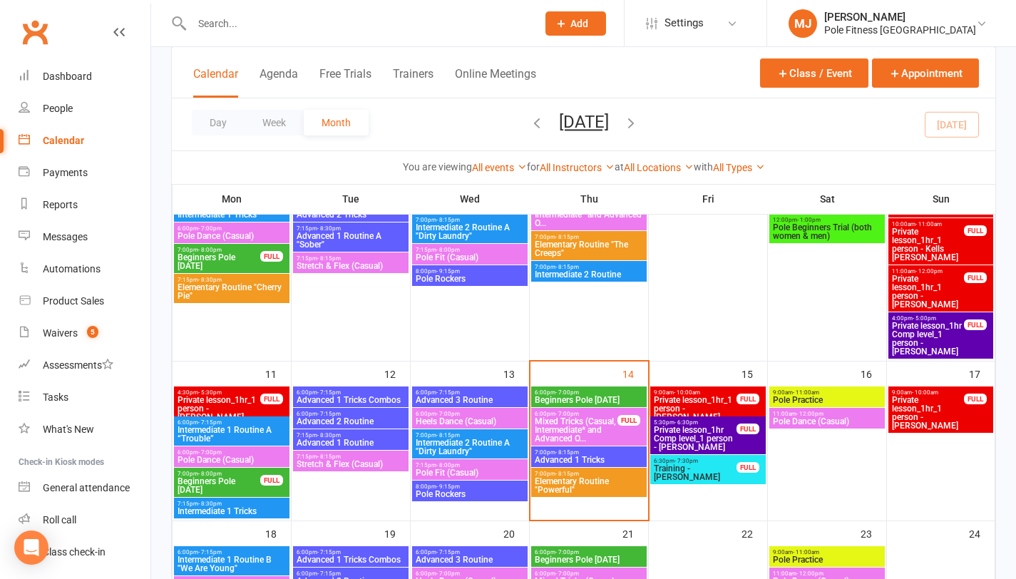
scroll to position [330, 0]
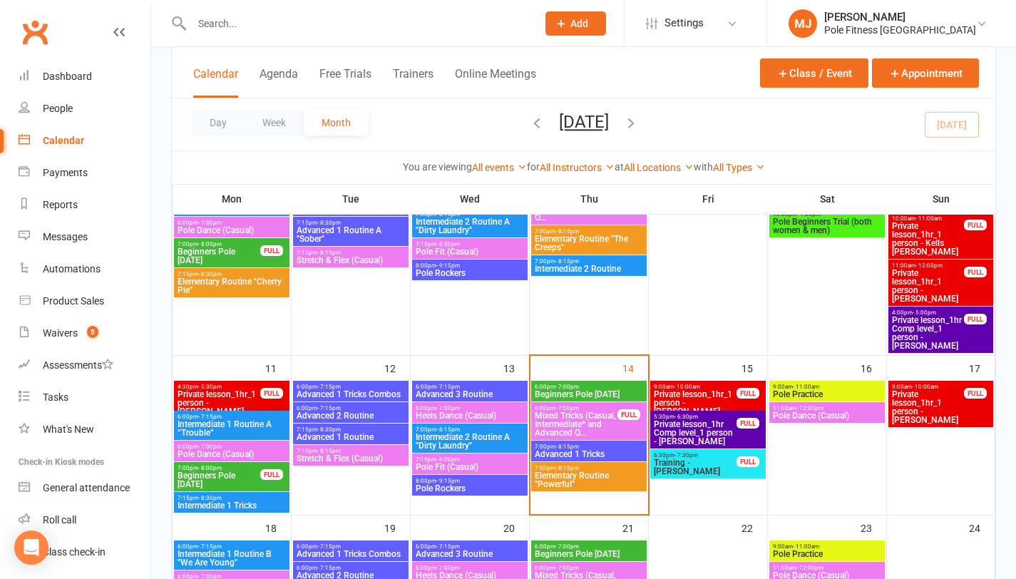
click at [232, 482] on span "Beginners Pole [DATE]" at bounding box center [219, 479] width 84 height 17
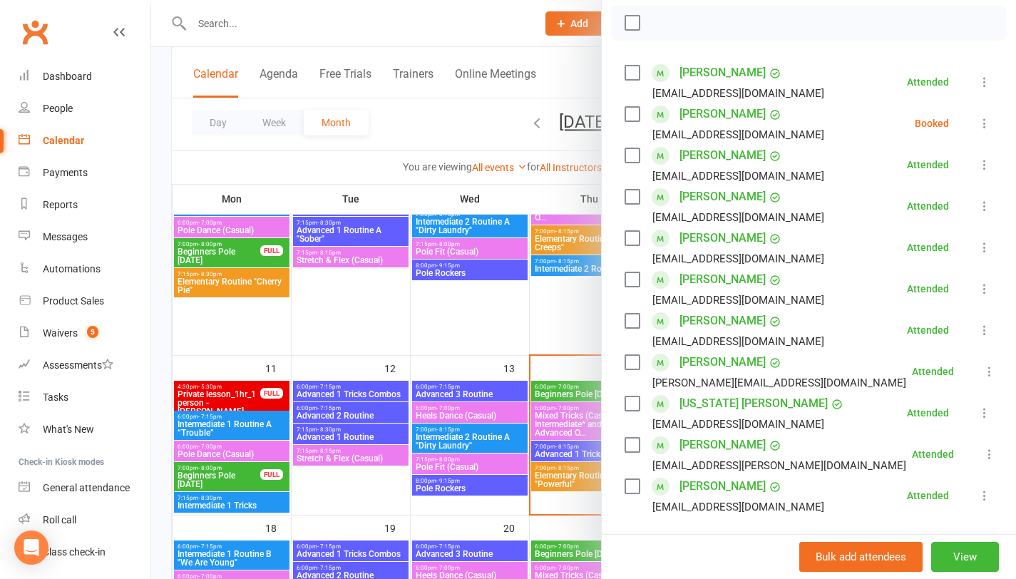
scroll to position [231, 0]
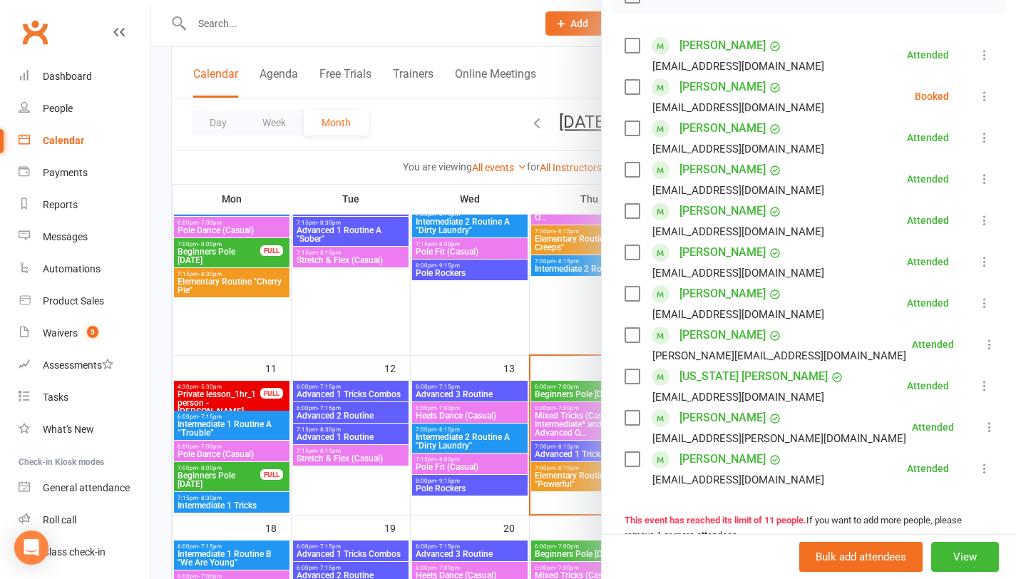
click at [712, 419] on link "[PERSON_NAME]" at bounding box center [723, 417] width 86 height 23
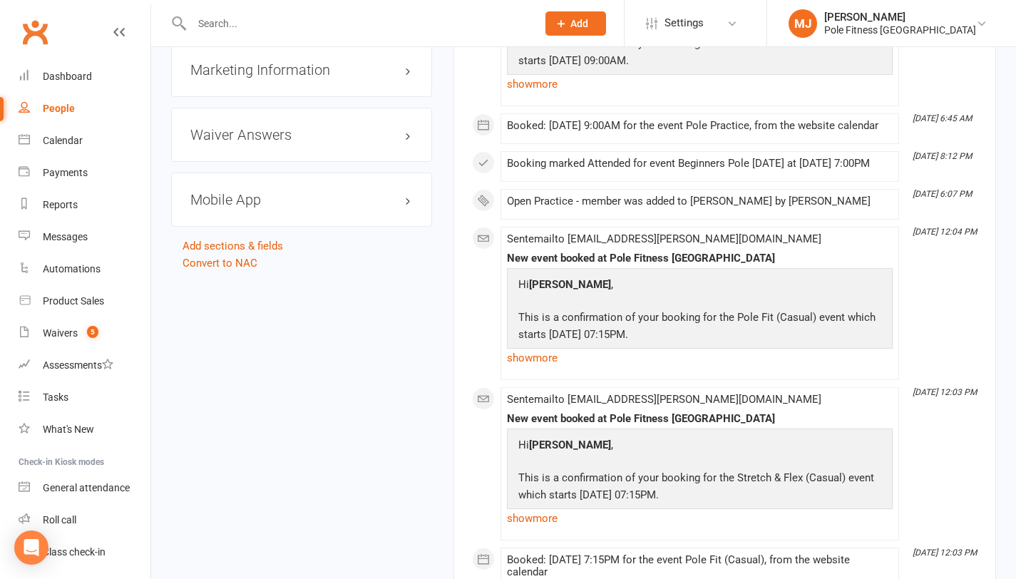
scroll to position [1337, 0]
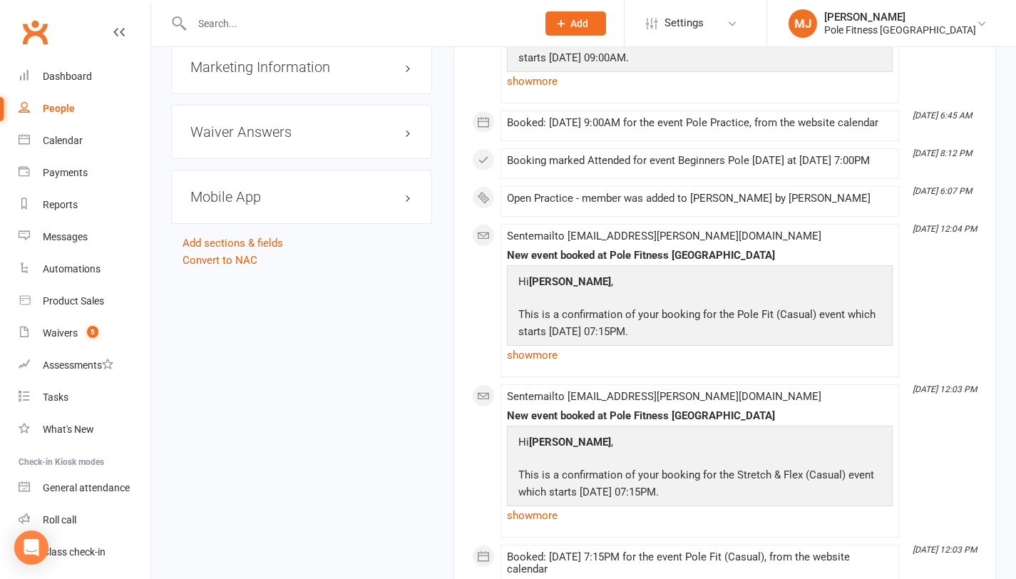
click at [225, 189] on h3 "Mobile App" at bounding box center [301, 197] width 222 height 16
click at [255, 221] on div at bounding box center [244, 226] width 24 height 10
click at [232, 224] on input "checkbox" at bounding box center [232, 224] width 0 height 0
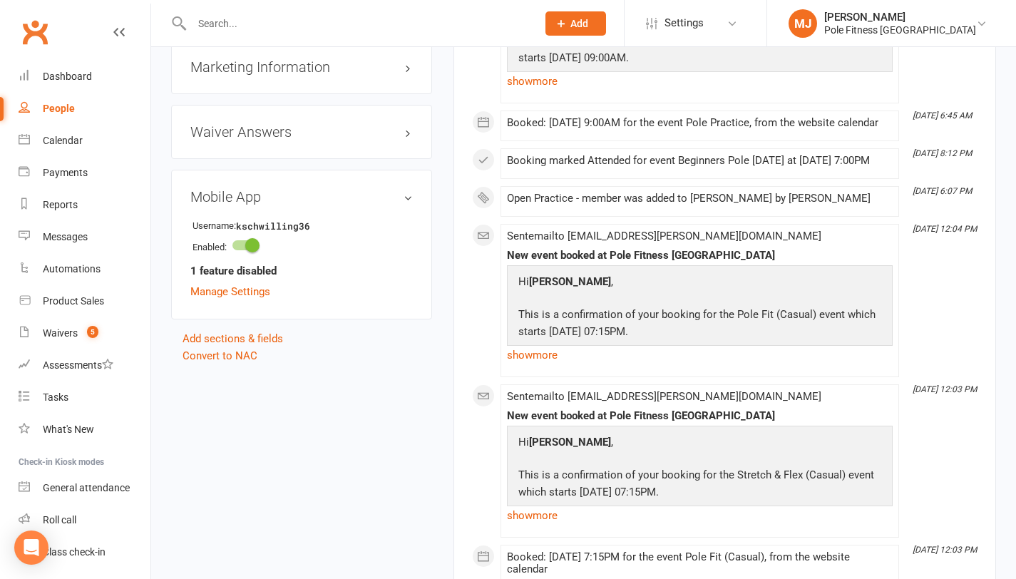
click at [247, 262] on strong "1 feature disabled" at bounding box center [233, 270] width 86 height 17
click at [250, 285] on link "Manage Settings" at bounding box center [230, 291] width 80 height 13
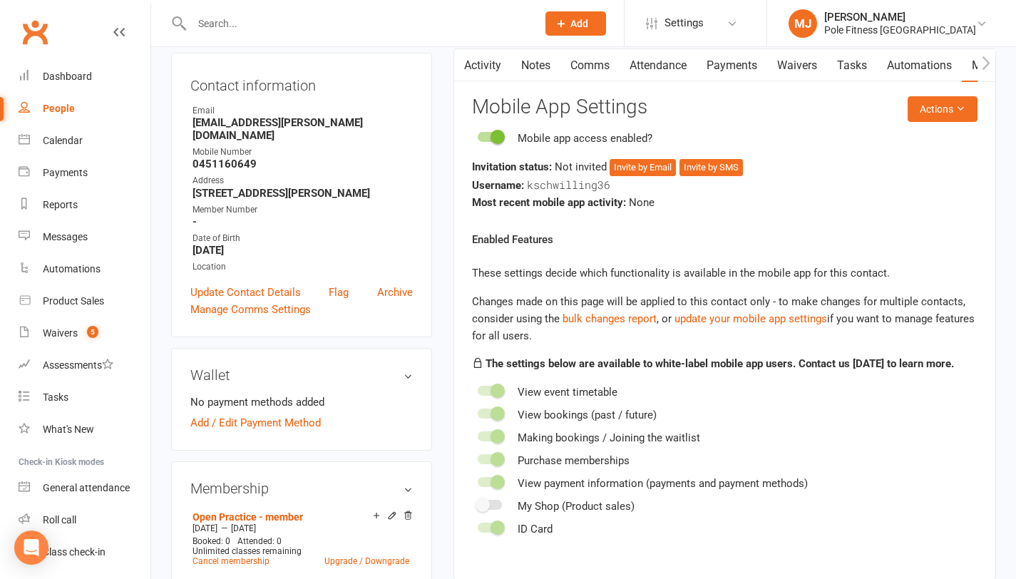
scroll to position [122, 0]
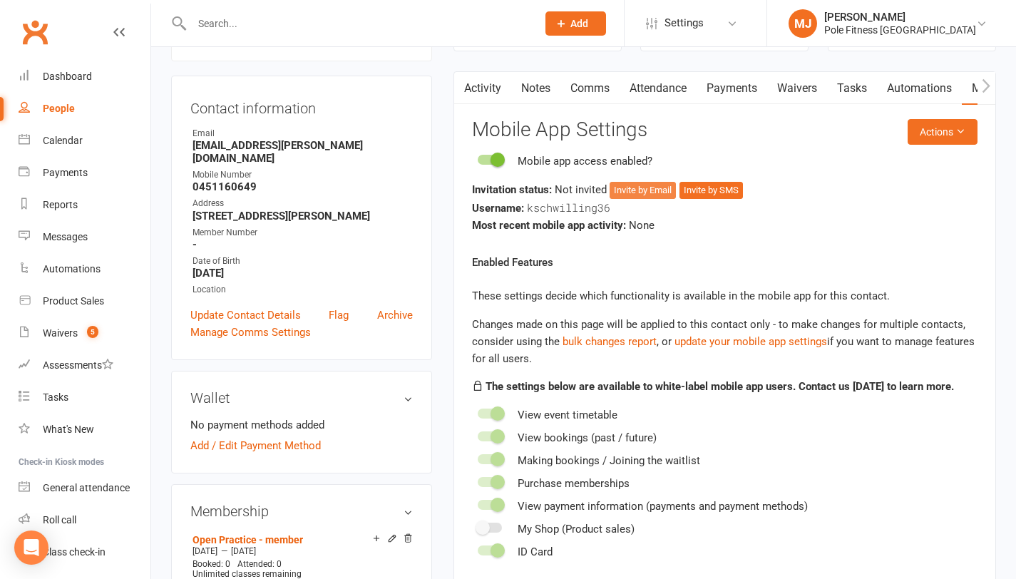
click at [647, 195] on button "Invite by Email" at bounding box center [643, 190] width 66 height 17
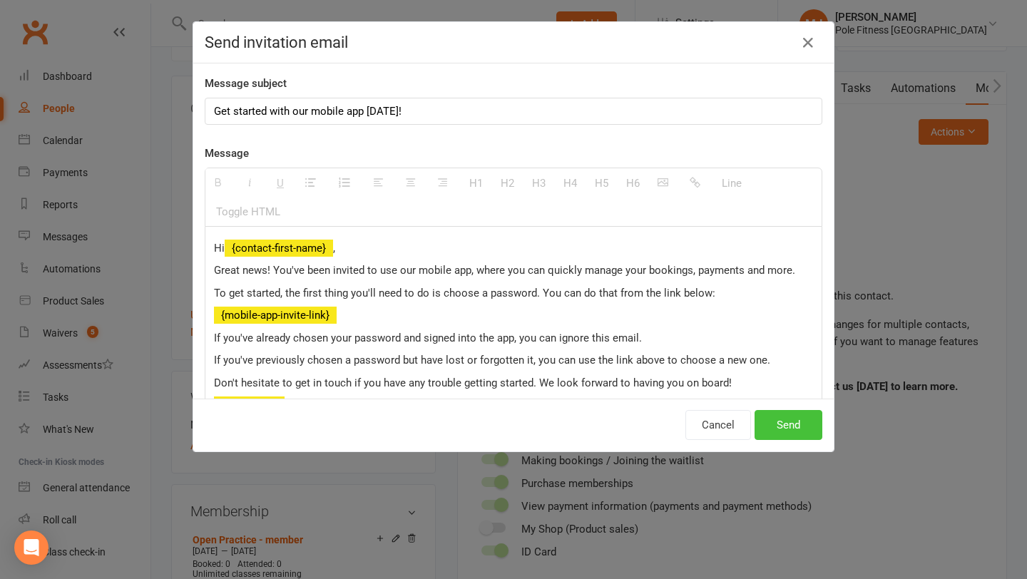
click at [801, 427] on button "Send" at bounding box center [788, 425] width 68 height 30
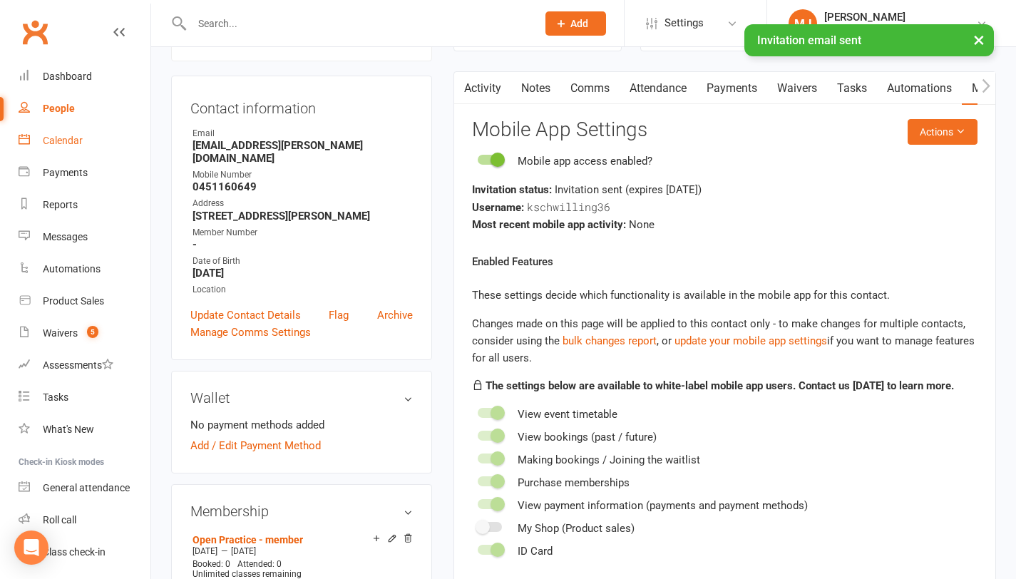
drag, startPoint x: 60, startPoint y: 141, endPoint x: 41, endPoint y: 142, distance: 18.6
click at [60, 141] on div "Calendar" at bounding box center [63, 140] width 40 height 11
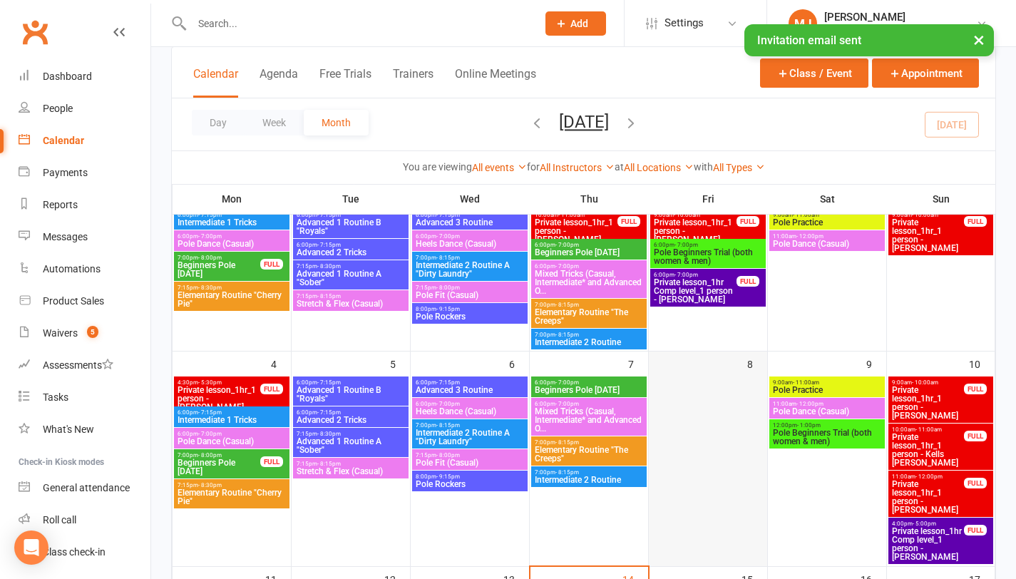
scroll to position [242, 0]
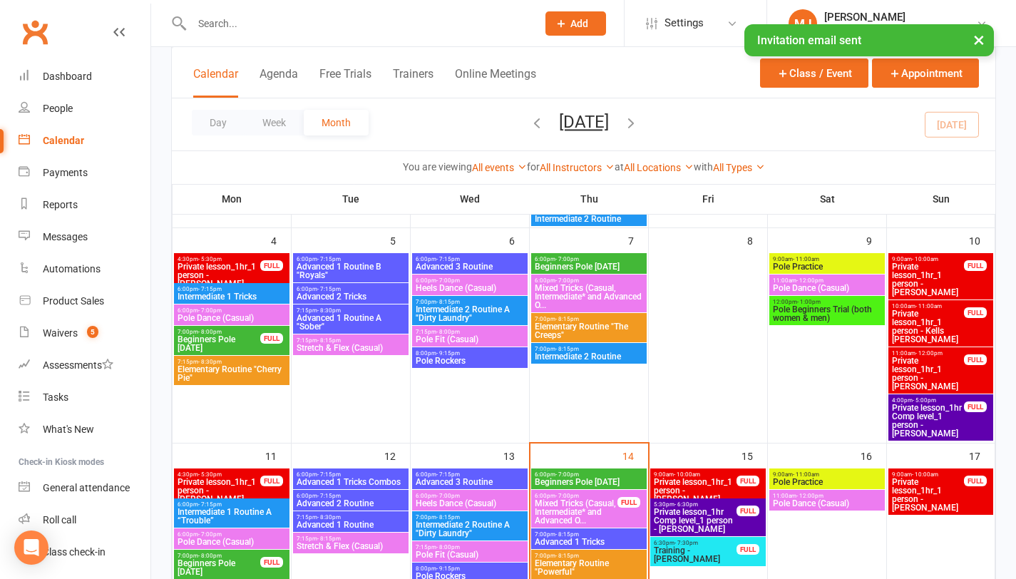
click at [566, 473] on span "- 7:00pm" at bounding box center [567, 474] width 24 height 6
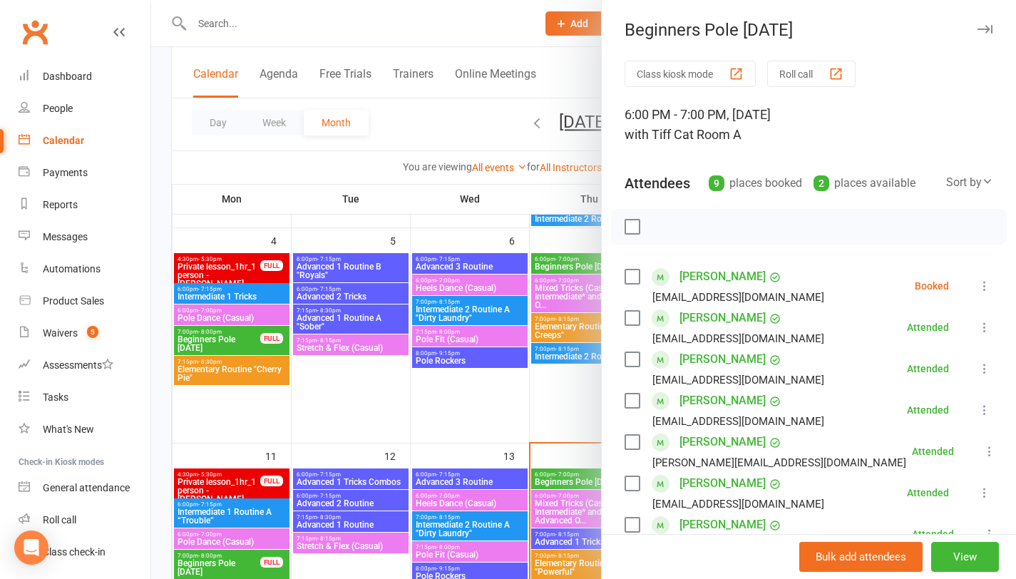
click at [706, 319] on link "[PERSON_NAME]" at bounding box center [723, 318] width 86 height 23
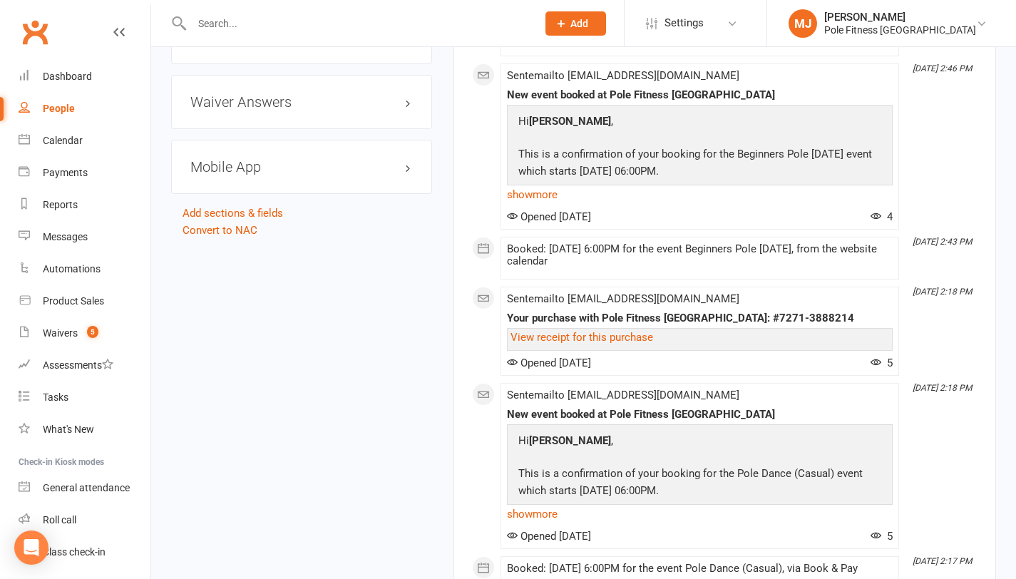
scroll to position [1406, 0]
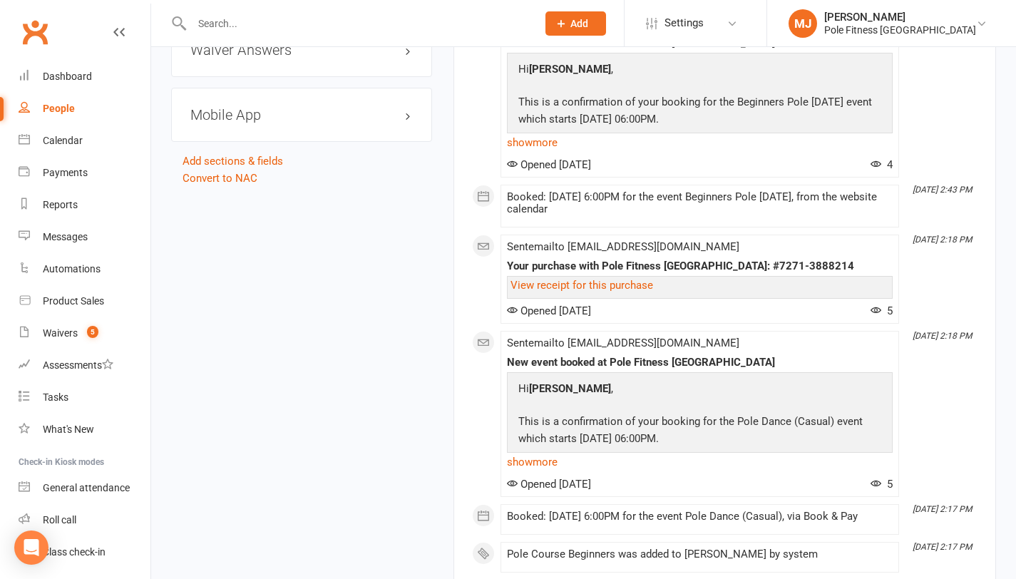
click at [404, 123] on h3 "Mobile App" at bounding box center [301, 115] width 222 height 16
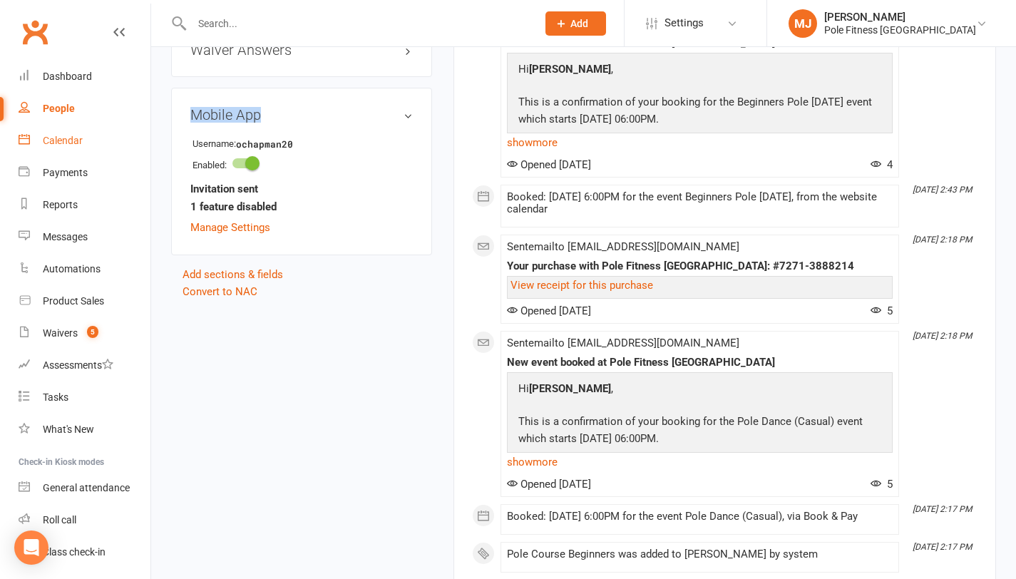
click at [69, 144] on div "Calendar" at bounding box center [63, 140] width 40 height 11
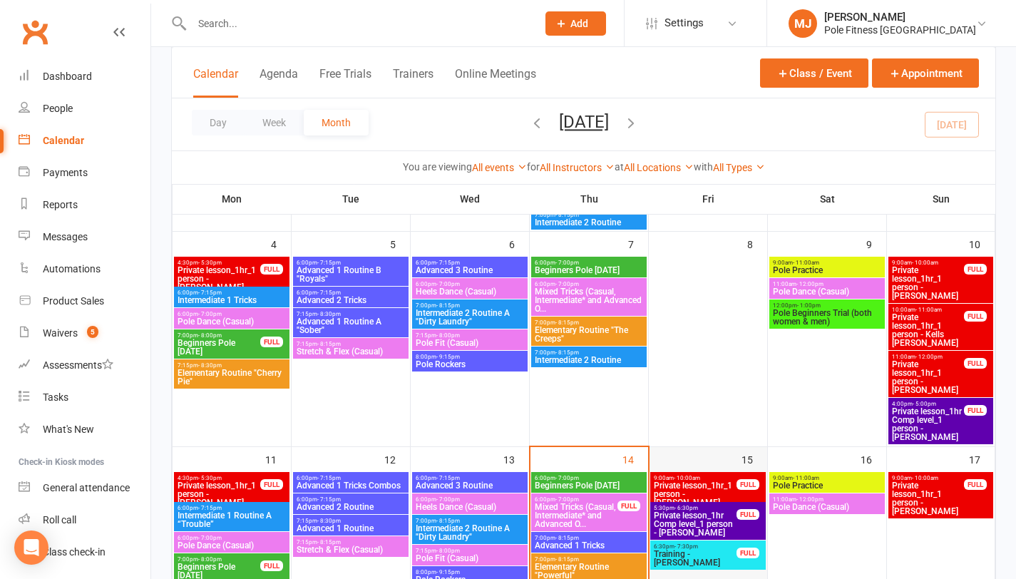
scroll to position [334, 0]
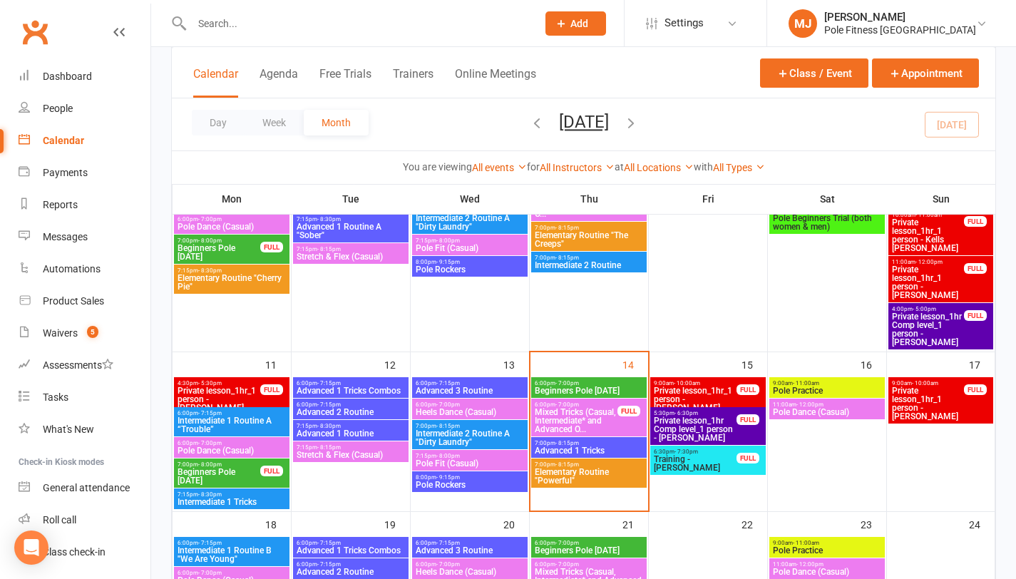
click at [596, 390] on span "Beginners Pole [DATE]" at bounding box center [589, 390] width 110 height 9
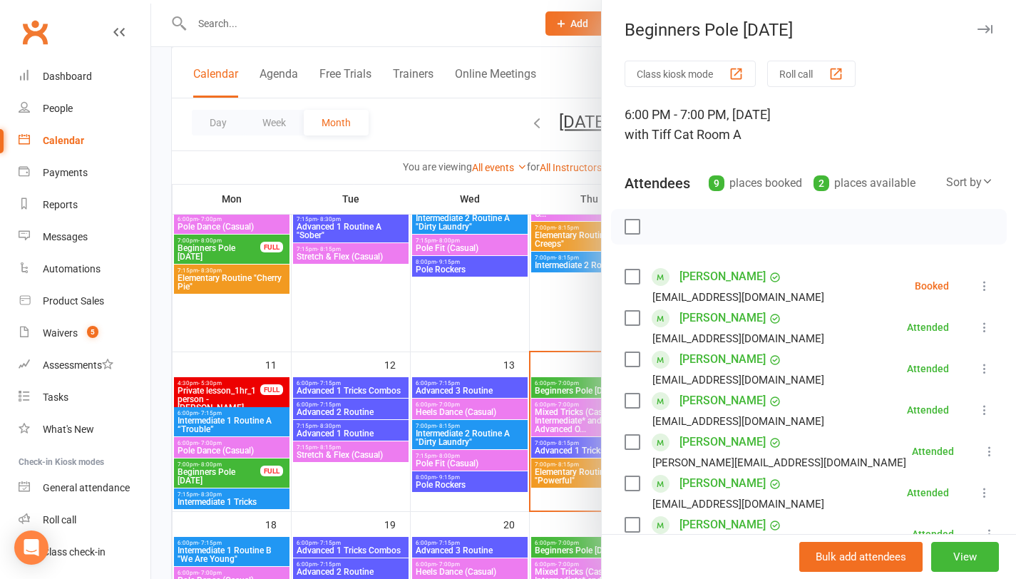
click at [701, 402] on link "[PERSON_NAME]" at bounding box center [723, 400] width 86 height 23
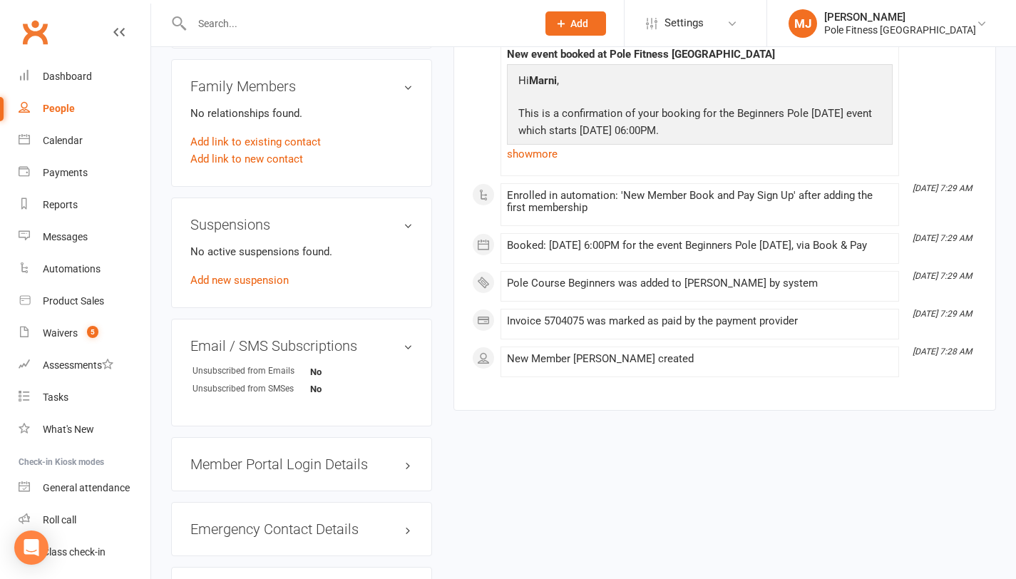
scroll to position [963, 0]
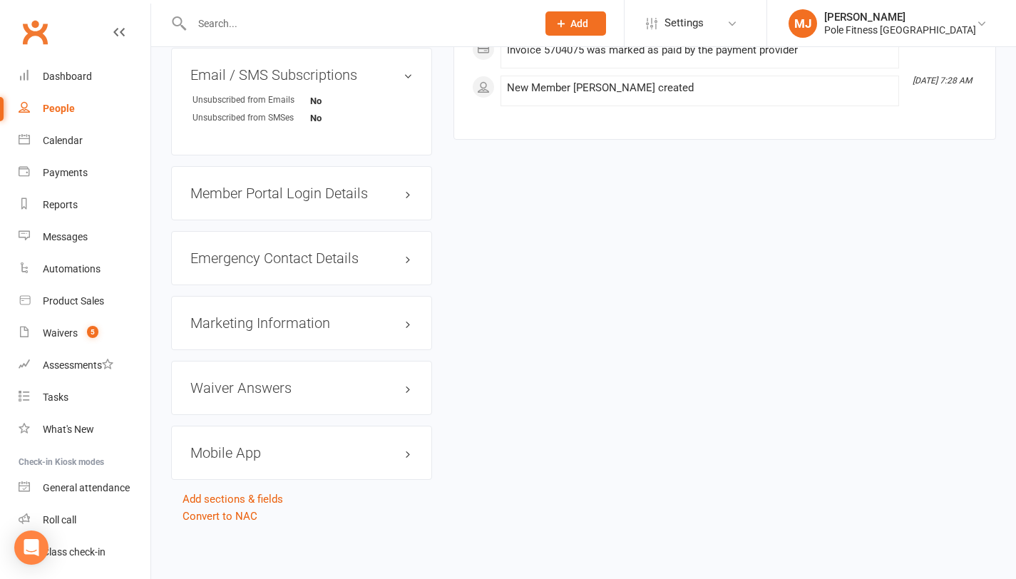
click at [390, 454] on h3 "Mobile App" at bounding box center [301, 453] width 222 height 16
click at [257, 481] on div at bounding box center [244, 482] width 24 height 10
click at [232, 480] on input "checkbox" at bounding box center [232, 480] width 0 height 0
click at [250, 550] on link "Manage Settings" at bounding box center [230, 547] width 80 height 13
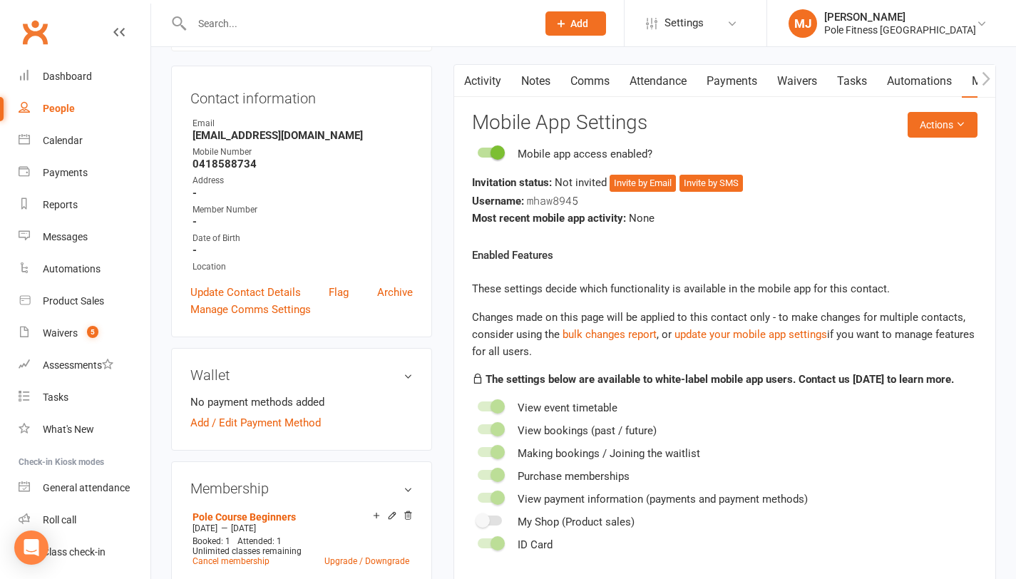
scroll to position [122, 0]
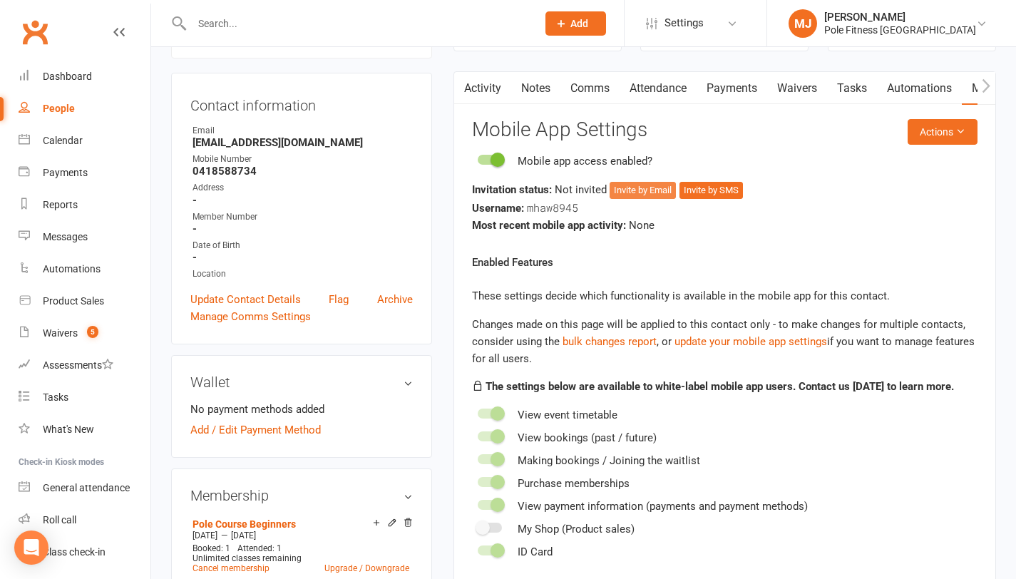
click at [657, 193] on button "Invite by Email" at bounding box center [643, 190] width 66 height 17
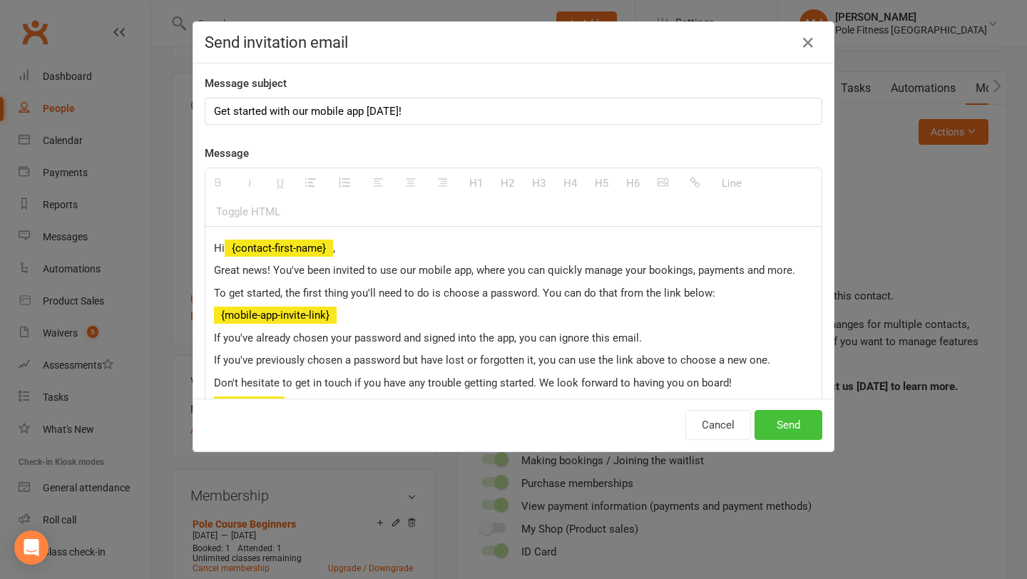
click at [787, 421] on button "Send" at bounding box center [788, 425] width 68 height 30
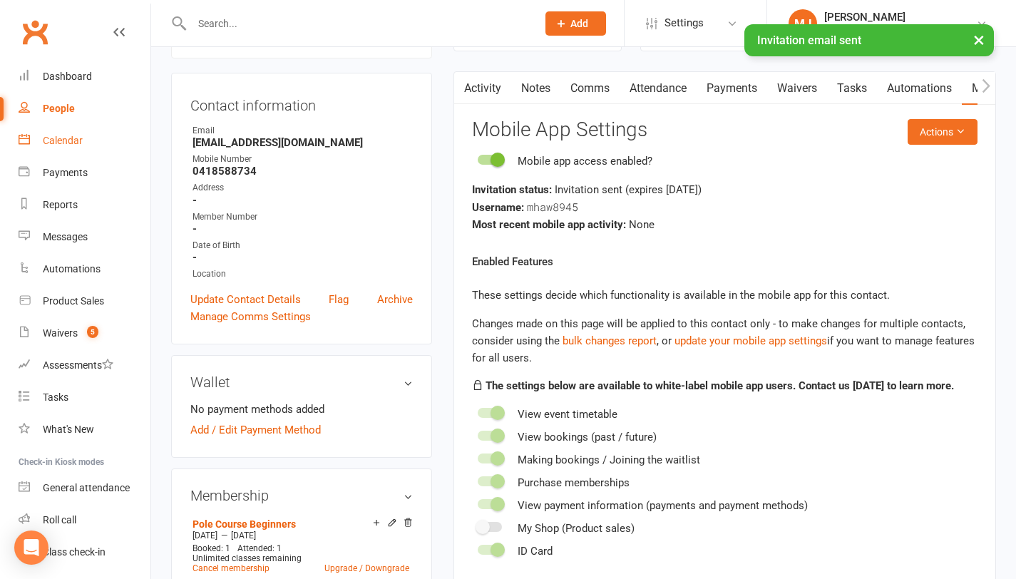
click at [58, 135] on div "Calendar" at bounding box center [63, 140] width 40 height 11
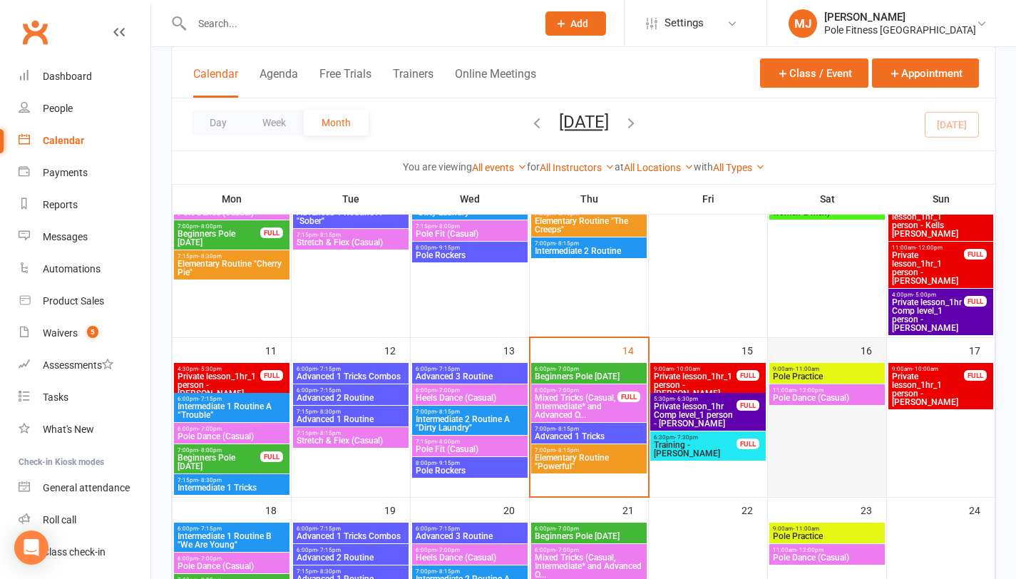
scroll to position [356, 0]
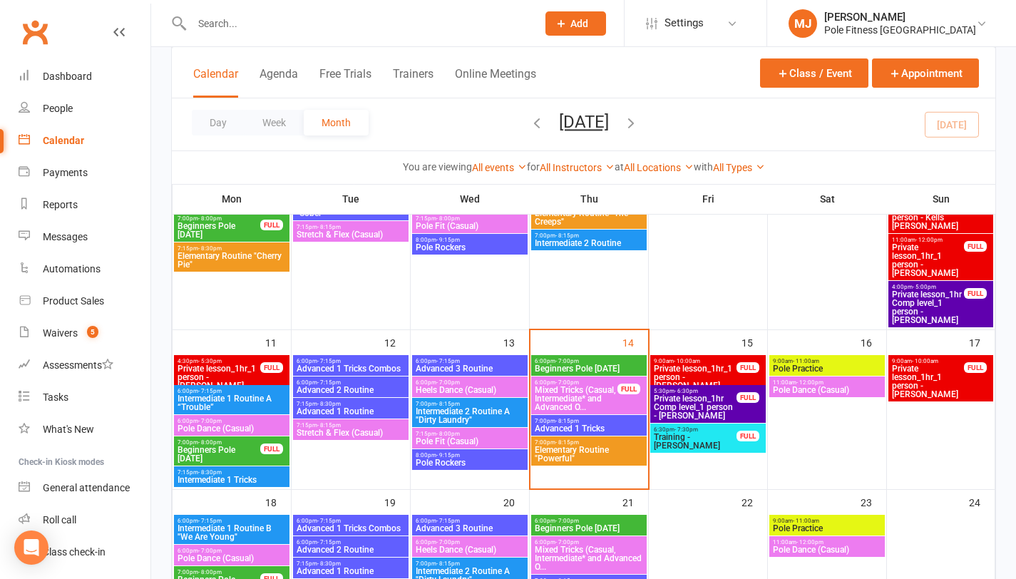
click at [570, 364] on span "Beginners Pole [DATE]" at bounding box center [589, 368] width 110 height 9
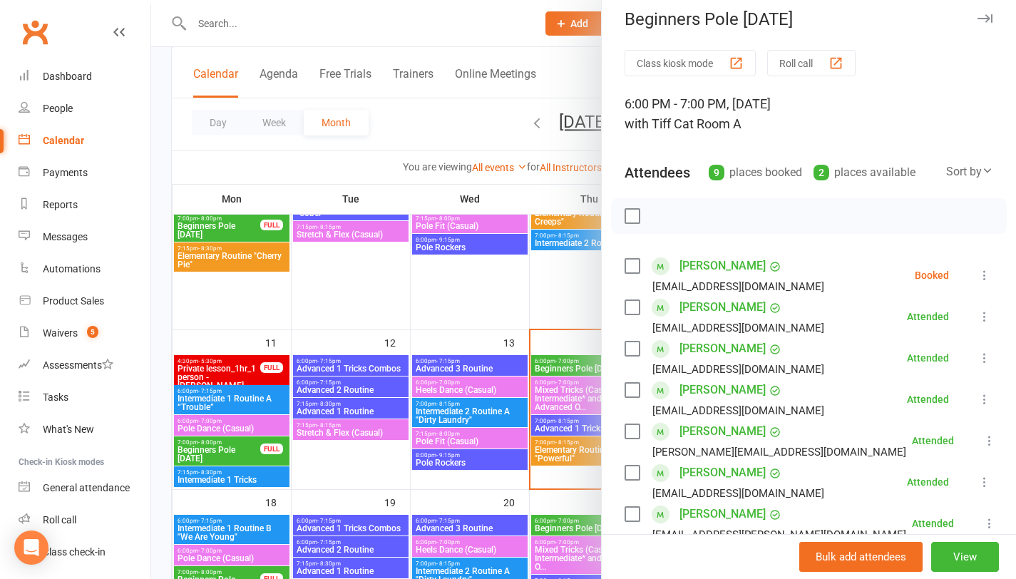
scroll to position [11, 0]
click at [714, 431] on link "[PERSON_NAME]" at bounding box center [723, 430] width 86 height 23
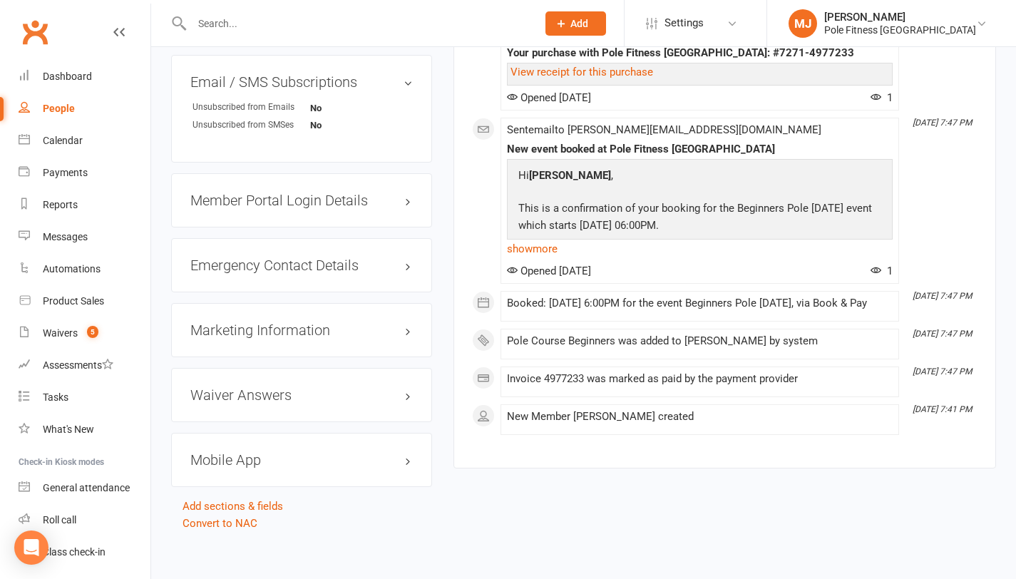
scroll to position [970, 0]
click at [281, 456] on div "Mobile App" at bounding box center [301, 459] width 261 height 54
click at [252, 451] on h3 "Mobile App" at bounding box center [301, 459] width 222 height 16
click at [257, 483] on label at bounding box center [244, 488] width 24 height 10
click at [232, 486] on input "checkbox" at bounding box center [232, 486] width 0 height 0
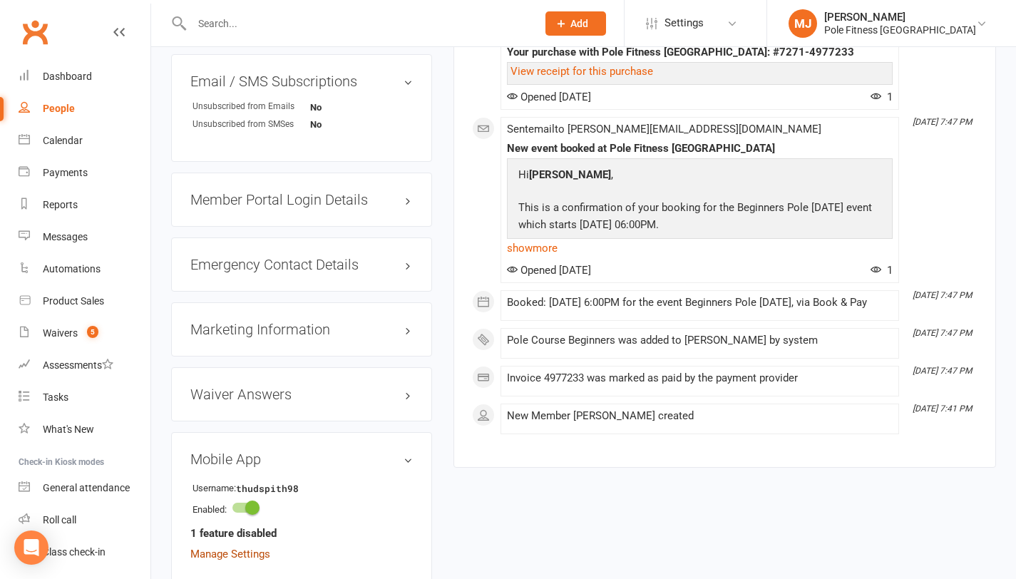
click at [247, 548] on link "Manage Settings" at bounding box center [230, 554] width 80 height 13
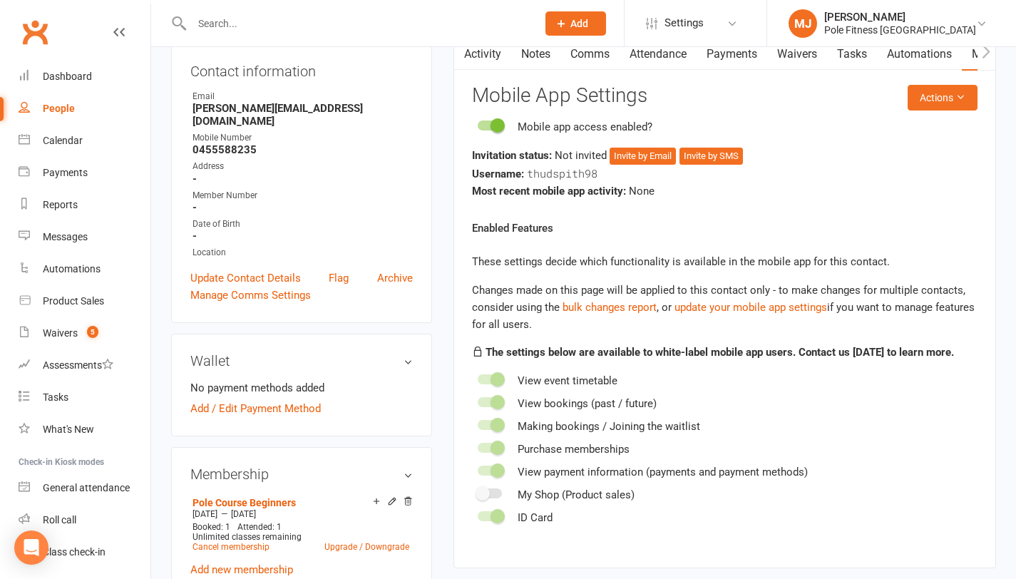
scroll to position [122, 0]
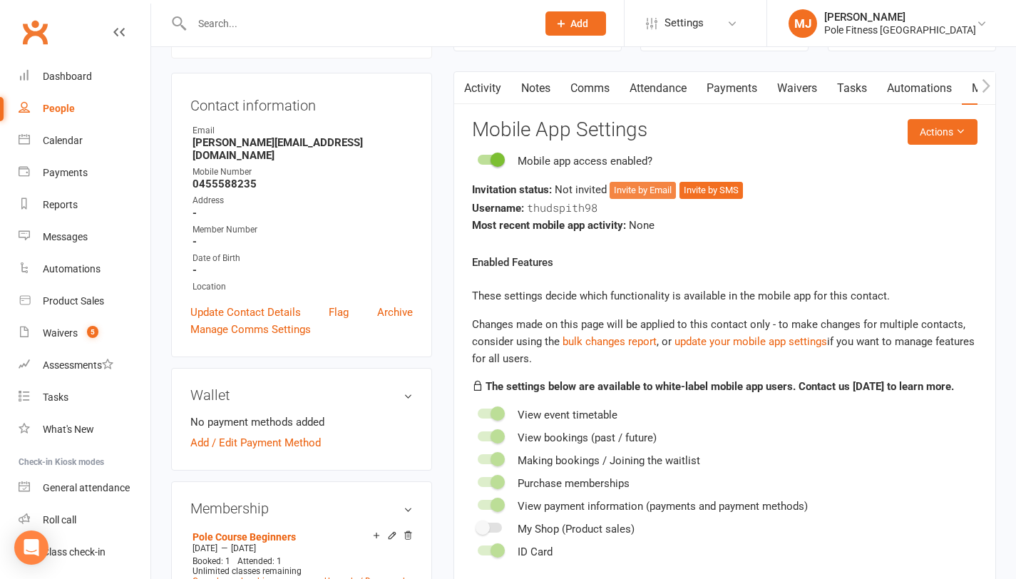
click at [659, 193] on button "Invite by Email" at bounding box center [643, 190] width 66 height 17
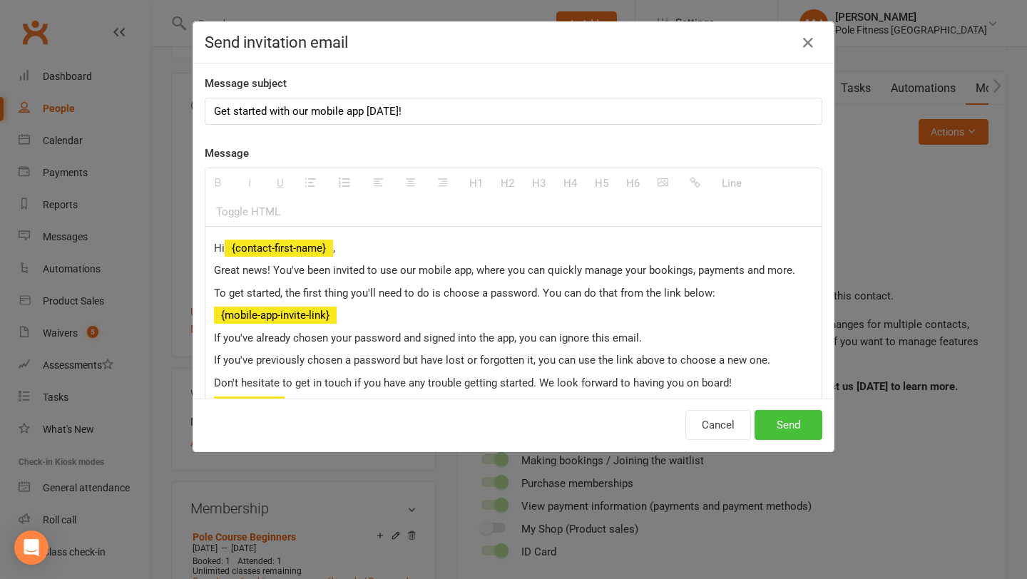
click at [780, 424] on button "Send" at bounding box center [788, 425] width 68 height 30
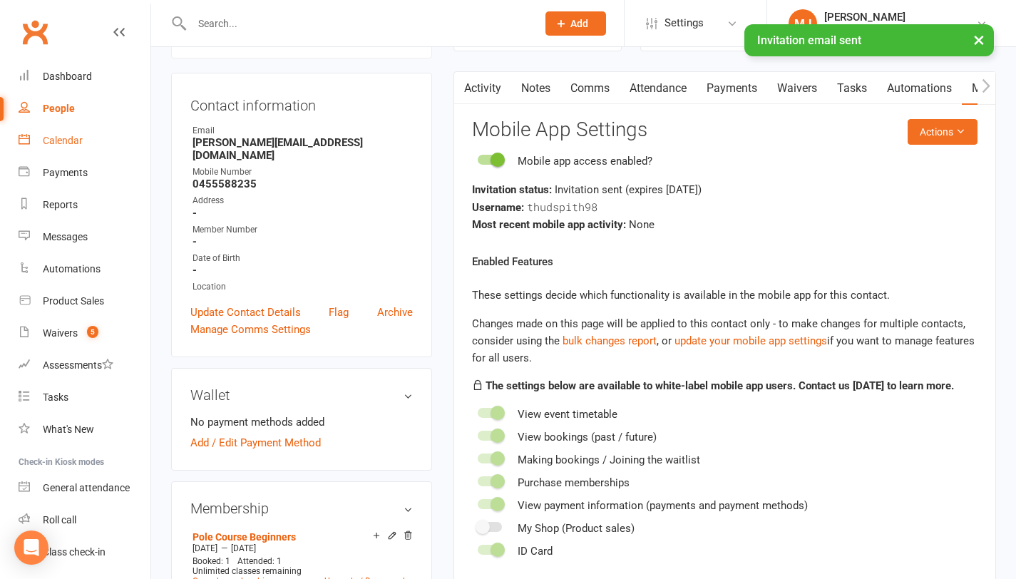
click at [56, 143] on div "Calendar" at bounding box center [63, 140] width 40 height 11
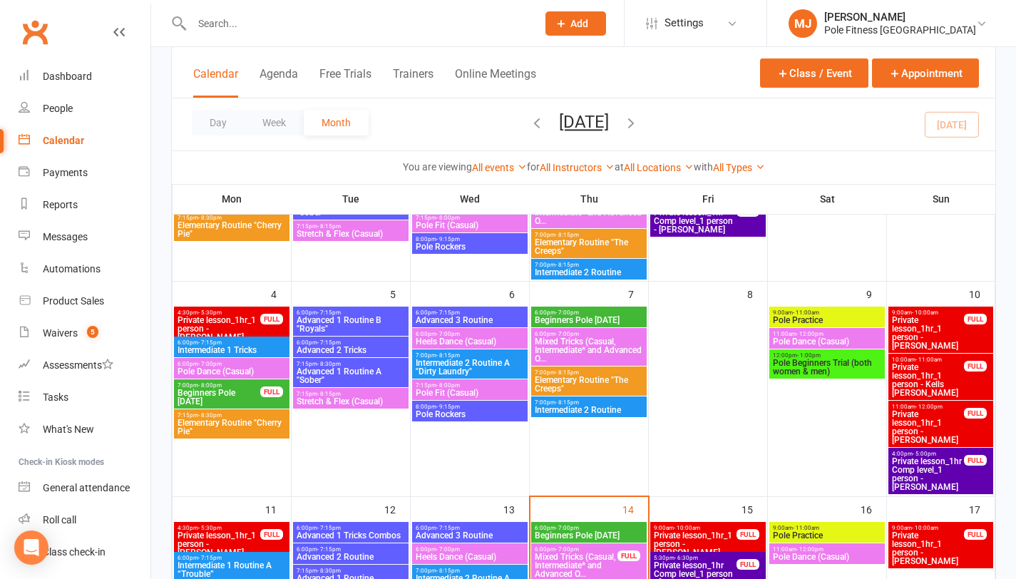
scroll to position [307, 0]
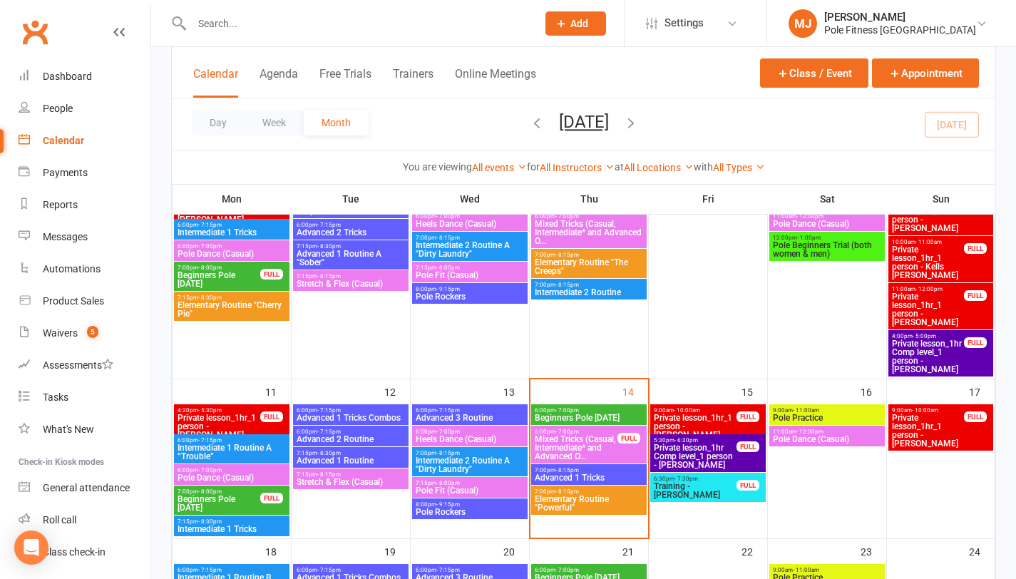
click at [591, 414] on span "Beginners Pole [DATE]" at bounding box center [589, 418] width 110 height 9
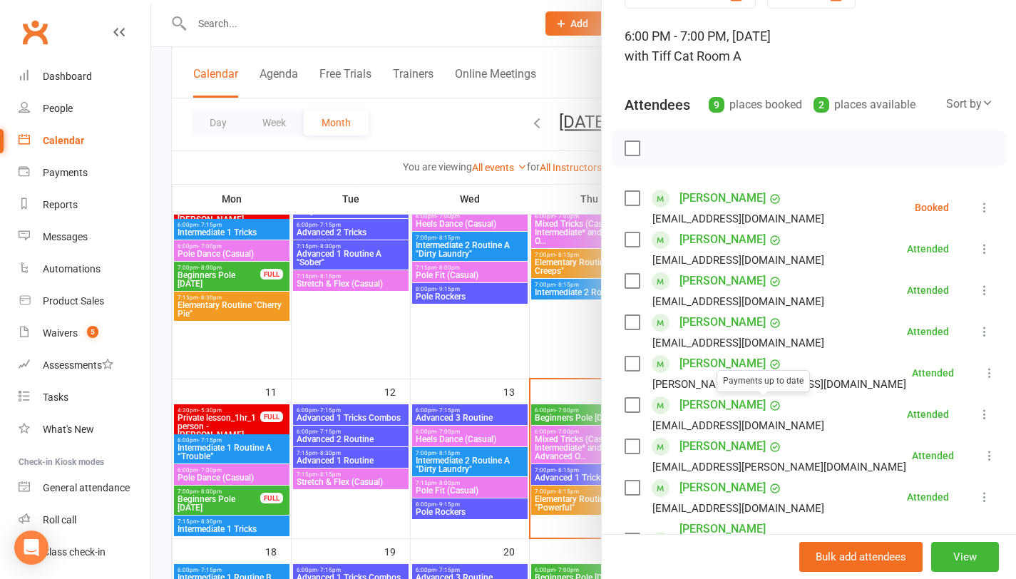
scroll to position [100, 0]
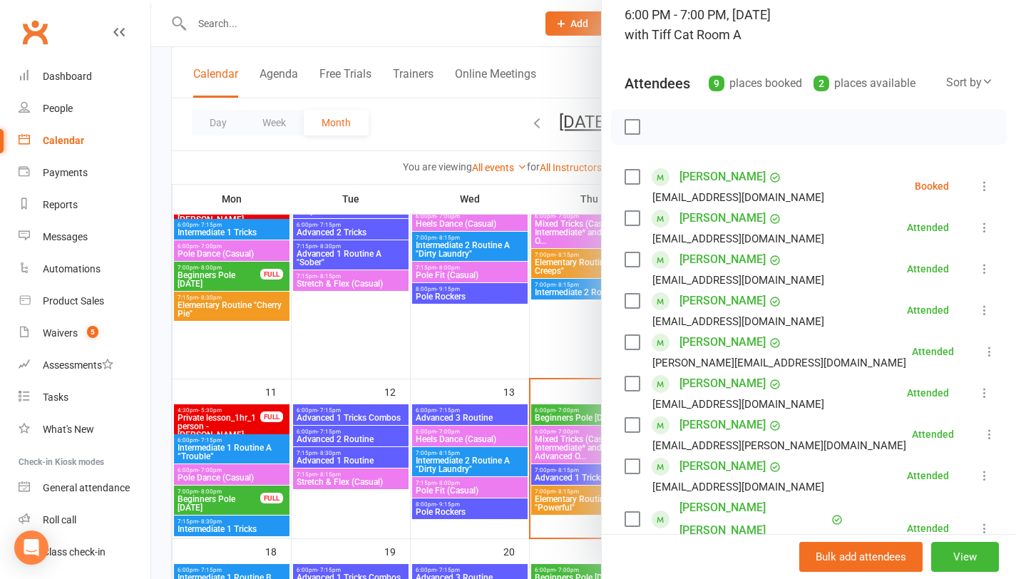
click at [695, 388] on link "[PERSON_NAME]" at bounding box center [723, 383] width 86 height 23
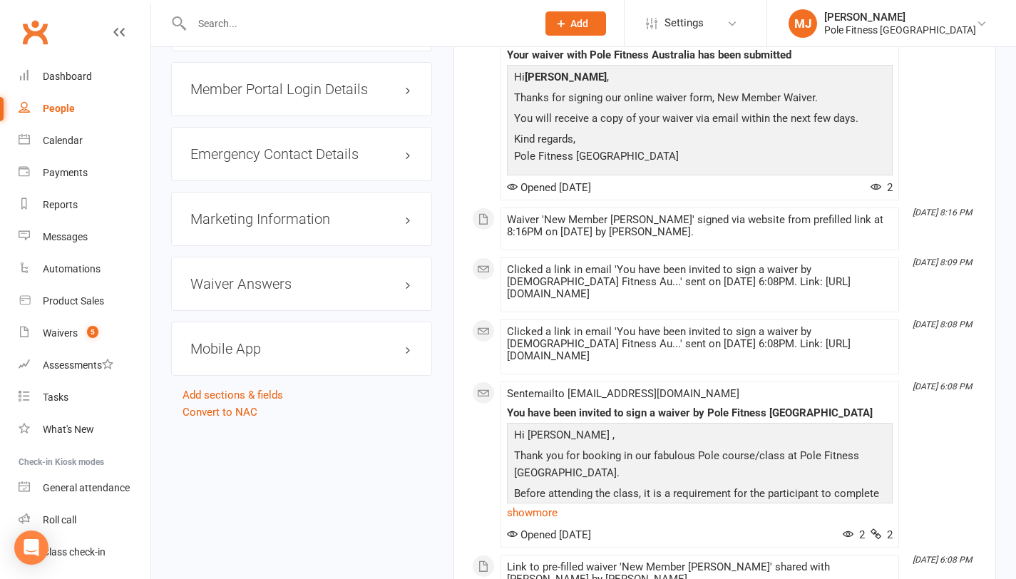
scroll to position [1172, 0]
click at [241, 357] on h3 "Mobile App" at bounding box center [301, 349] width 222 height 16
click at [253, 383] on div at bounding box center [244, 378] width 24 height 10
click at [232, 376] on input "checkbox" at bounding box center [232, 376] width 0 height 0
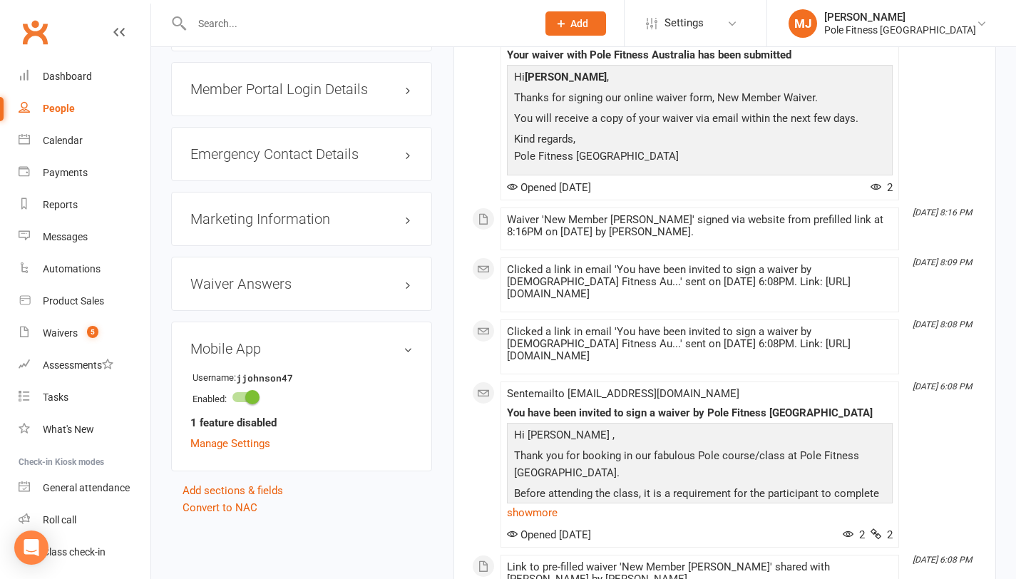
click at [237, 431] on strong "1 feature disabled" at bounding box center [233, 422] width 86 height 17
click at [240, 450] on link "Manage Settings" at bounding box center [230, 443] width 80 height 13
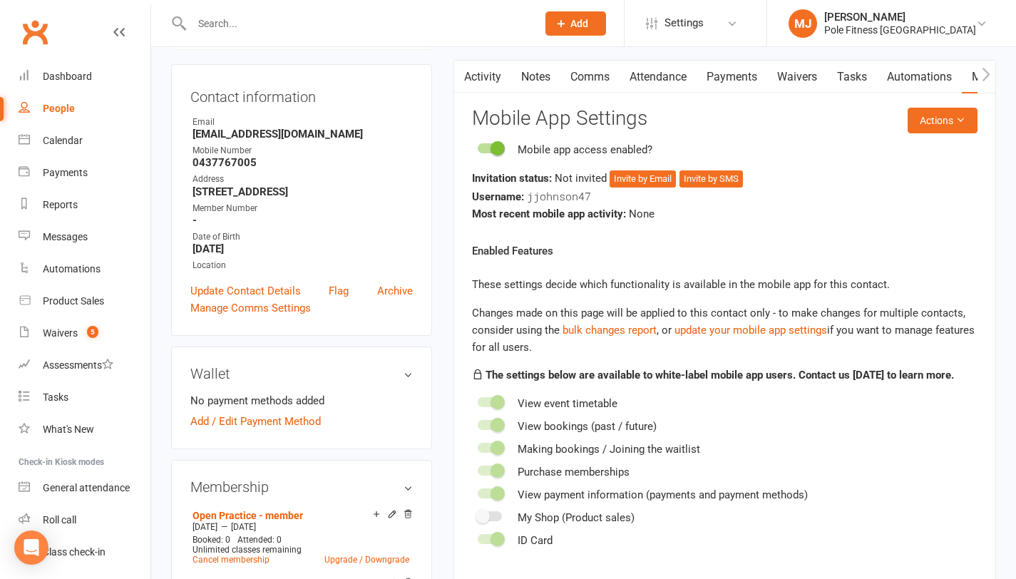
scroll to position [122, 0]
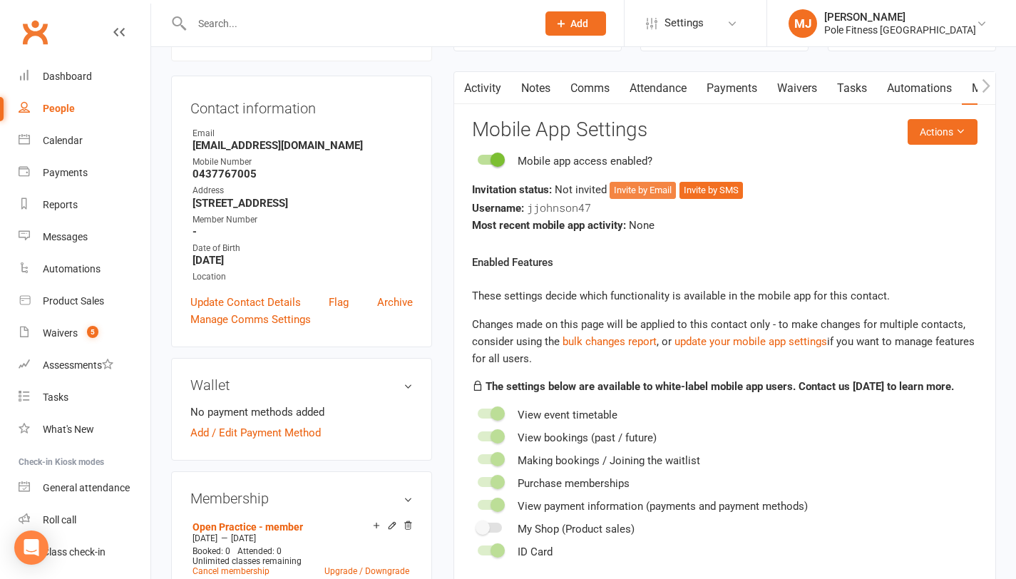
click at [651, 193] on button "Invite by Email" at bounding box center [643, 190] width 66 height 17
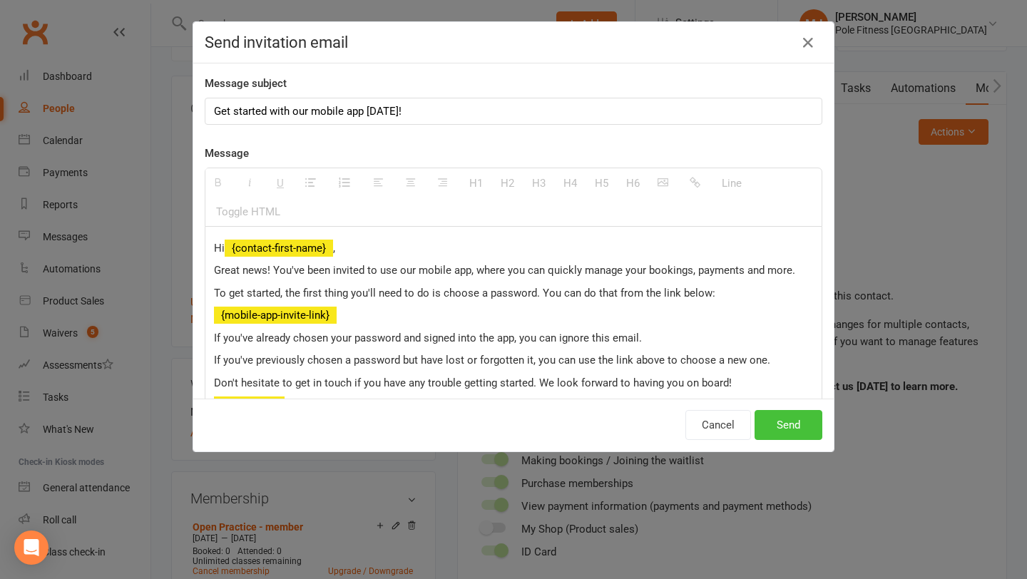
click at [785, 424] on button "Send" at bounding box center [788, 425] width 68 height 30
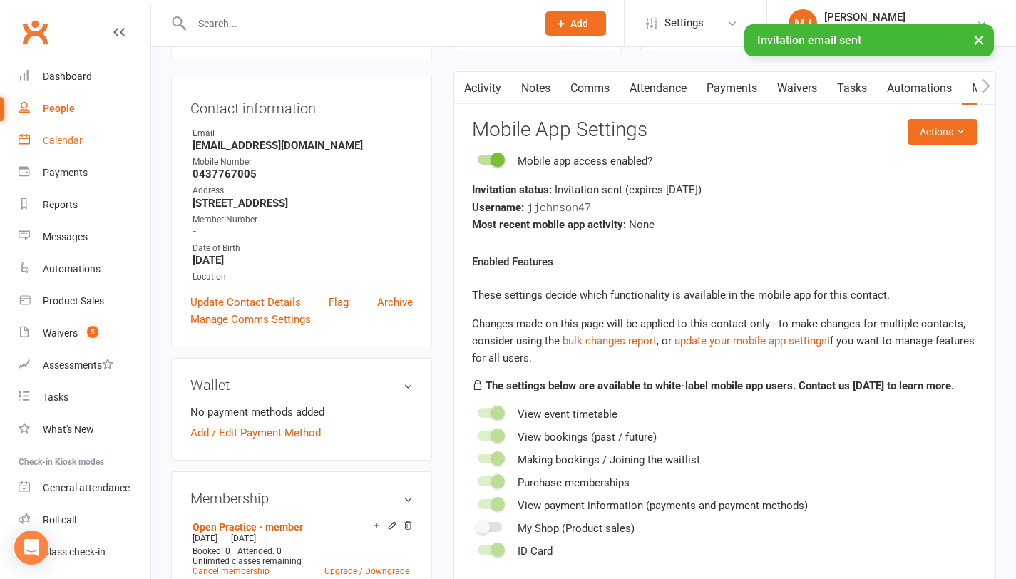
click at [76, 140] on div "Calendar" at bounding box center [63, 140] width 40 height 11
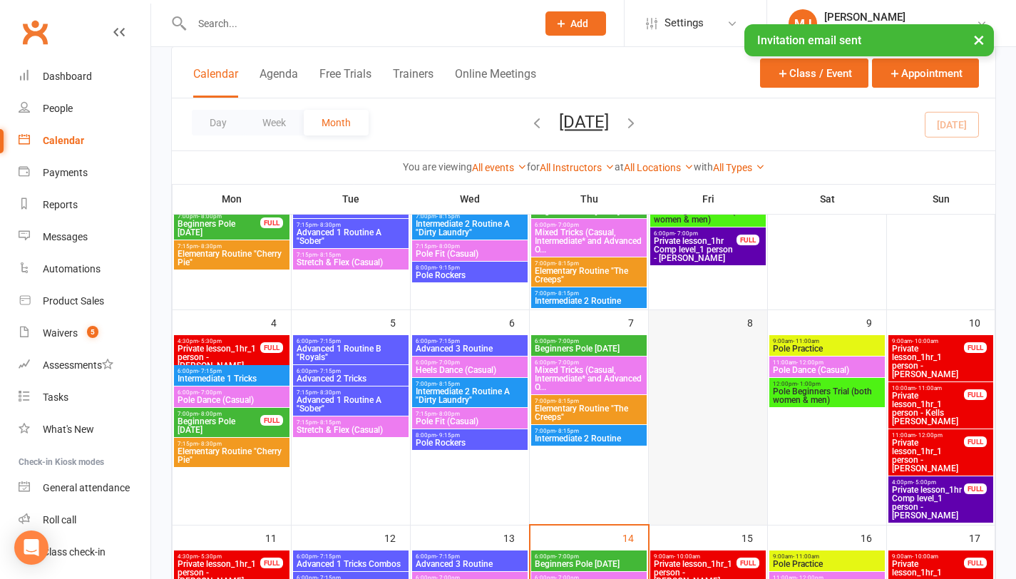
scroll to position [357, 0]
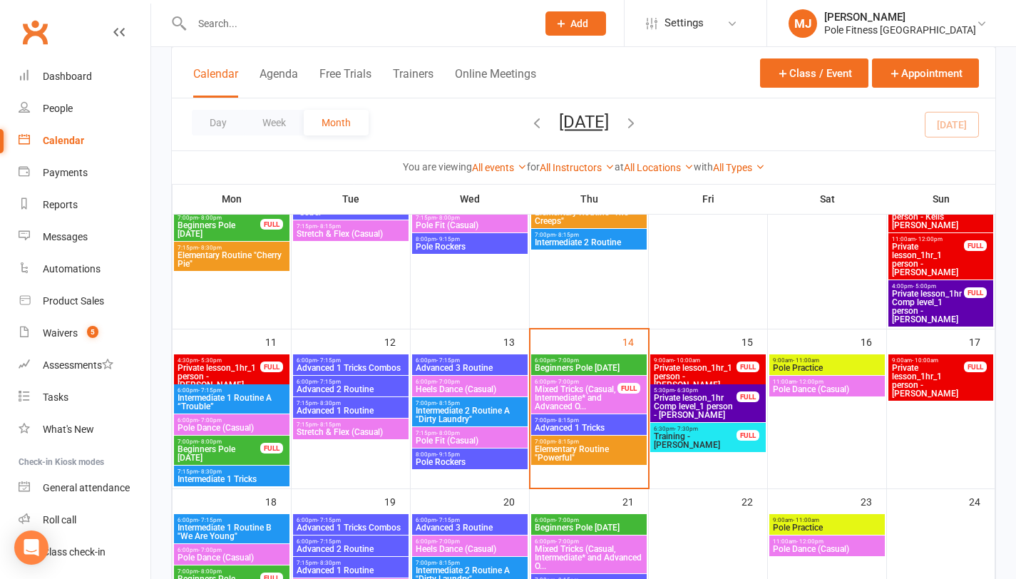
click at [590, 361] on span "6:00pm - 7:00pm" at bounding box center [589, 360] width 110 height 6
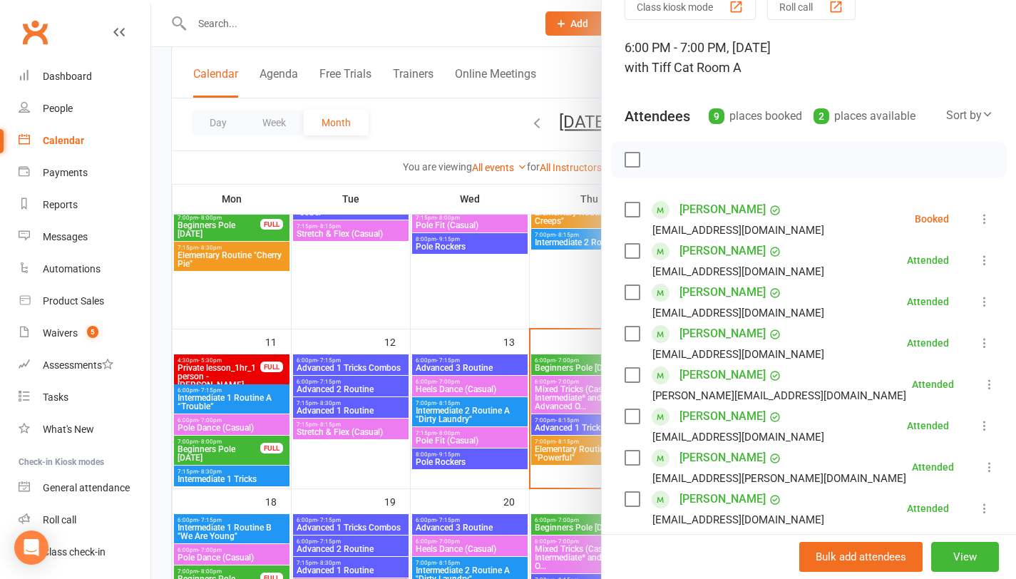
scroll to position [70, 0]
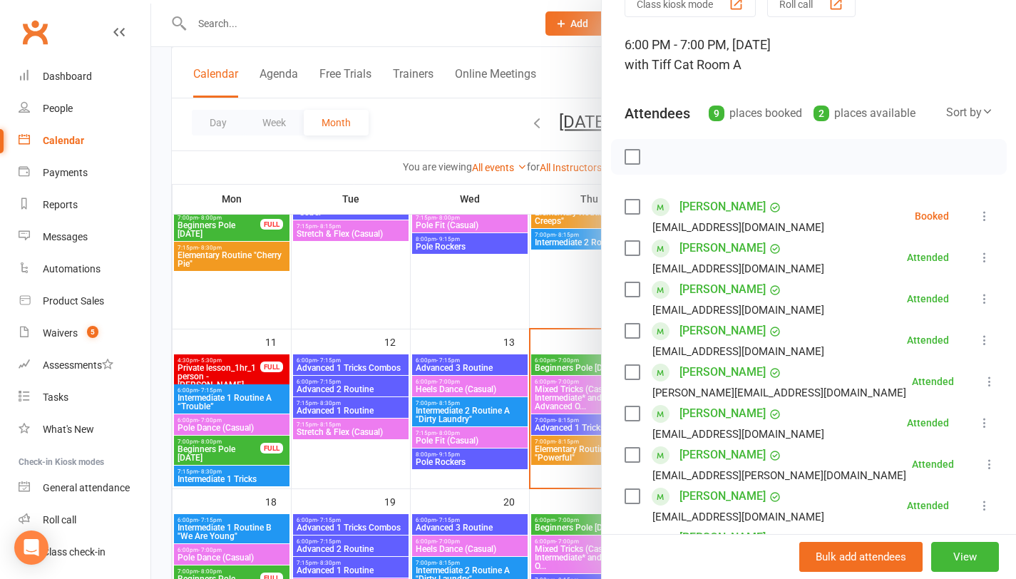
click at [700, 457] on link "[PERSON_NAME]" at bounding box center [723, 455] width 86 height 23
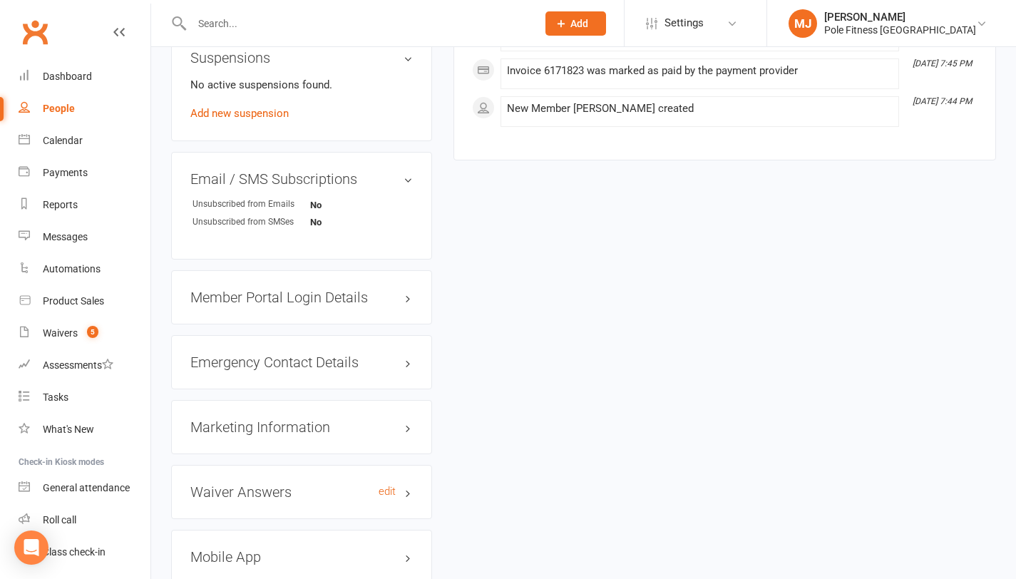
scroll to position [997, 0]
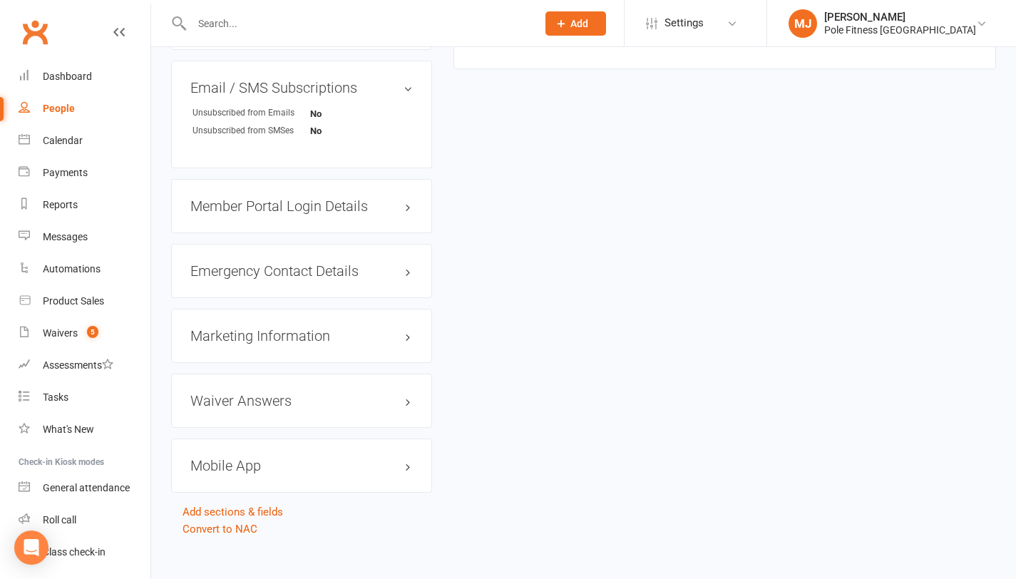
click at [242, 458] on h3 "Mobile App" at bounding box center [301, 466] width 222 height 16
click at [254, 490] on div at bounding box center [244, 495] width 24 height 10
click at [232, 493] on input "checkbox" at bounding box center [232, 493] width 0 height 0
click at [232, 554] on link "Manage Settings" at bounding box center [230, 560] width 80 height 13
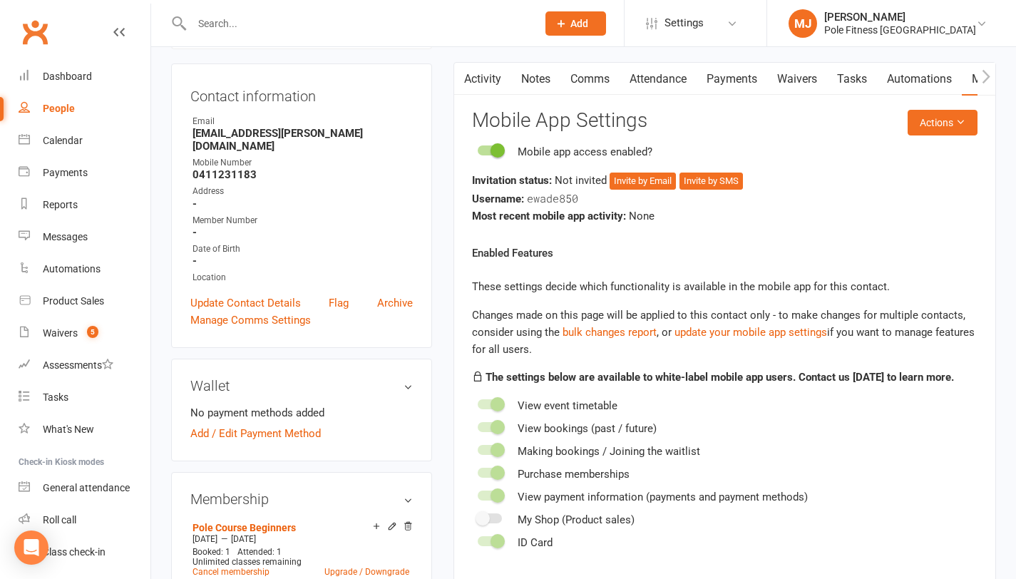
scroll to position [122, 0]
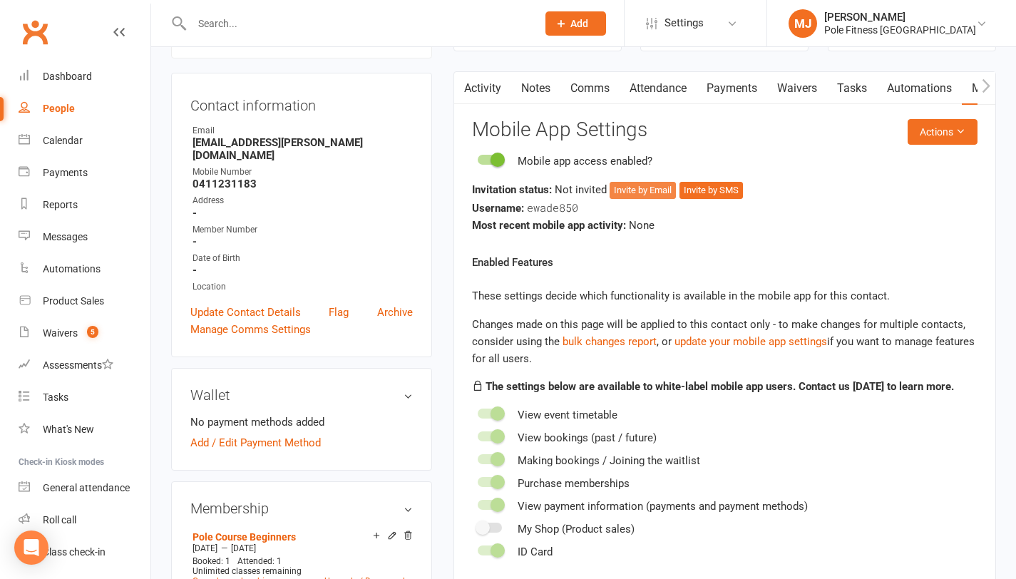
click at [645, 194] on button "Invite by Email" at bounding box center [643, 190] width 66 height 17
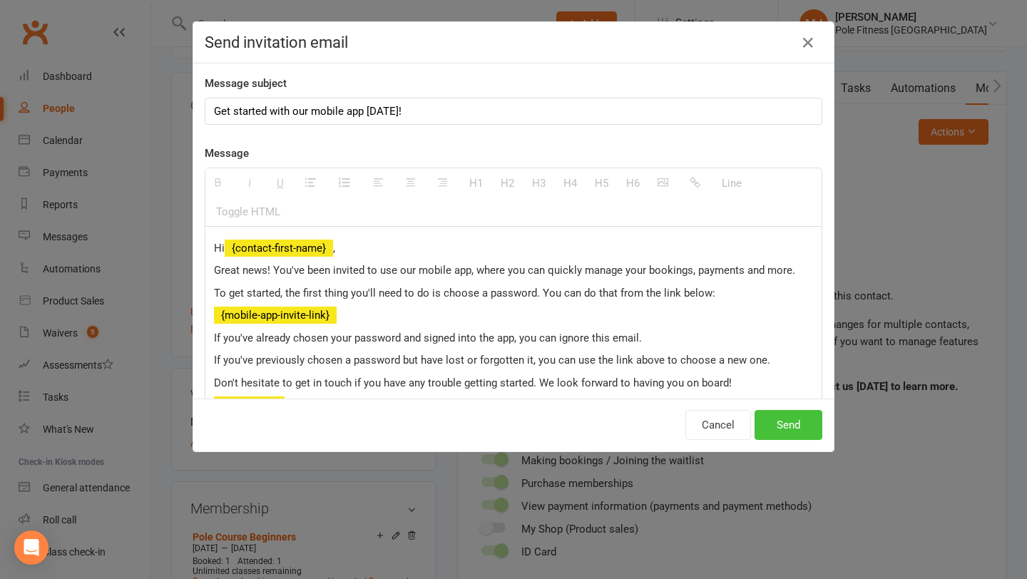
click at [786, 433] on button "Send" at bounding box center [788, 425] width 68 height 30
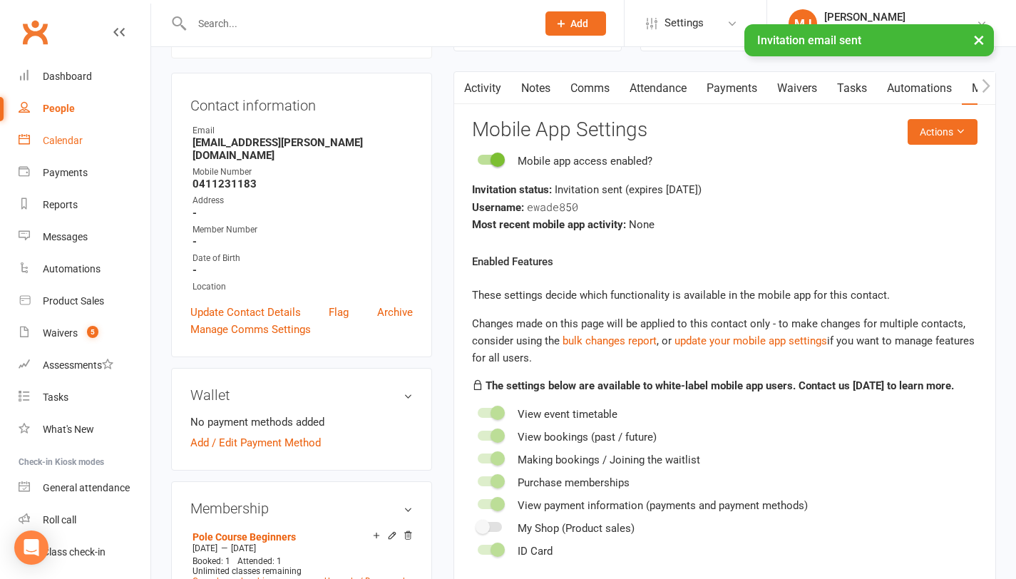
click at [62, 145] on div "Calendar" at bounding box center [63, 140] width 40 height 11
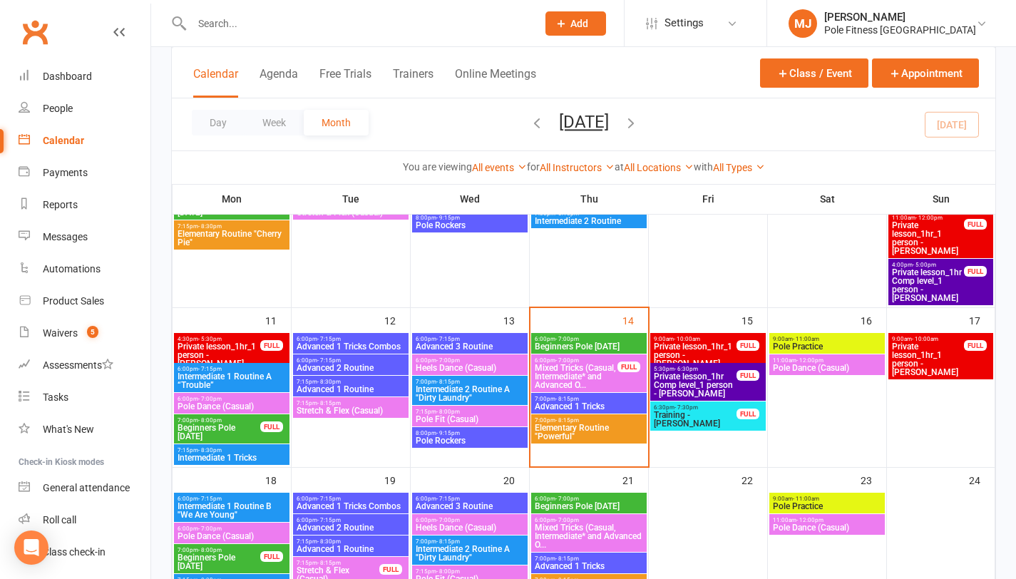
scroll to position [385, 0]
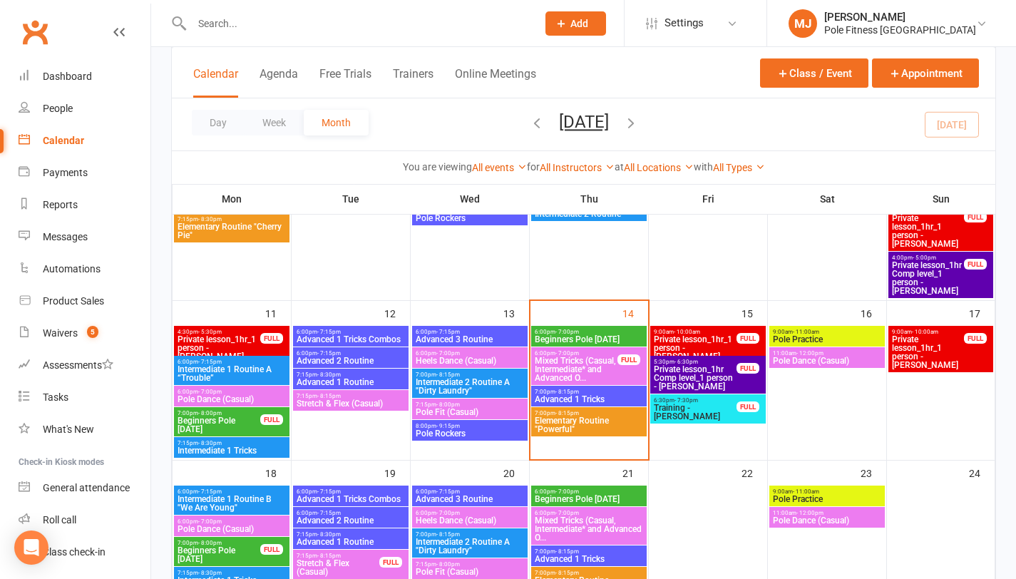
click at [585, 339] on span "Beginners Pole [DATE]" at bounding box center [589, 339] width 110 height 9
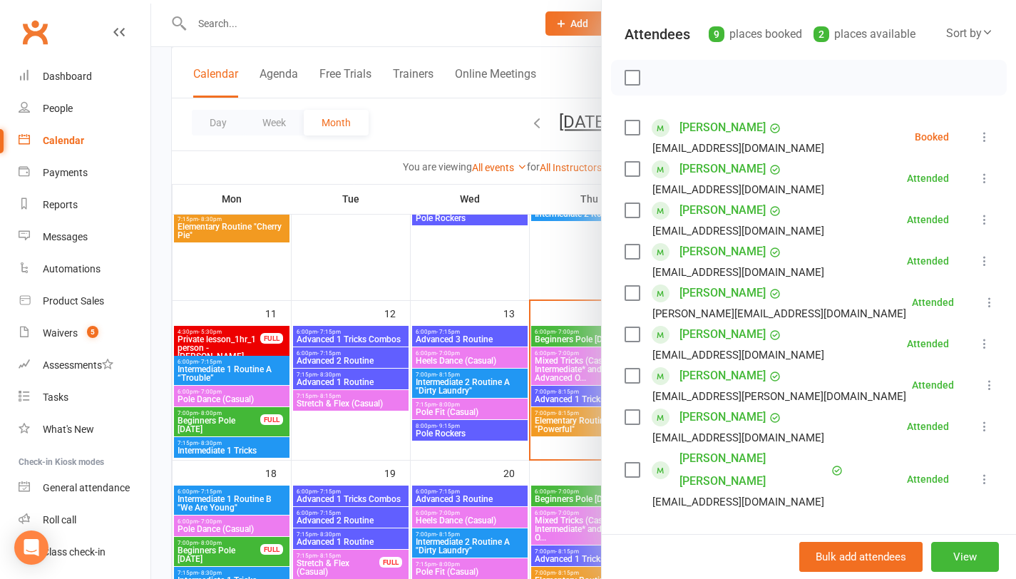
scroll to position [153, 0]
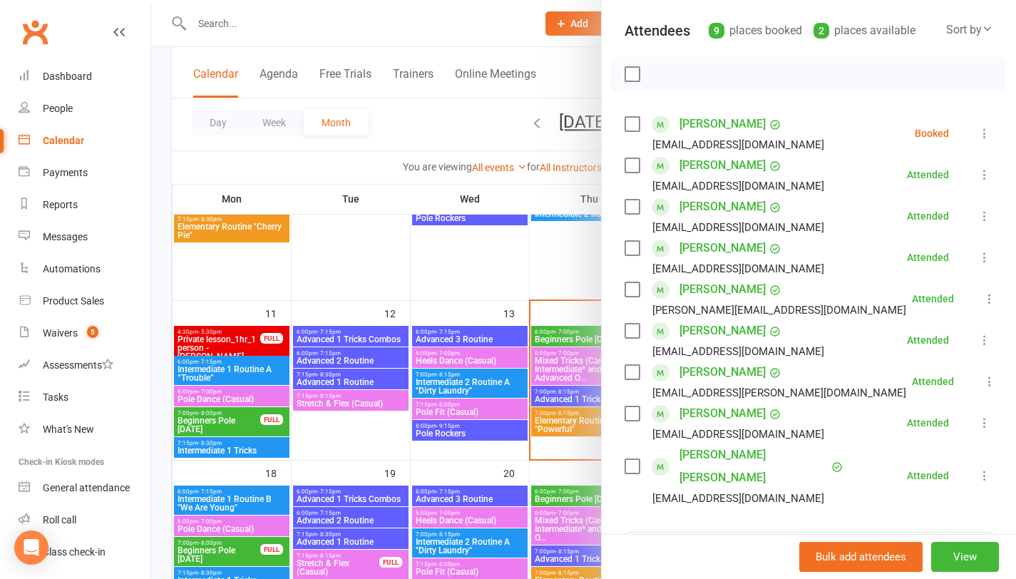
click at [710, 456] on link "[PERSON_NAME] [PERSON_NAME]" at bounding box center [754, 467] width 148 height 46
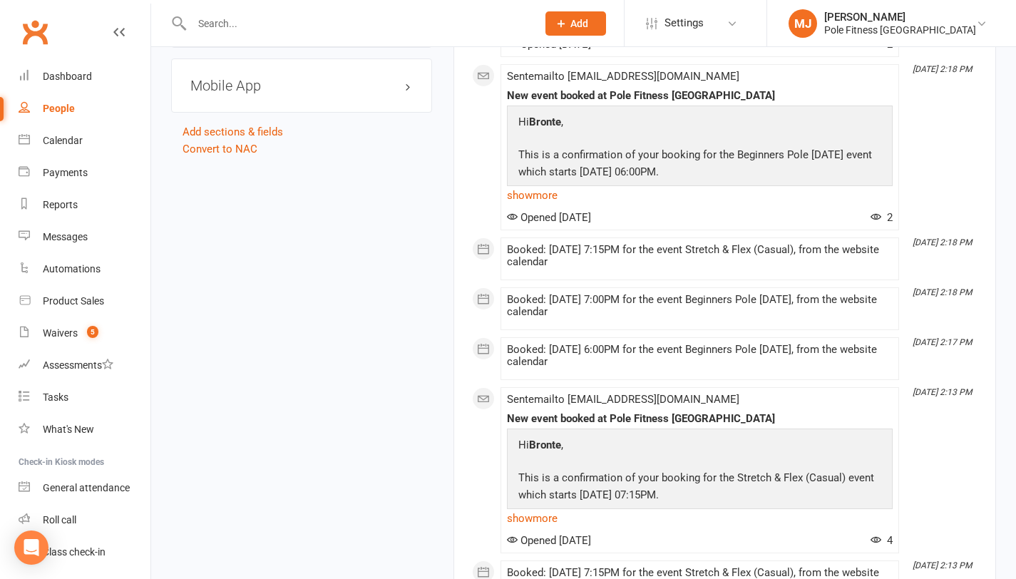
scroll to position [1264, 0]
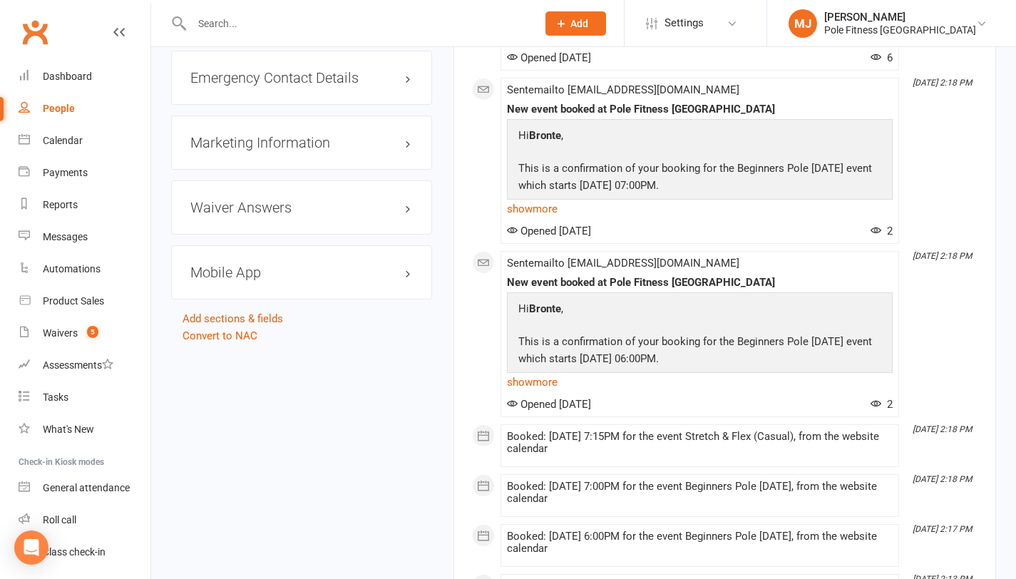
click at [260, 245] on div "Mobile App" at bounding box center [301, 272] width 261 height 54
click at [235, 265] on h3 "Mobile App" at bounding box center [301, 273] width 222 height 16
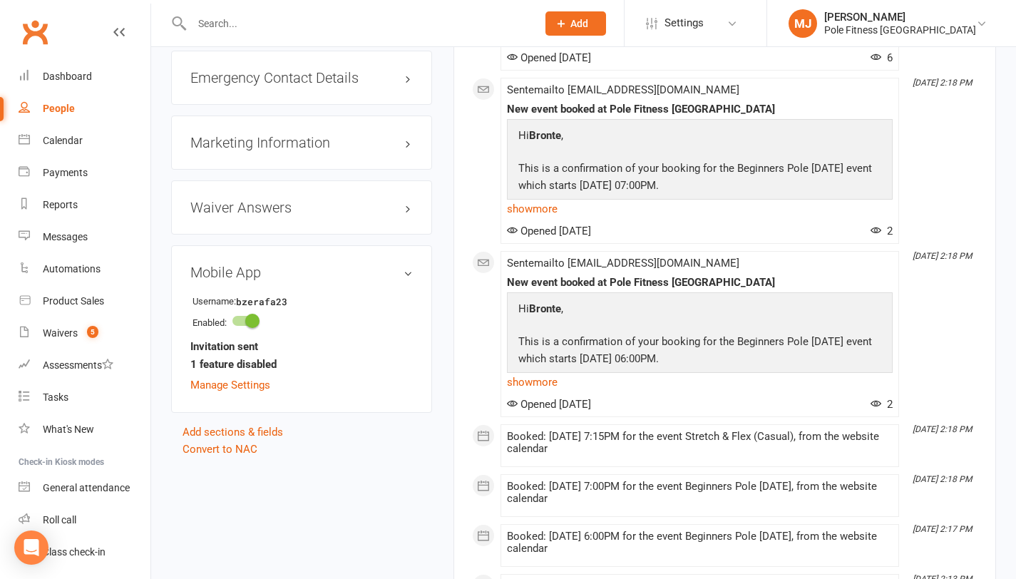
click at [71, 140] on div "Calendar" at bounding box center [63, 140] width 40 height 11
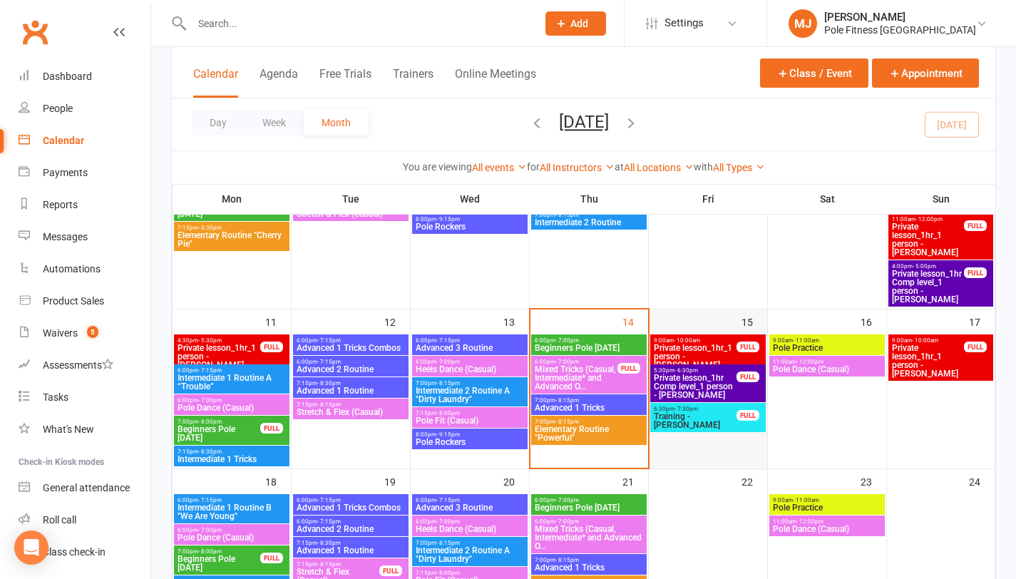
scroll to position [408, 0]
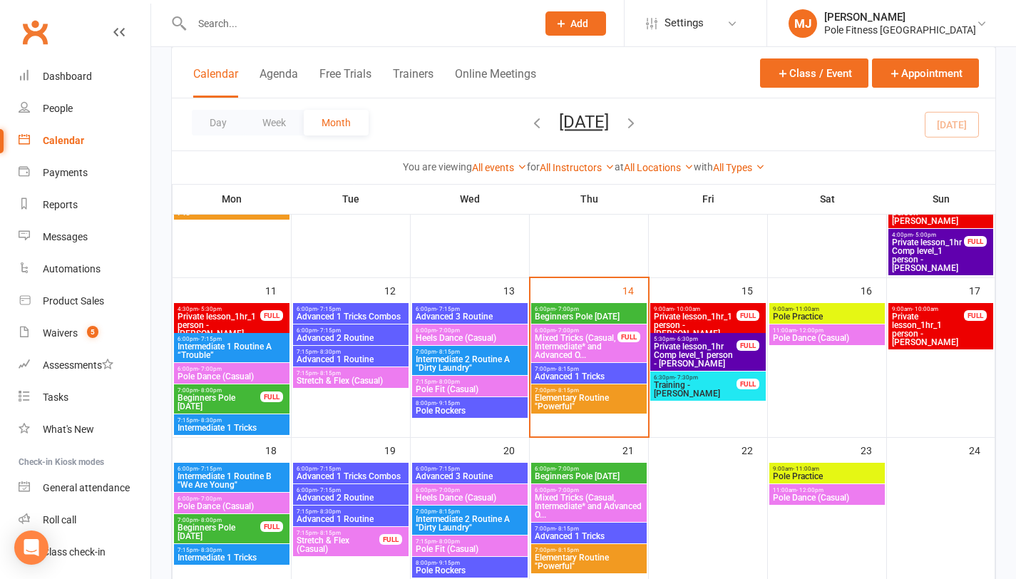
click at [583, 309] on span "6:00pm - 7:00pm" at bounding box center [589, 309] width 110 height 6
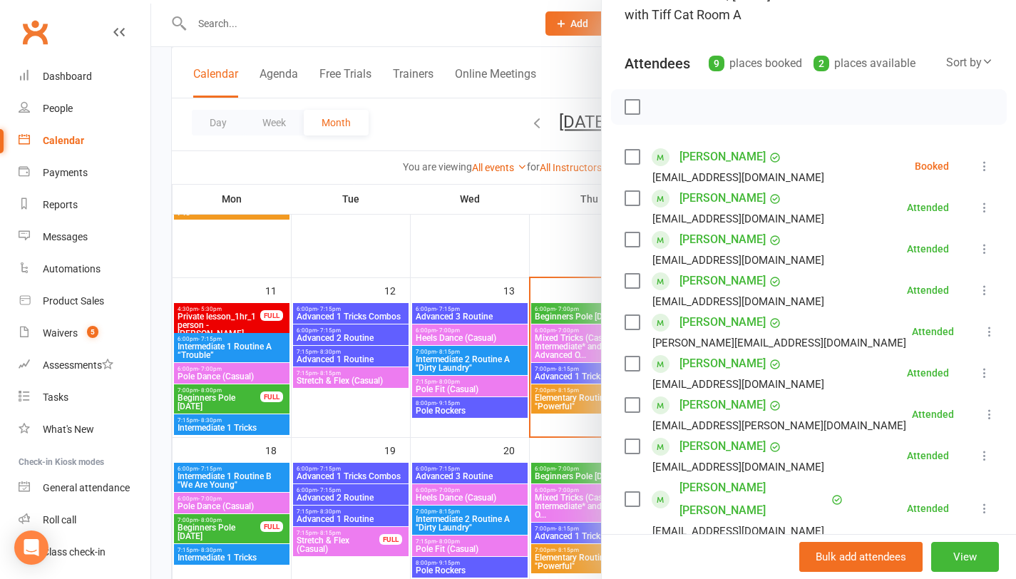
scroll to position [135, 0]
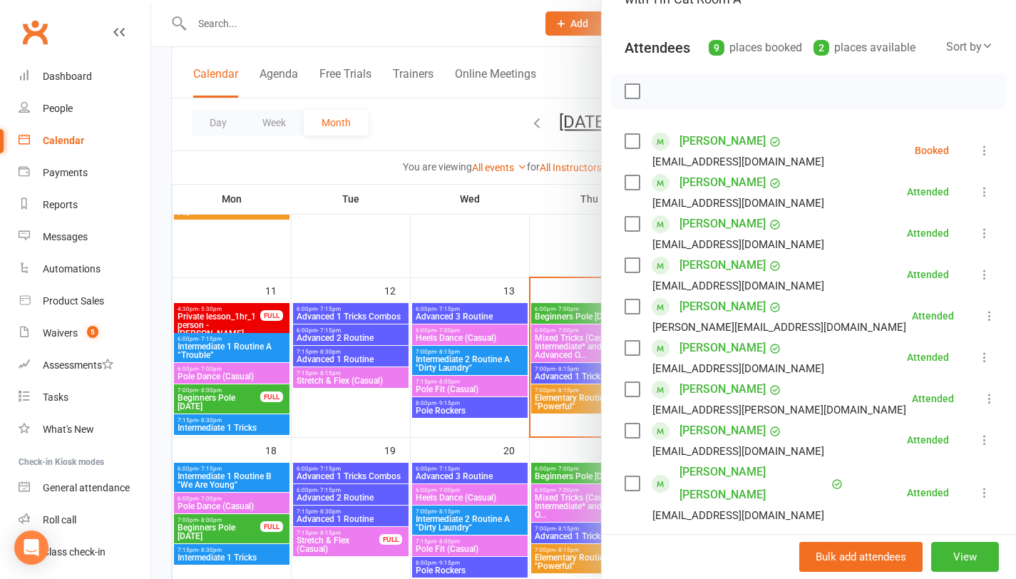
click at [731, 434] on link "[PERSON_NAME]" at bounding box center [723, 430] width 86 height 23
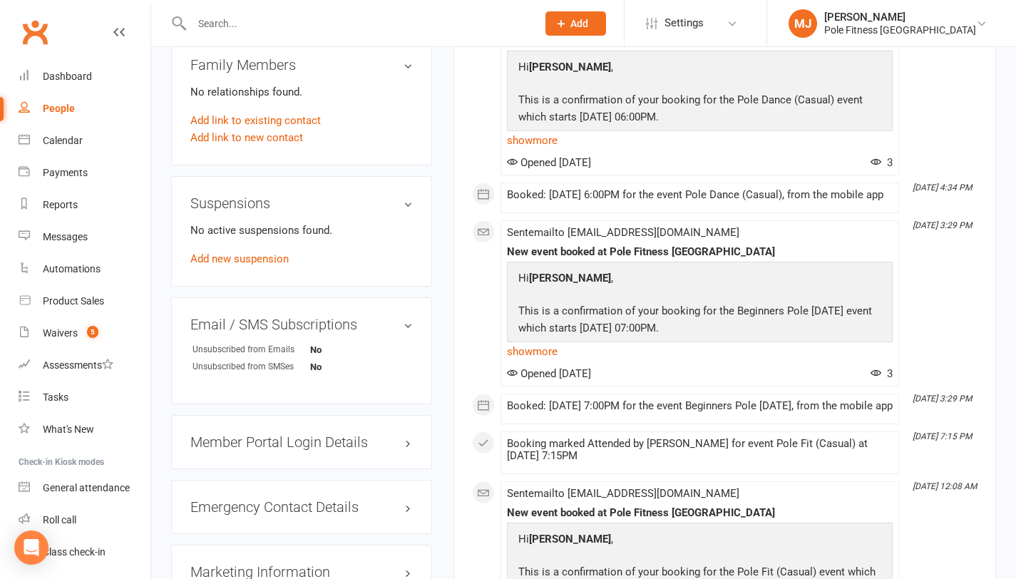
scroll to position [1137, 0]
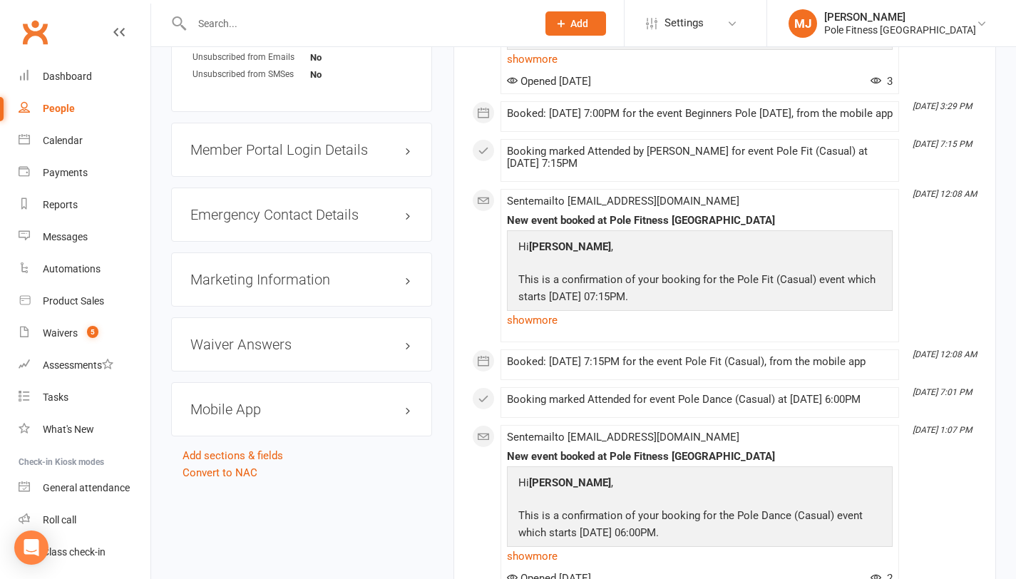
click at [235, 410] on h3 "Mobile App" at bounding box center [301, 409] width 222 height 16
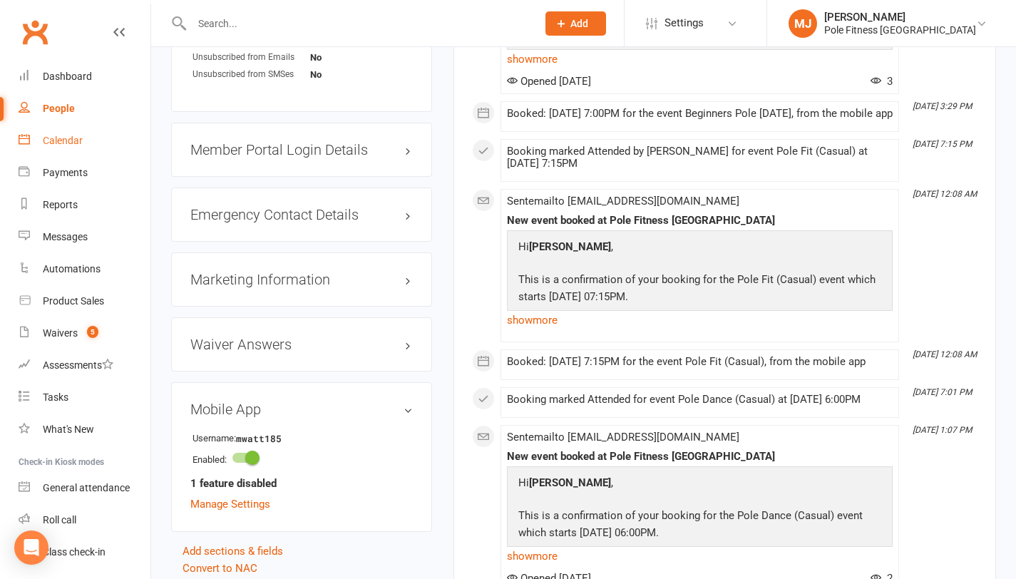
click at [65, 143] on div "Calendar" at bounding box center [63, 140] width 40 height 11
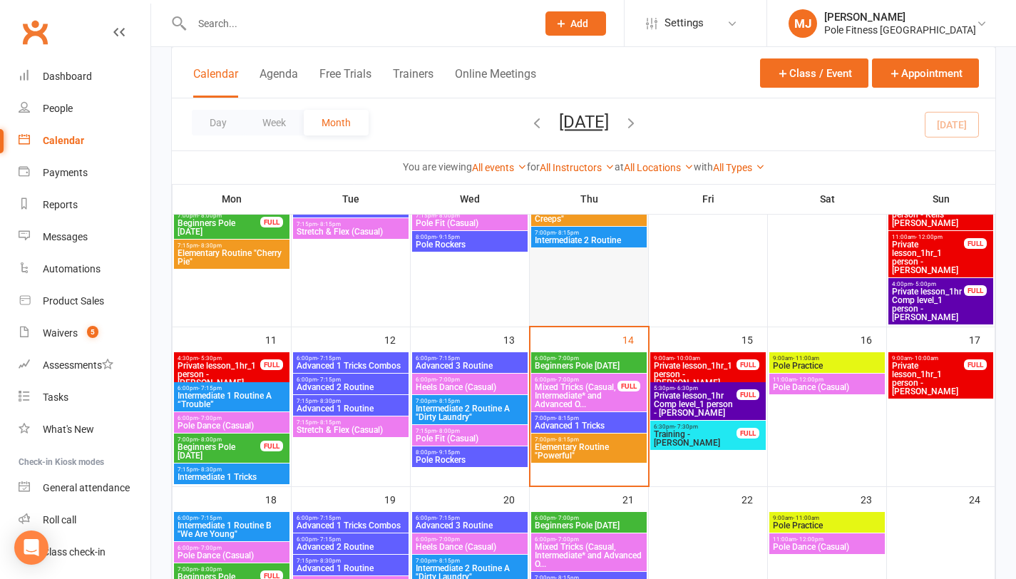
scroll to position [359, 0]
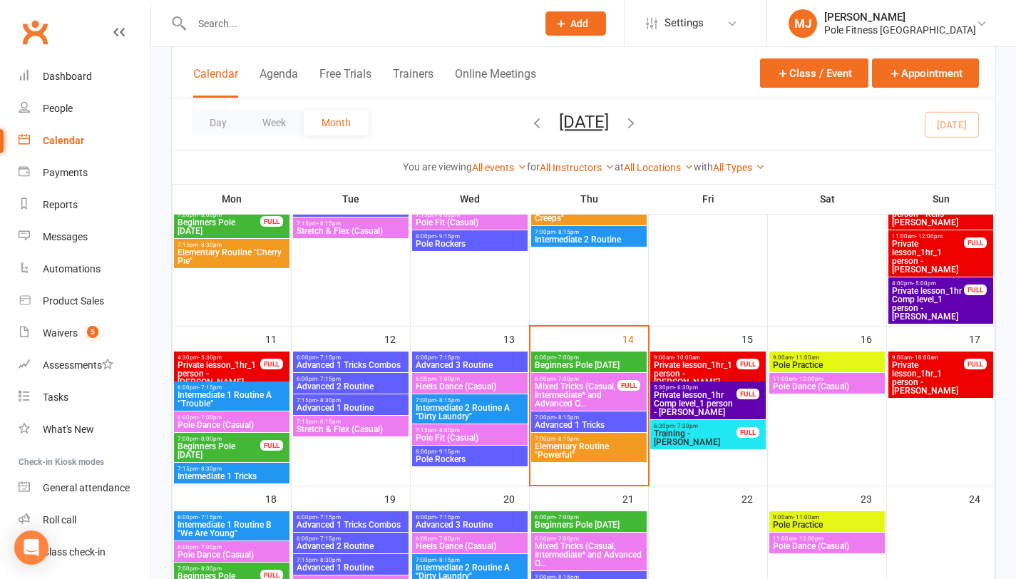
click at [596, 362] on span "Beginners Pole [DATE]" at bounding box center [589, 365] width 110 height 9
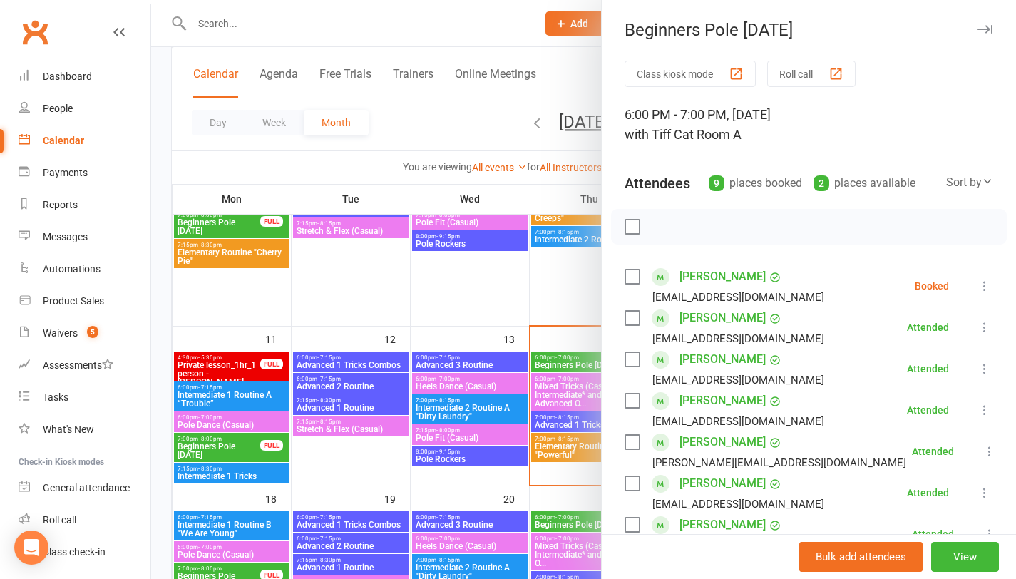
click at [732, 357] on link "[PERSON_NAME]" at bounding box center [723, 359] width 86 height 23
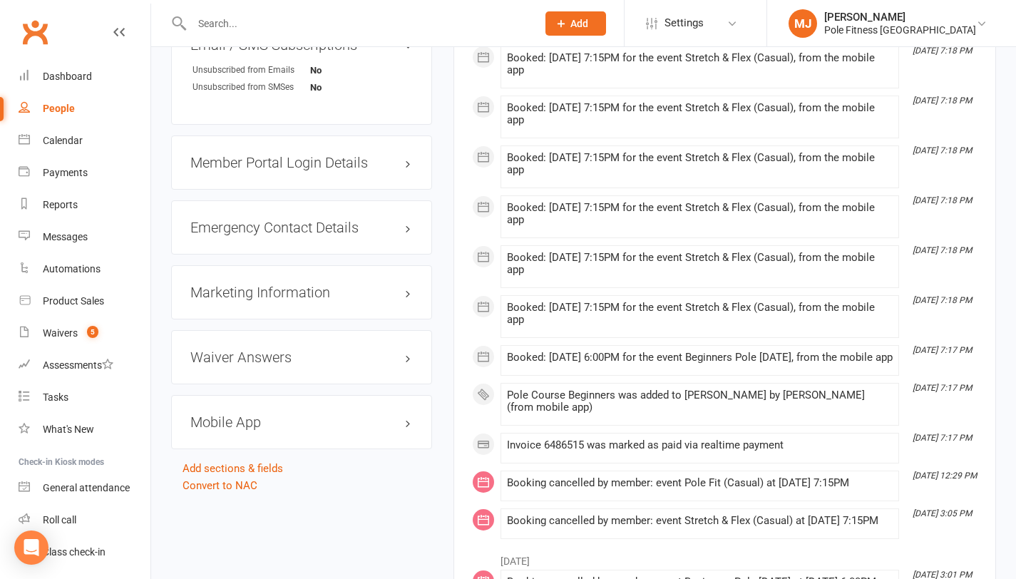
scroll to position [1212, 0]
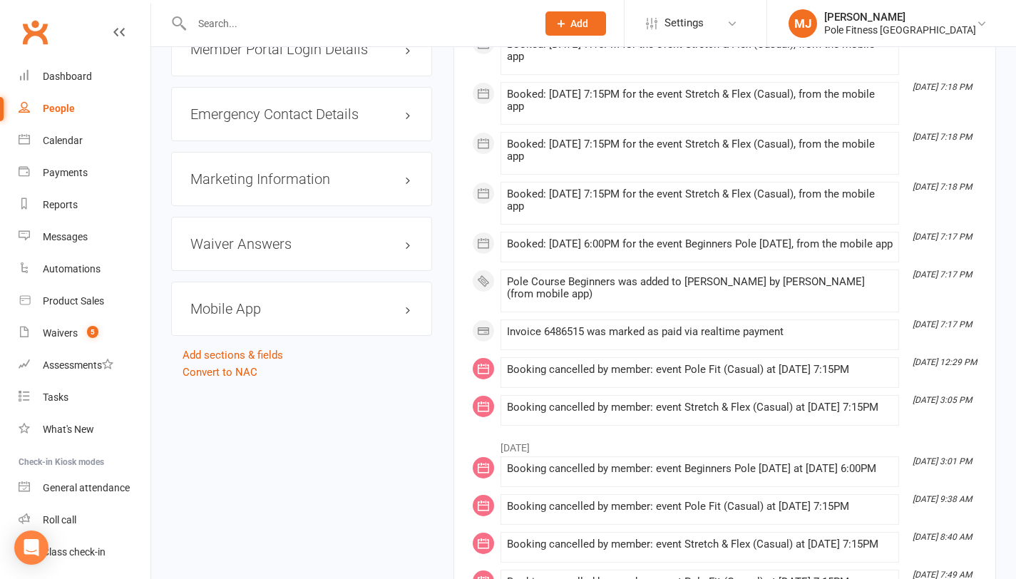
click at [245, 309] on h3 "Mobile App" at bounding box center [301, 309] width 222 height 16
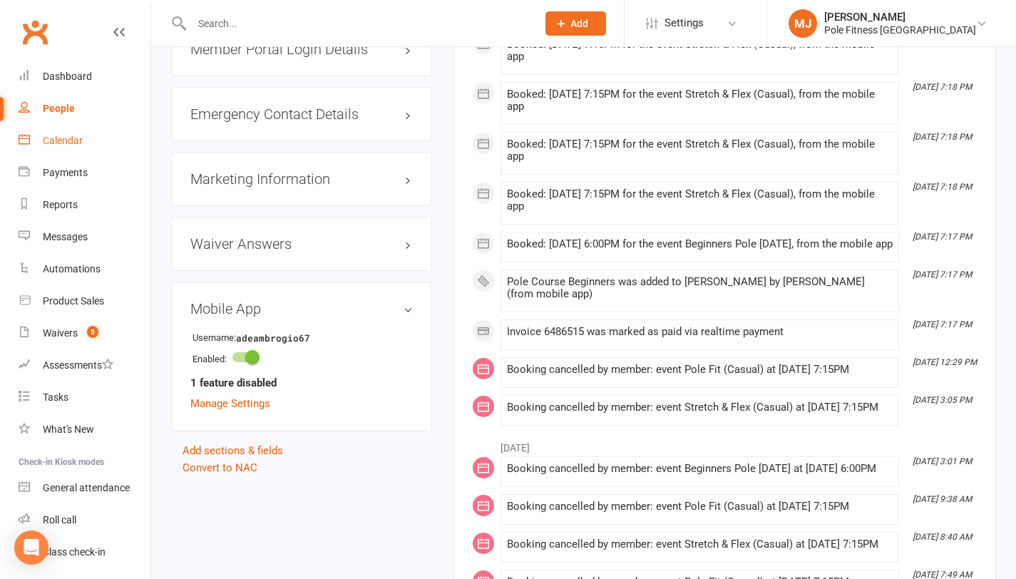
click at [73, 139] on div "Calendar" at bounding box center [63, 140] width 40 height 11
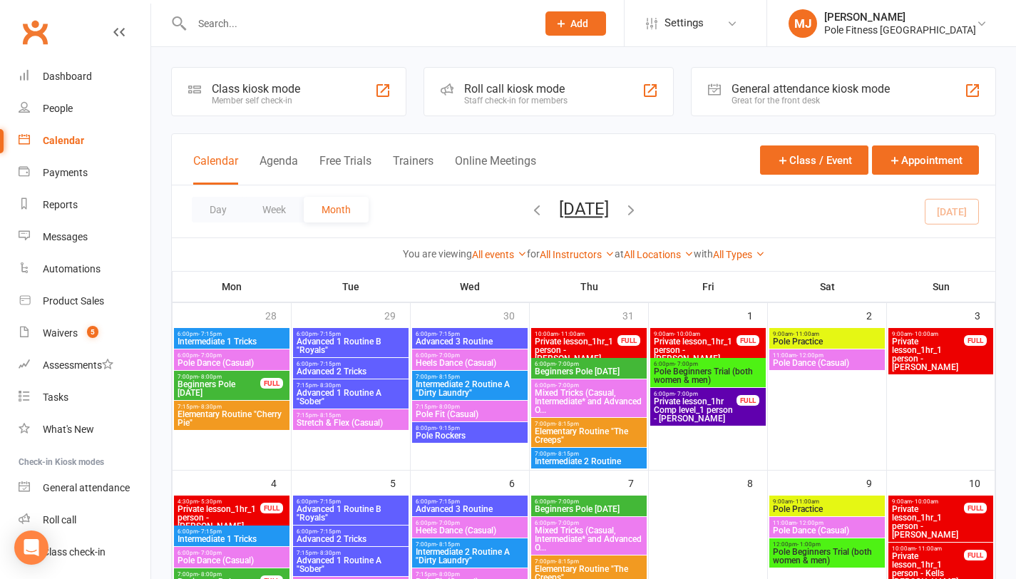
click at [293, 25] on input "text" at bounding box center [357, 24] width 339 height 20
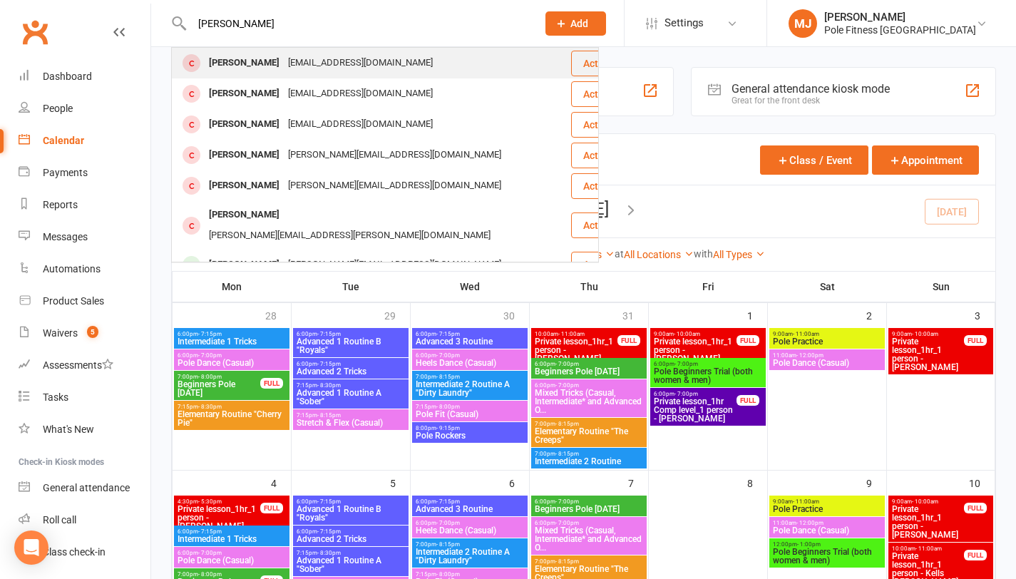
type input "[PERSON_NAME]"
click at [325, 61] on div "[EMAIL_ADDRESS][DOMAIN_NAME]" at bounding box center [360, 63] width 153 height 21
